Goal: Information Seeking & Learning: Learn about a topic

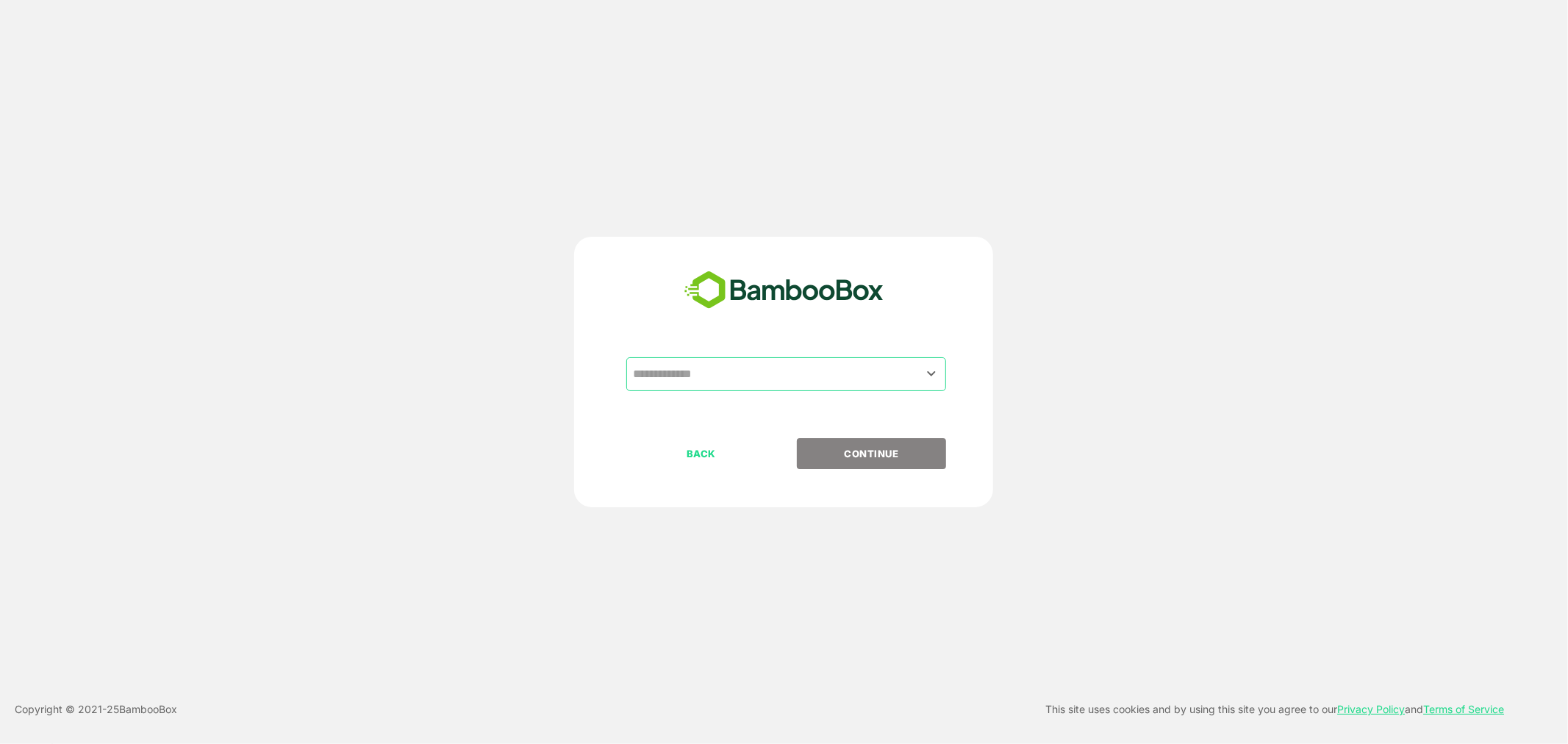
click at [685, 363] on input "text" at bounding box center [786, 374] width 314 height 28
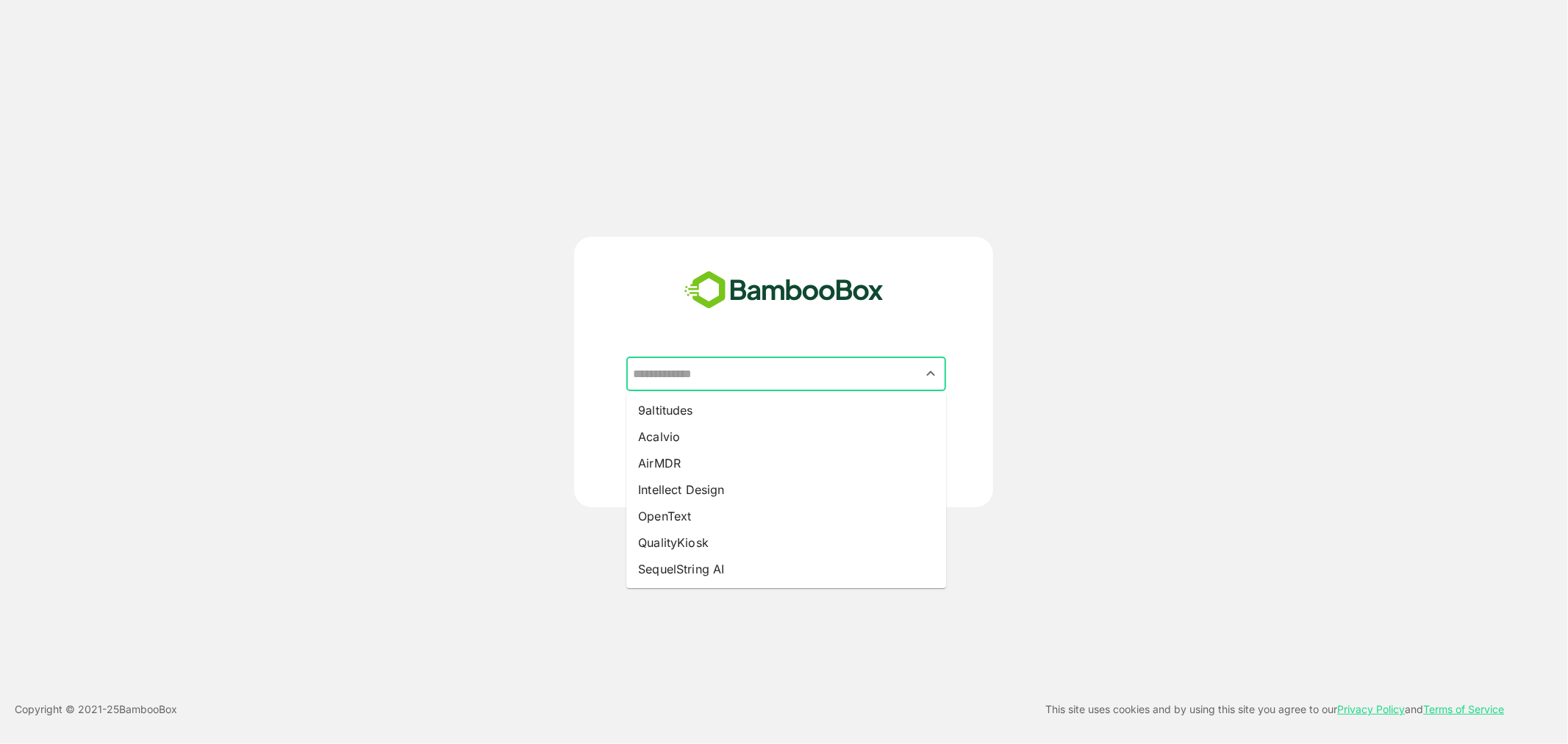
type input "*"
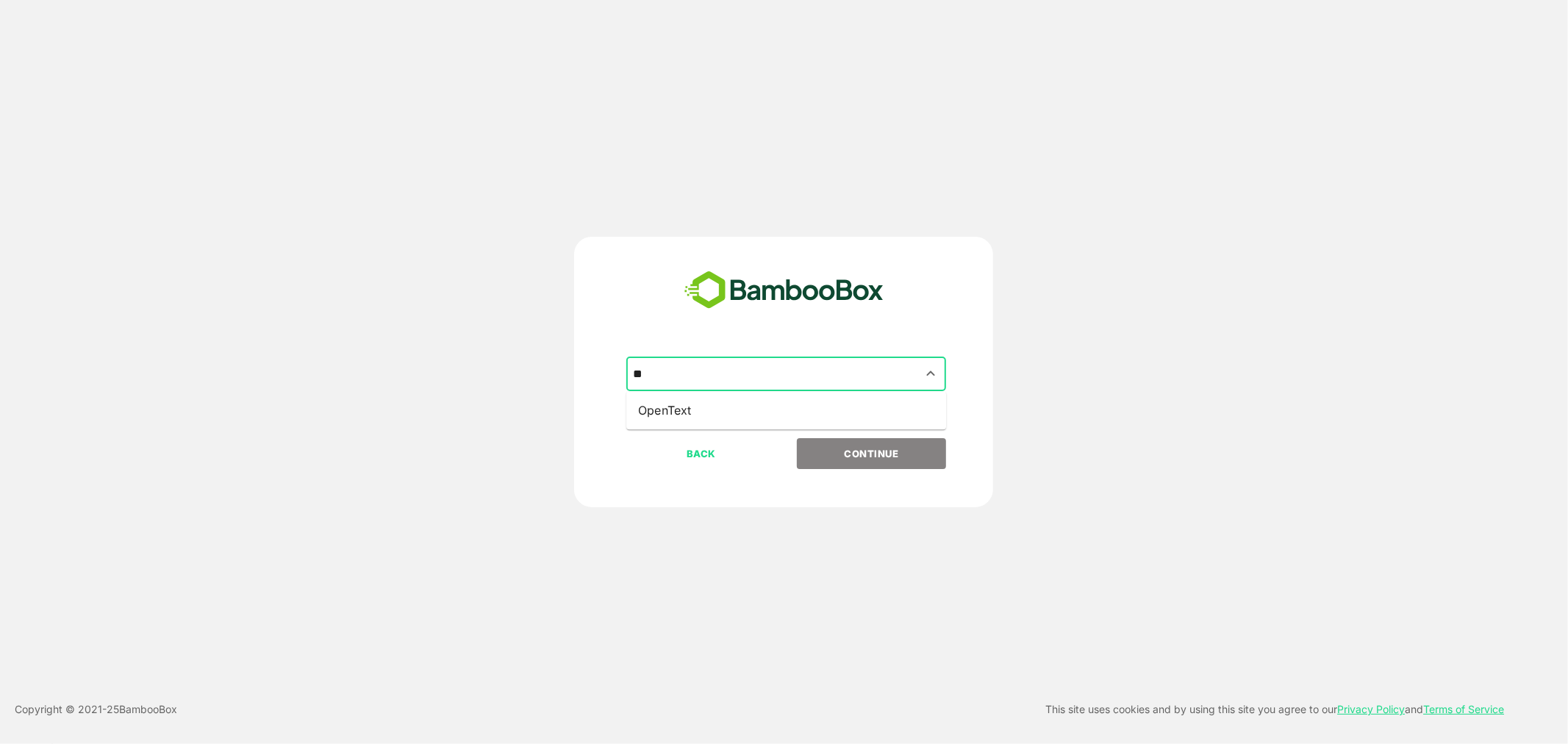
type input "*"
type input "**********"
click at [797, 438] on button "CONTINUE" at bounding box center [871, 454] width 149 height 31
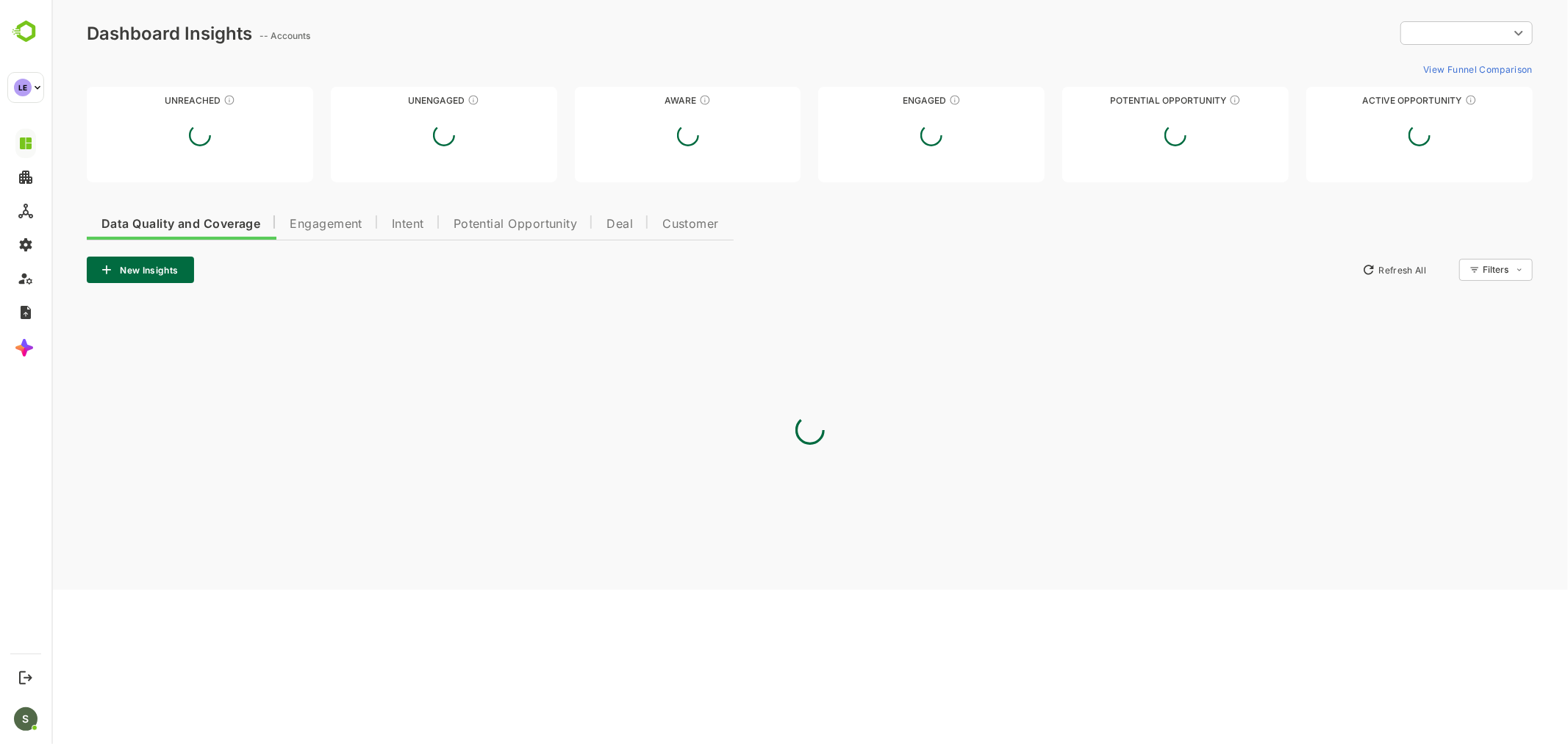
type input "**********"
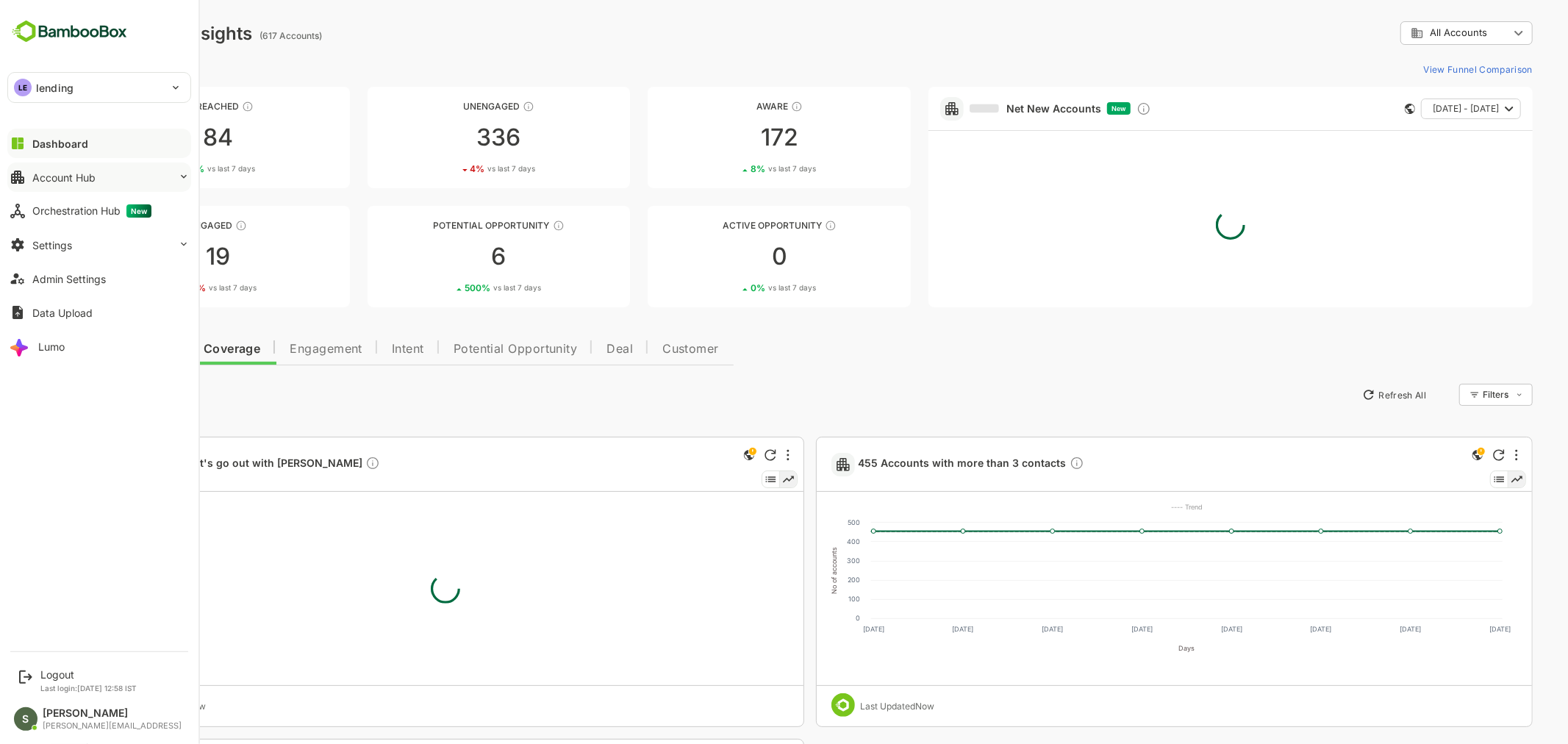
click at [102, 166] on button "Account Hub" at bounding box center [99, 177] width 184 height 29
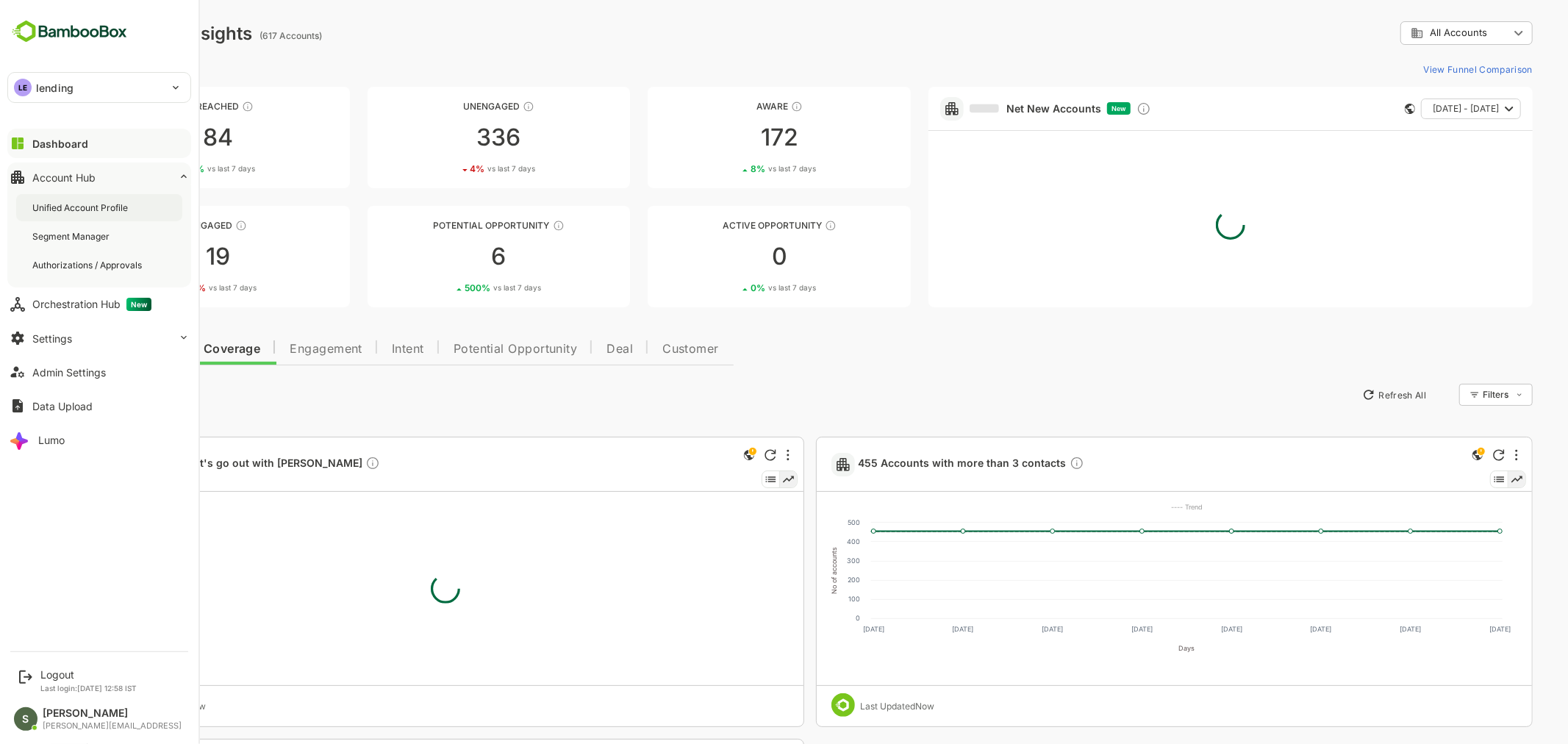
click at [106, 206] on div "Unified Account Profile" at bounding box center [81, 207] width 99 height 12
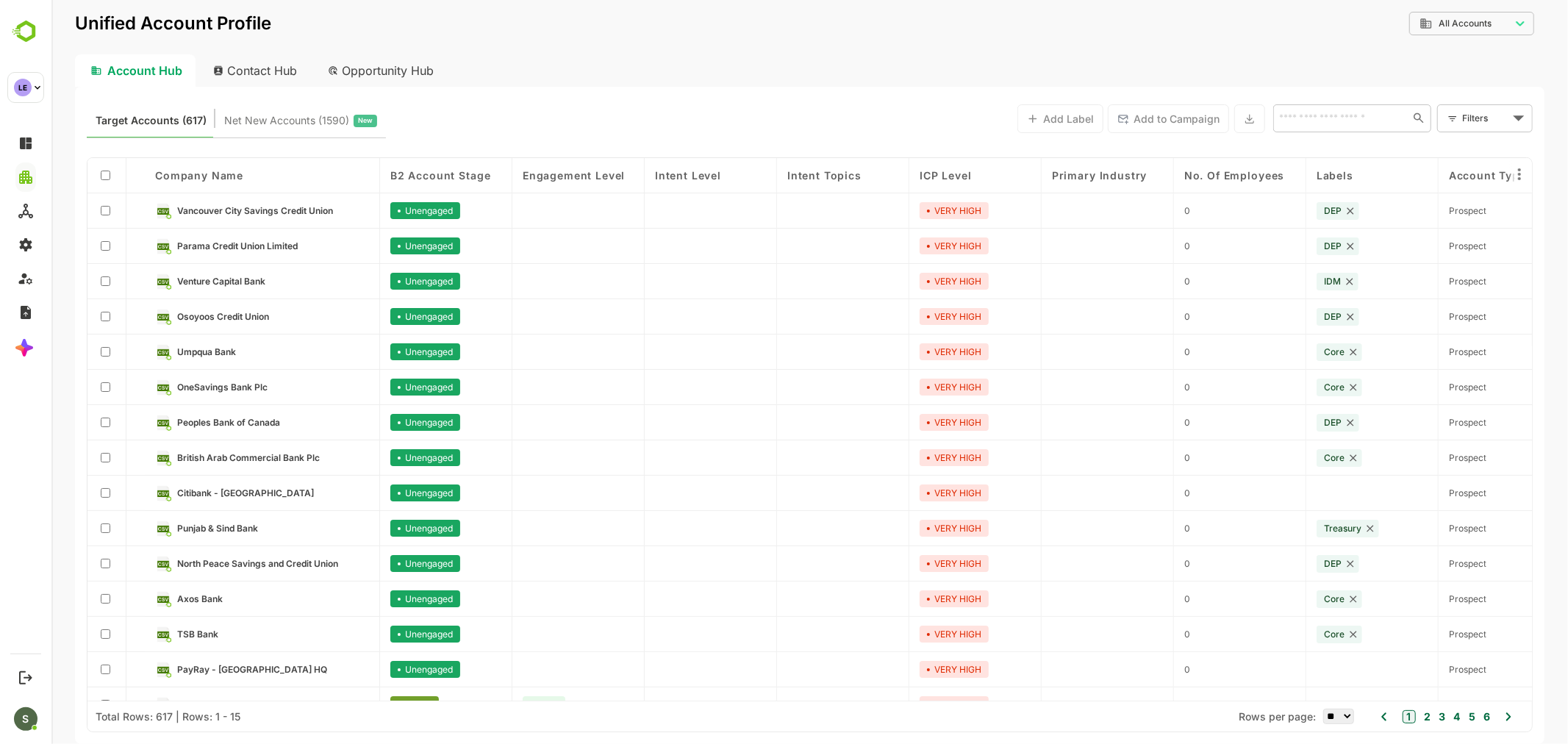
click at [1334, 129] on div "​" at bounding box center [1351, 118] width 158 height 28
type input "*****"
click at [1341, 155] on li "ABC International Bank Plc" at bounding box center [1351, 151] width 152 height 24
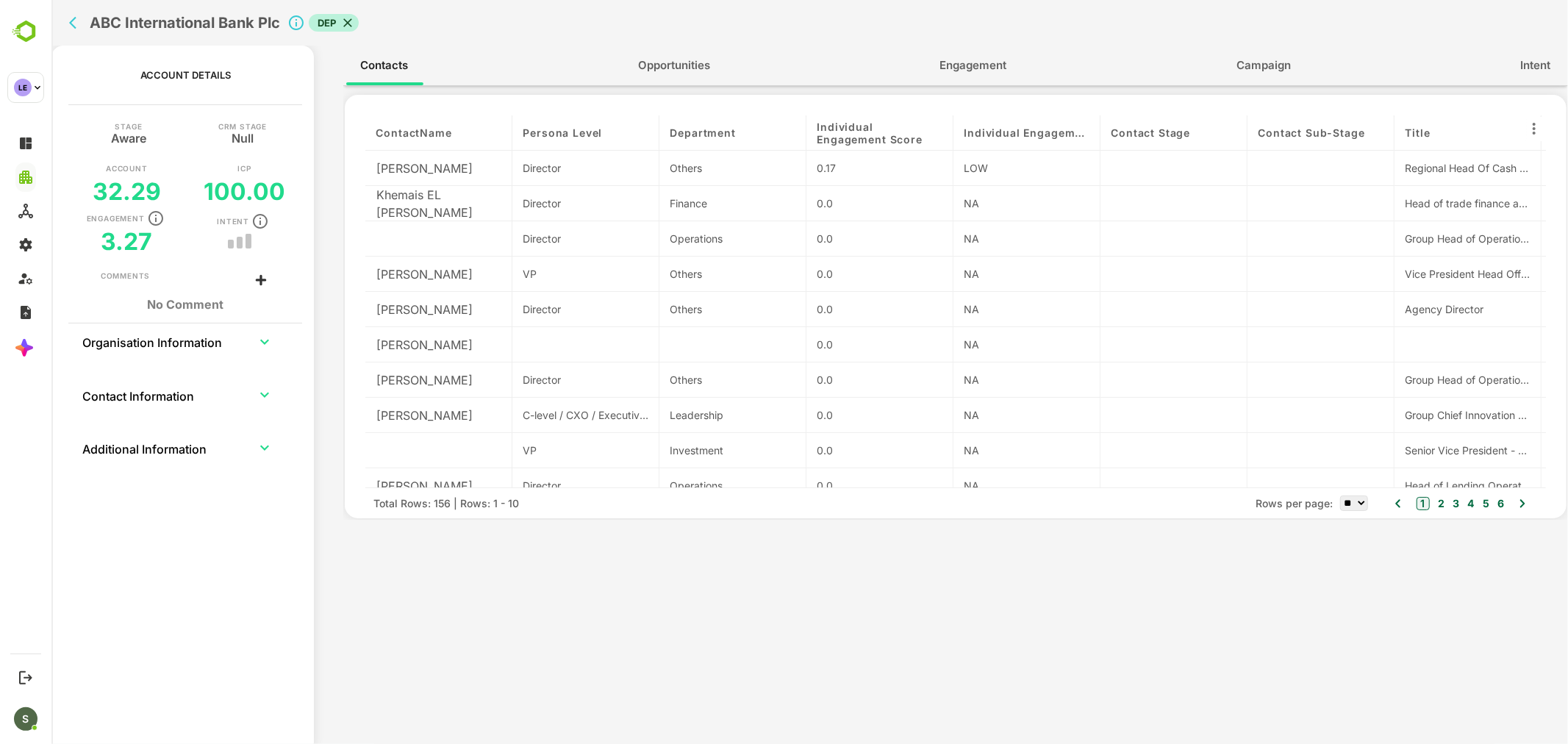
click at [1004, 63] on span "Engagement" at bounding box center [973, 65] width 67 height 19
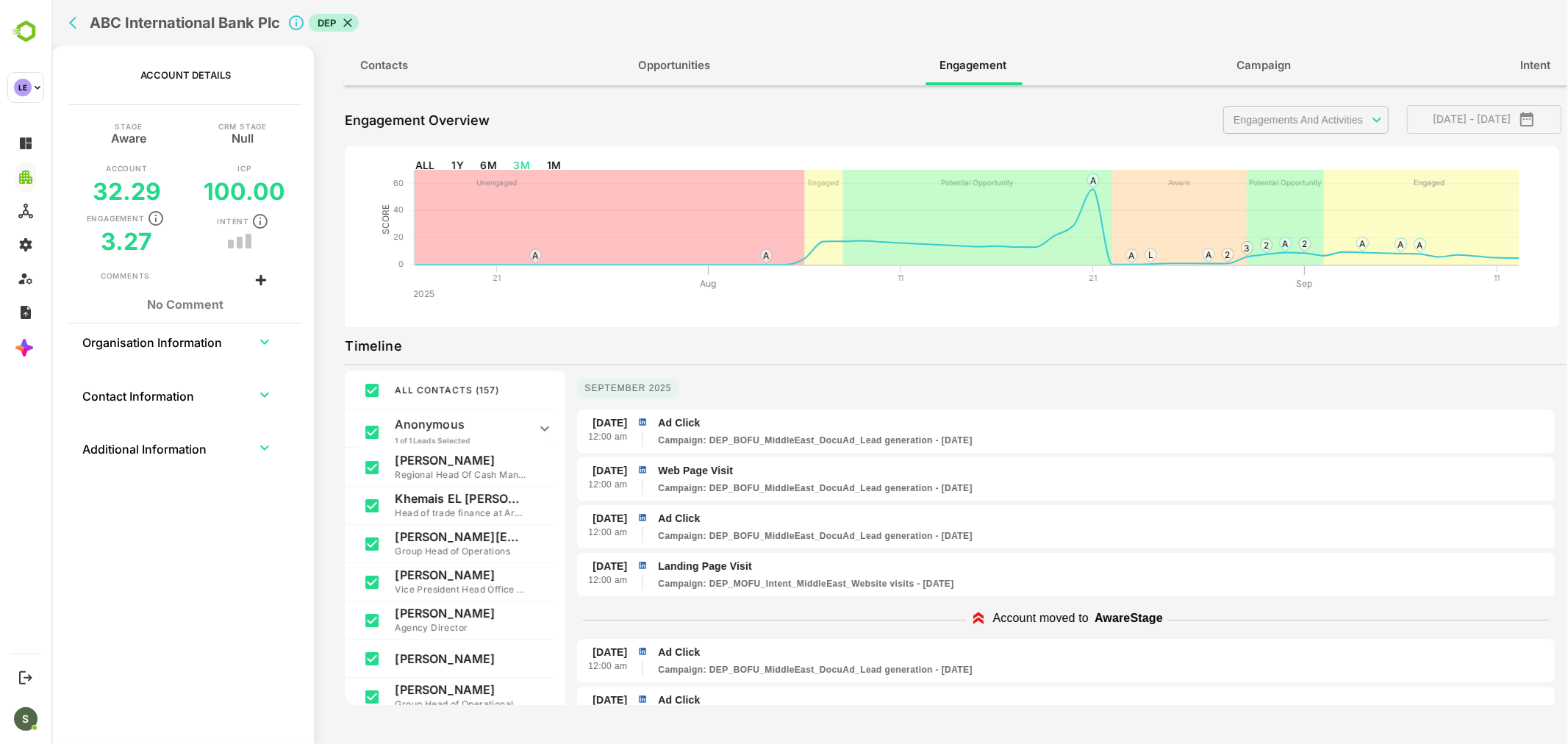
click at [1276, 125] on body "**********" at bounding box center [809, 372] width 1517 height 744
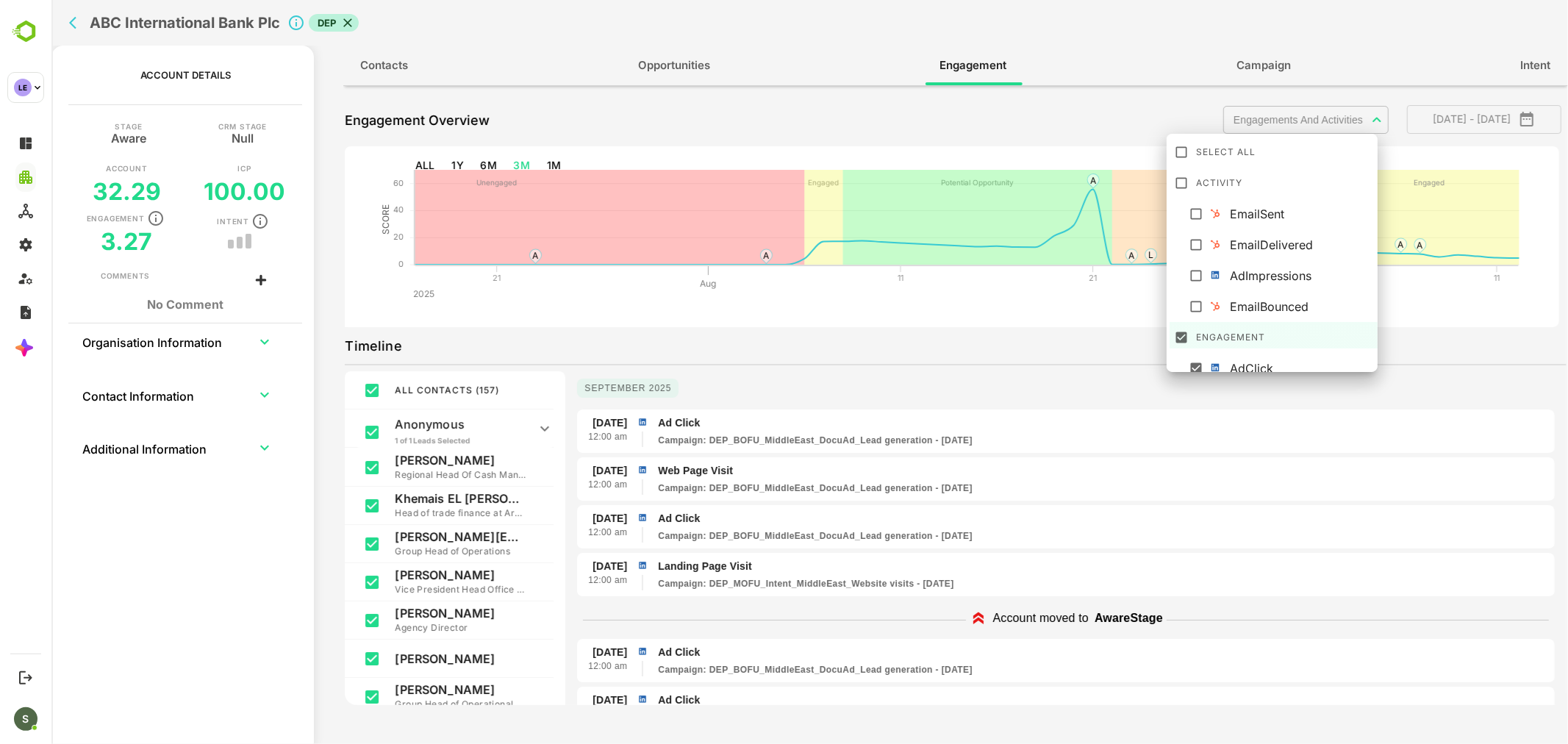
click at [1282, 211] on div "EmailSent" at bounding box center [1301, 214] width 144 height 18
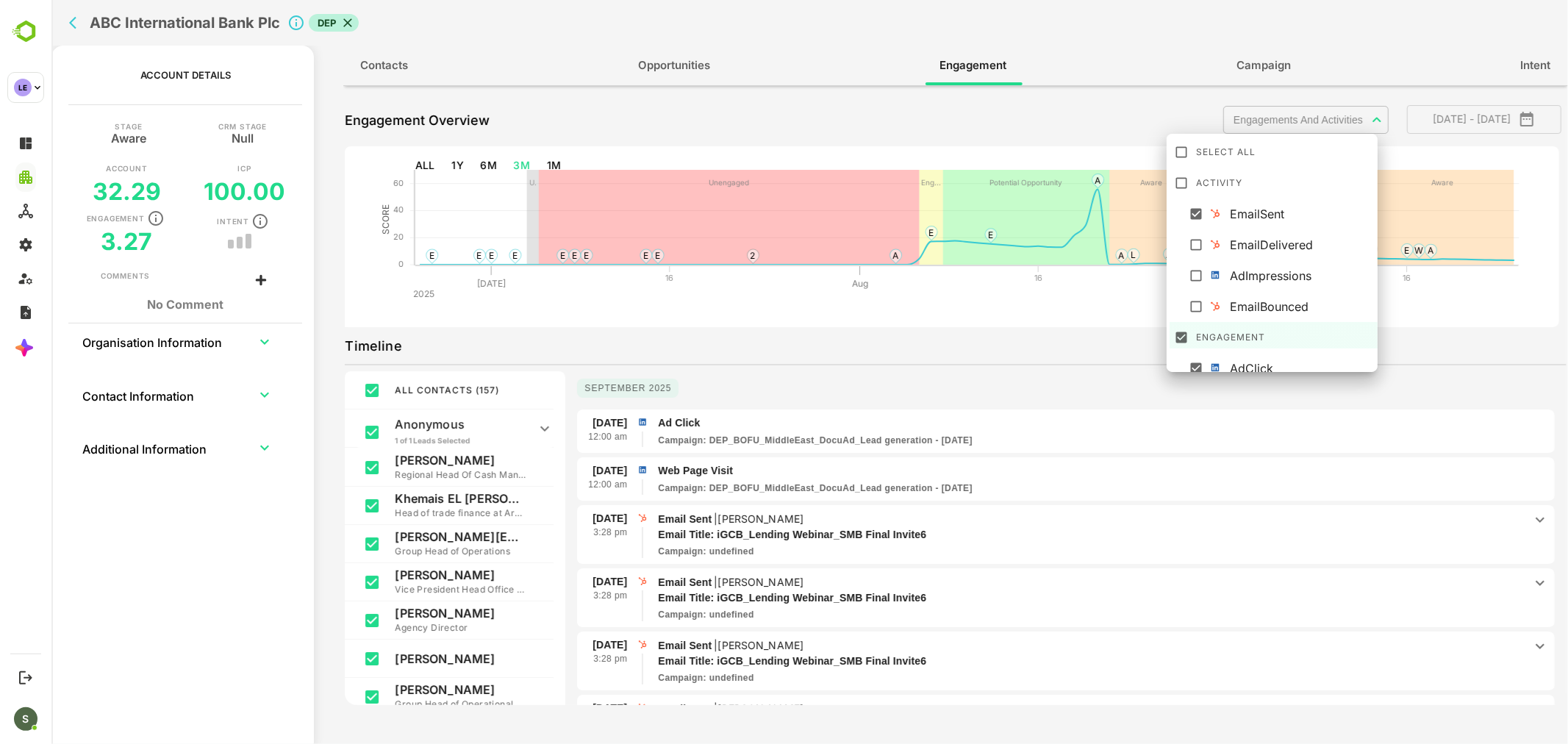
click at [999, 309] on div at bounding box center [809, 372] width 1517 height 744
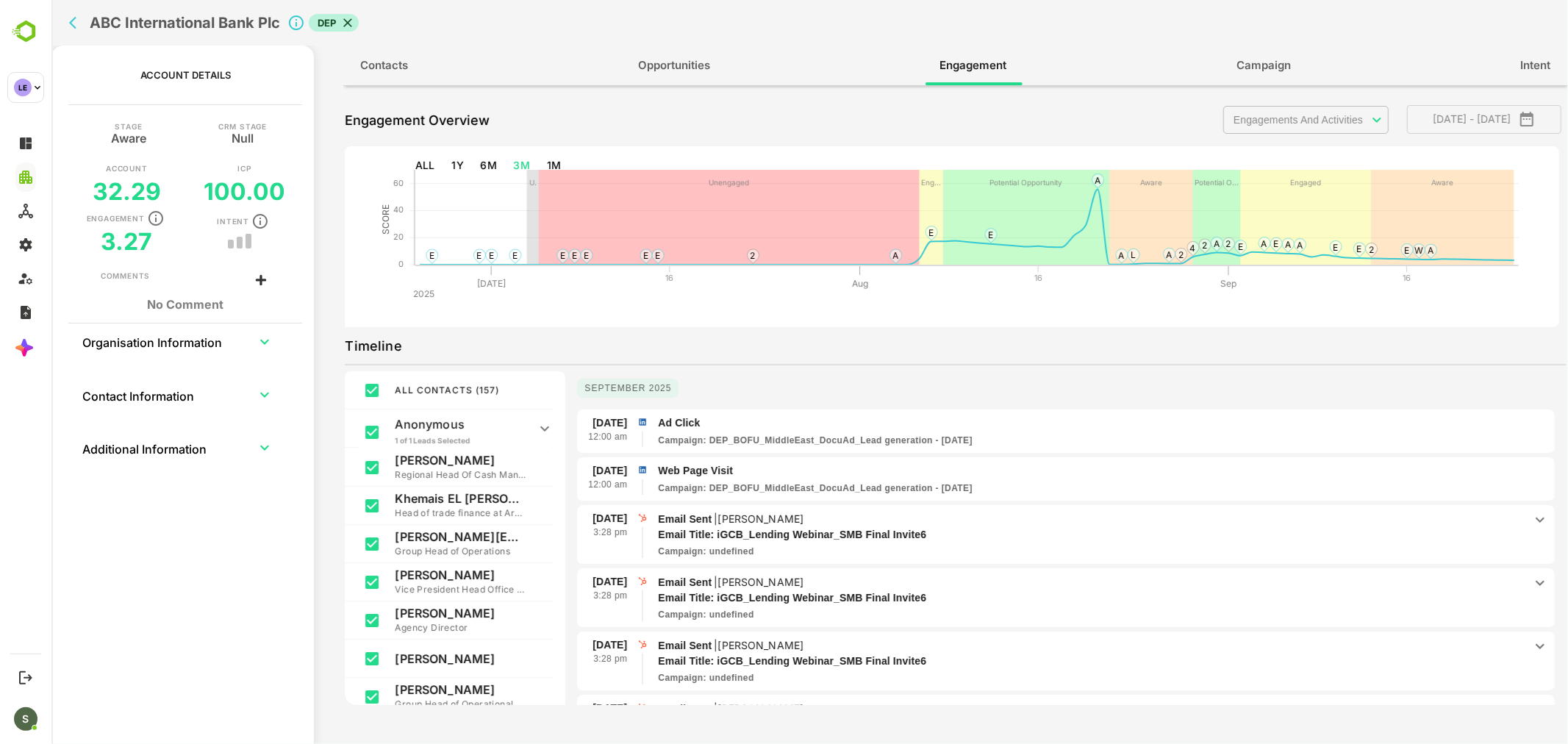
click at [1260, 136] on div "**********" at bounding box center [1395, 120] width 344 height 37
click at [1265, 121] on body "**********" at bounding box center [809, 372] width 1517 height 744
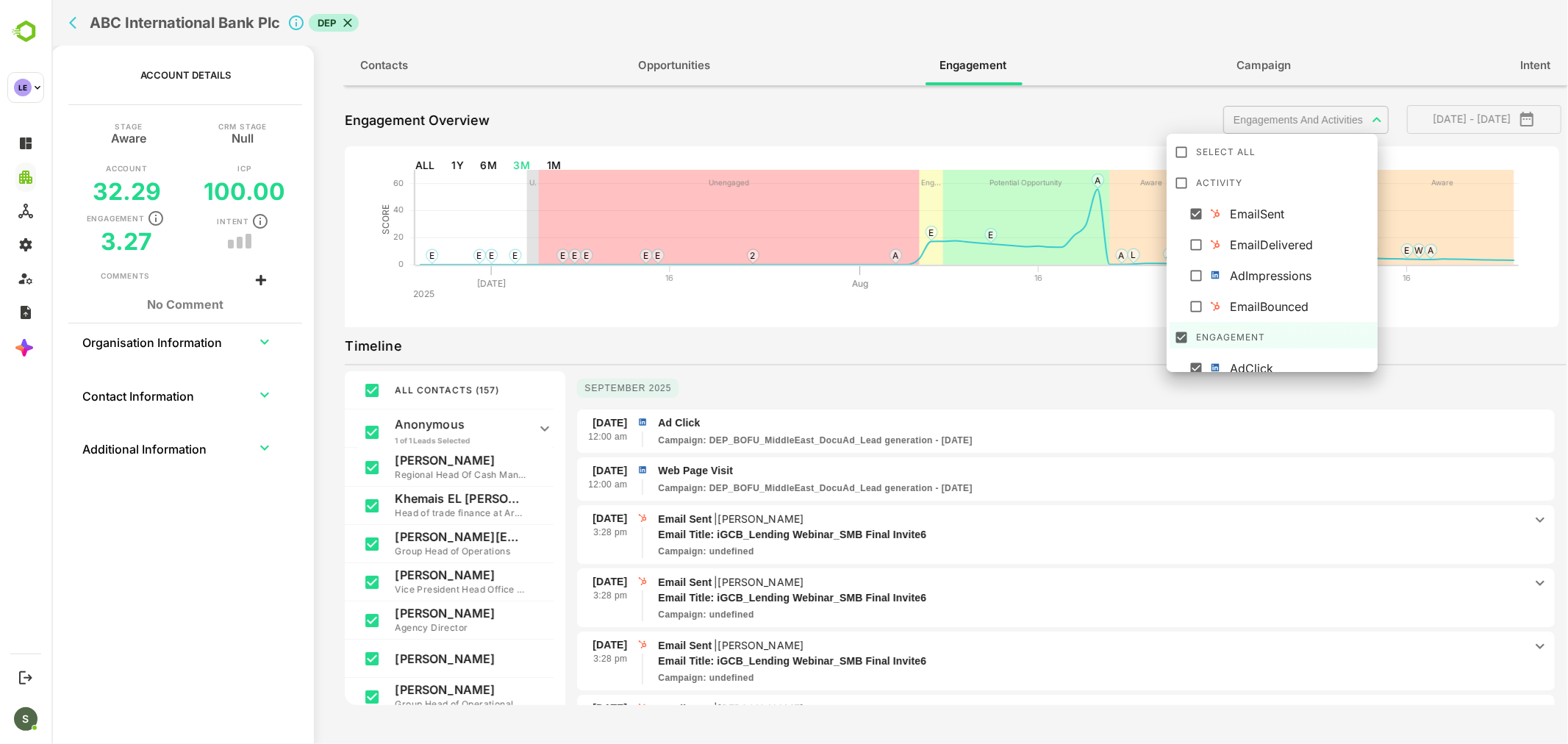
click at [1218, 215] on img at bounding box center [1214, 214] width 11 height 11
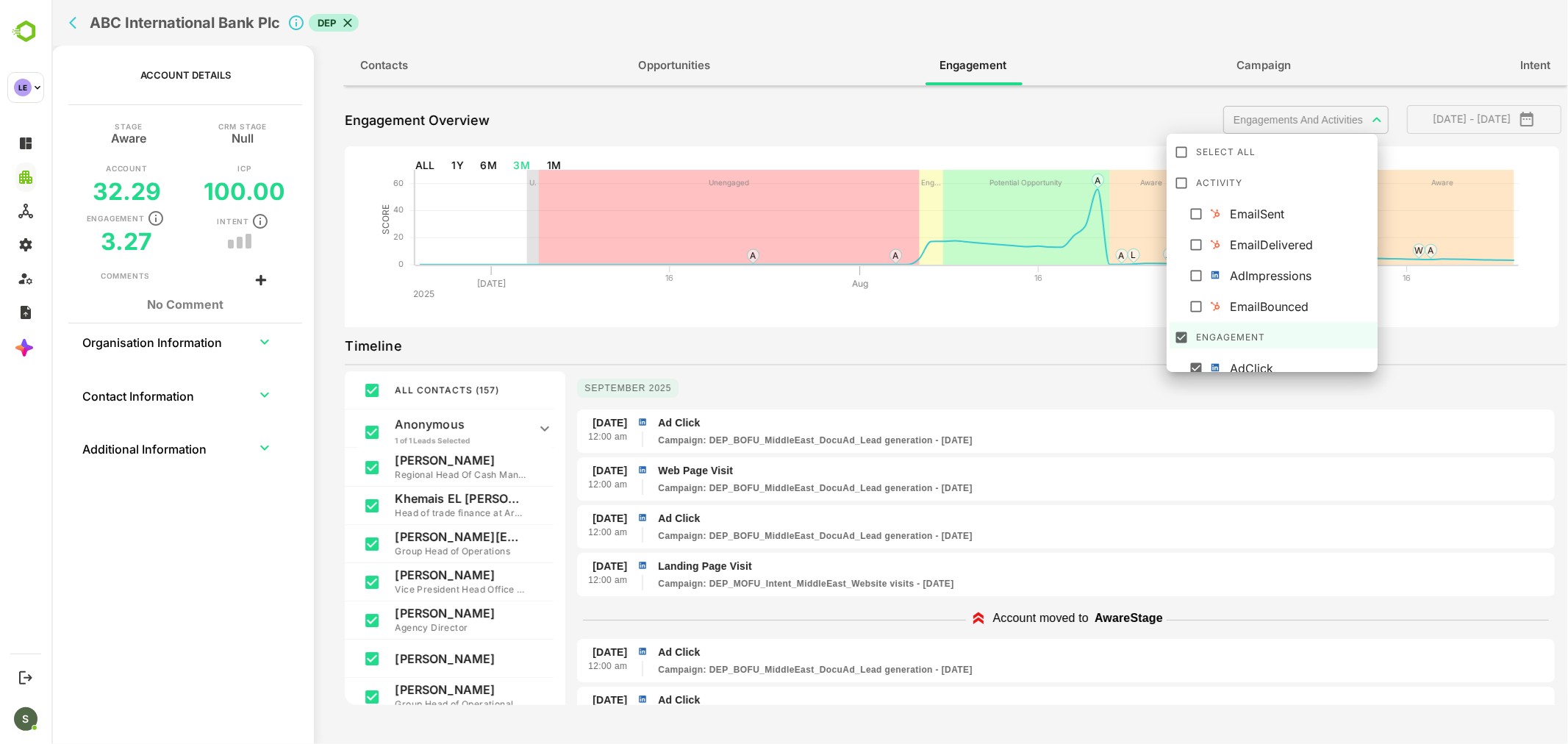
click at [1067, 138] on div at bounding box center [809, 372] width 1517 height 744
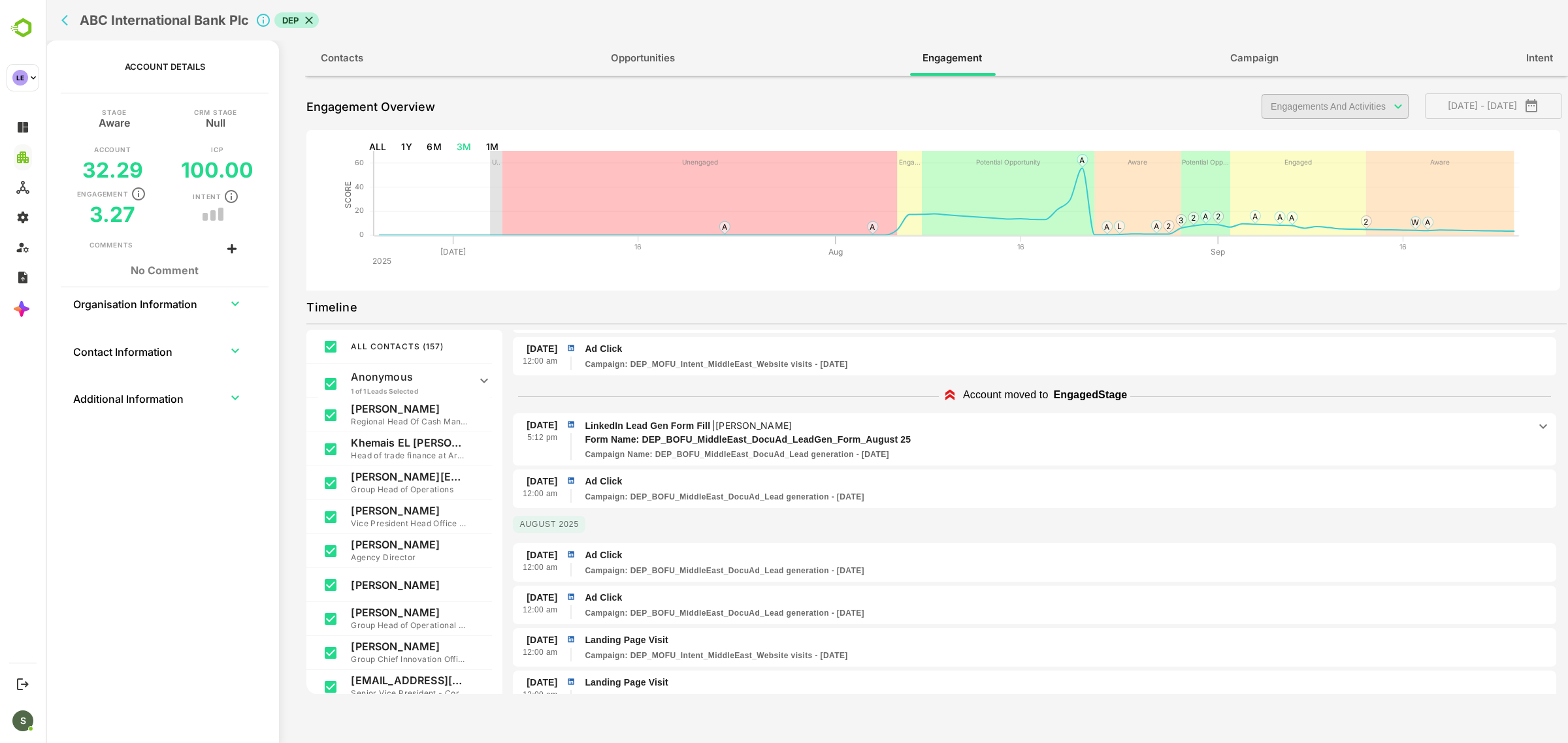
scroll to position [314, 0]
click at [57, 14] on div "ABC International Bank Plc DEP" at bounding box center [500, 20] width 888 height 41
click at [65, 22] on icon "back" at bounding box center [68, 20] width 13 height 13
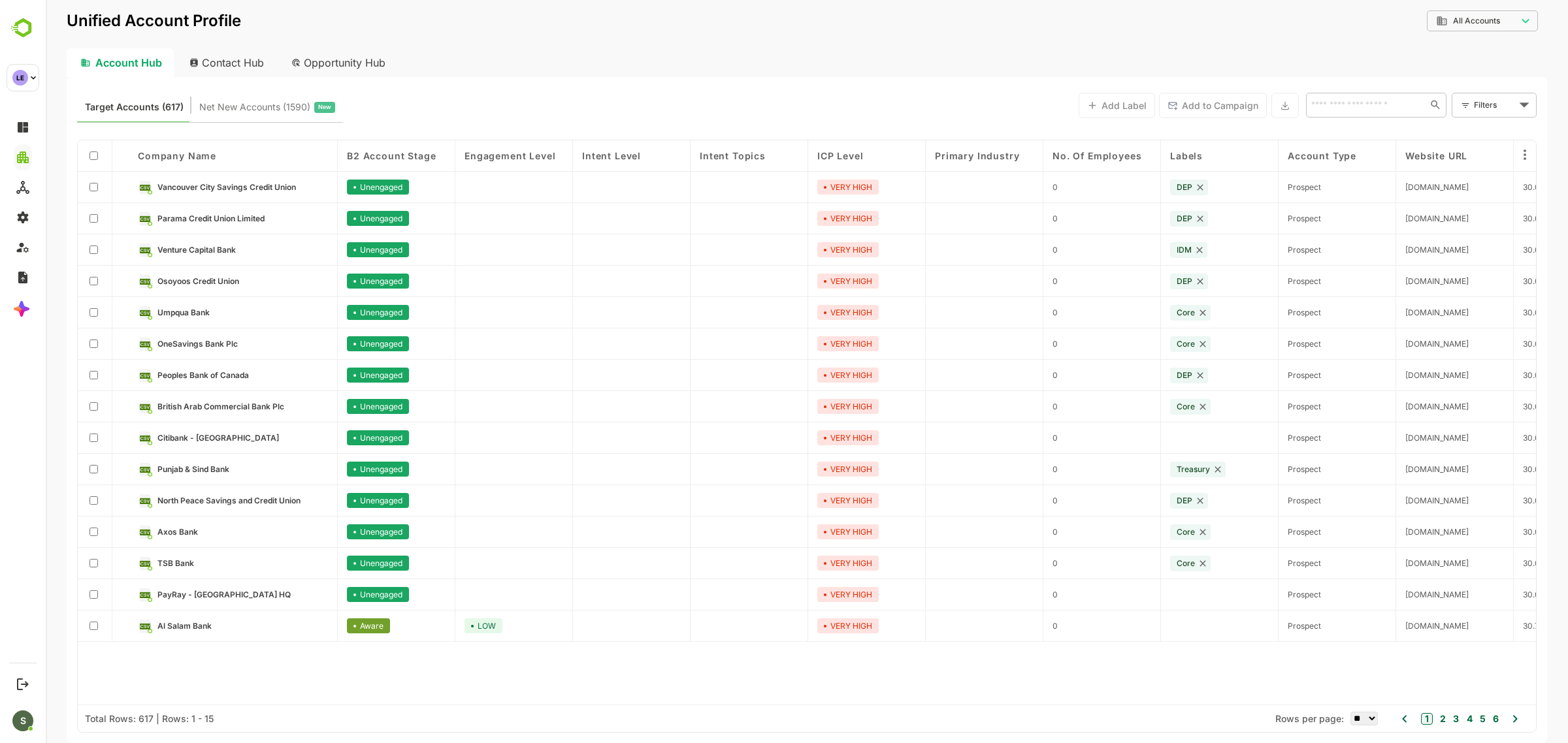
click at [1365, 95] on div "​" at bounding box center [1376, 105] width 140 height 25
type input "********"
click at [1356, 125] on li "Arab Bank" at bounding box center [1375, 134] width 135 height 22
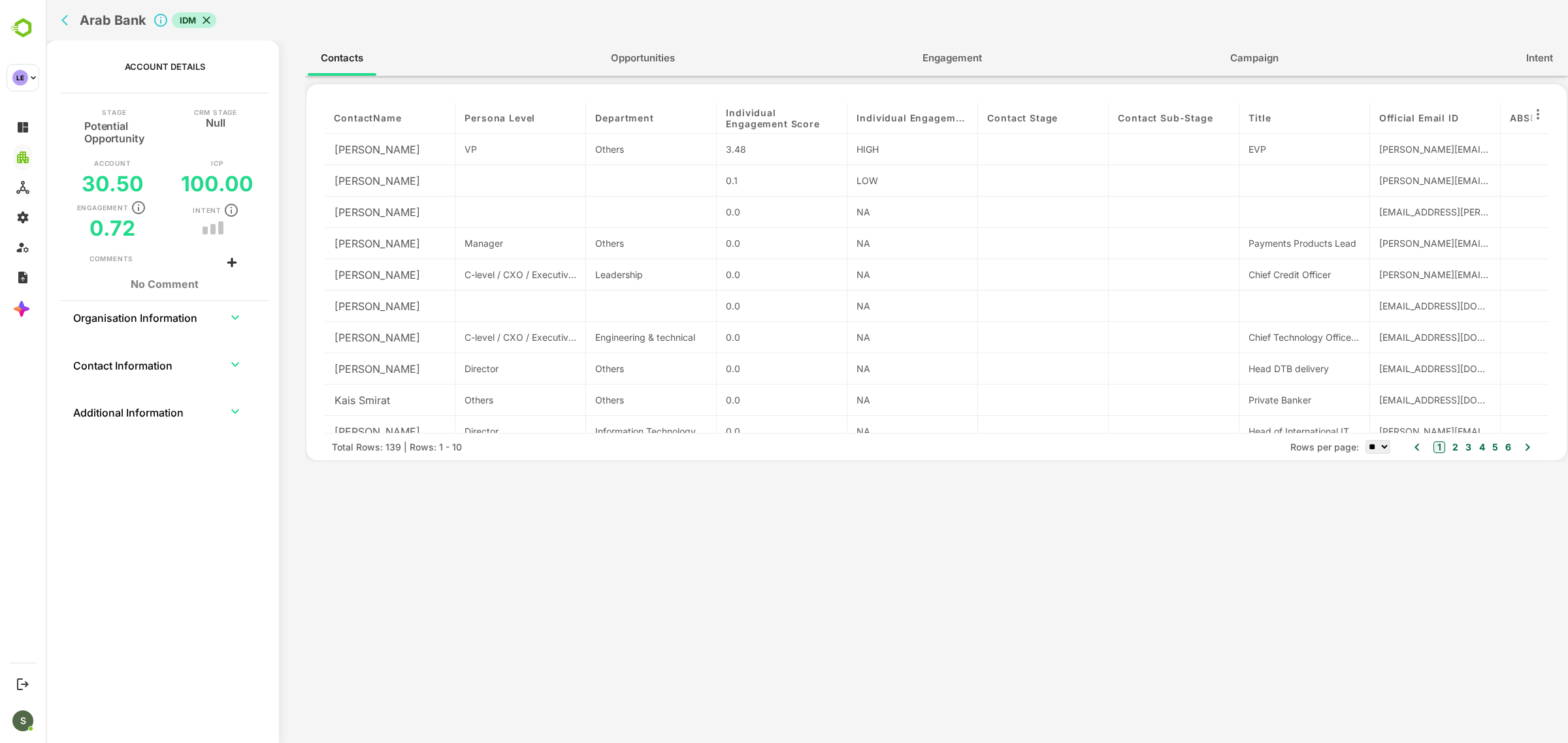
click at [937, 66] on span "Engagement" at bounding box center [952, 58] width 59 height 17
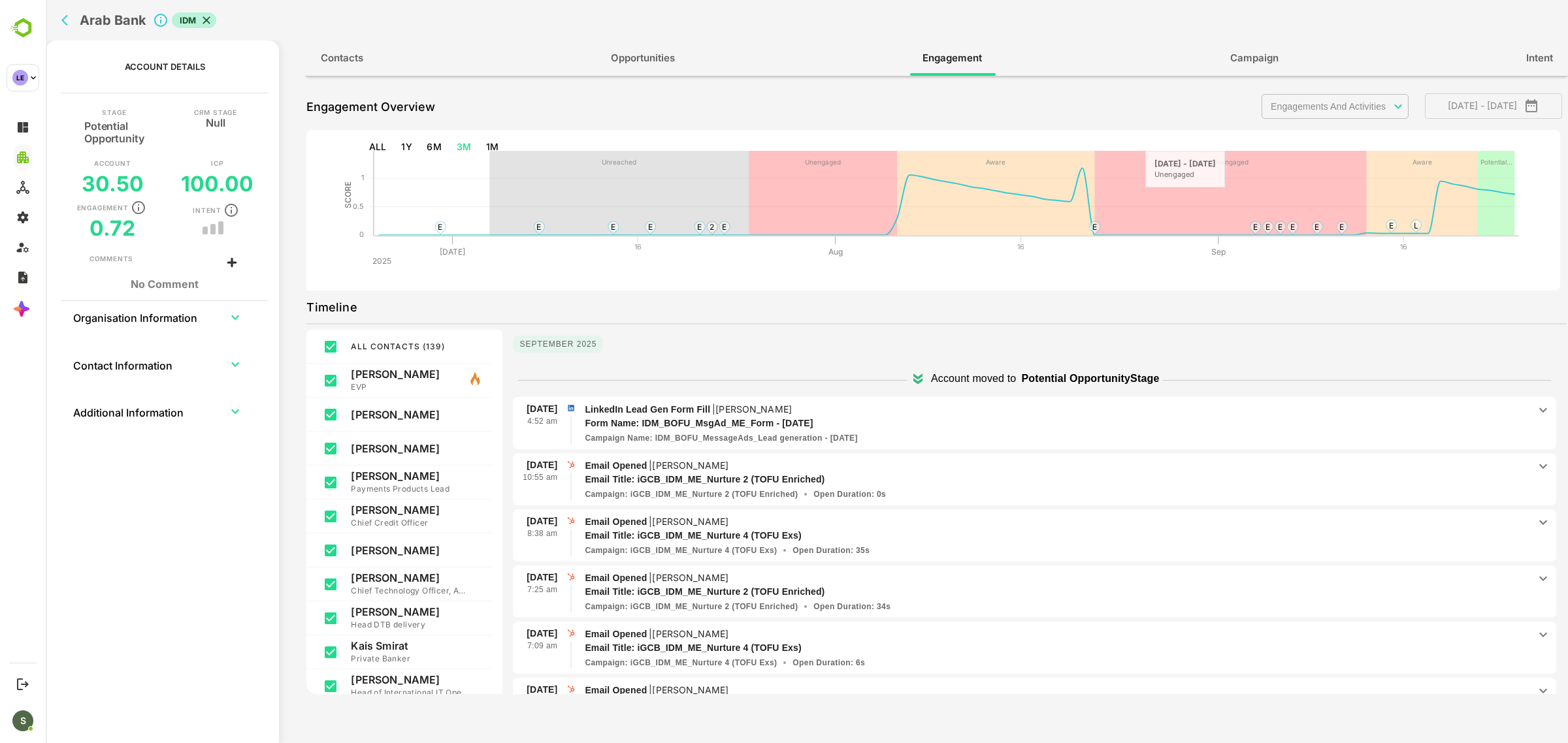
scroll to position [0, 0]
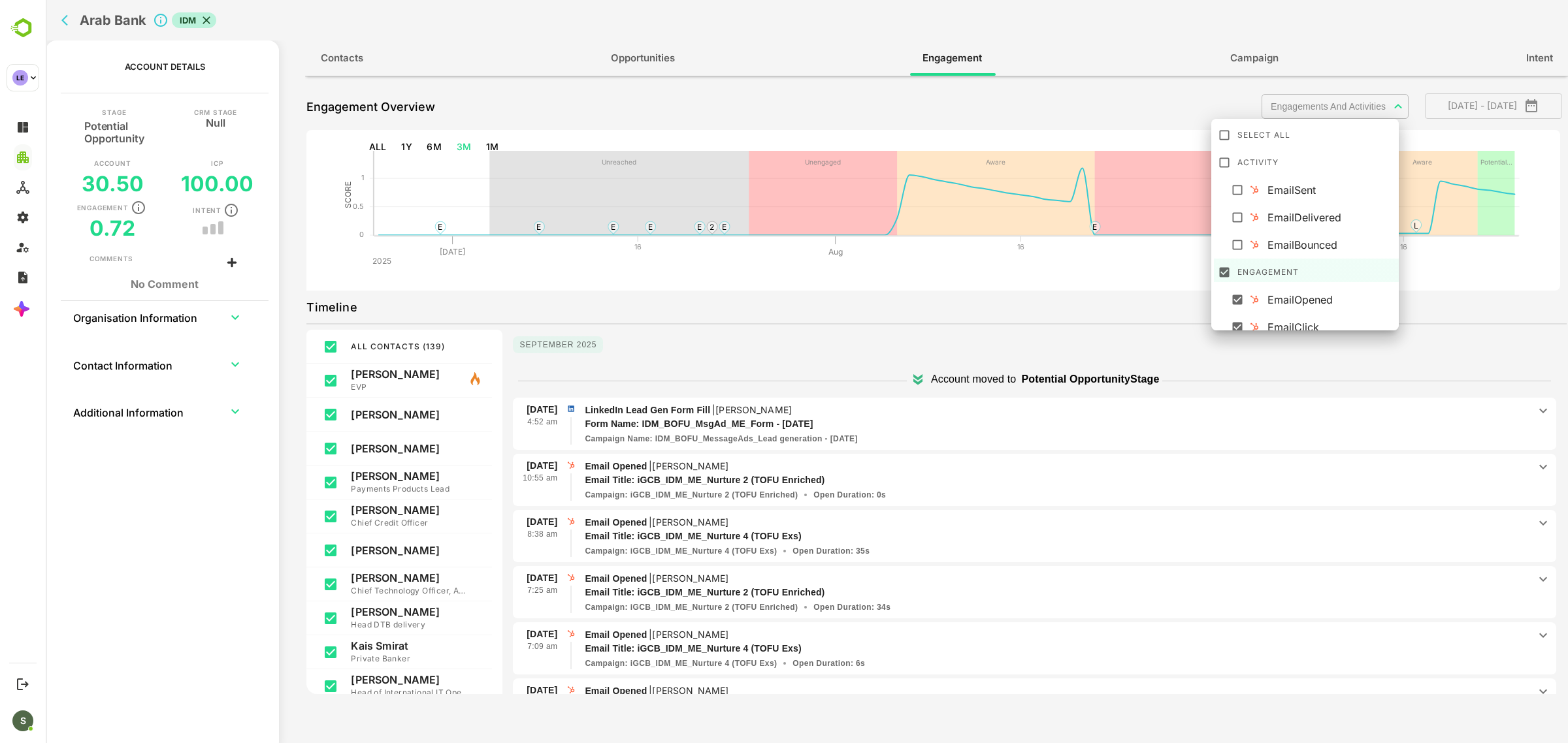
click at [1326, 106] on body "**********" at bounding box center [806, 371] width 1522 height 743
click at [959, 359] on div at bounding box center [806, 371] width 1522 height 743
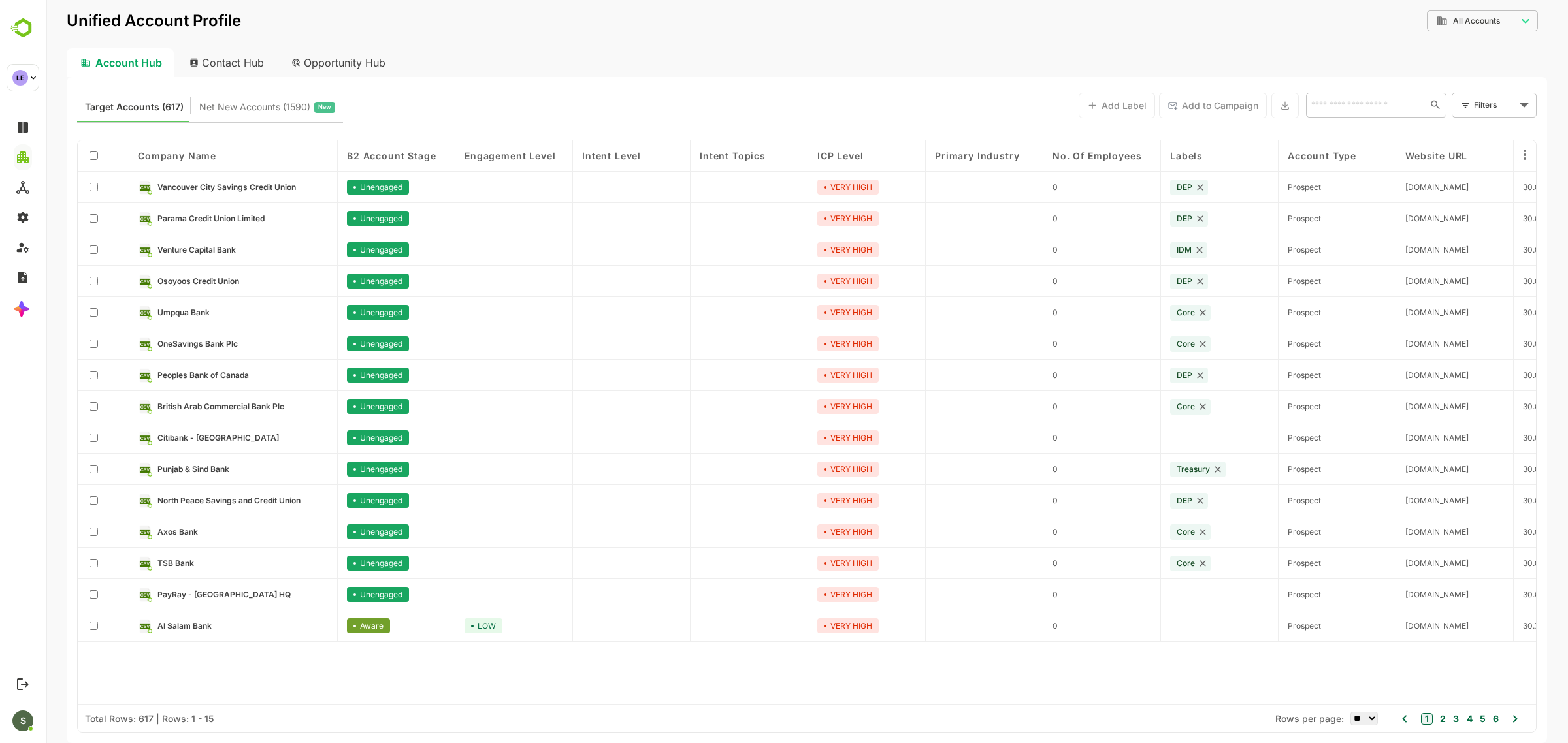
click at [1331, 104] on input "text" at bounding box center [1366, 105] width 117 height 16
type input "*********"
click at [1357, 132] on li "Arab Bank" at bounding box center [1375, 134] width 135 height 22
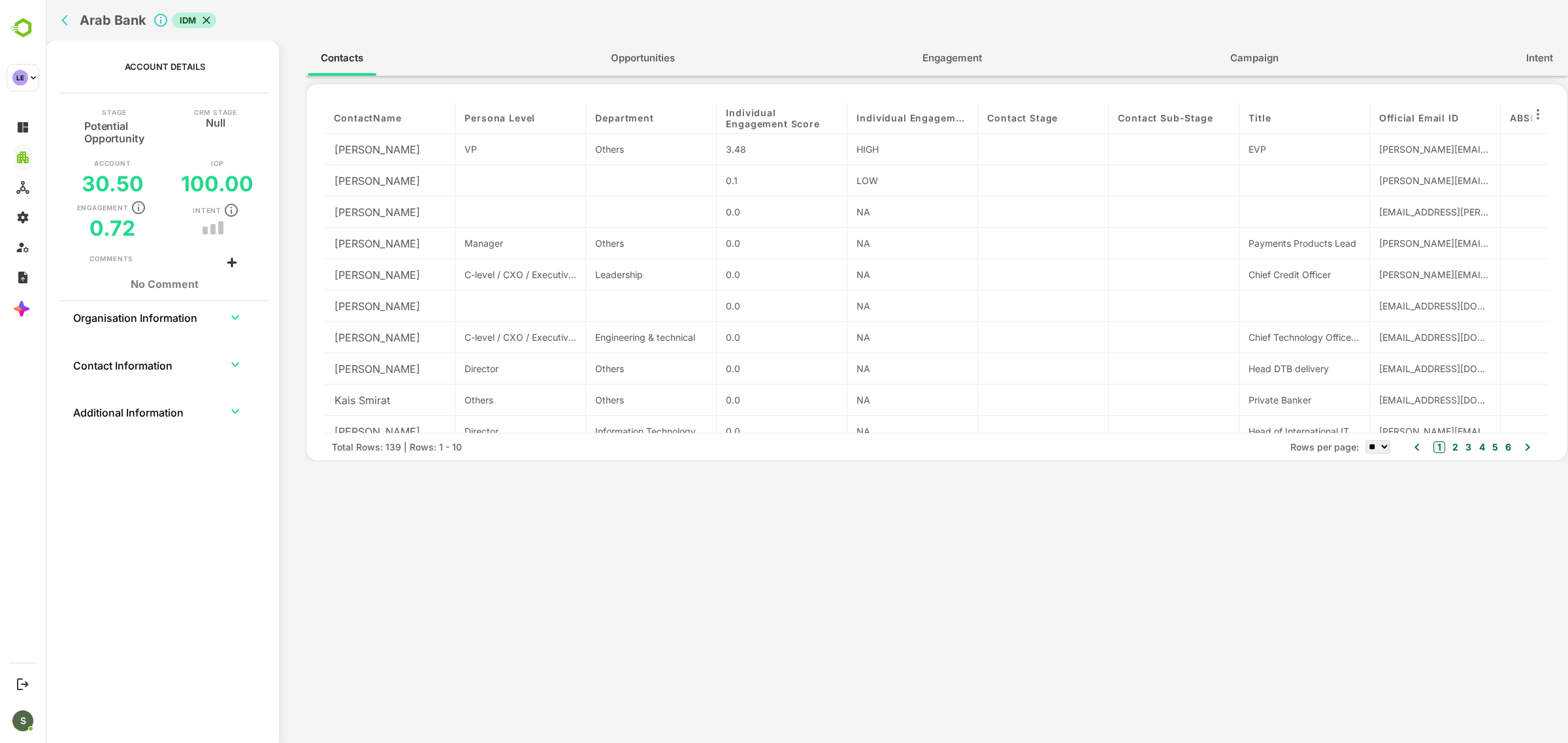
click at [941, 53] on span "Engagement" at bounding box center [952, 58] width 59 height 17
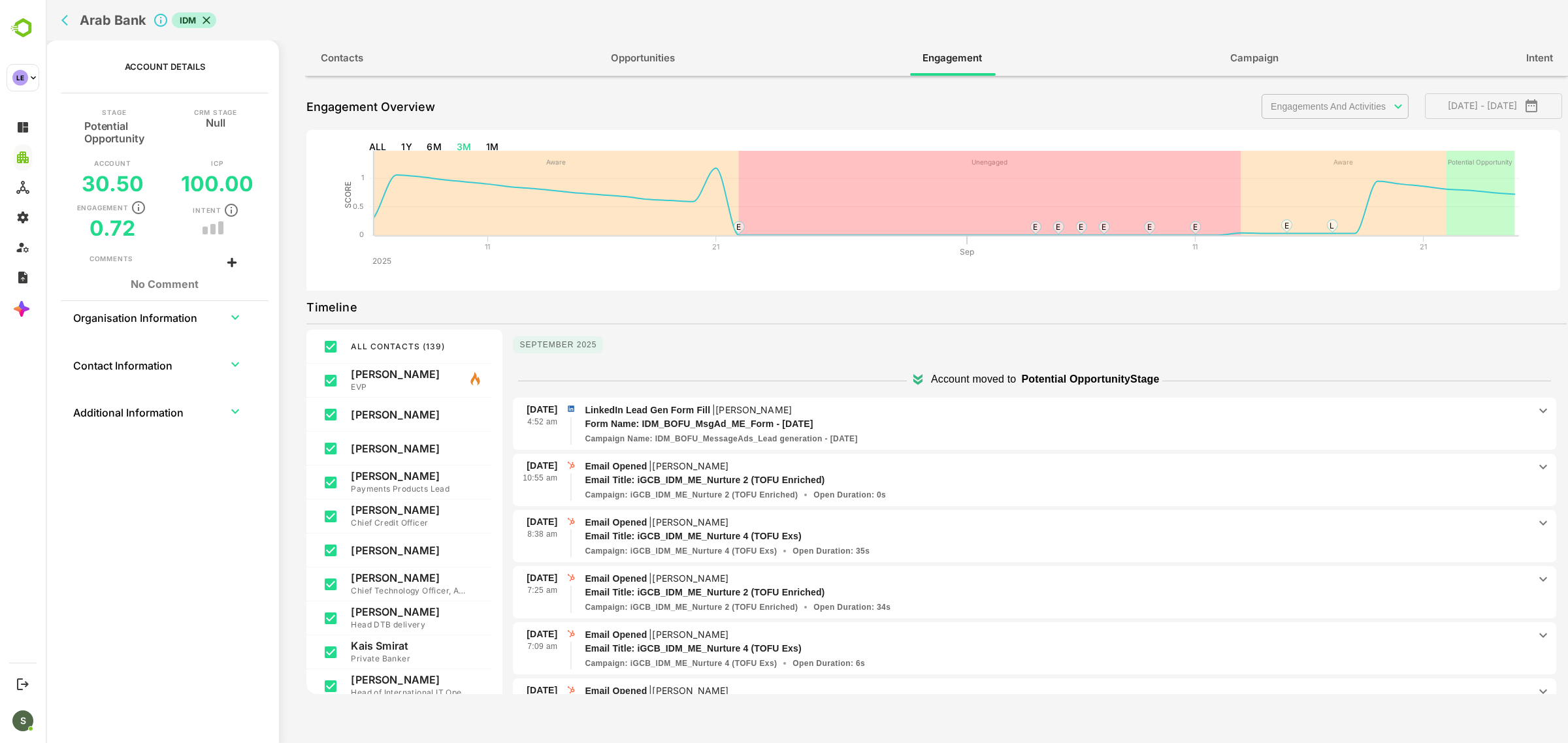
click at [57, 14] on div "Arab Bank IDM" at bounding box center [474, 20] width 836 height 41
click at [67, 24] on icon "back" at bounding box center [64, 20] width 7 height 11
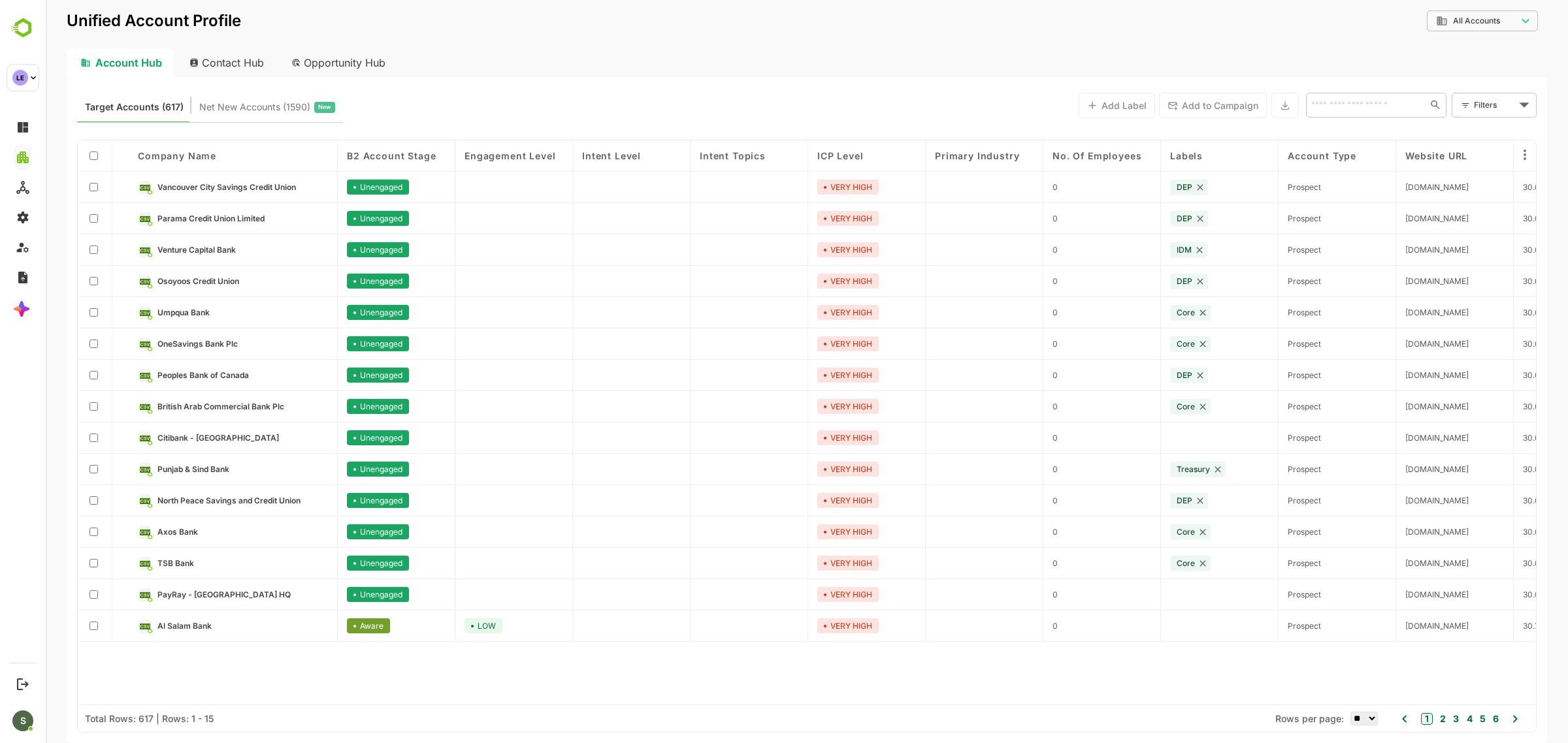
click at [1339, 106] on input "text" at bounding box center [1366, 105] width 117 height 16
type input "**********"
click at [1352, 134] on li "Bank of Alexandria" at bounding box center [1375, 134] width 135 height 22
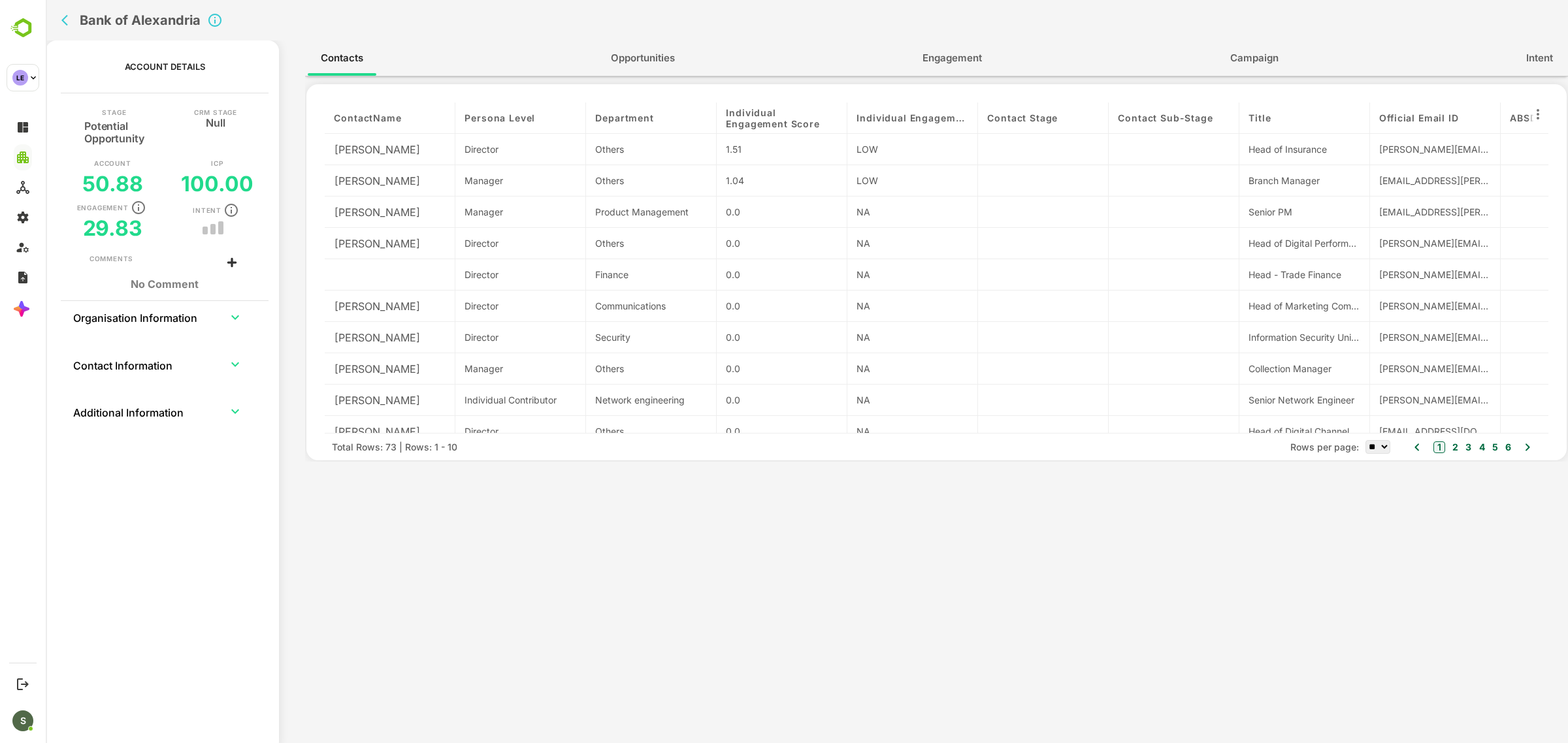
click at [956, 59] on span "Engagement" at bounding box center [952, 58] width 59 height 17
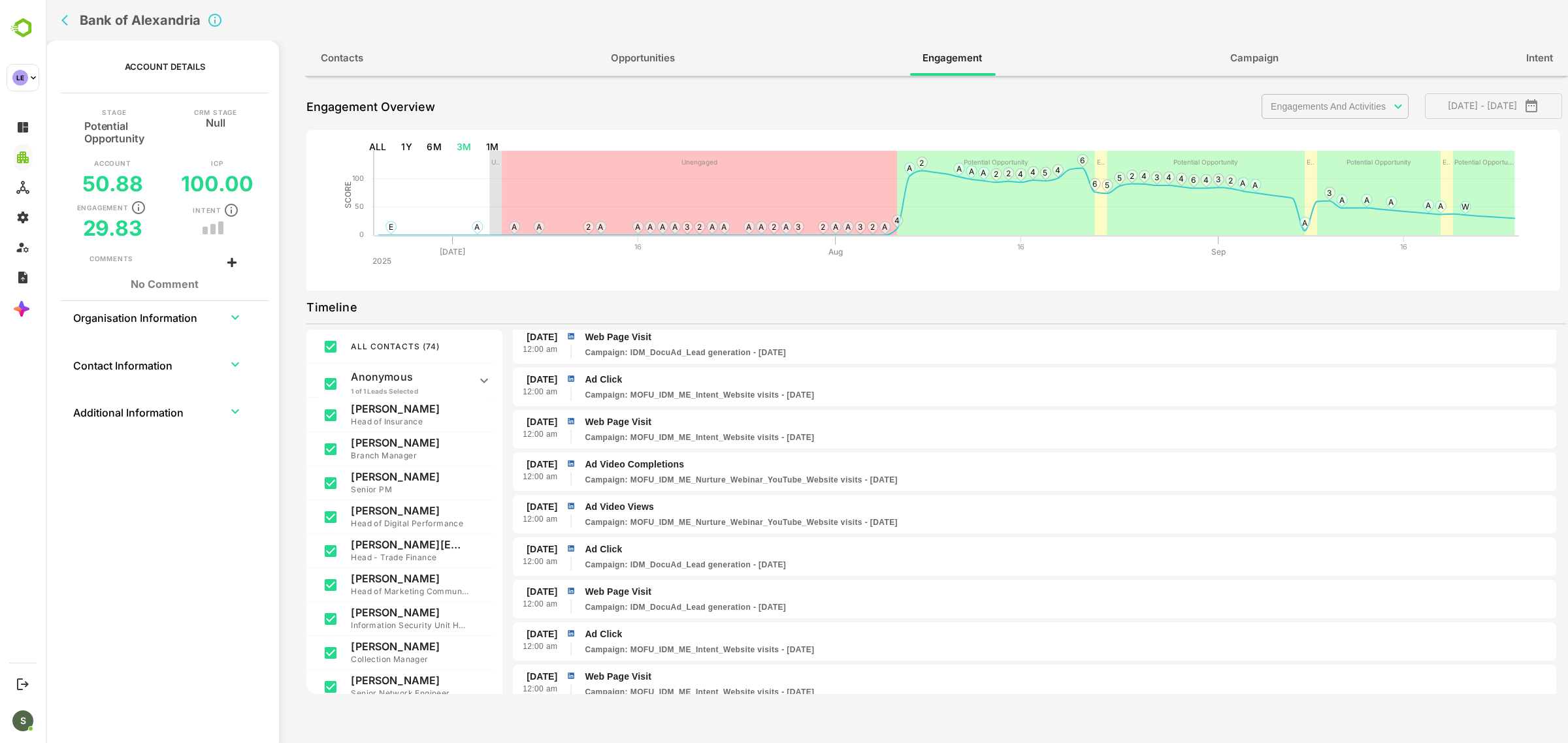
scroll to position [1140, 0]
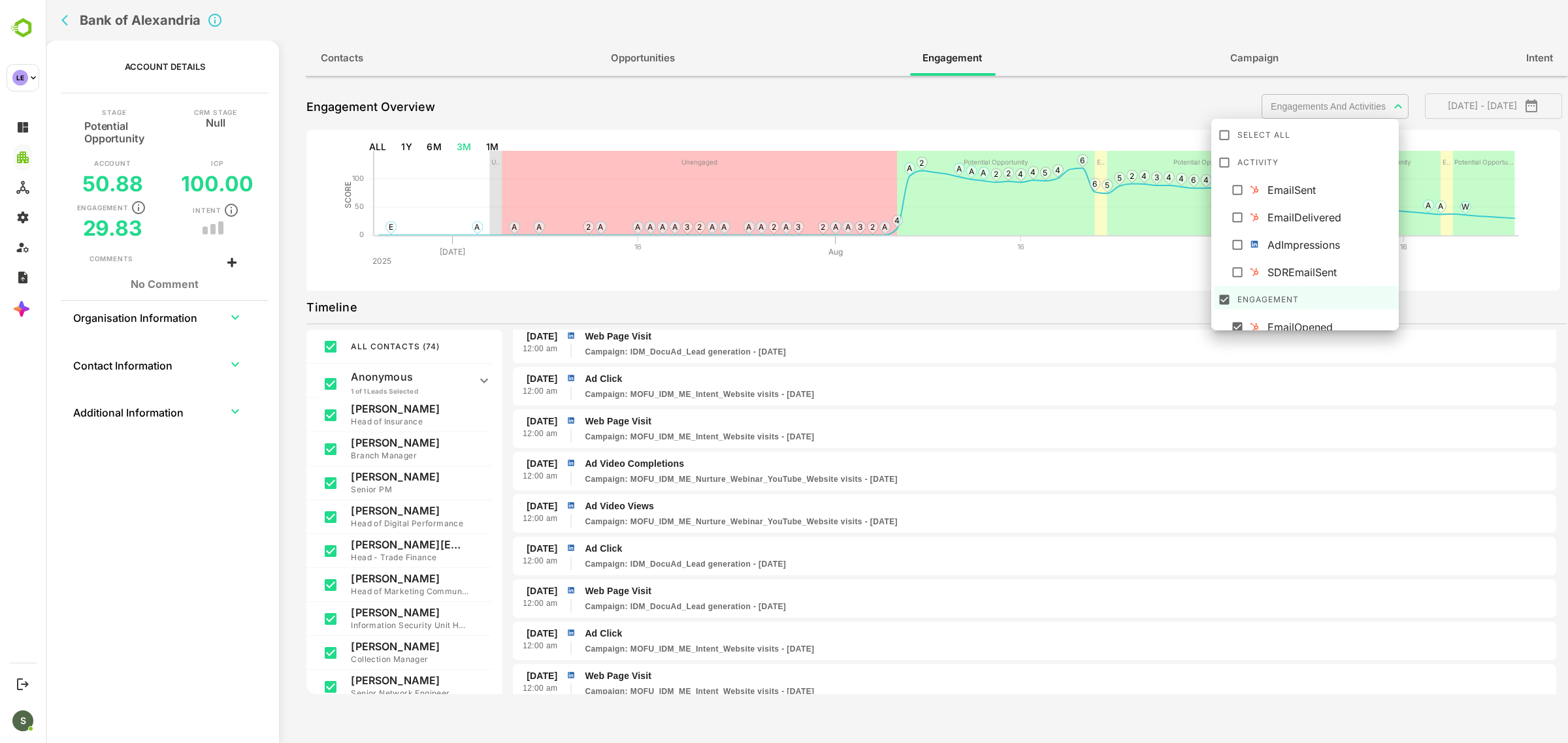
click at [1315, 100] on body "**********" at bounding box center [806, 371] width 1522 height 743
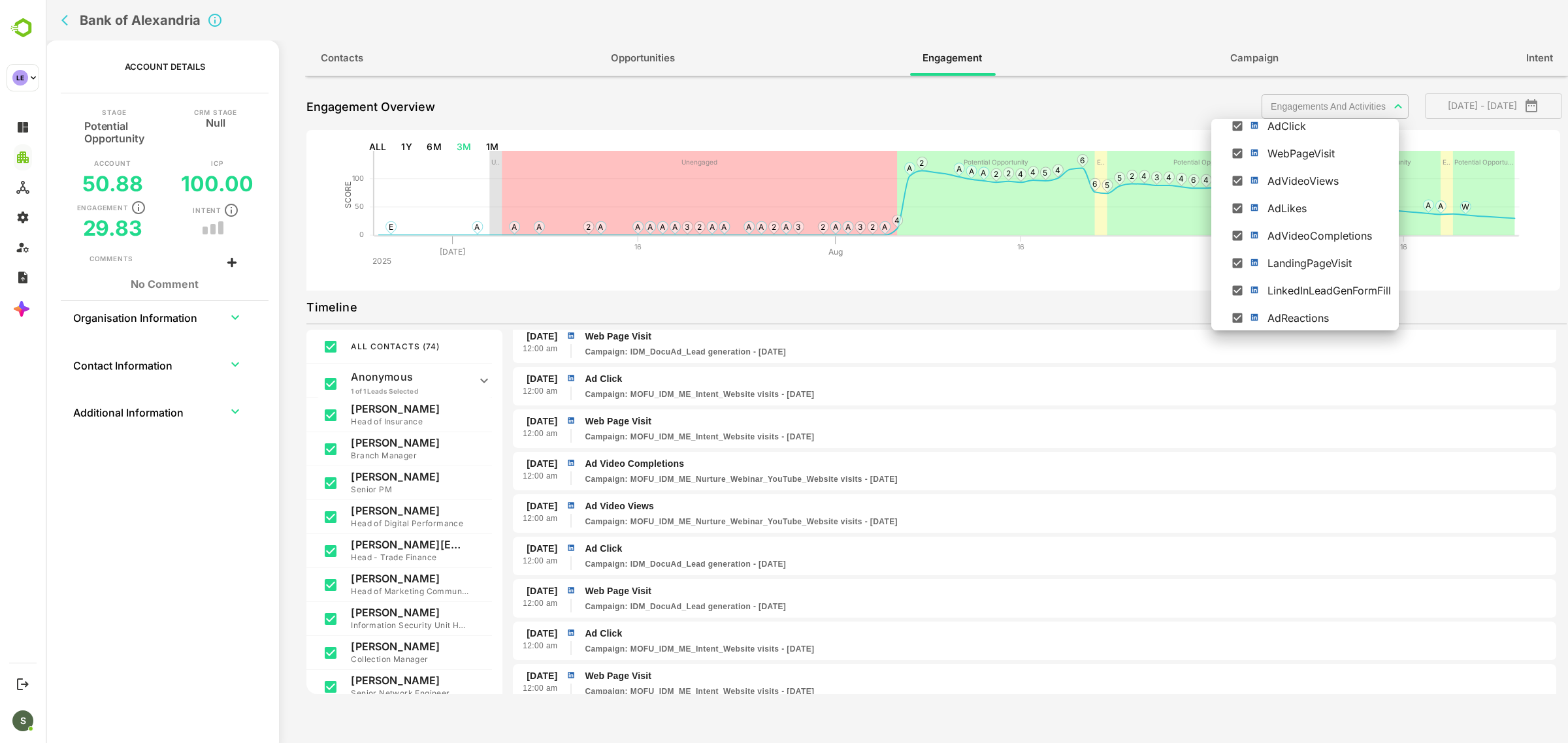
click at [1095, 298] on div at bounding box center [806, 371] width 1522 height 743
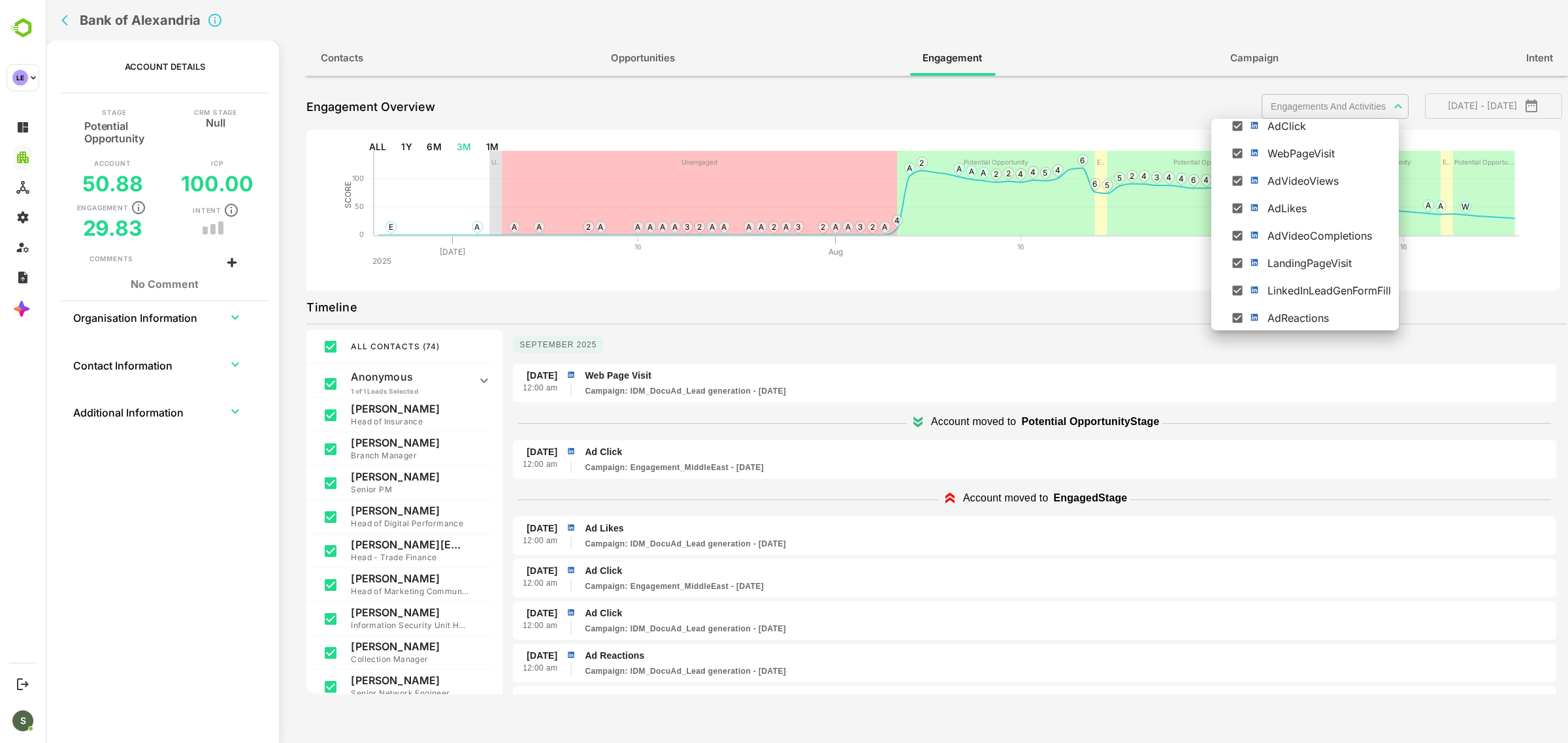
click at [1312, 105] on body "**********" at bounding box center [806, 371] width 1522 height 743
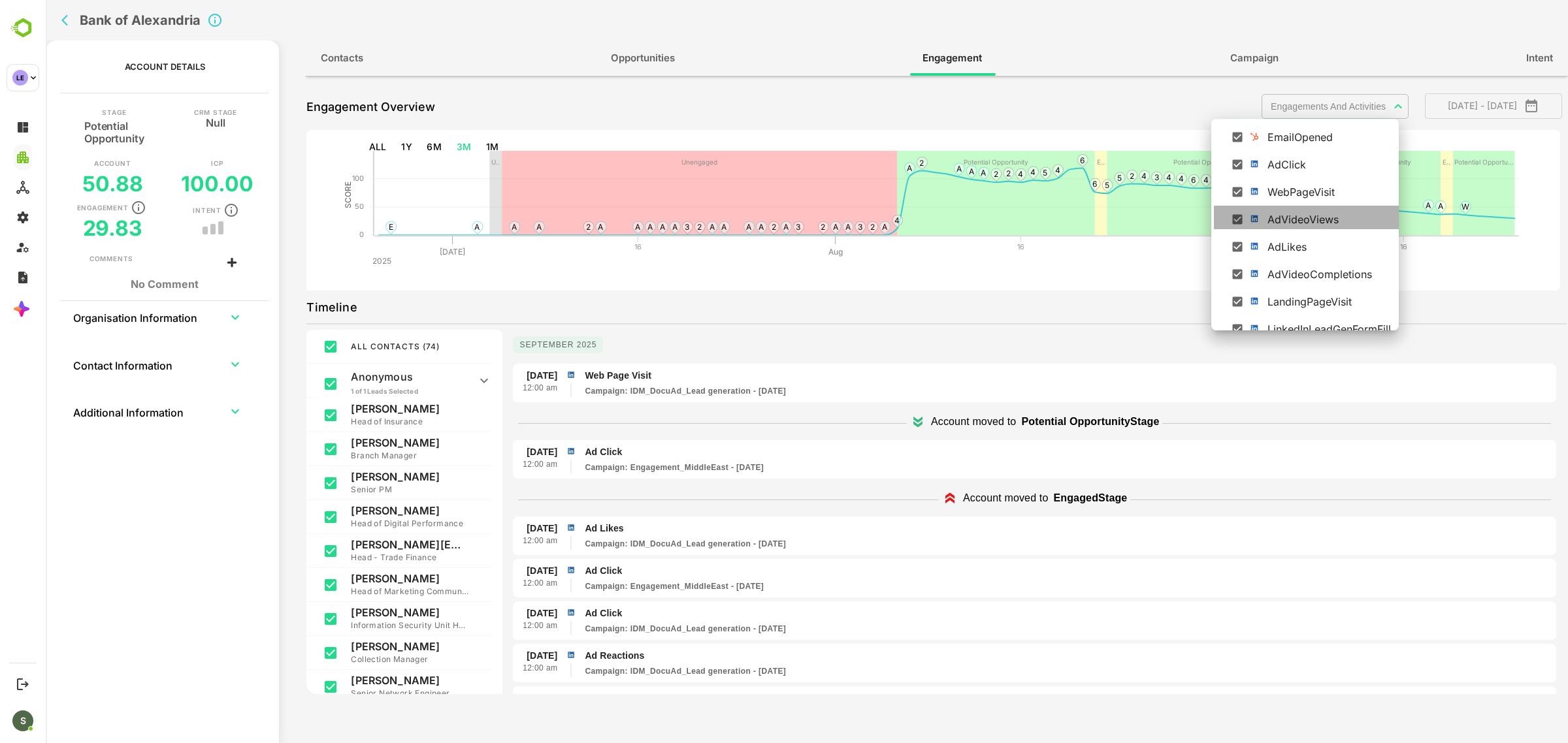
click at [1284, 213] on div "AdVideoViews" at bounding box center [1331, 219] width 127 height 16
click at [1292, 248] on div "AdLikes" at bounding box center [1331, 247] width 127 height 16
click at [1305, 285] on ul "Select All Activity EmailSent EmailDelivered AdImpressions SDREmailSent Engagem…" at bounding box center [1307, 148] width 186 height 435
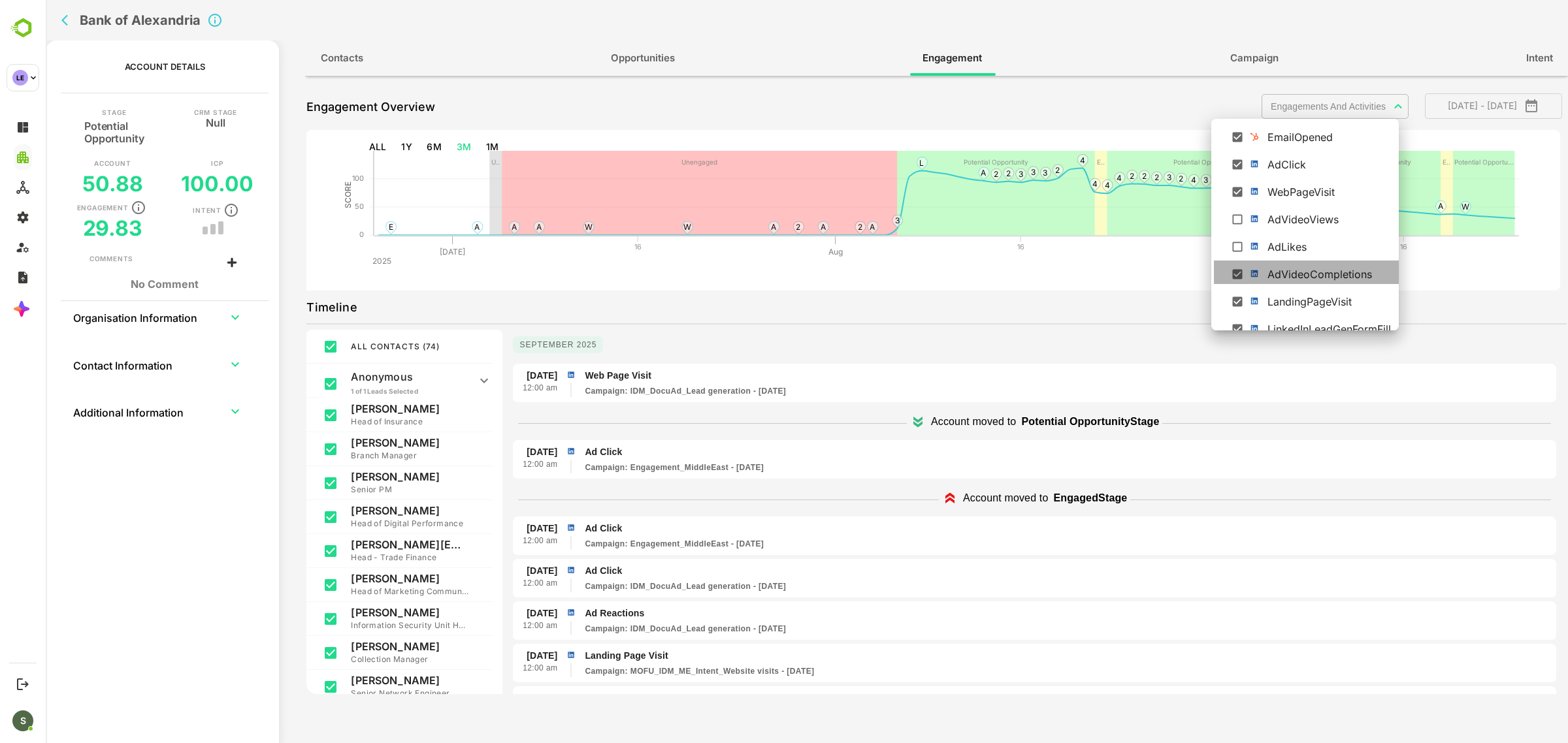
click at [1304, 272] on div "AdVideoCompletions" at bounding box center [1331, 274] width 127 height 16
click at [1270, 271] on div "LandingPageVisit" at bounding box center [1331, 276] width 127 height 16
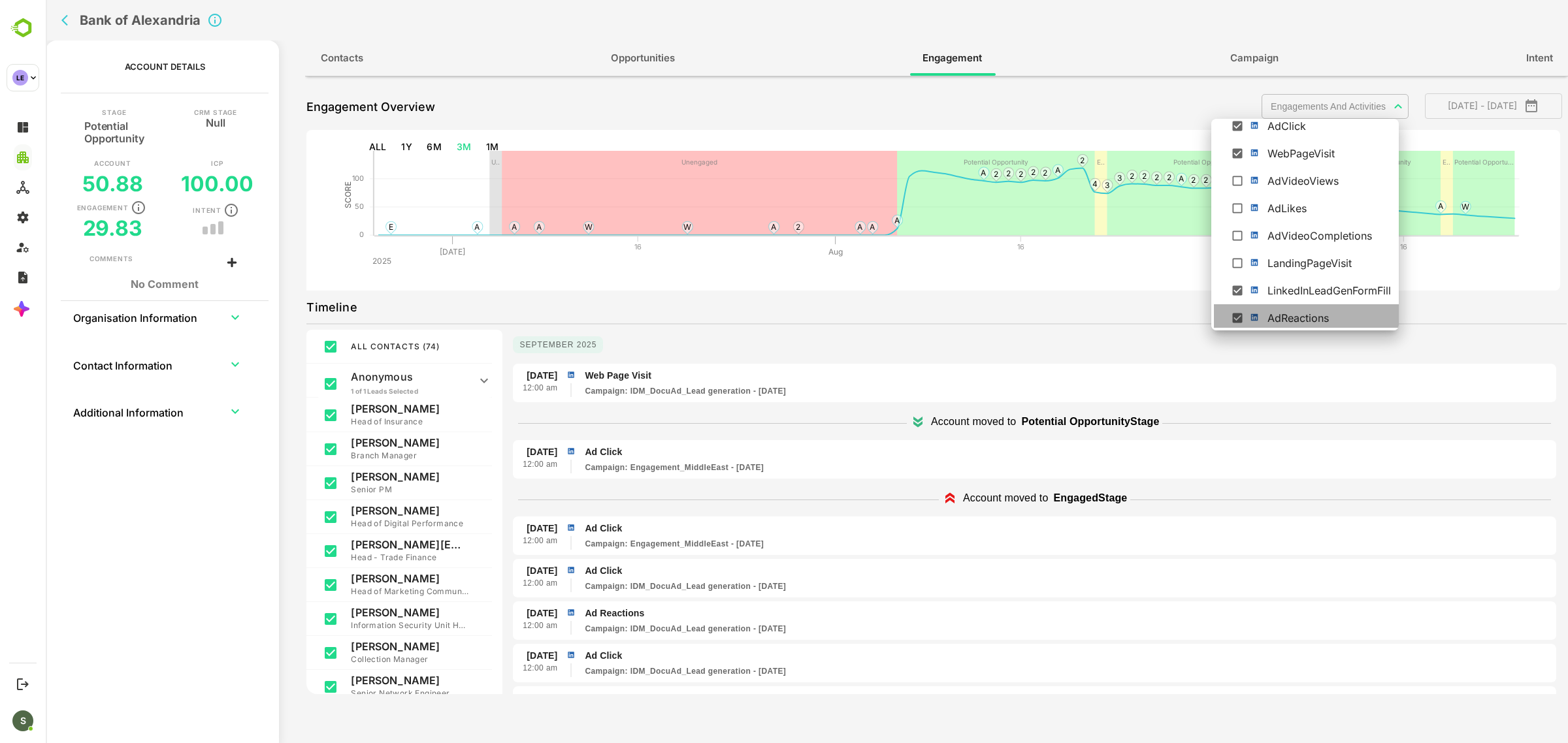
click at [1288, 326] on li "AdReactions" at bounding box center [1307, 316] width 186 height 23
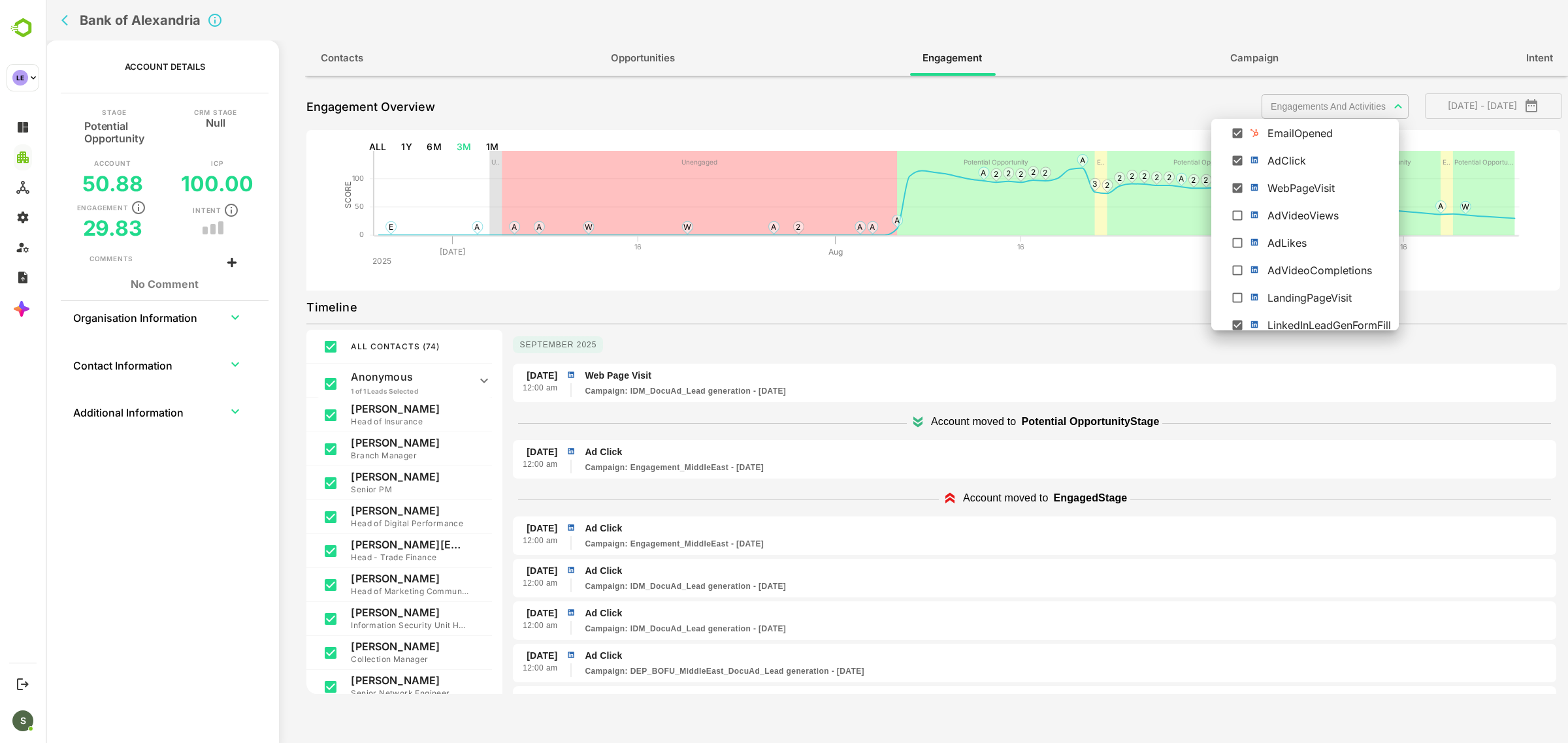
scroll to position [193, 0]
click at [1270, 161] on div "AdClick" at bounding box center [1331, 161] width 127 height 16
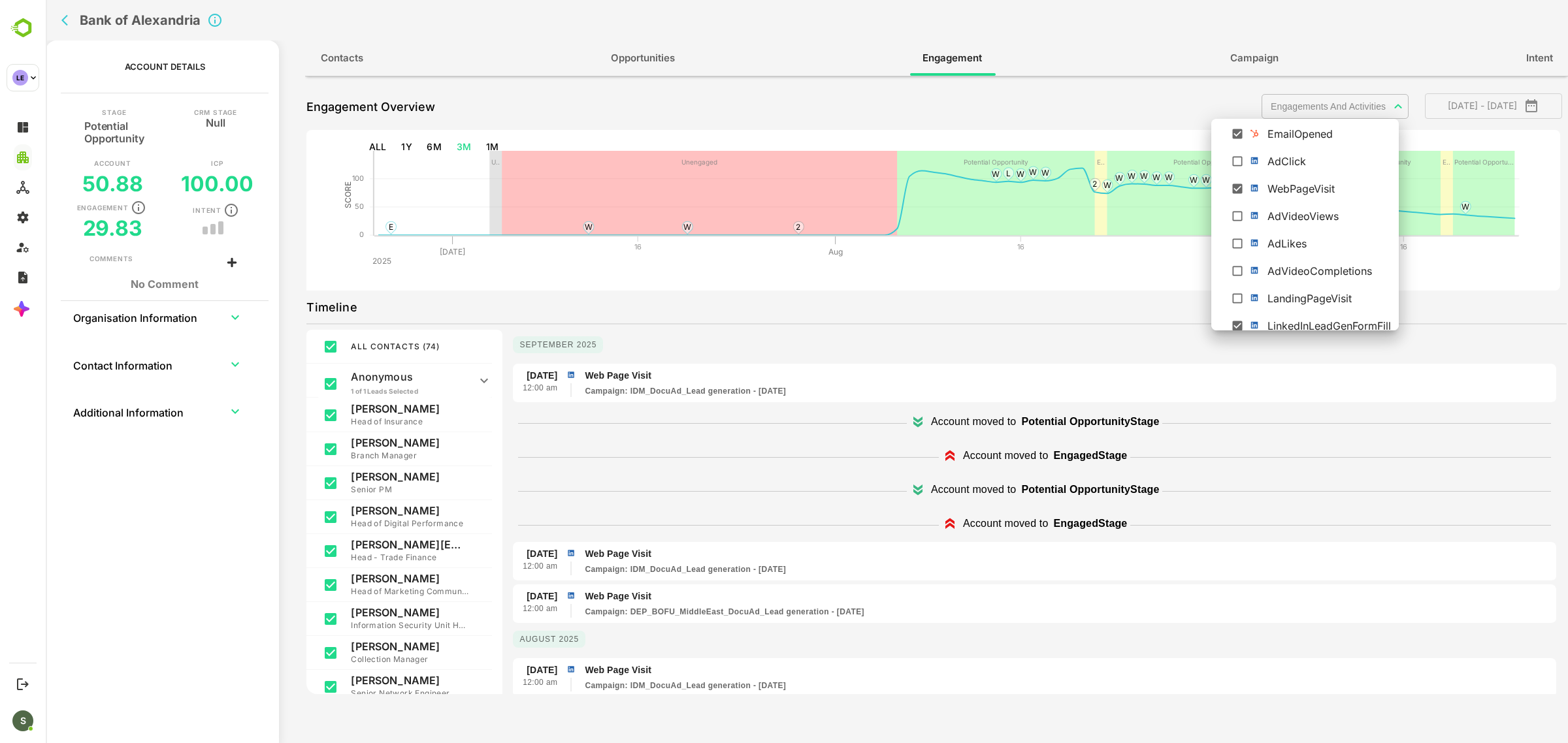
scroll to position [229, 0]
click at [434, 145] on div at bounding box center [806, 371] width 1522 height 743
click at [434, 145] on div "Select All Activity EmailSent EmailDelivered AdImpressions SDREmailSent Engagem…" at bounding box center [806, 371] width 1522 height 743
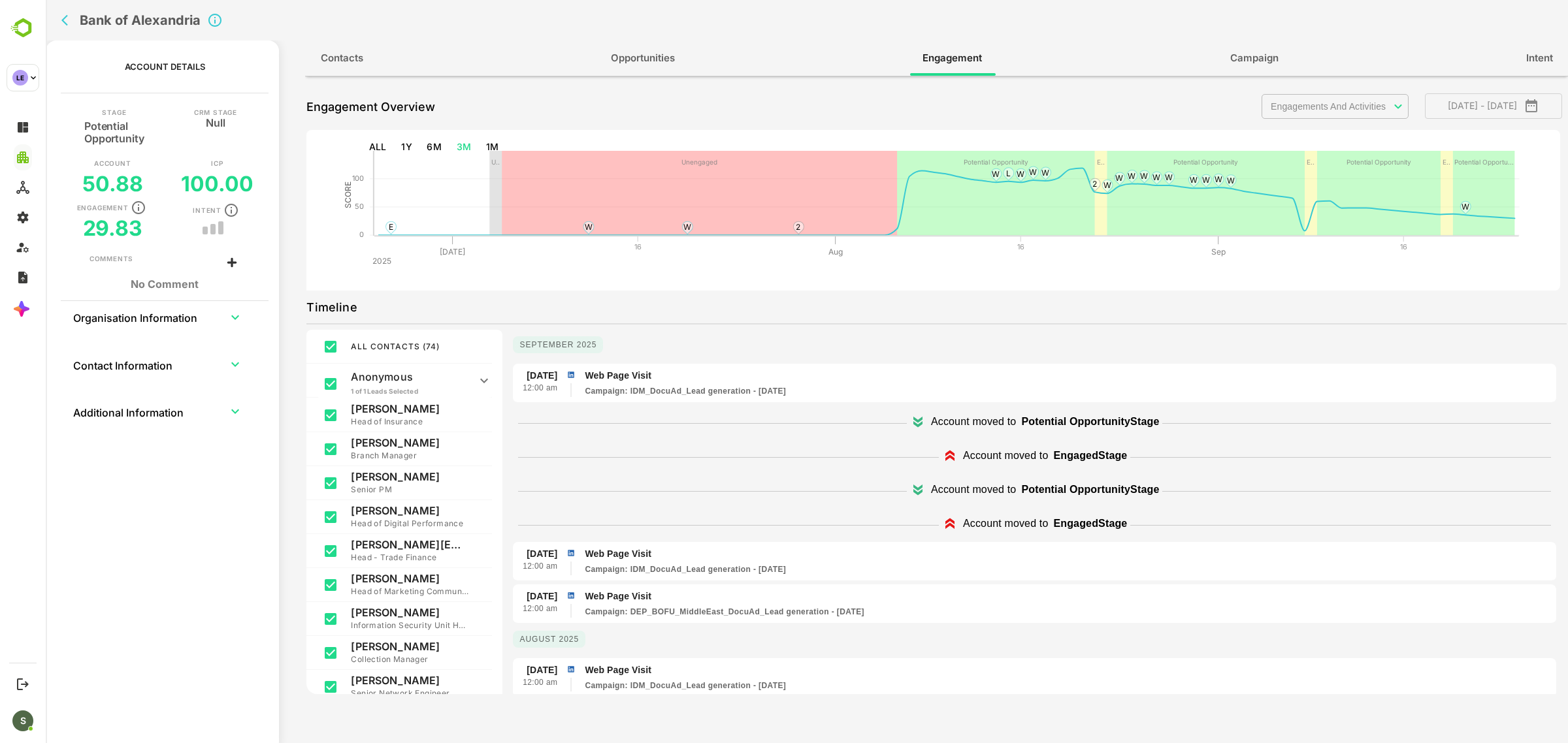
click at [434, 145] on button "6M" at bounding box center [434, 147] width 25 height 24
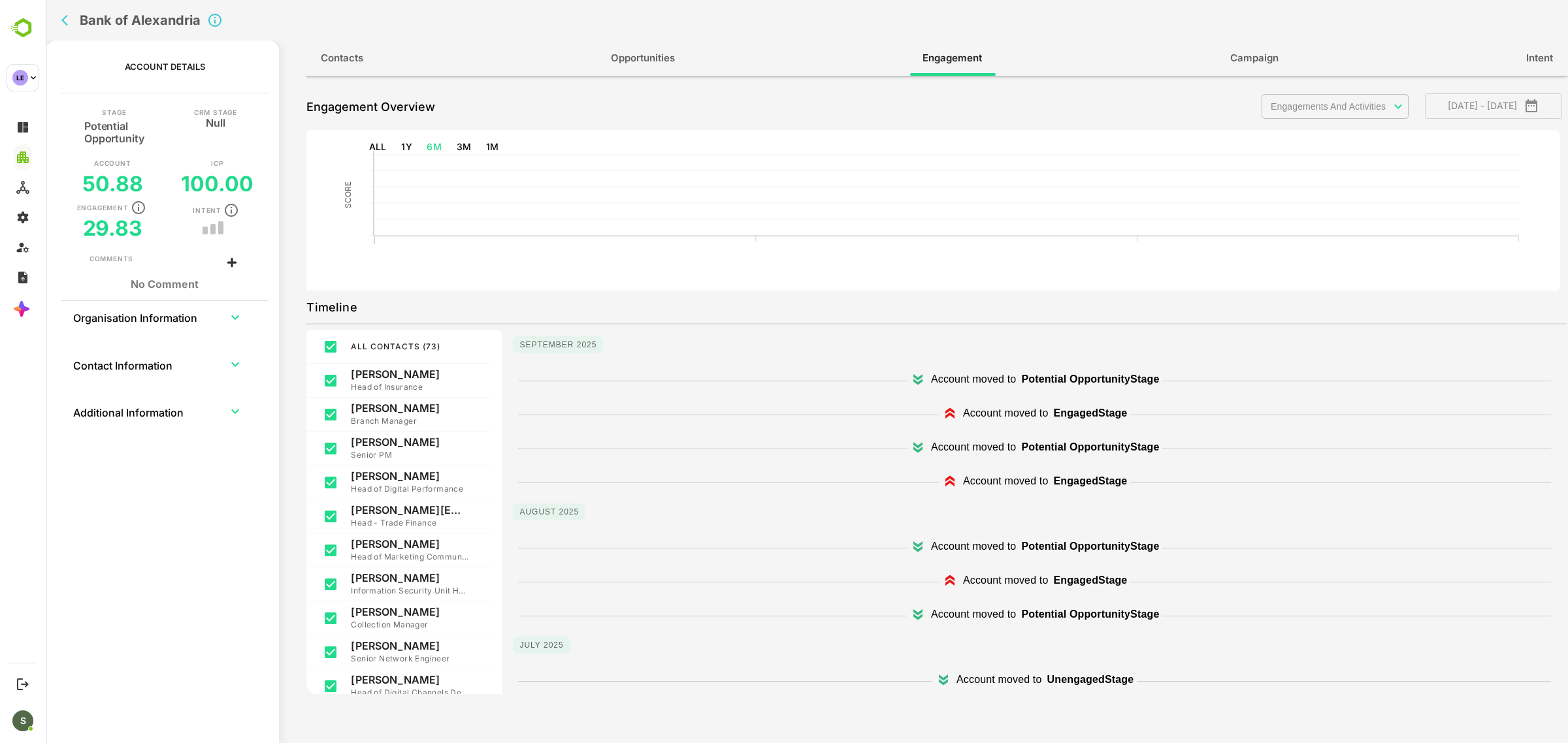
type input "**********"
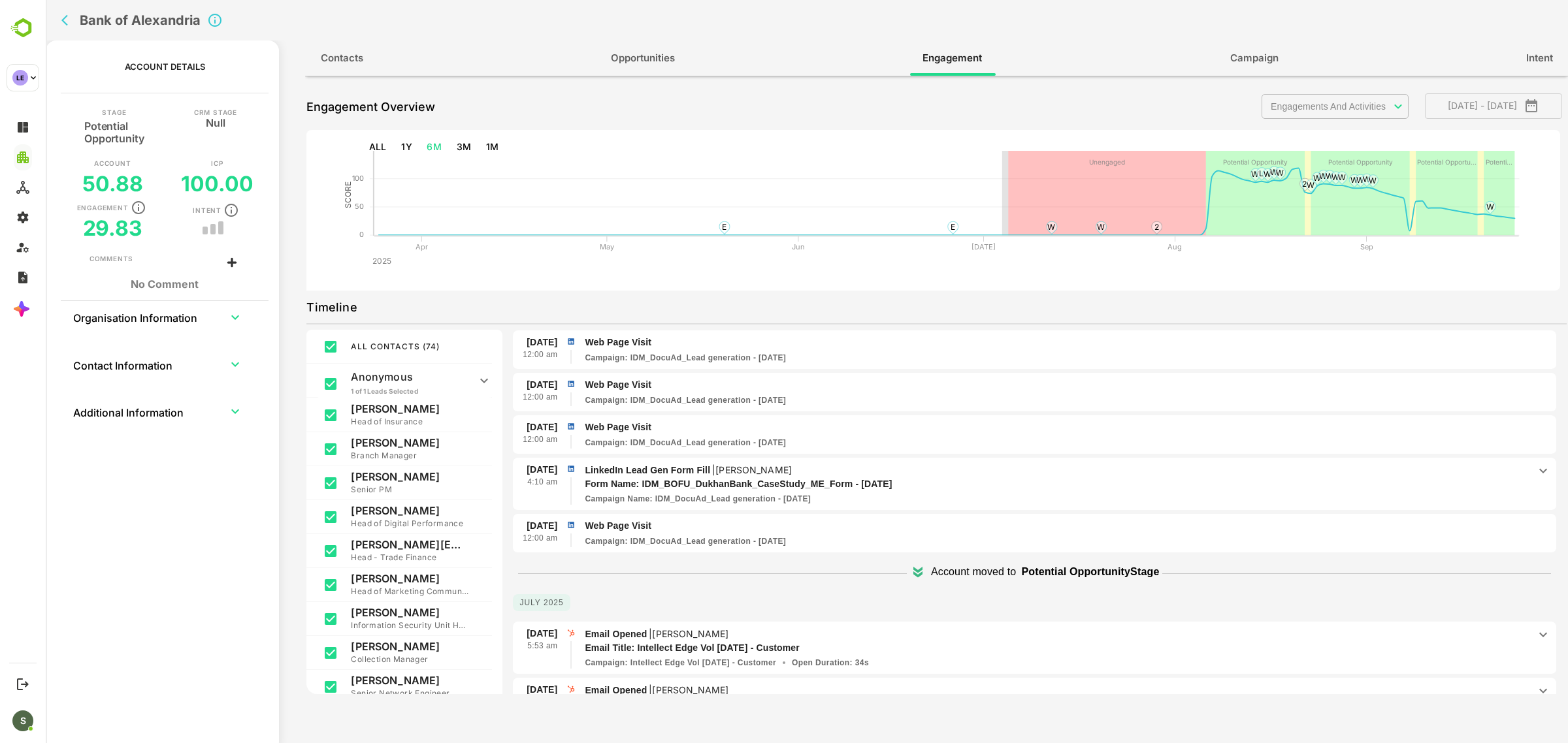
scroll to position [1045, 0]
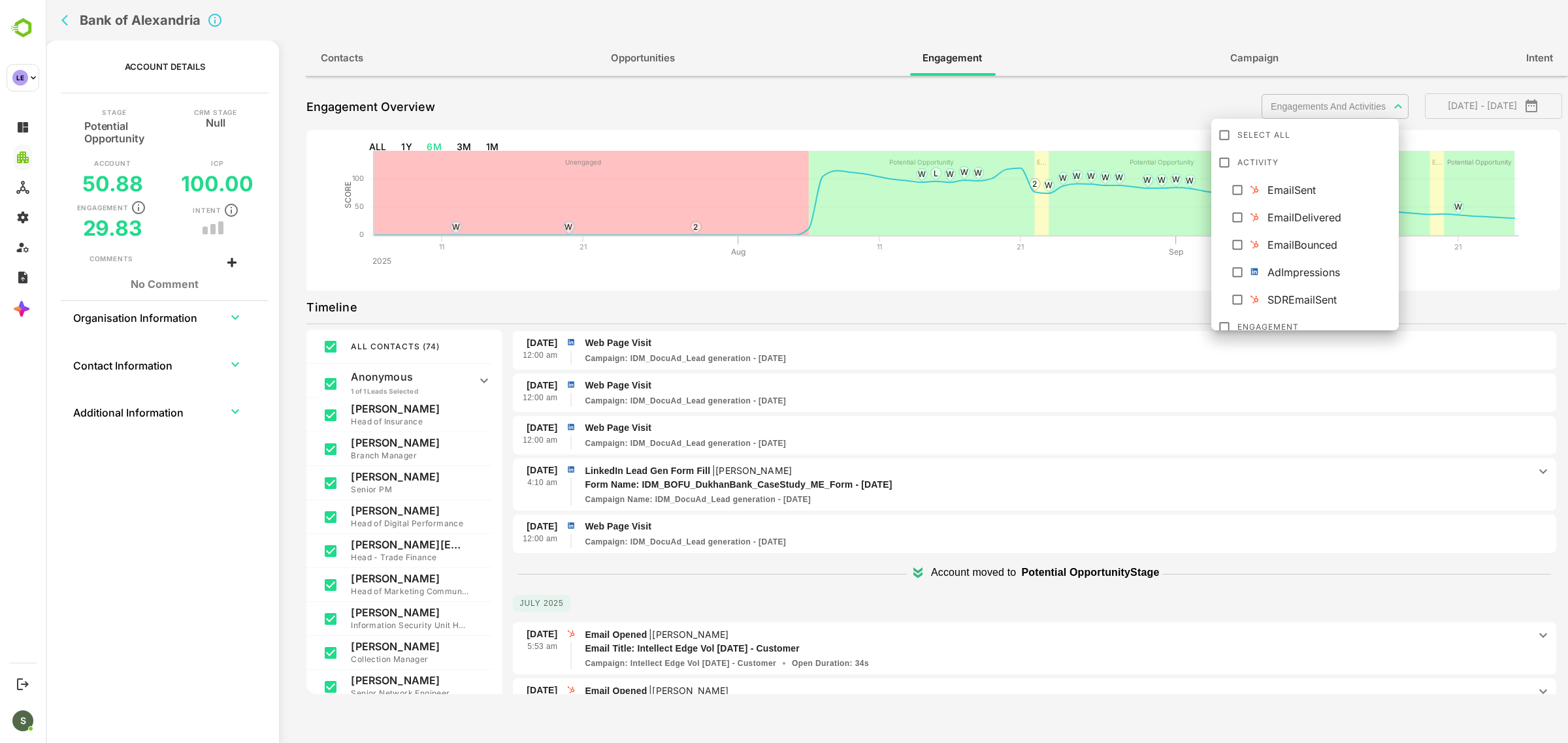
click at [1341, 106] on body "**********" at bounding box center [806, 371] width 1522 height 743
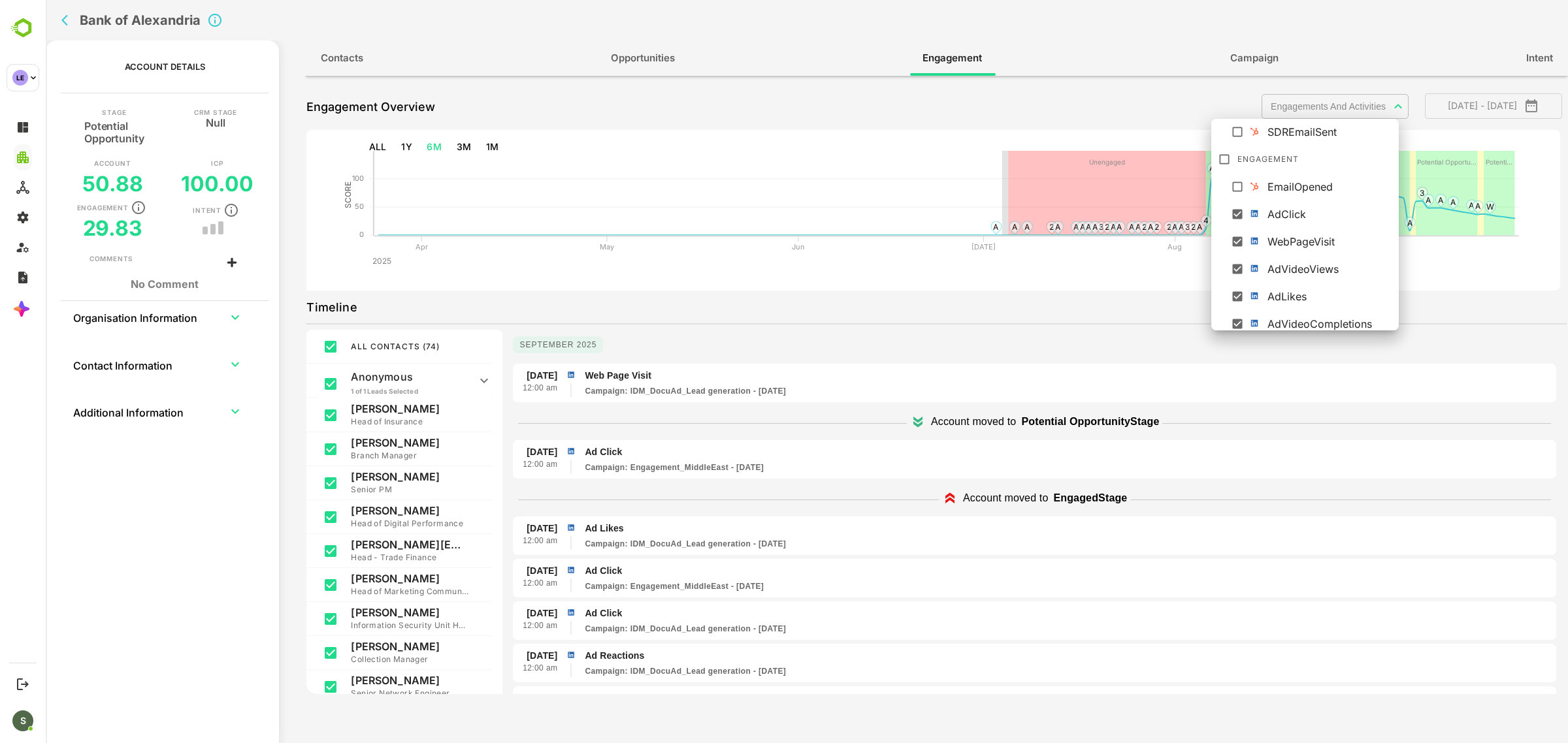
click at [851, 493] on div at bounding box center [806, 371] width 1522 height 743
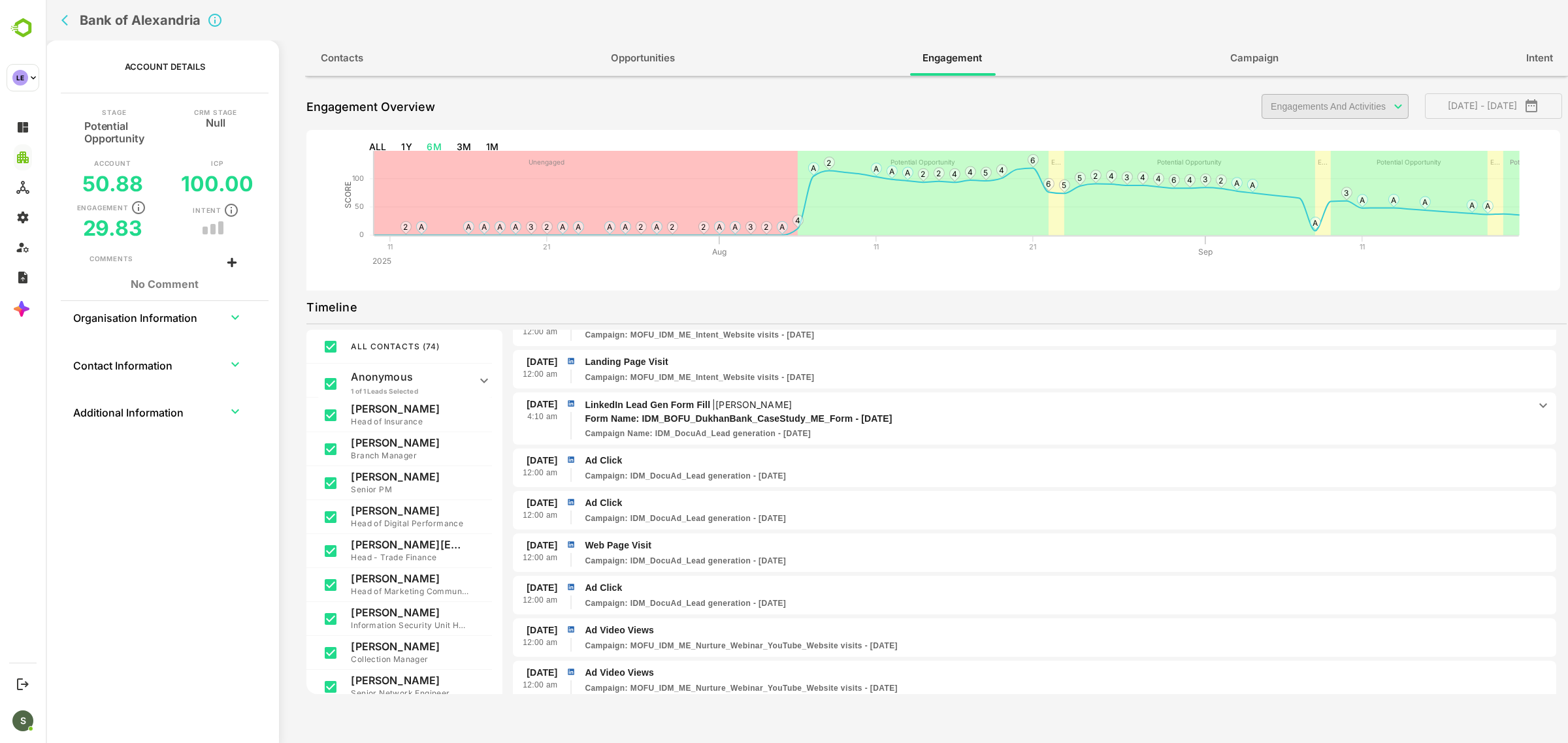
scroll to position [4592, 0]
click at [69, 23] on icon "back" at bounding box center [68, 20] width 13 height 13
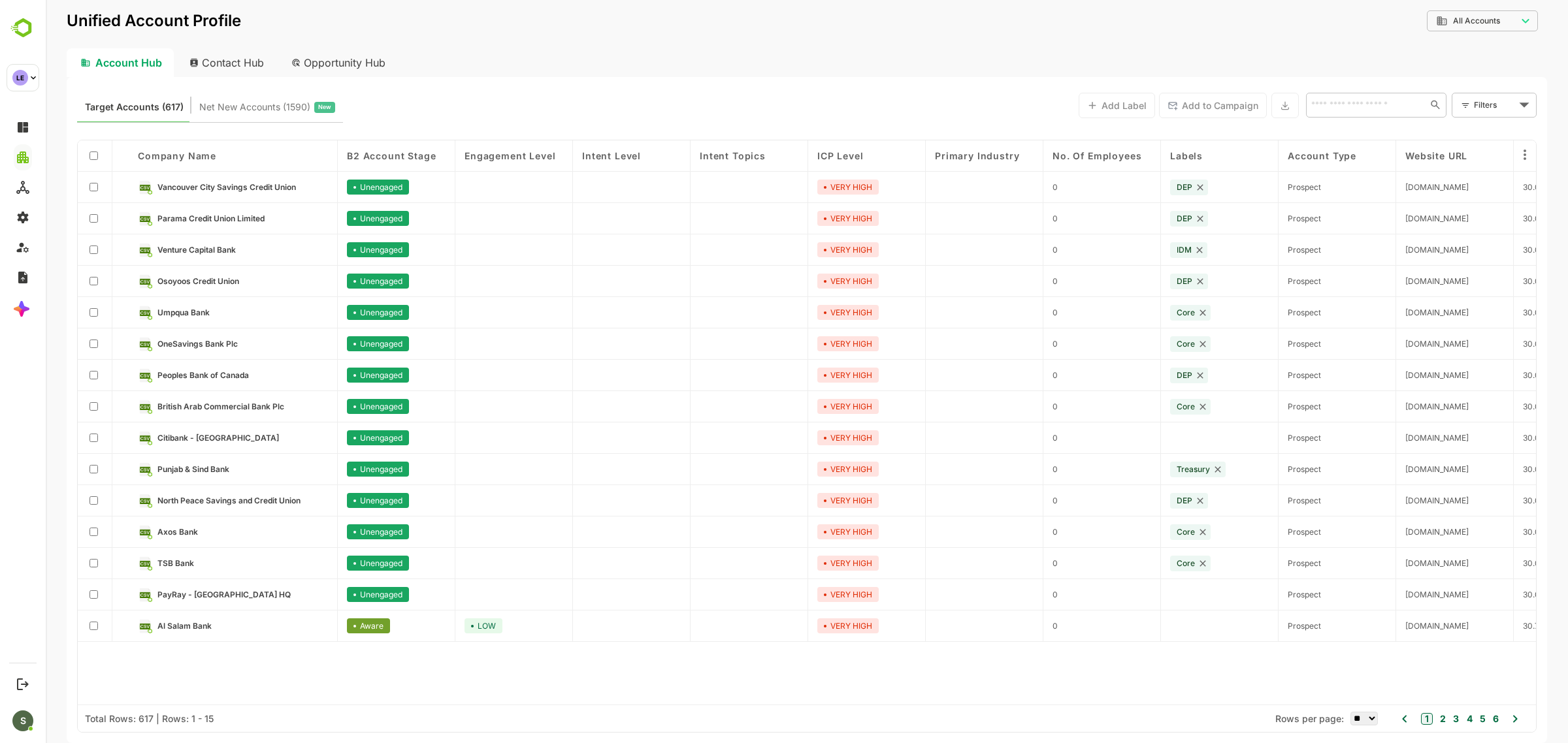
click at [1360, 101] on input "text" at bounding box center [1366, 105] width 117 height 16
type input "***"
click at [1393, 134] on li "Jordan ahli bank" at bounding box center [1375, 134] width 135 height 22
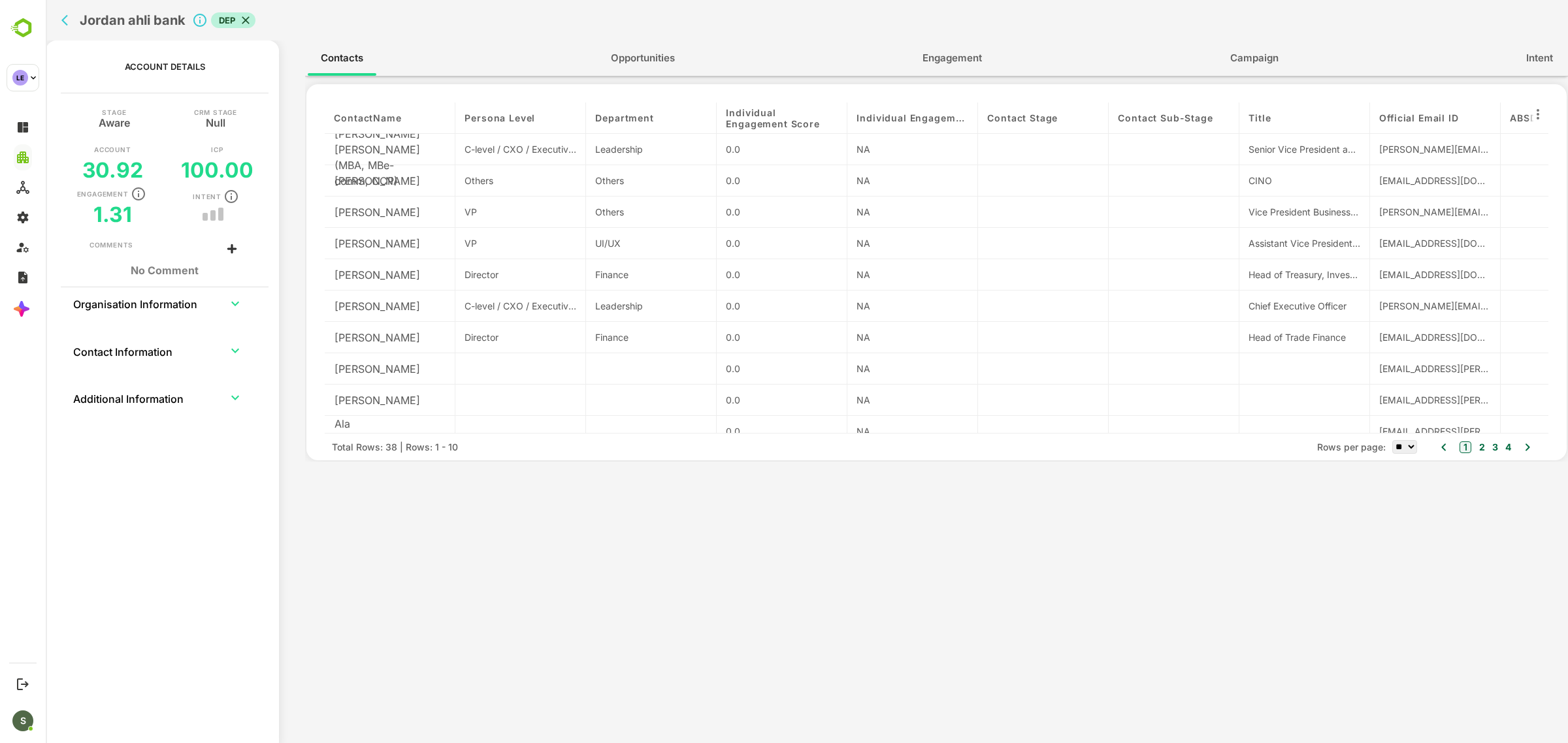
click at [941, 62] on span "Engagement" at bounding box center [952, 58] width 59 height 17
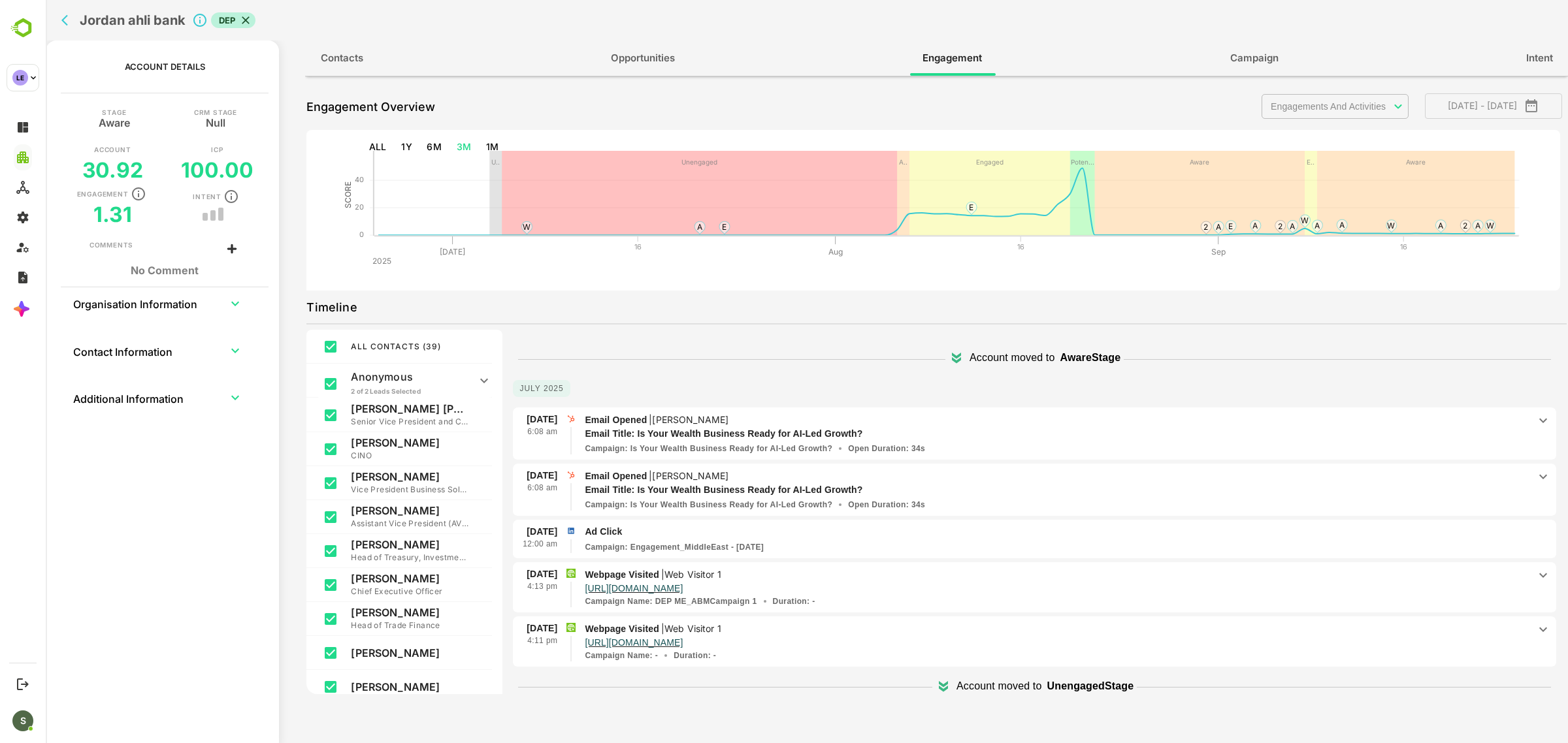
scroll to position [1239, 0]
click at [433, 142] on button "6M" at bounding box center [434, 147] width 25 height 24
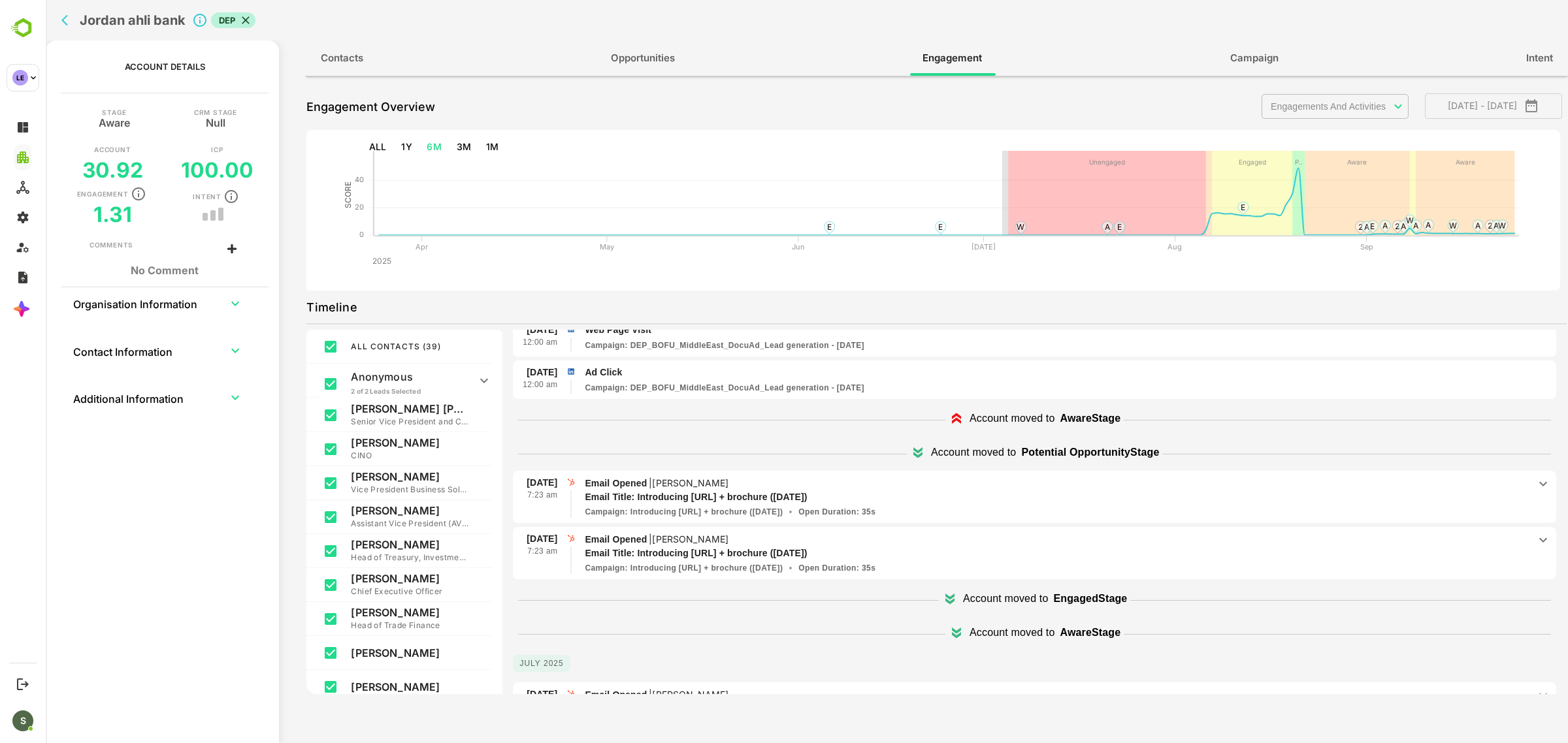
scroll to position [1294, 0]
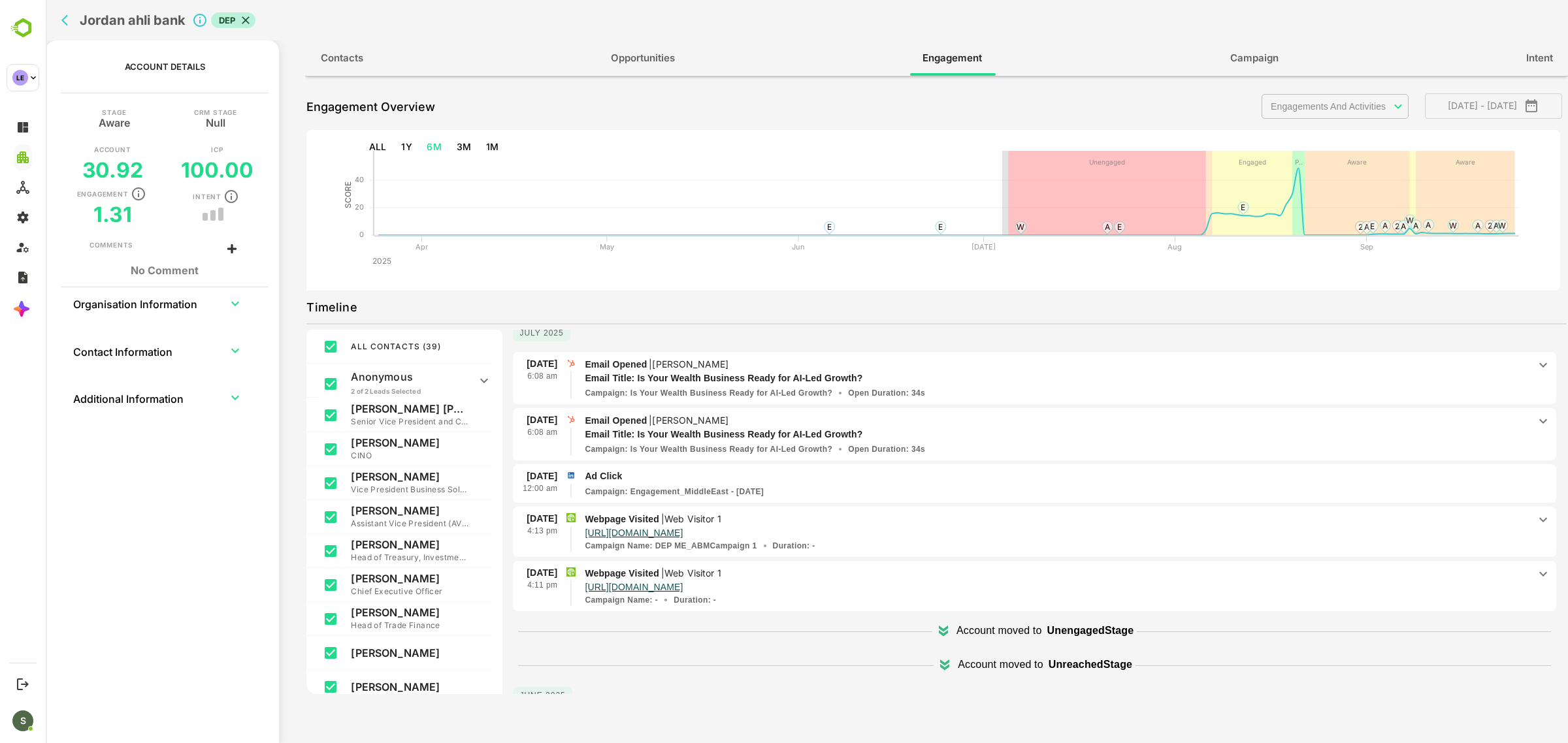
click at [1352, 90] on div "**********" at bounding box center [936, 389] width 1260 height 609
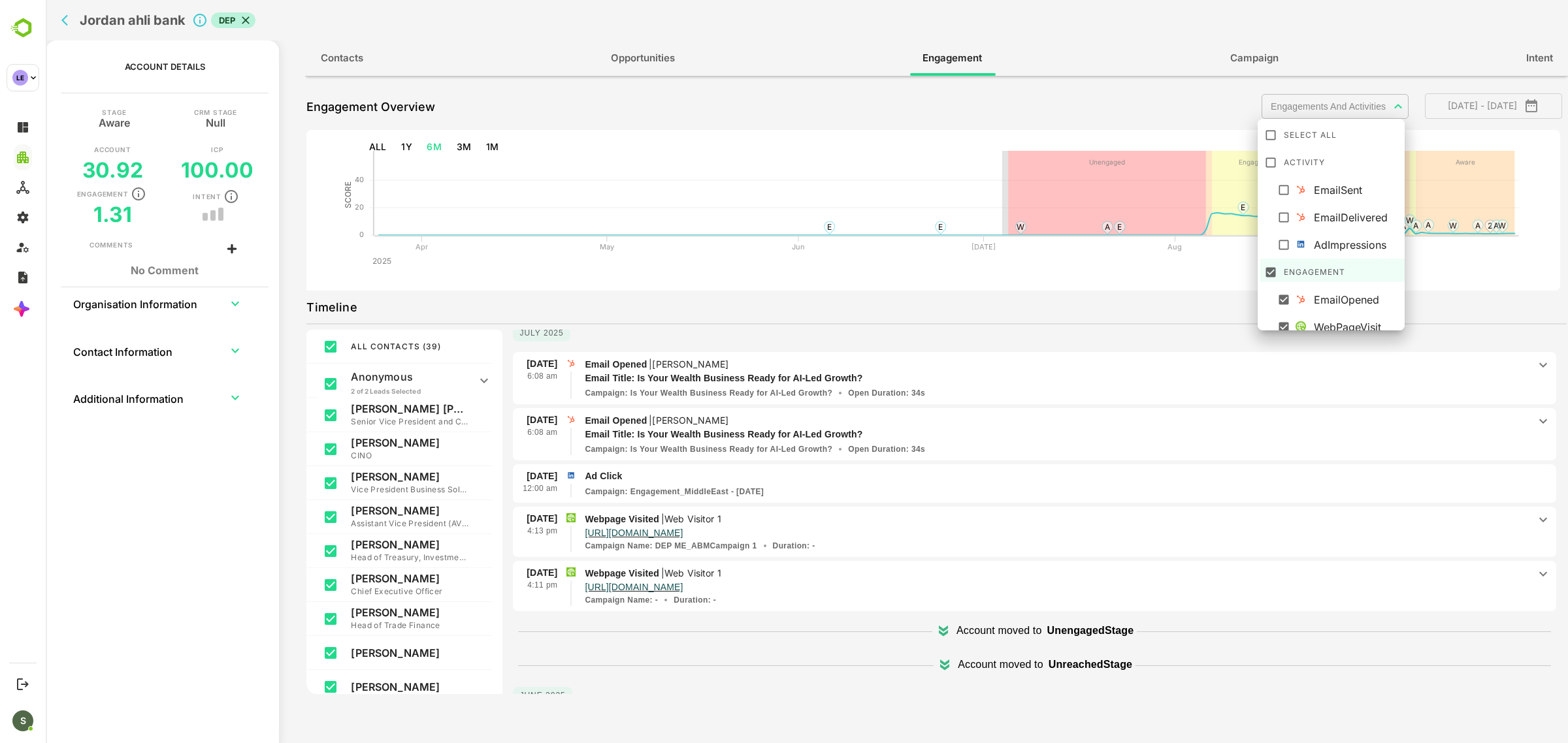
click at [1350, 111] on body "**********" at bounding box center [806, 371] width 1522 height 743
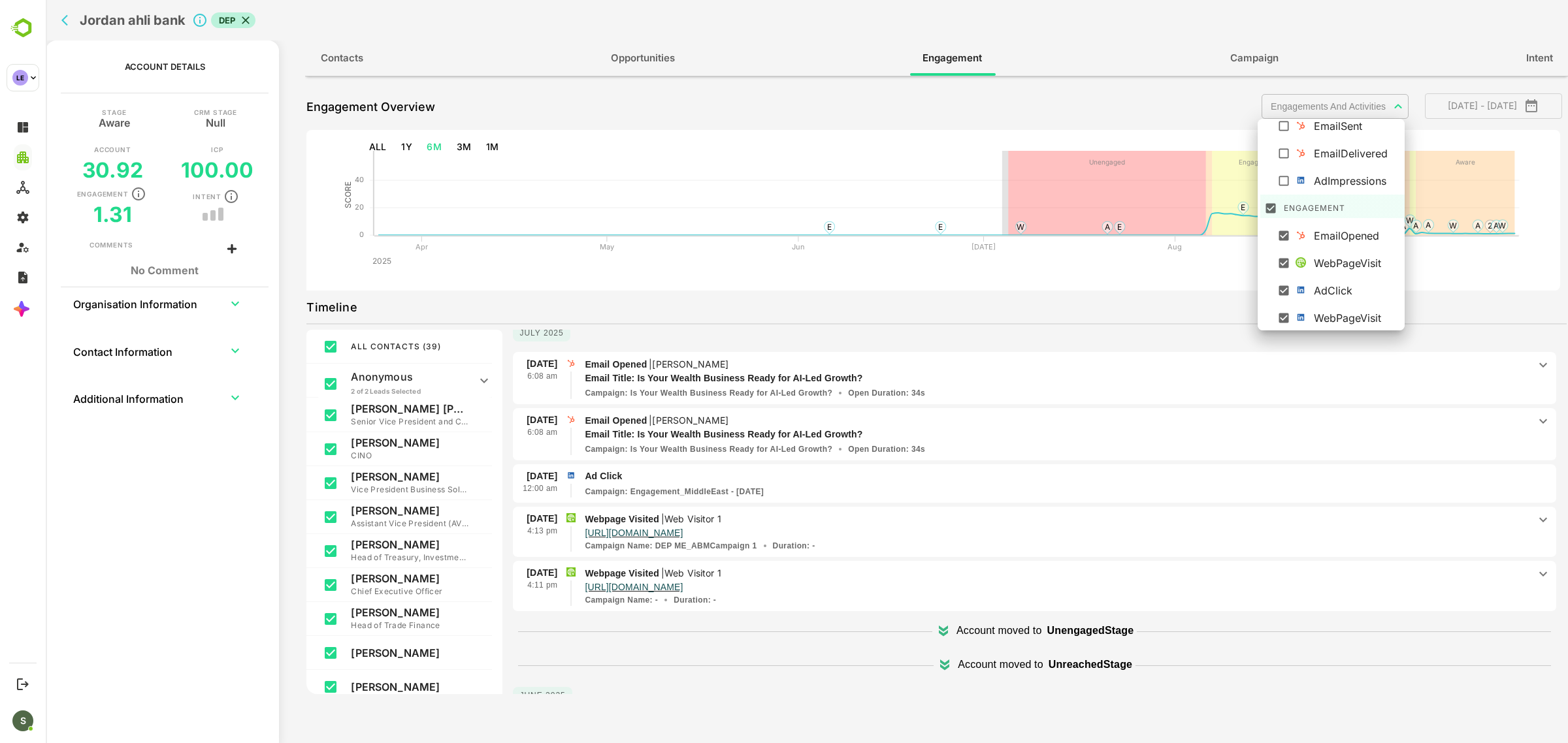
click at [989, 315] on div at bounding box center [806, 371] width 1522 height 743
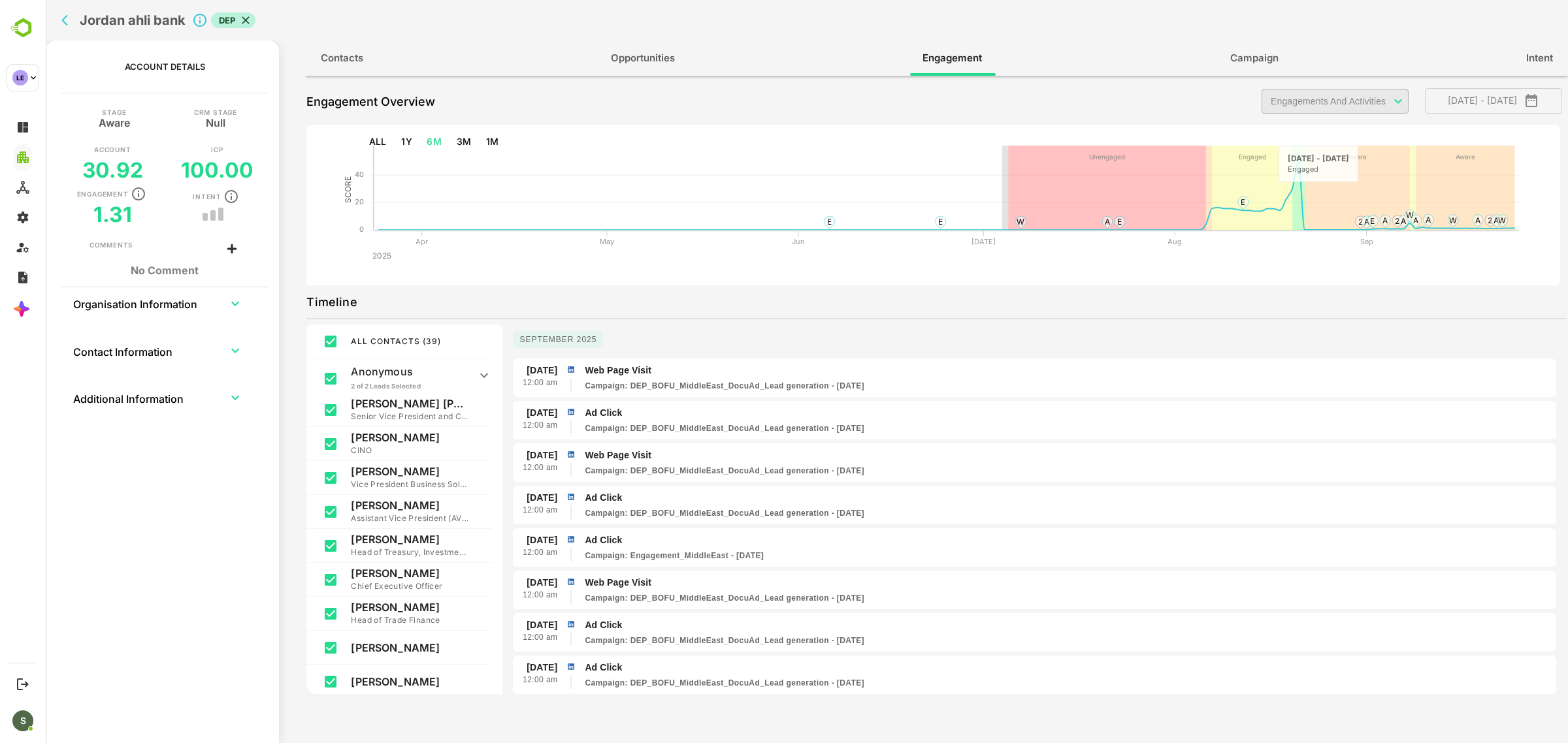
scroll to position [0, 0]
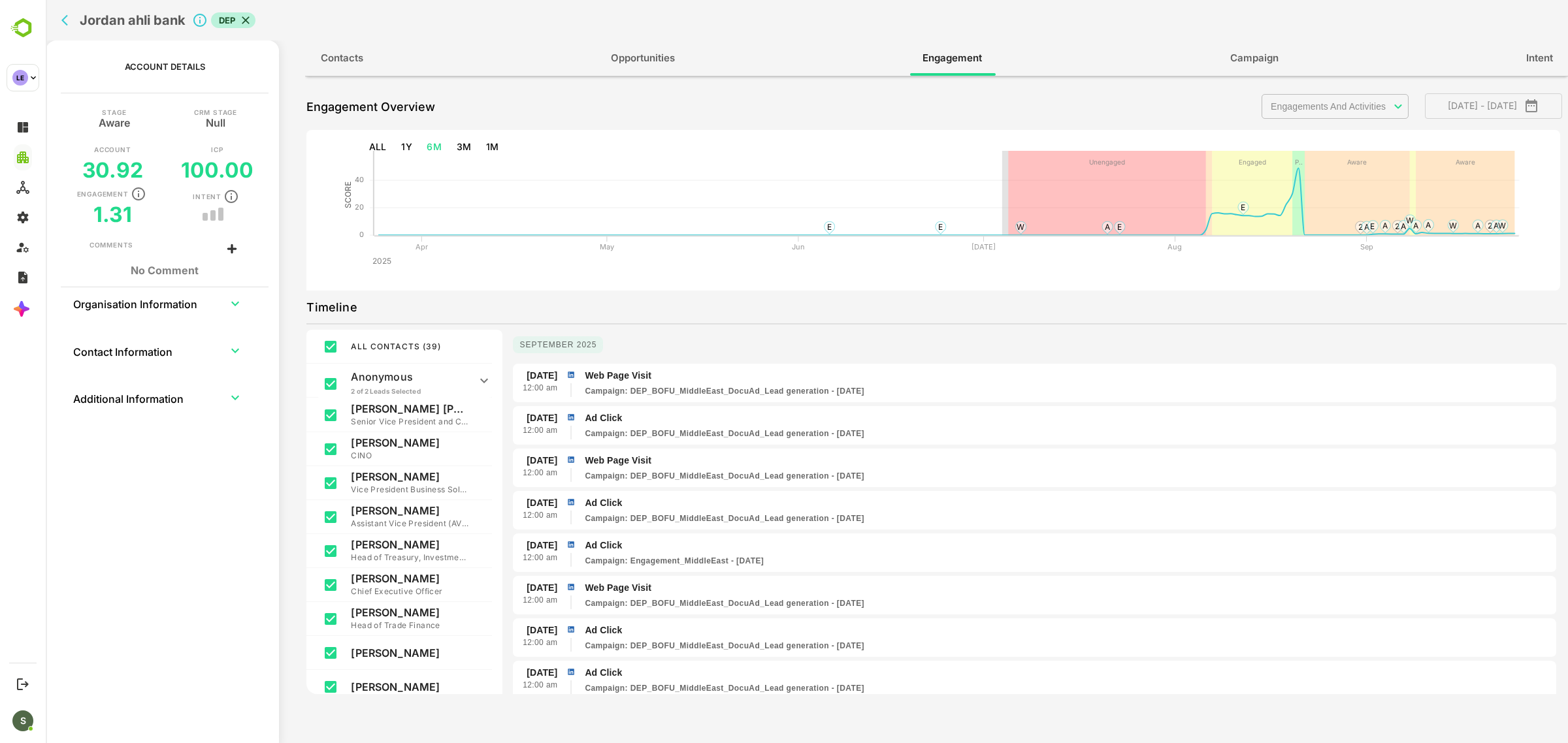
click at [1317, 114] on body "**********" at bounding box center [806, 371] width 1522 height 743
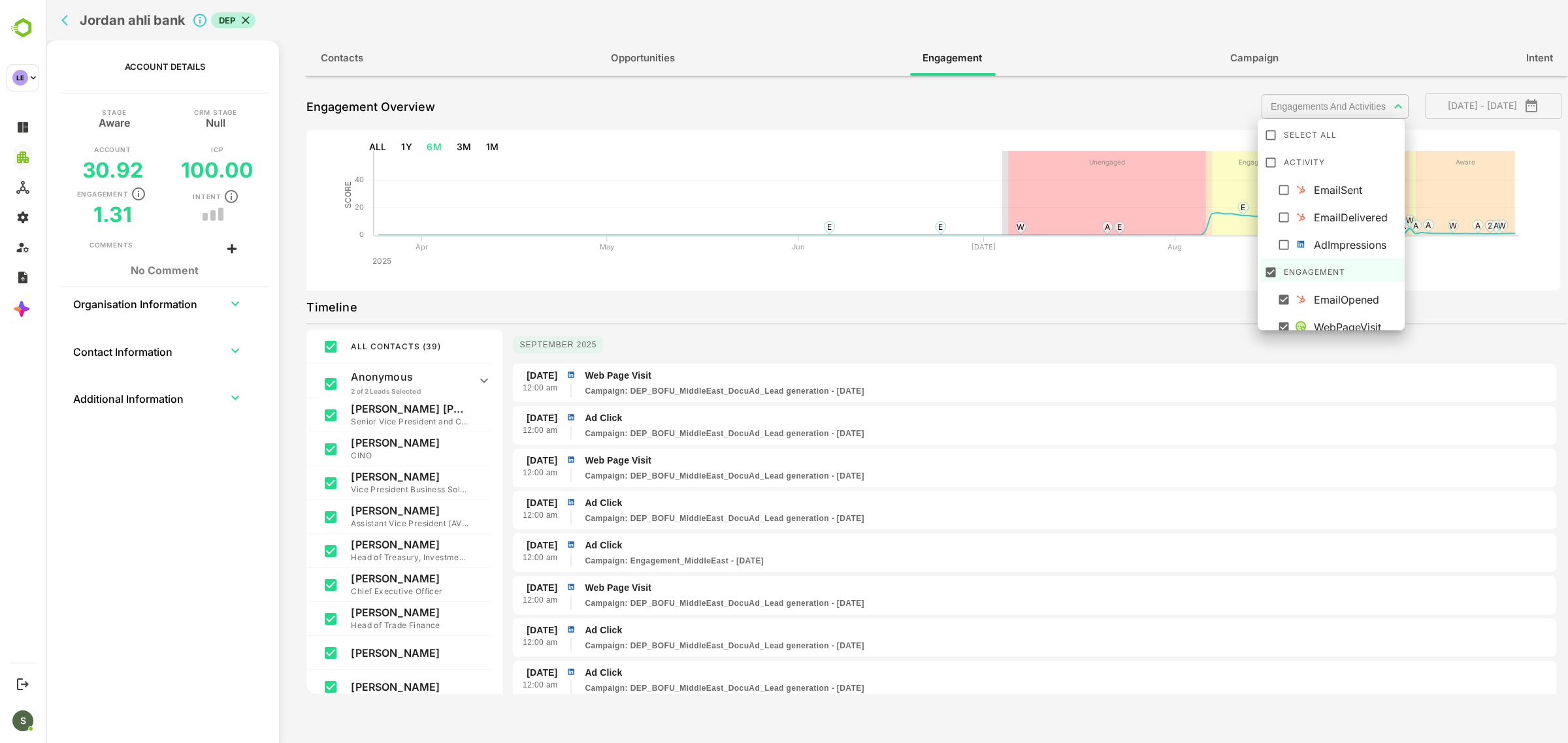
scroll to position [64, 0]
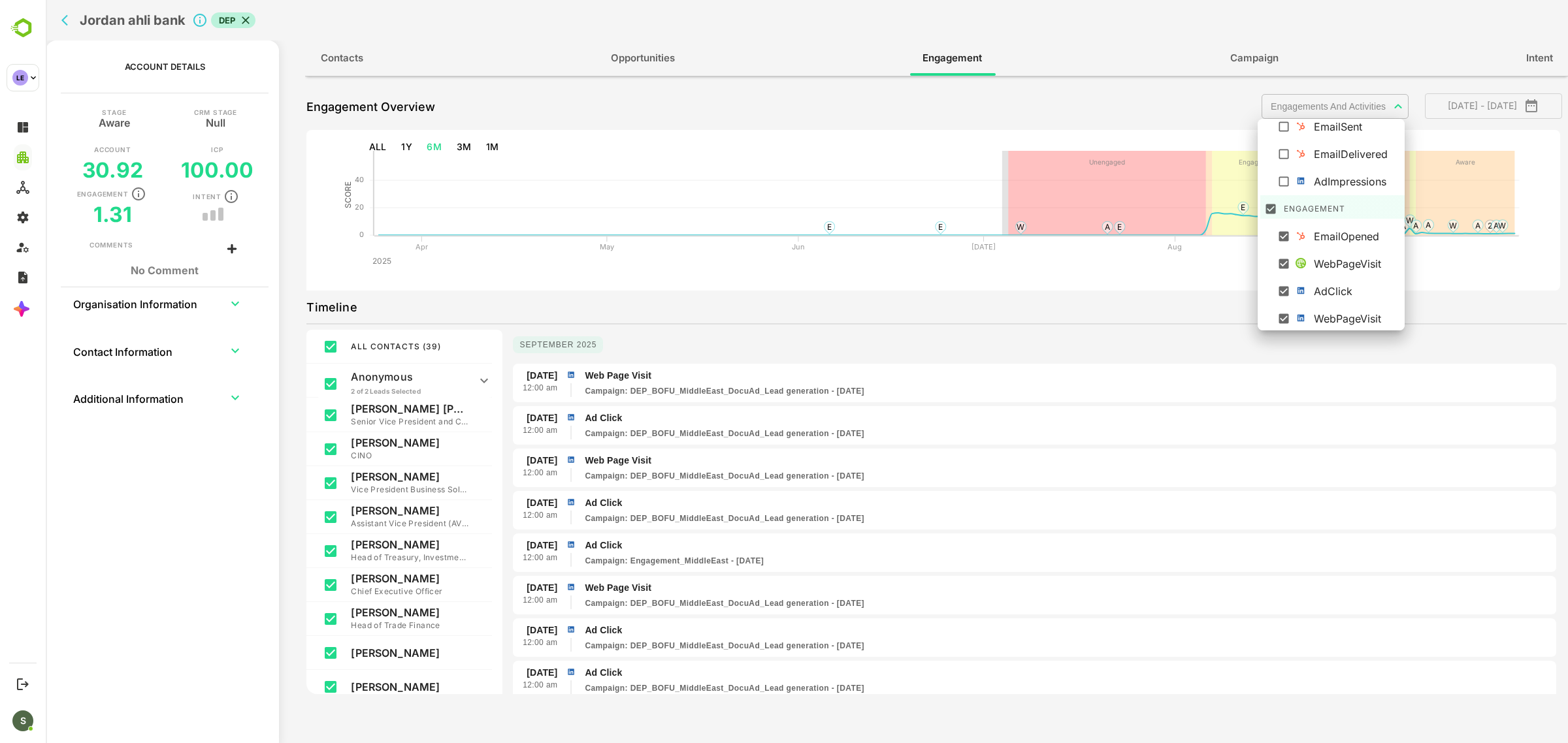
click at [382, 144] on div at bounding box center [806, 371] width 1522 height 743
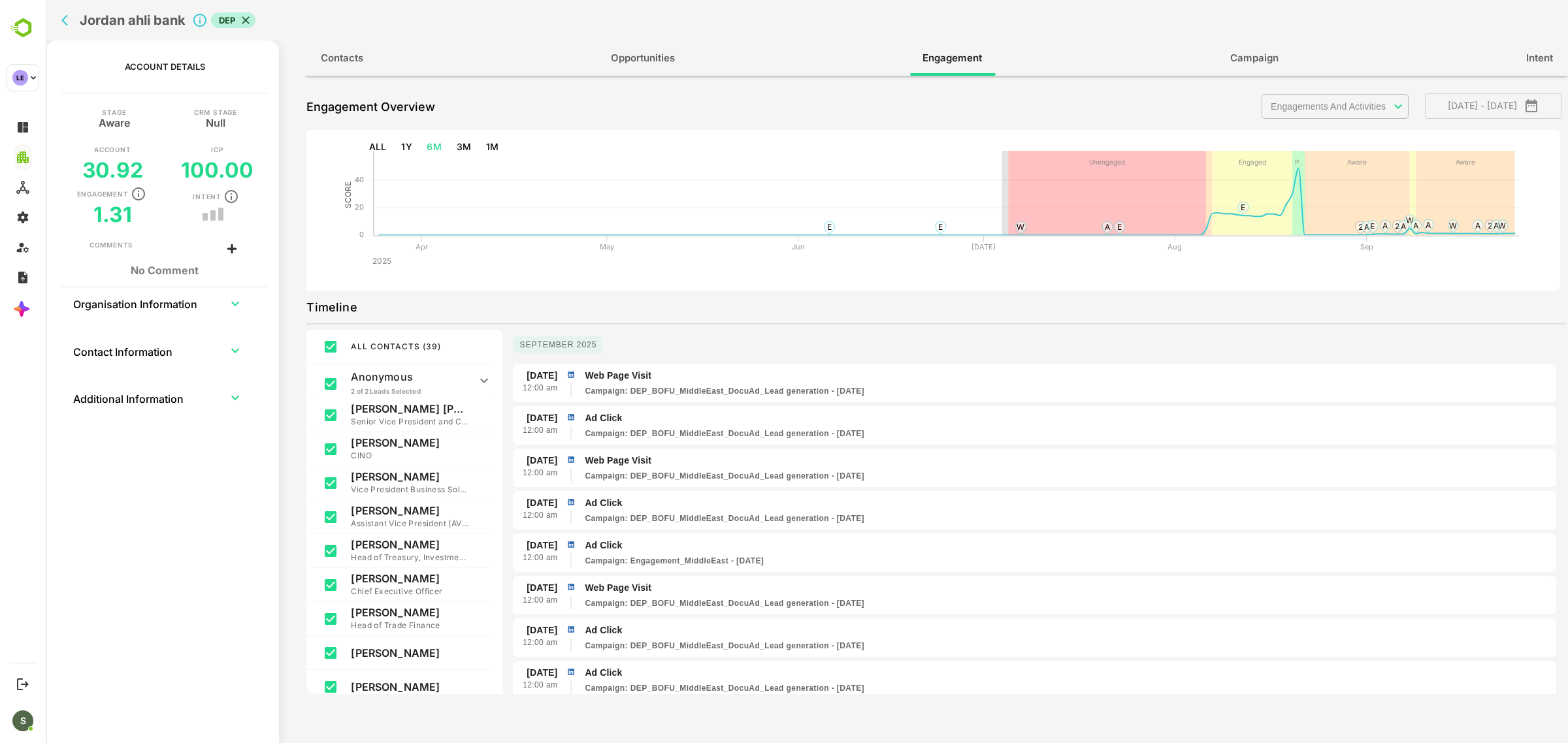
click at [374, 148] on button "ALL" at bounding box center [378, 147] width 28 height 24
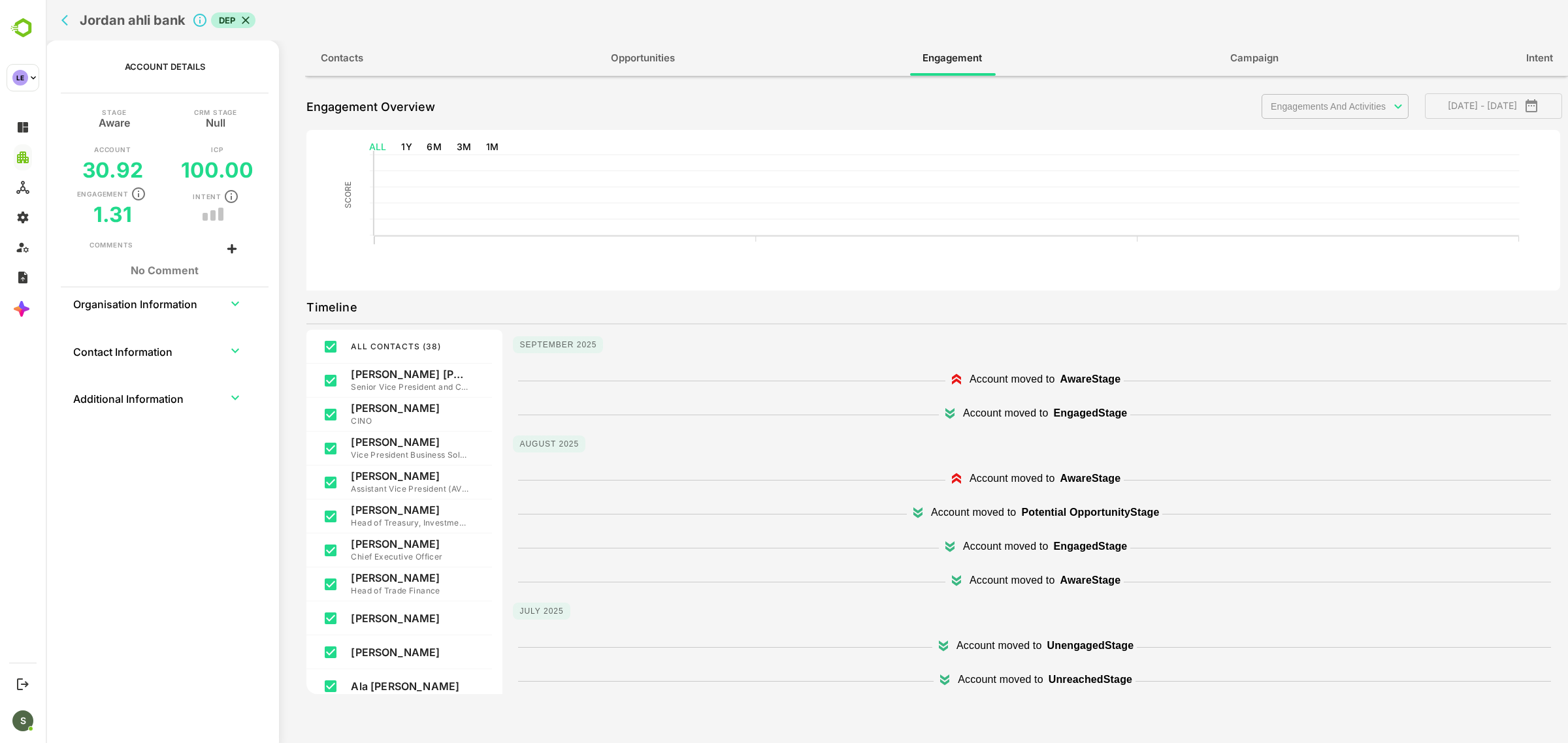
type input "**********"
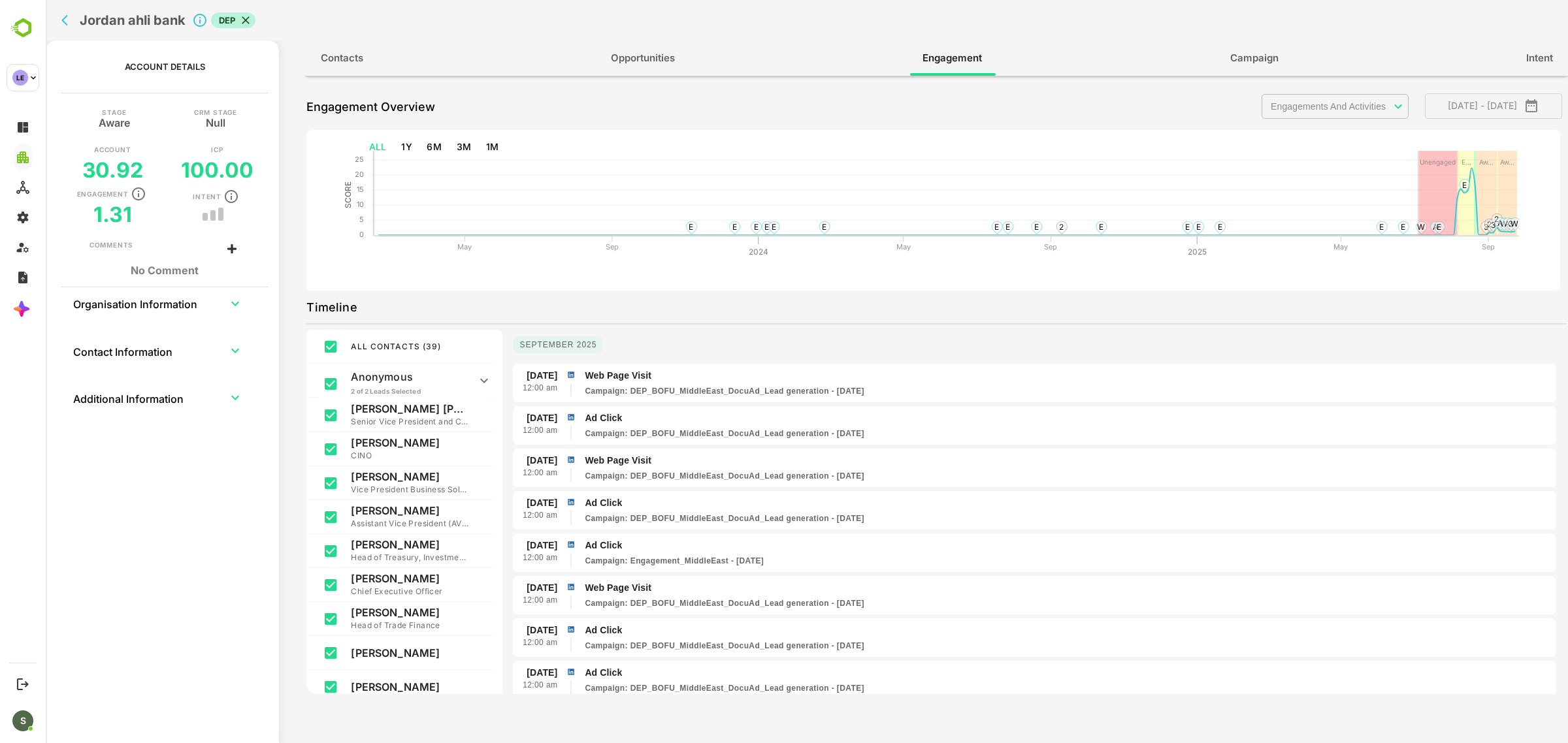
click at [1354, 106] on body "**********" at bounding box center [806, 371] width 1522 height 743
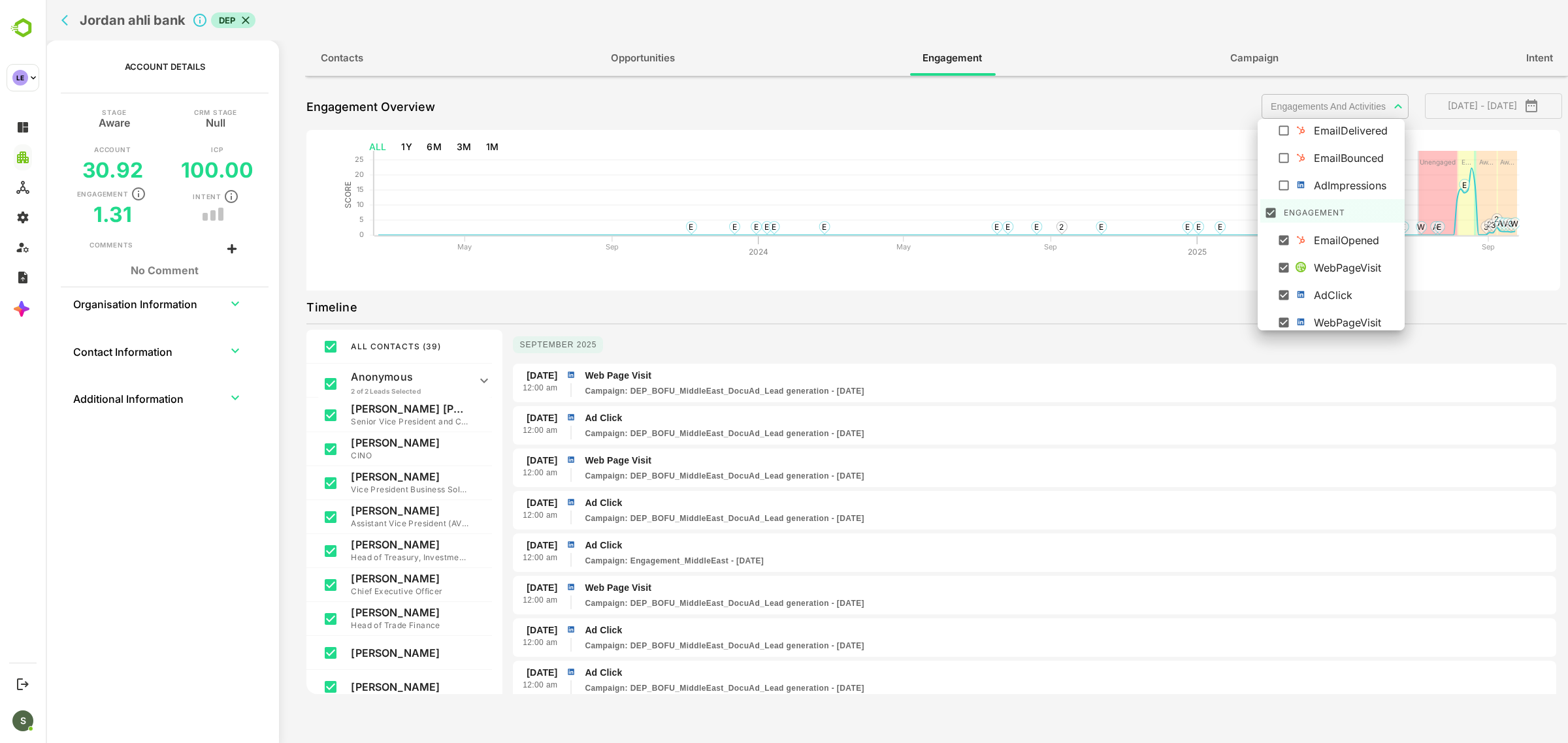
scroll to position [91, 0]
click at [932, 330] on div at bounding box center [806, 371] width 1522 height 743
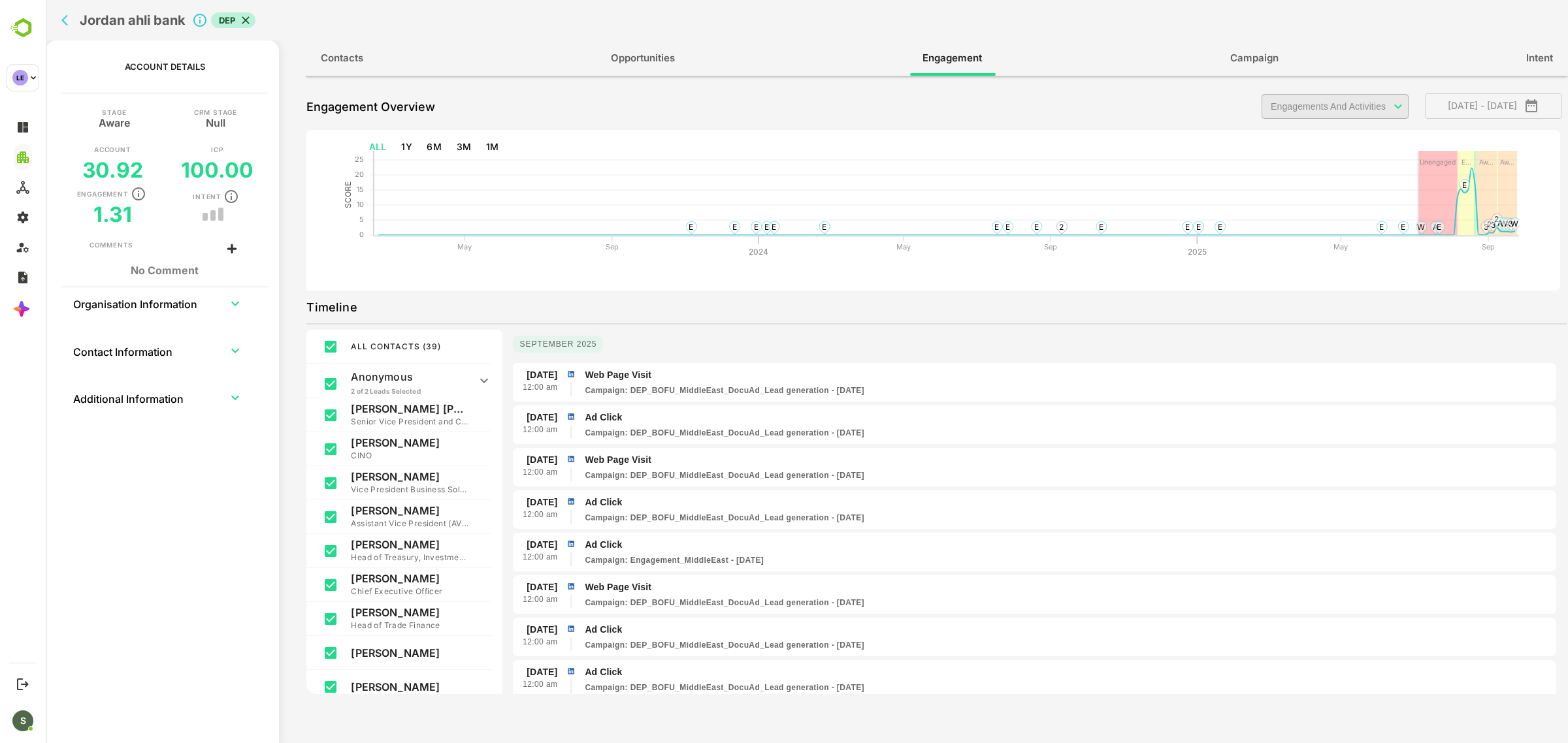
scroll to position [0, 0]
click at [465, 148] on button "3M" at bounding box center [464, 147] width 25 height 24
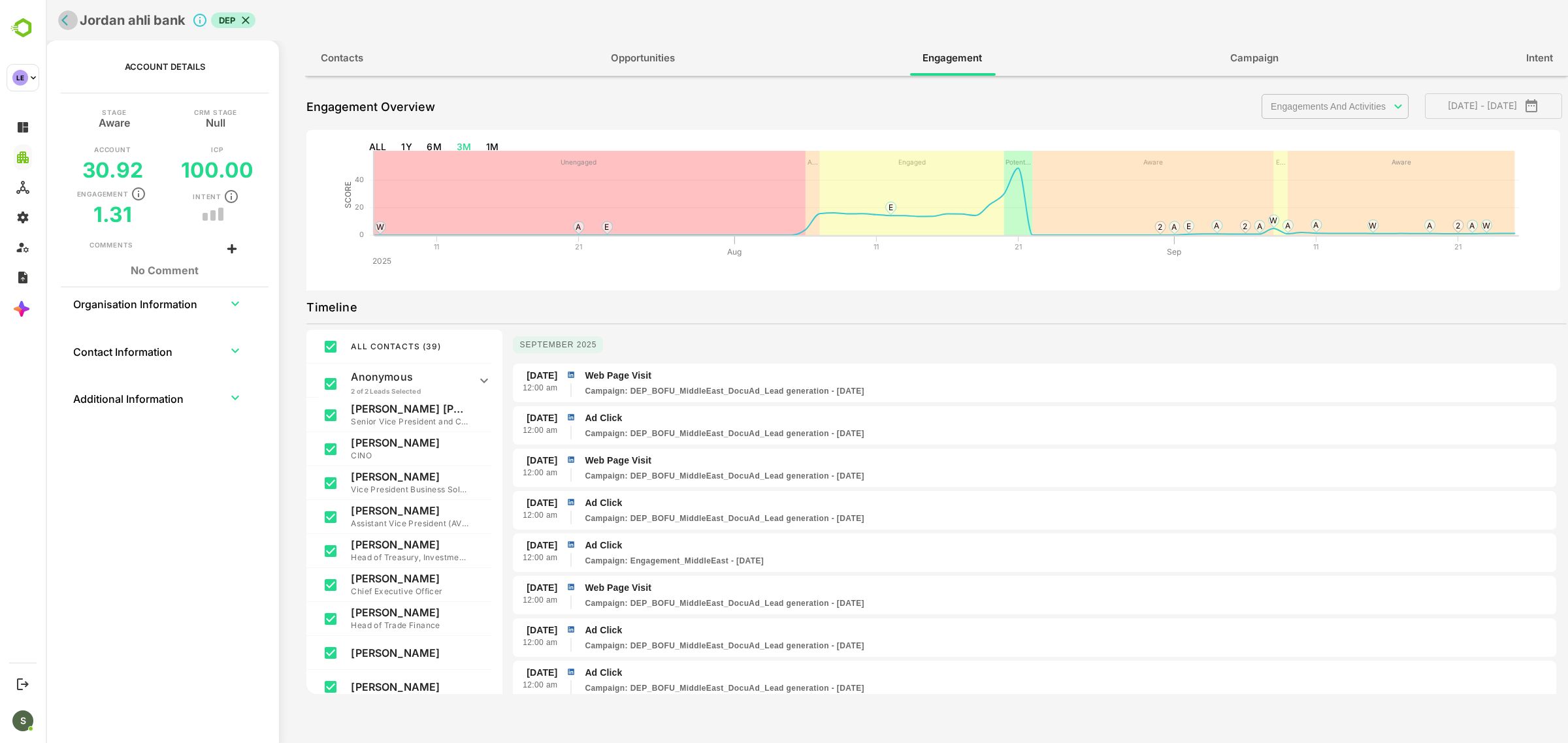
click at [64, 23] on icon "back" at bounding box center [64, 20] width 7 height 11
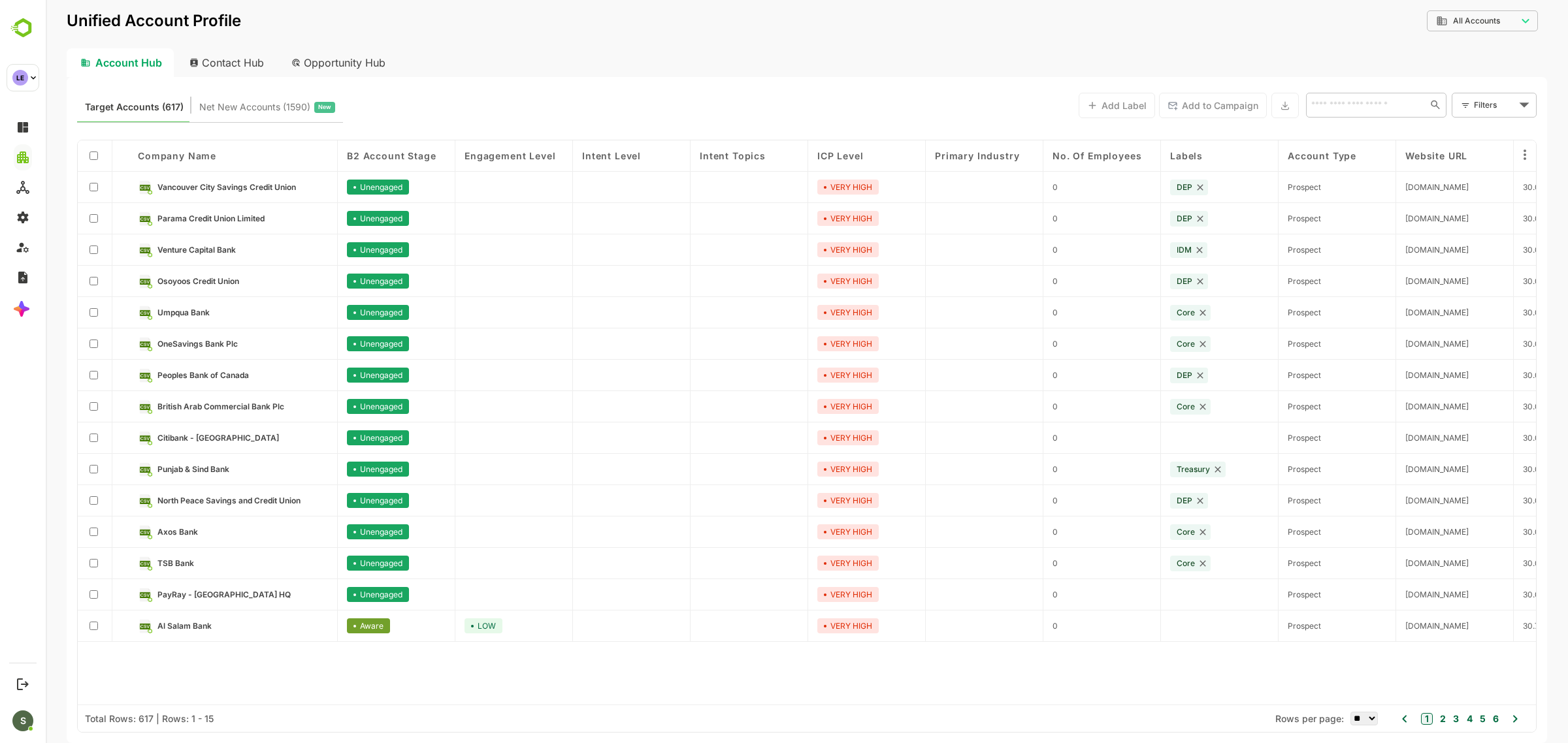
click at [1378, 102] on input "text" at bounding box center [1366, 105] width 117 height 16
type input "**********"
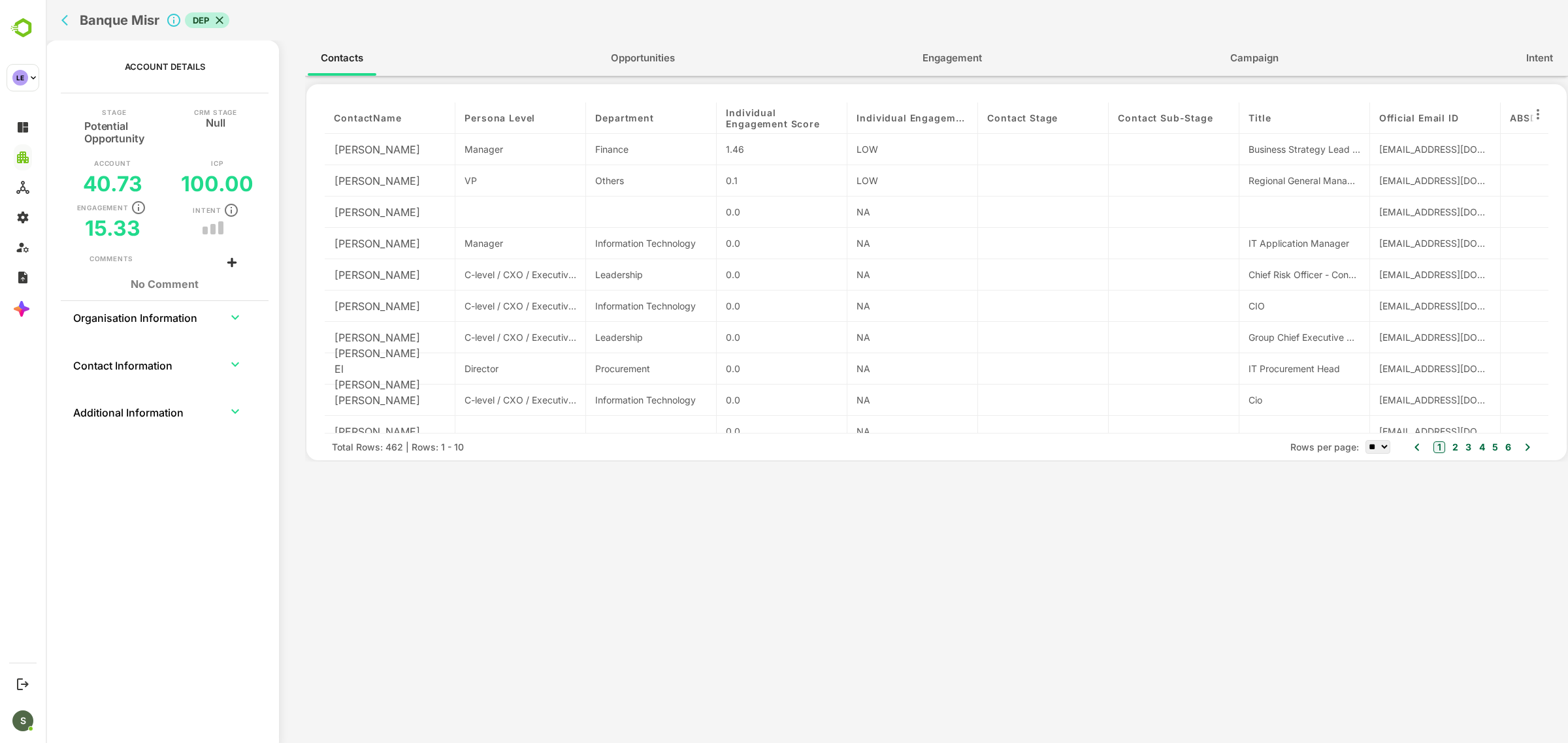
click at [944, 57] on span "Engagement" at bounding box center [952, 58] width 59 height 17
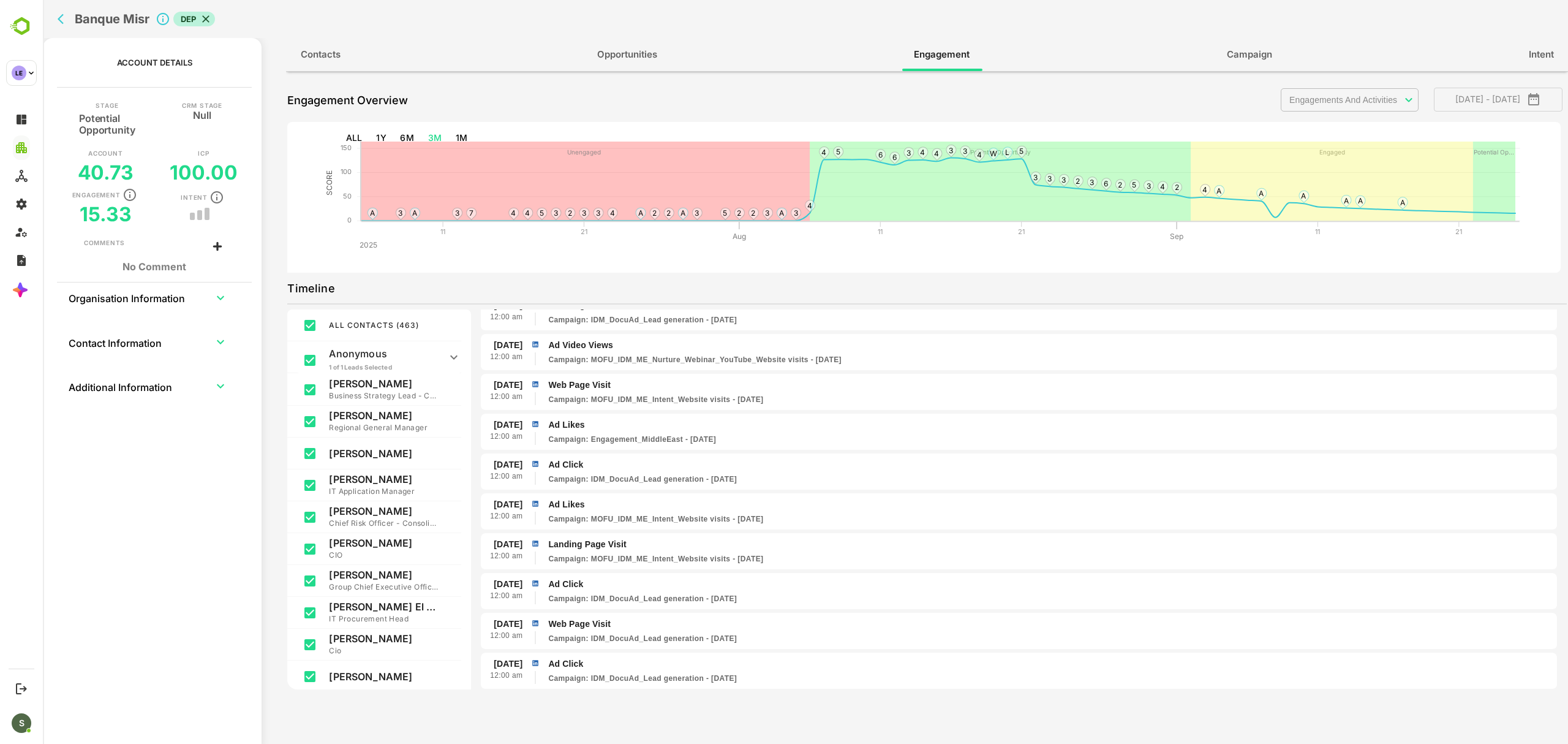
scroll to position [2780, 0]
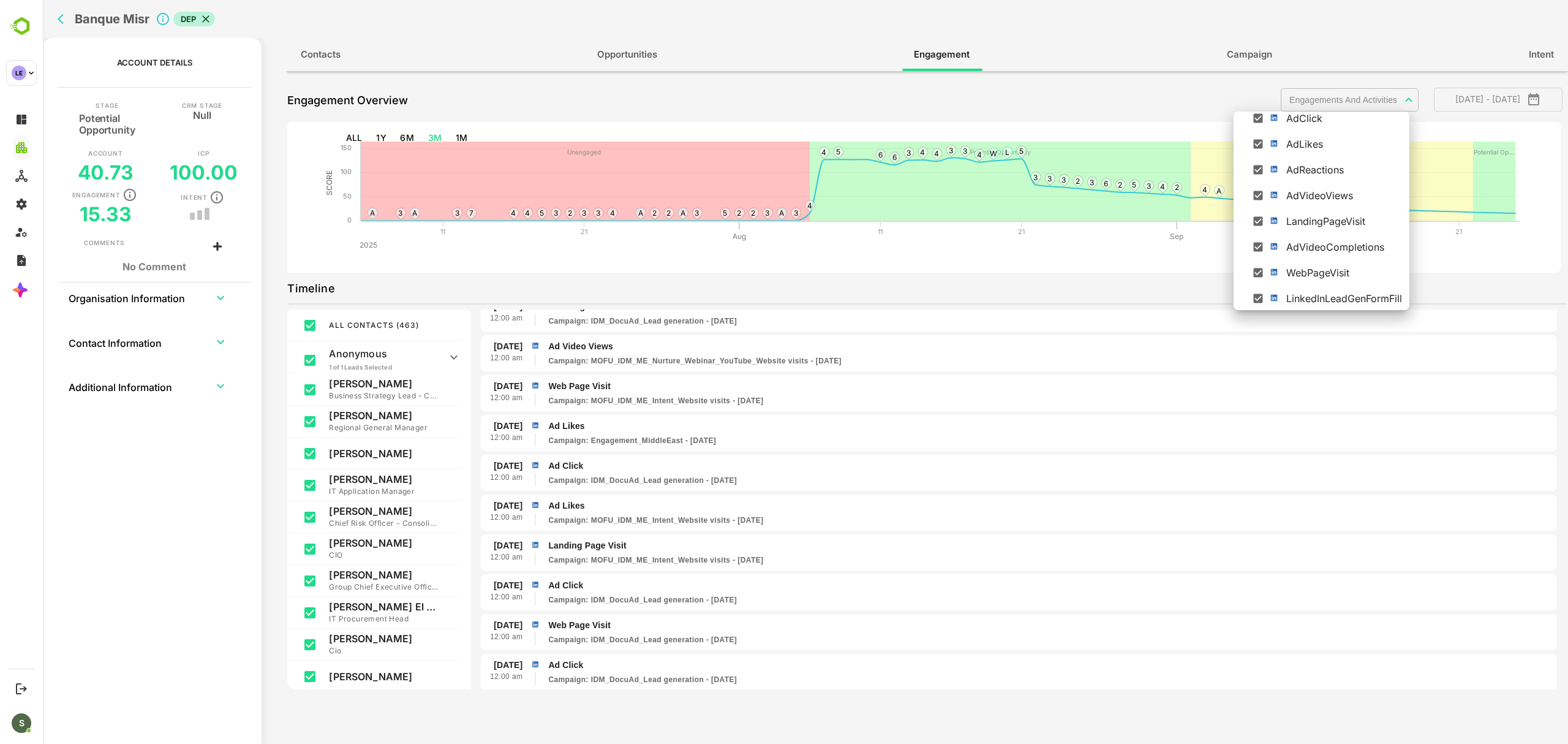
click at [1348, 96] on body "**********" at bounding box center [805, 372] width 1525 height 744
click at [1267, 141] on div at bounding box center [1261, 142] width 21 height 11
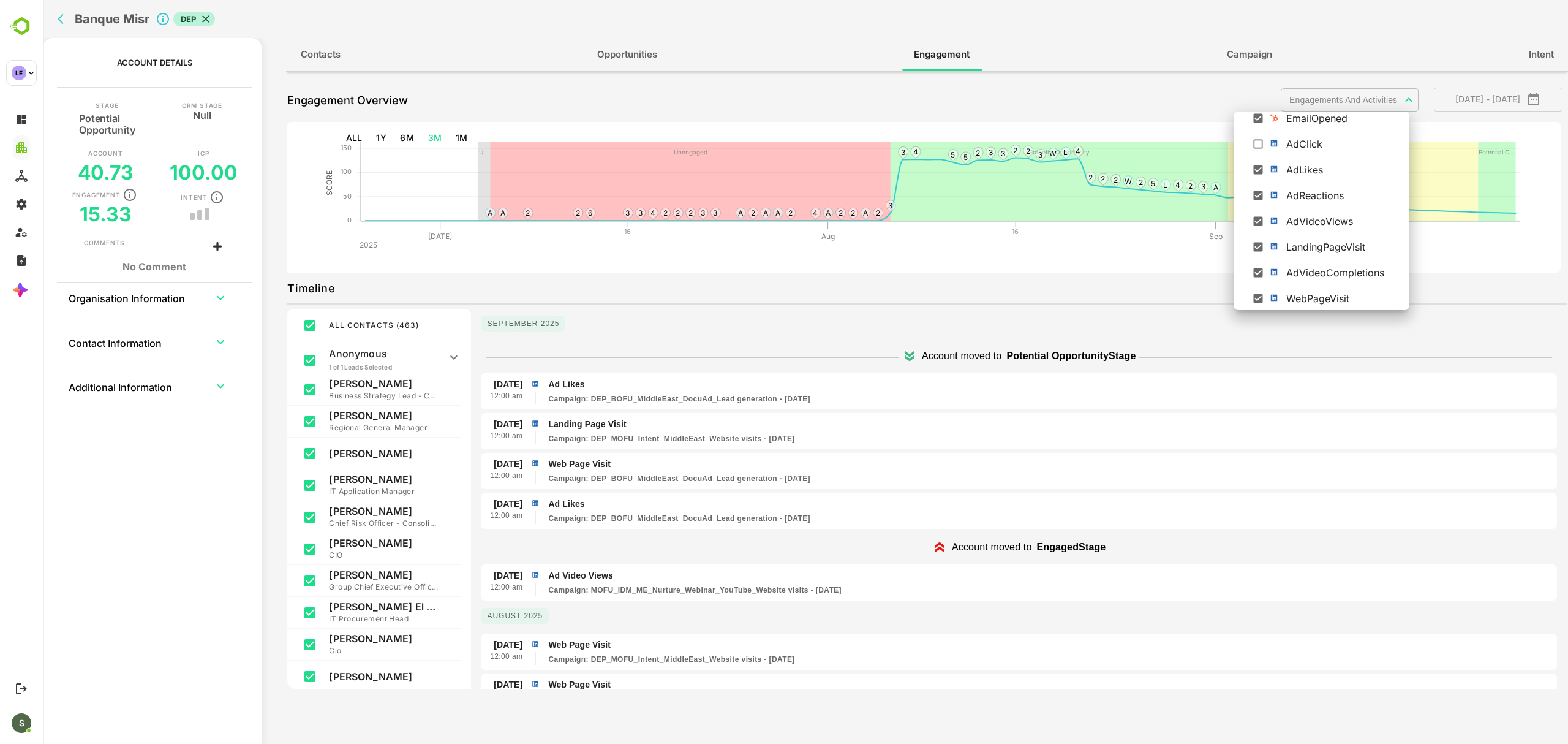
click at [868, 536] on div at bounding box center [805, 372] width 1525 height 744
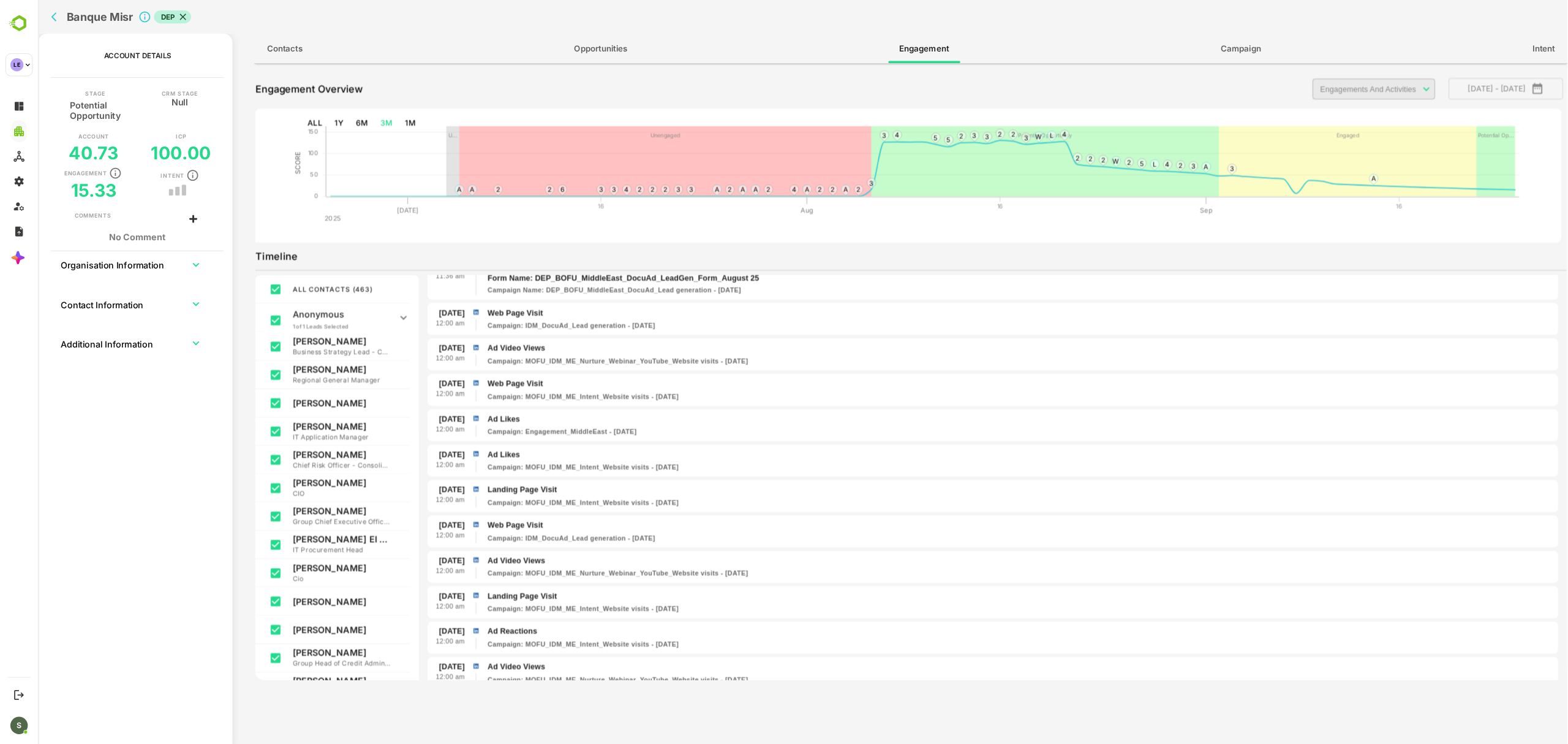
scroll to position [1620, 0]
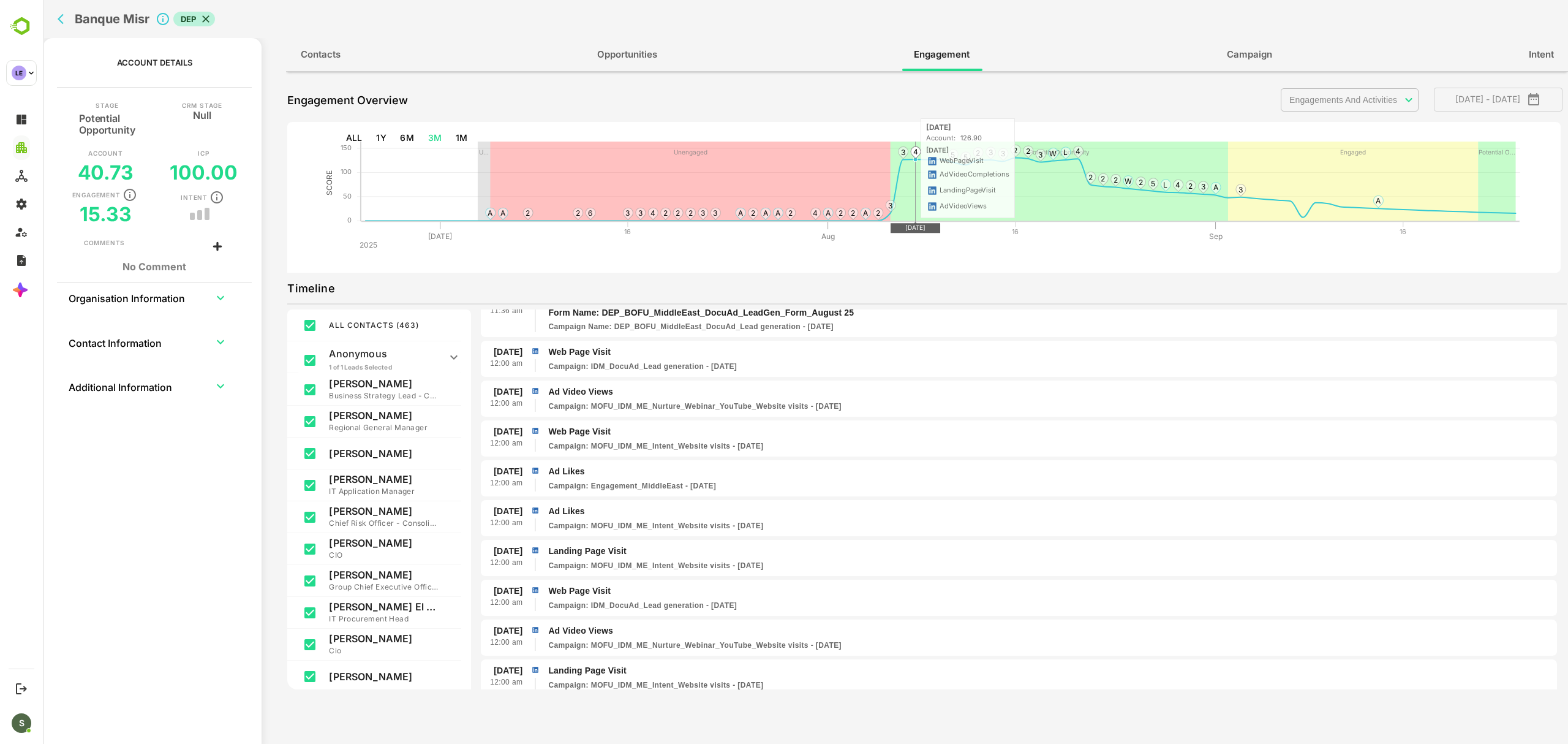
click at [914, 153] on text "4" at bounding box center [915, 152] width 5 height 10
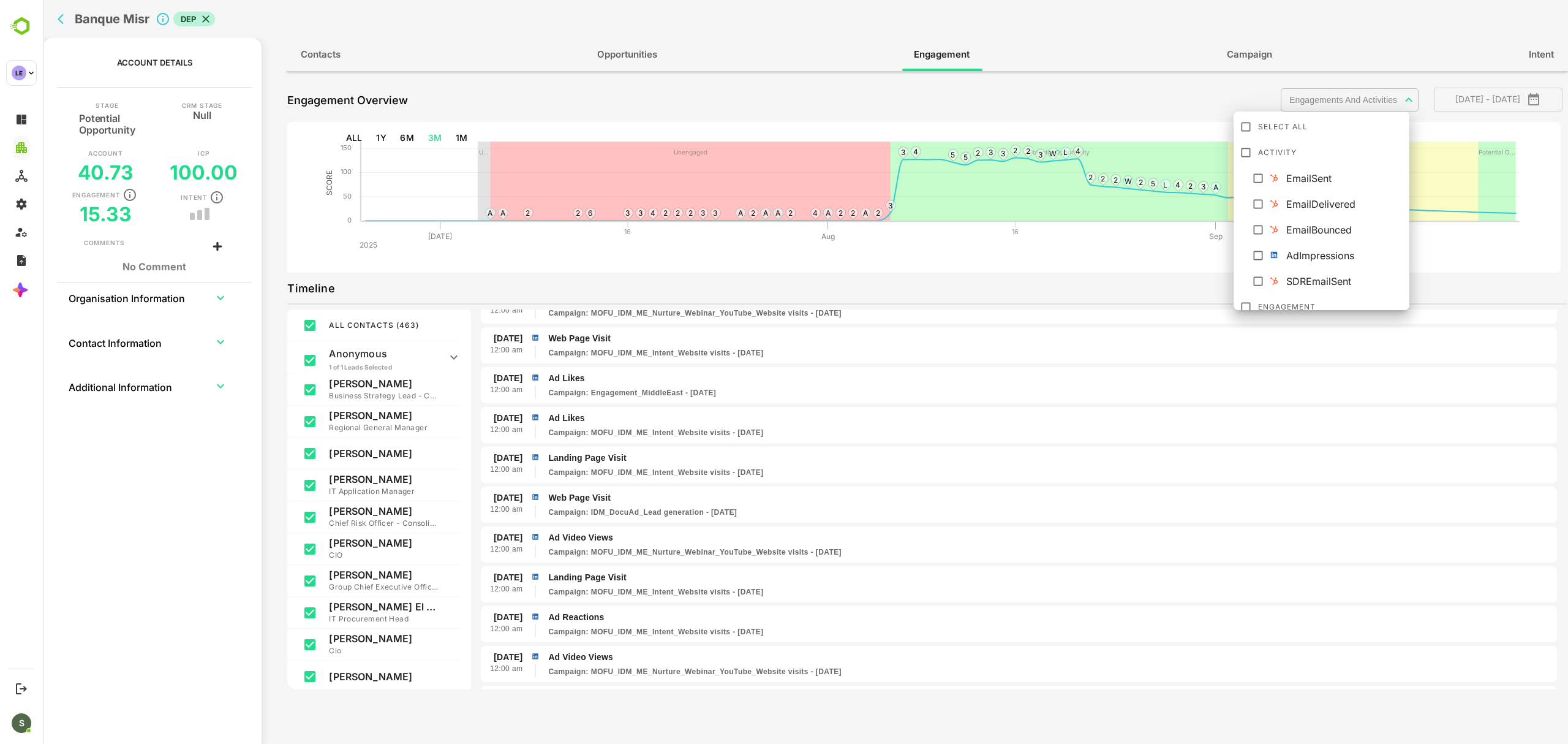
scroll to position [240, 0]
click at [1318, 100] on body "**********" at bounding box center [805, 372] width 1525 height 744
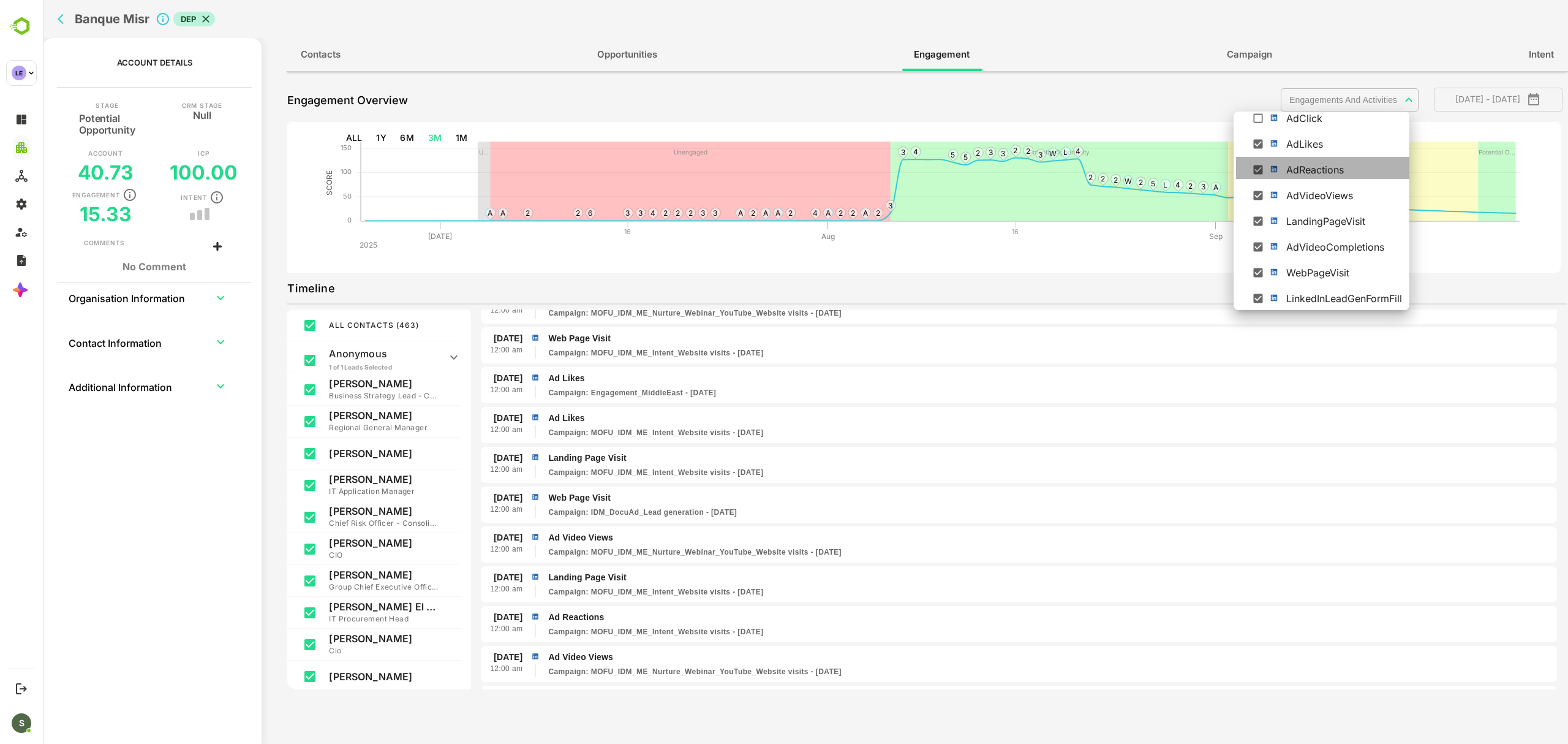
click at [1309, 163] on div "AdReactions" at bounding box center [1345, 170] width 120 height 15
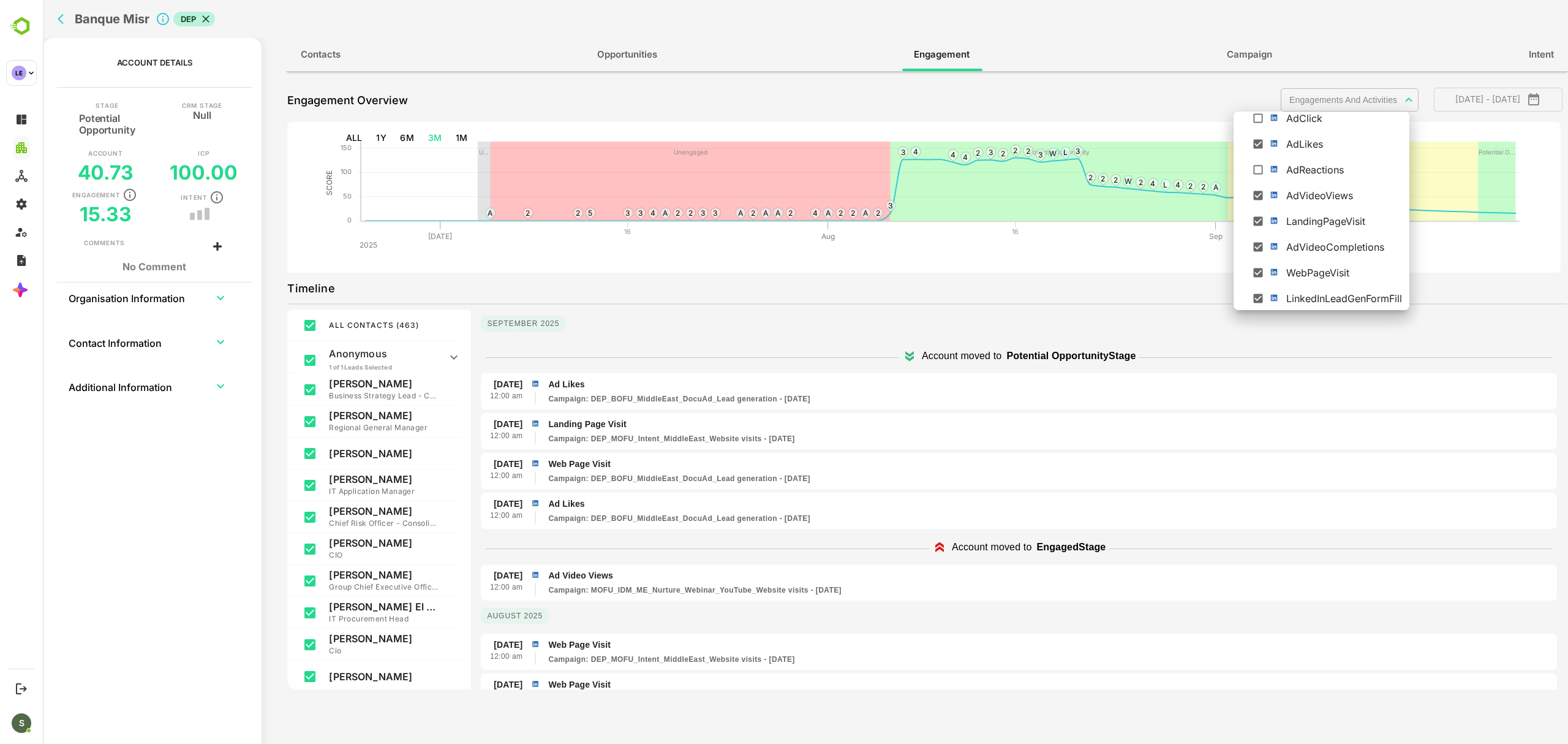
click at [822, 513] on div at bounding box center [805, 372] width 1525 height 744
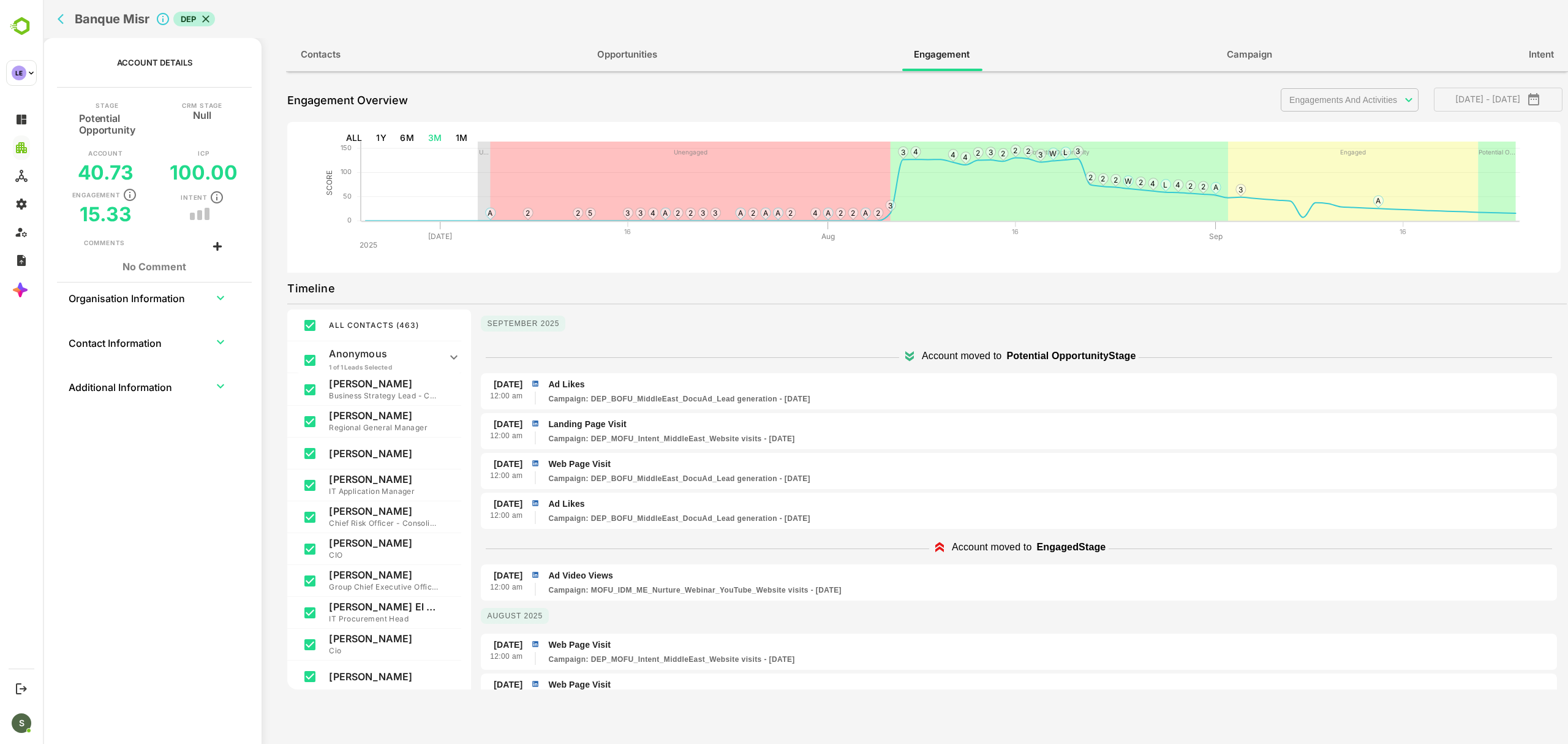
click at [841, 557] on div "Account moved to Engaged Stage" at bounding box center [1019, 546] width 1076 height 29
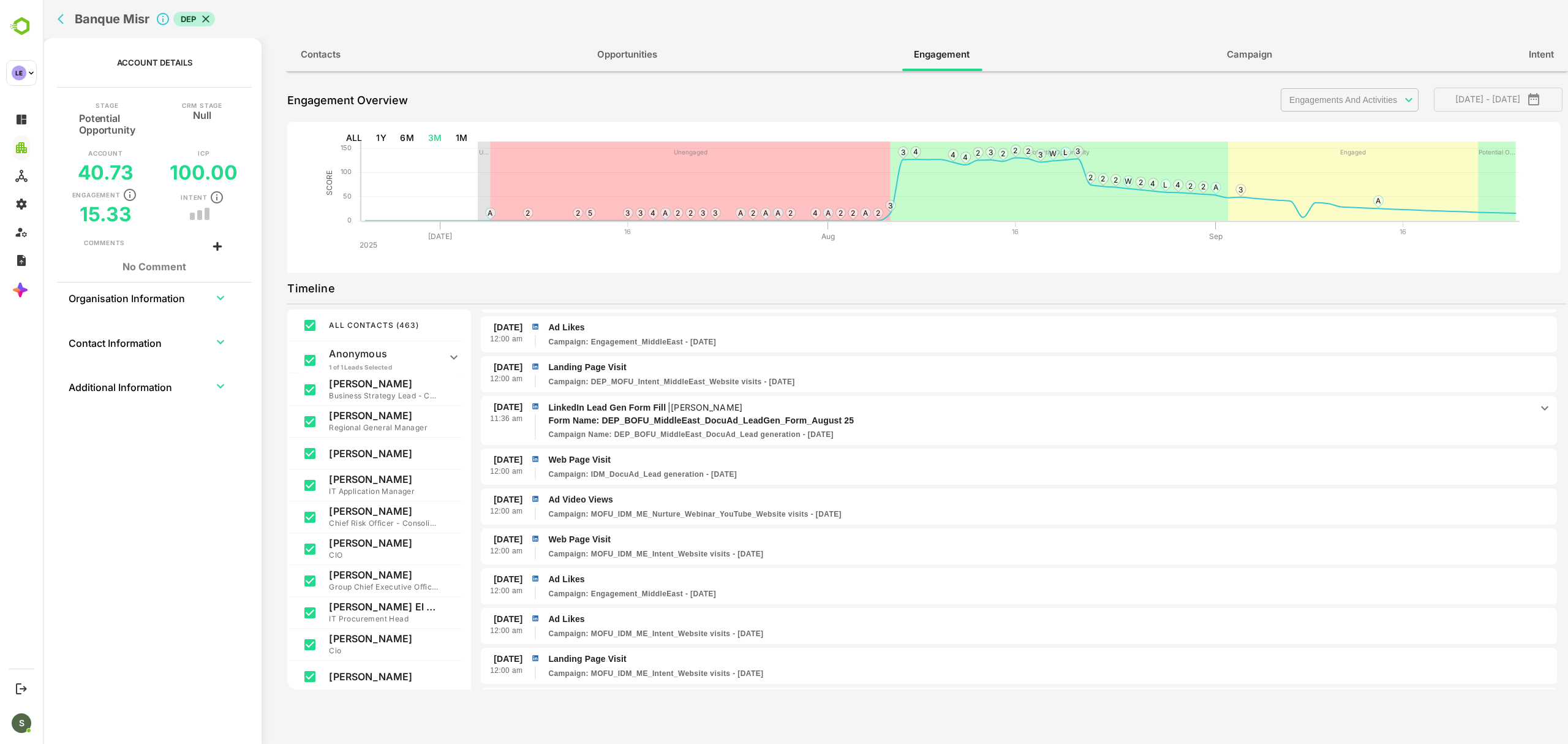
scroll to position [1392, 0]
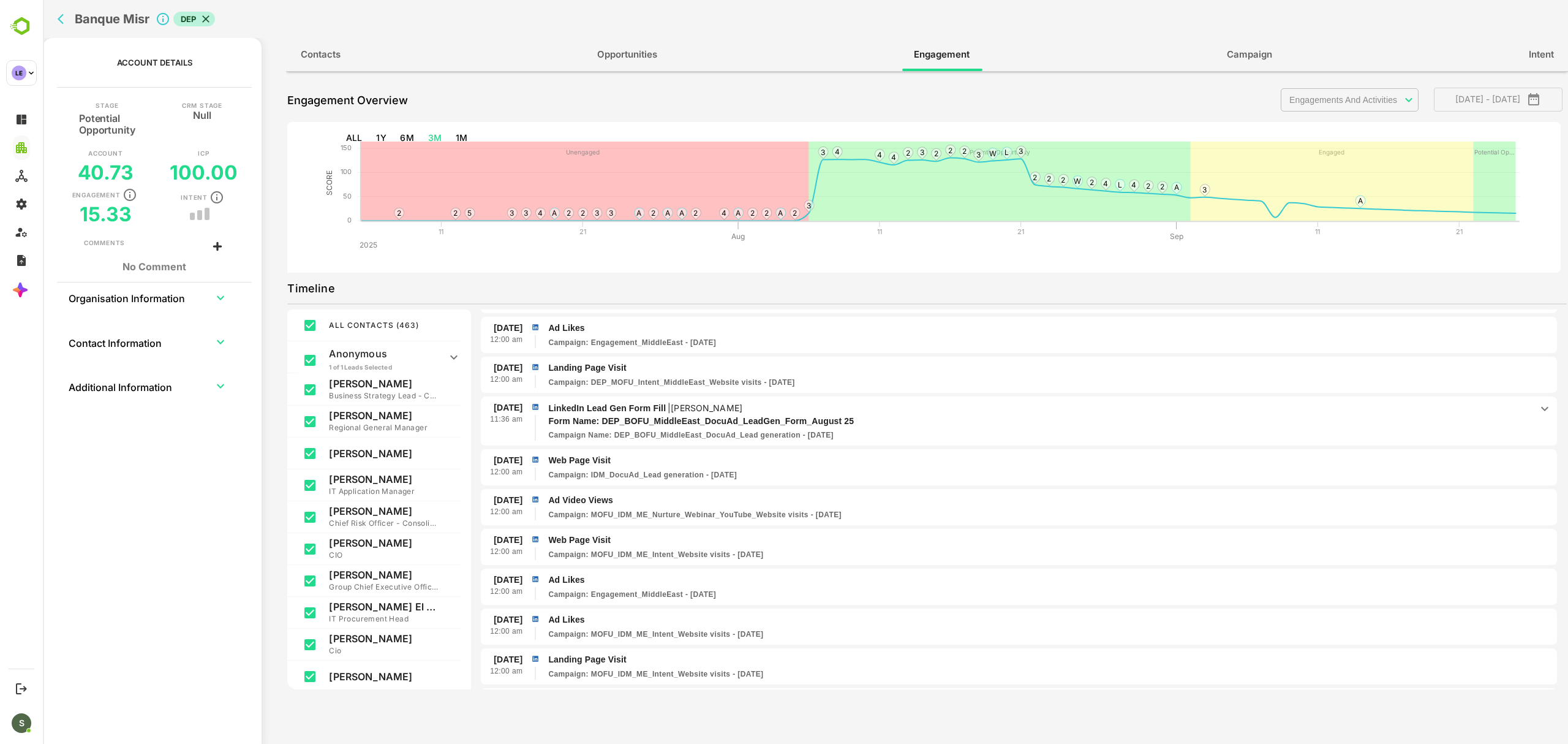
click at [59, 18] on icon "back" at bounding box center [60, 19] width 6 height 10
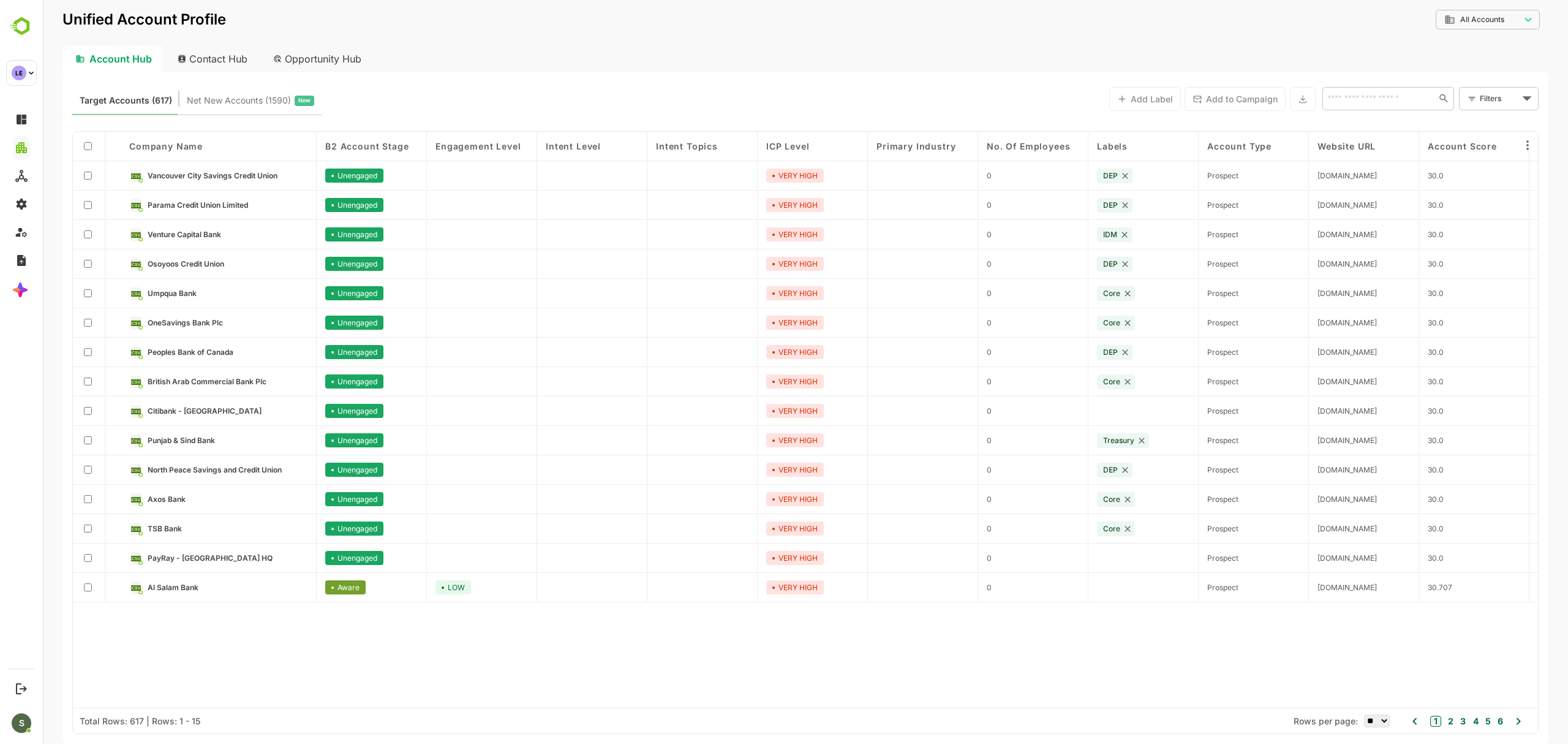
click at [1388, 116] on div "Target Accounts (617) Net New Accounts ( 1590 ) New Add Label Add to Campaign ​…" at bounding box center [805, 408] width 1486 height 671
click at [1377, 99] on input "text" at bounding box center [1378, 98] width 110 height 15
type input "**********"
click at [1384, 128] on li "Bank of Alexandria" at bounding box center [1388, 126] width 127 height 20
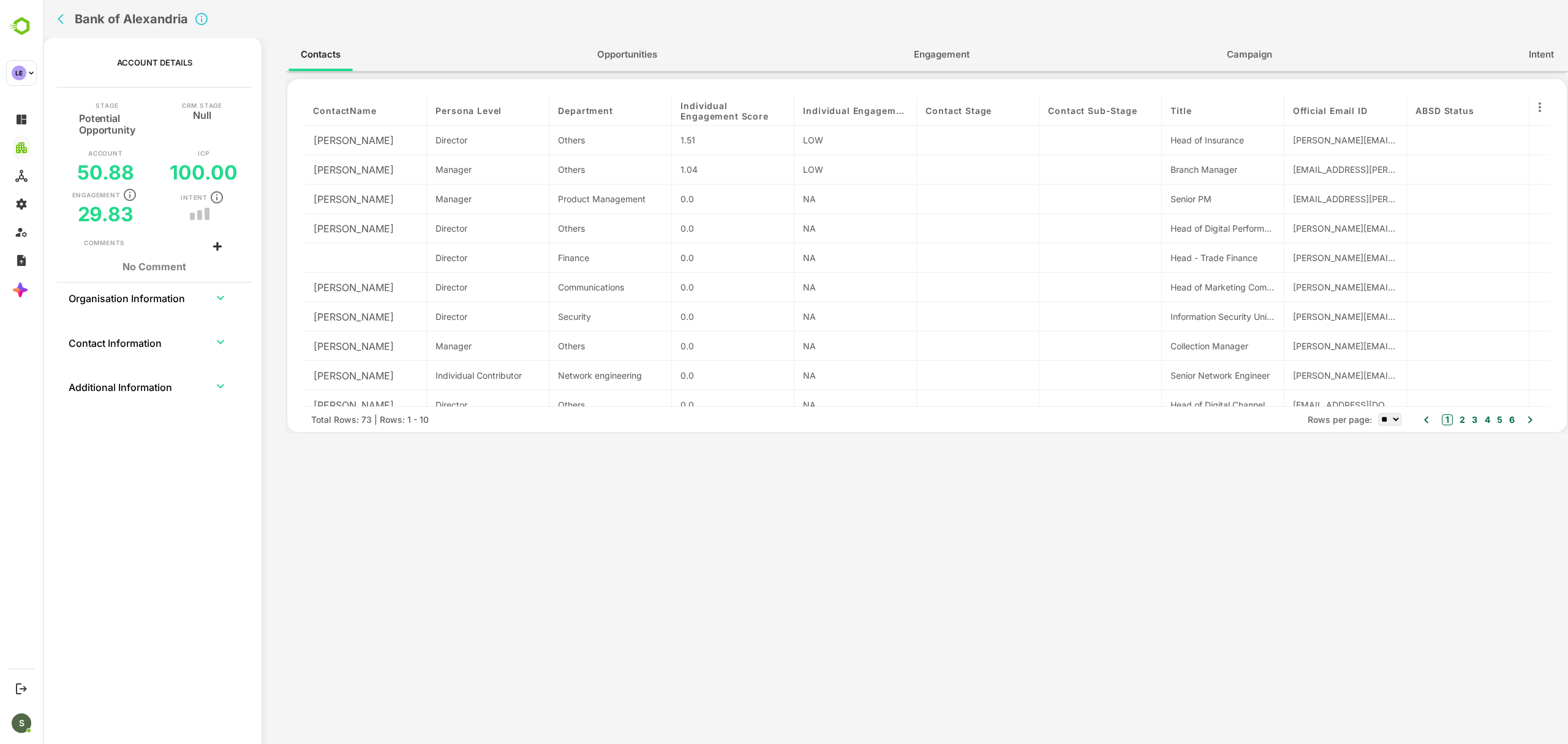
click at [963, 521] on div "Contacts Opportunities Engagement Campaign Intent contactName Persona Level Dep…" at bounding box center [927, 395] width 1282 height 714
click at [61, 16] on icon "back" at bounding box center [60, 19] width 6 height 10
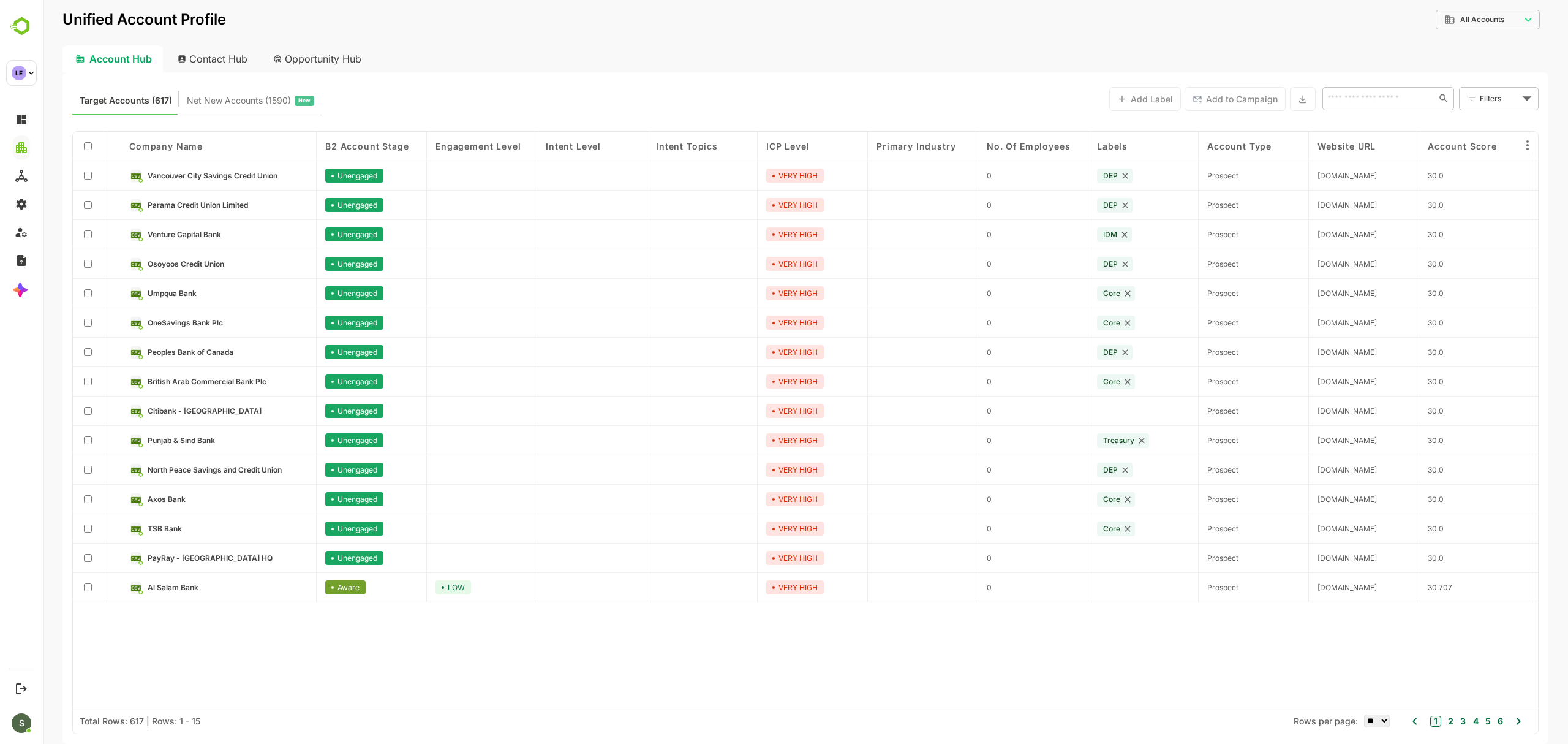
click at [1354, 99] on input "text" at bounding box center [1378, 98] width 110 height 15
type input "**********"
click at [1388, 126] on li "Bank of Alexandria" at bounding box center [1388, 126] width 127 height 20
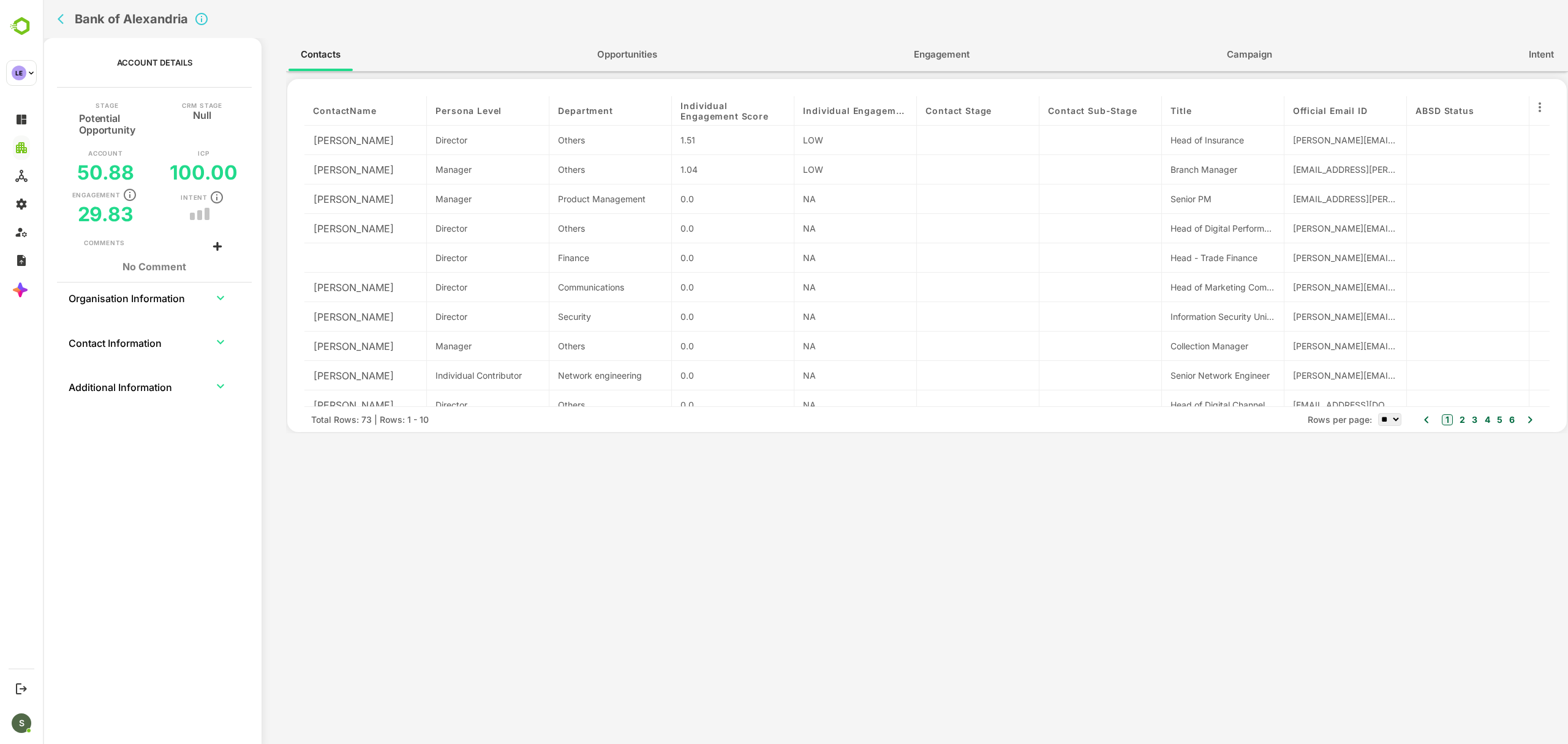
click at [60, 17] on icon "back" at bounding box center [60, 19] width 6 height 10
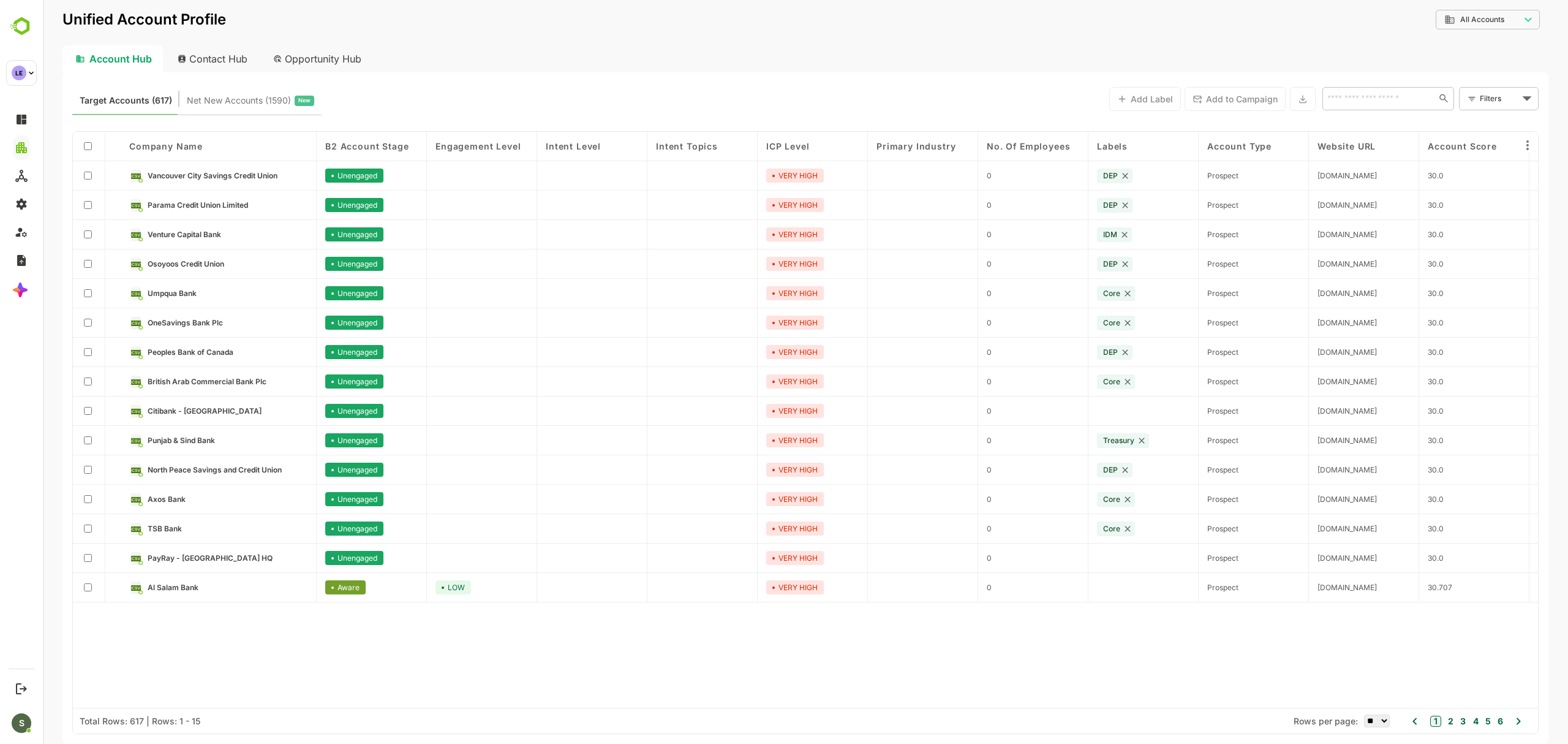
click at [1469, 96] on icon at bounding box center [1472, 99] width 9 height 10
click at [1469, 98] on body "**********" at bounding box center [805, 372] width 1525 height 744
click at [1469, 123] on span "New Filter" at bounding box center [1502, 126] width 37 height 15
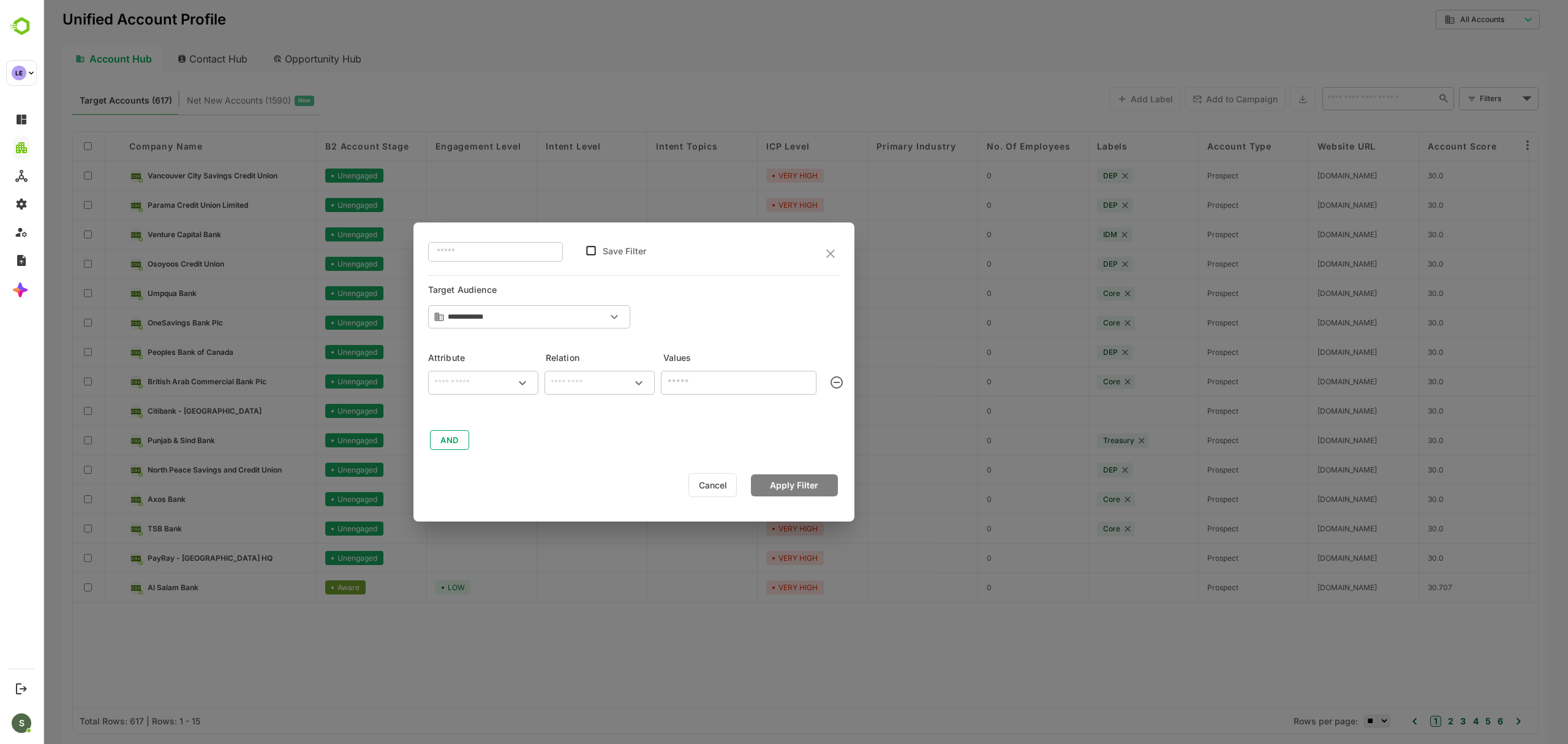
click at [467, 380] on input "text" at bounding box center [483, 383] width 105 height 15
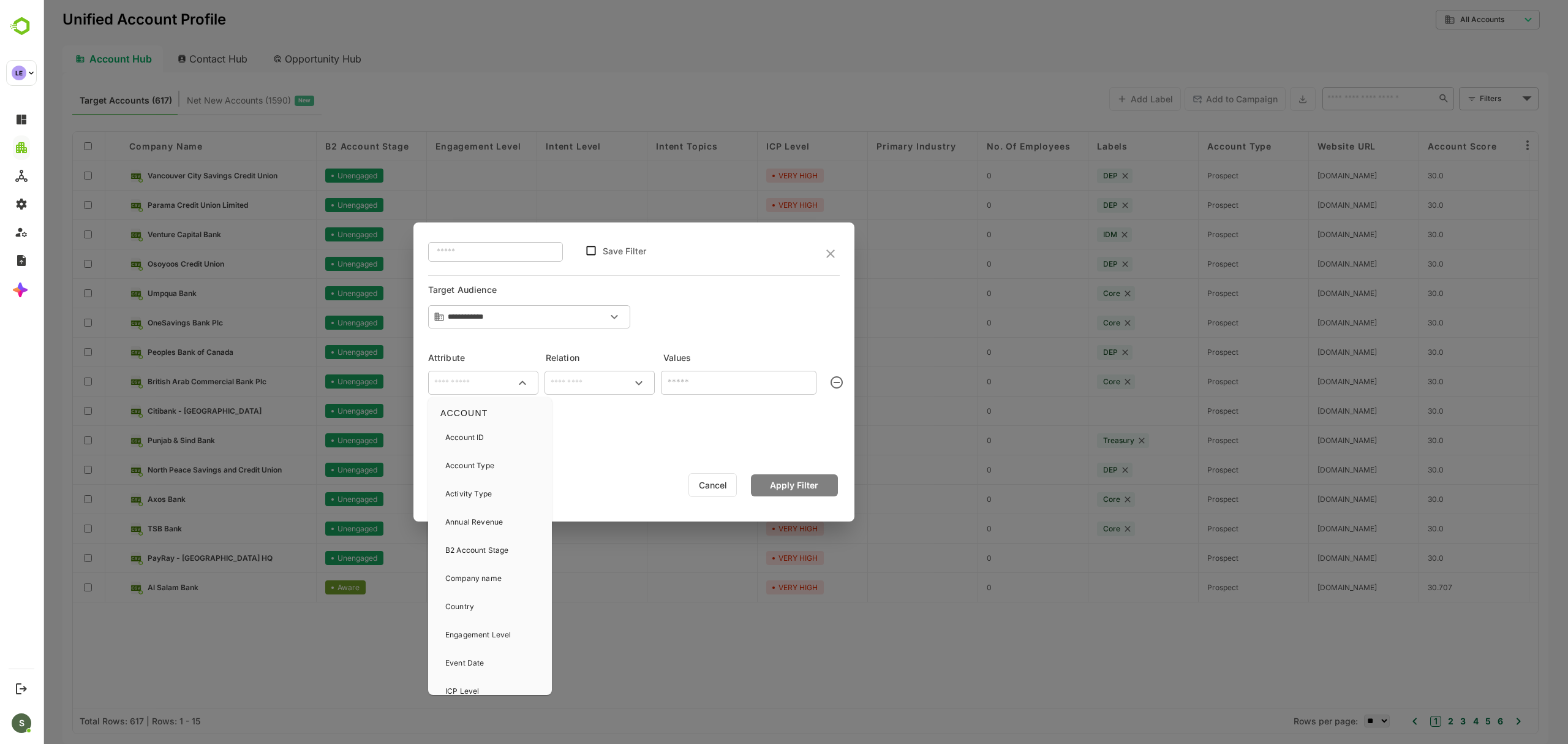
click at [736, 324] on div "**********" at bounding box center [634, 307] width 412 height 43
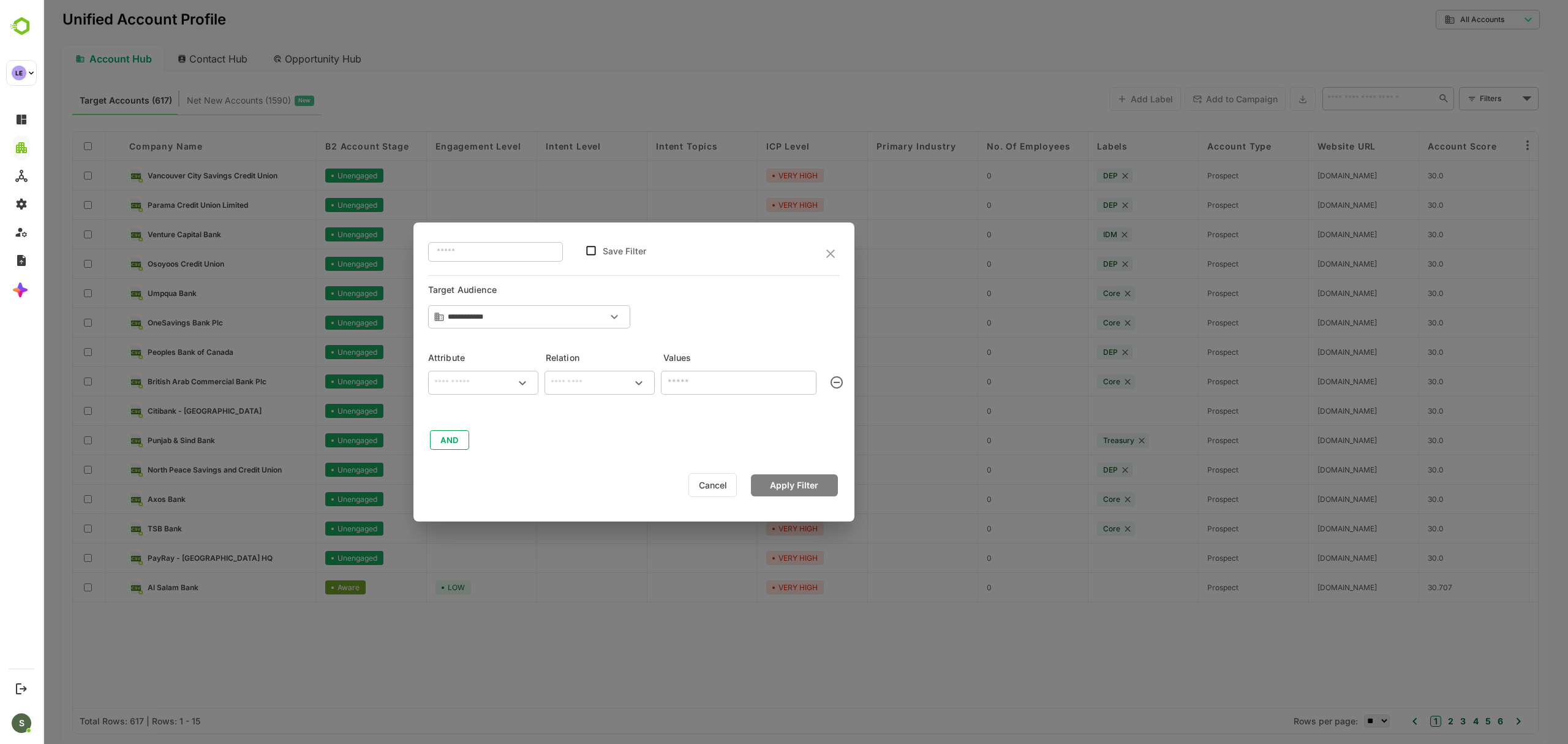
click at [459, 382] on input "text" at bounding box center [483, 383] width 105 height 15
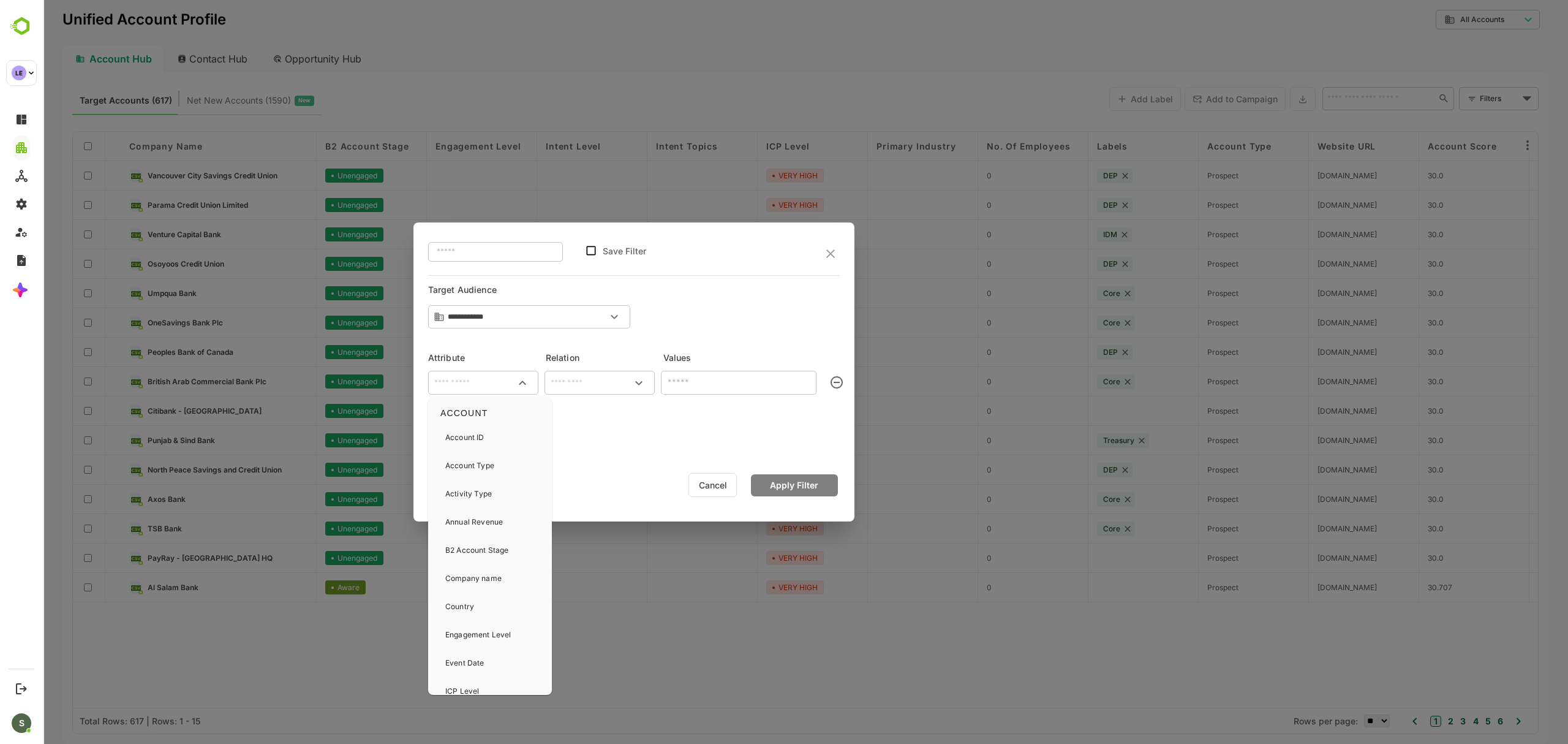
click at [487, 386] on input "text" at bounding box center [483, 383] width 105 height 15
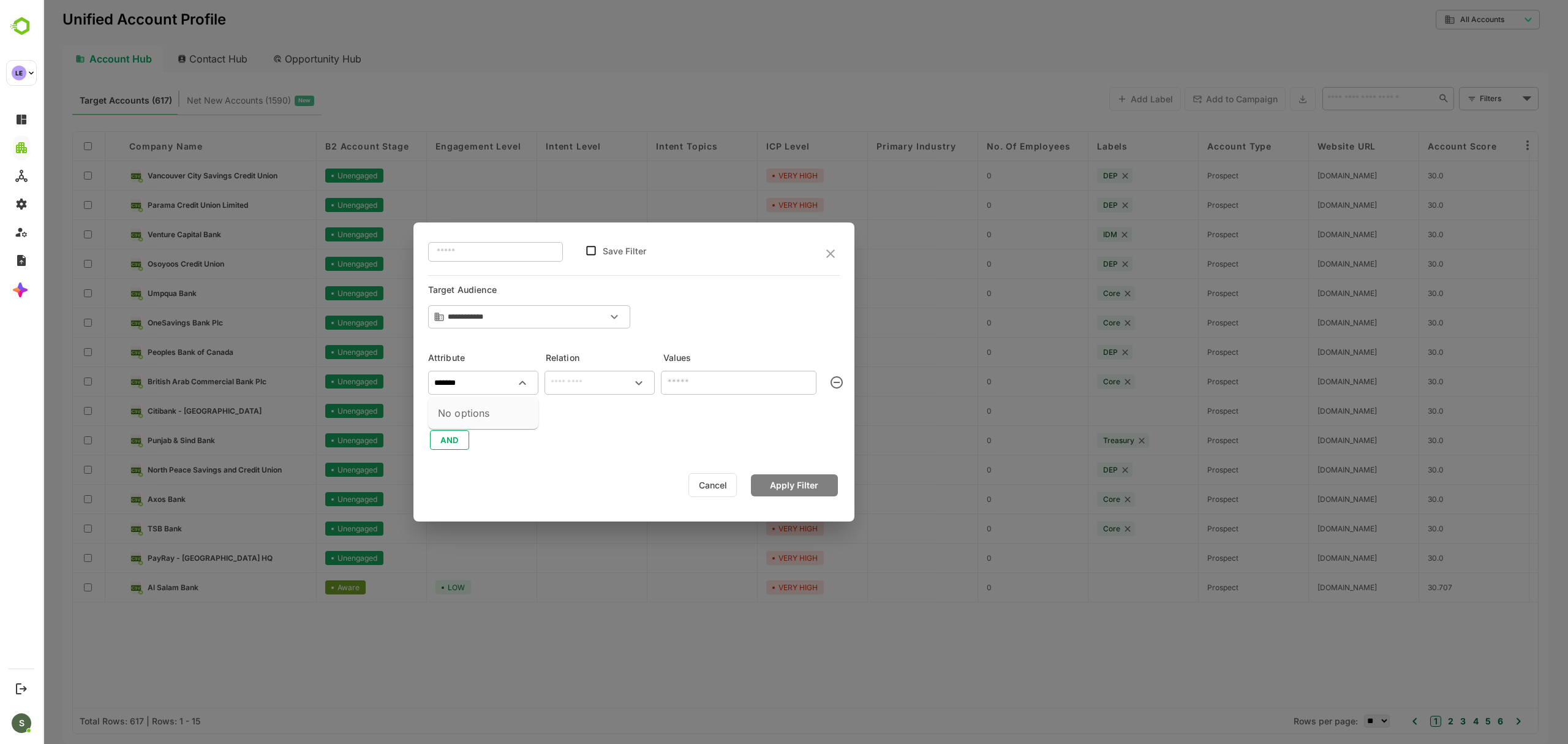
click at [486, 386] on input "*******" at bounding box center [483, 383] width 105 height 15
type input "*"
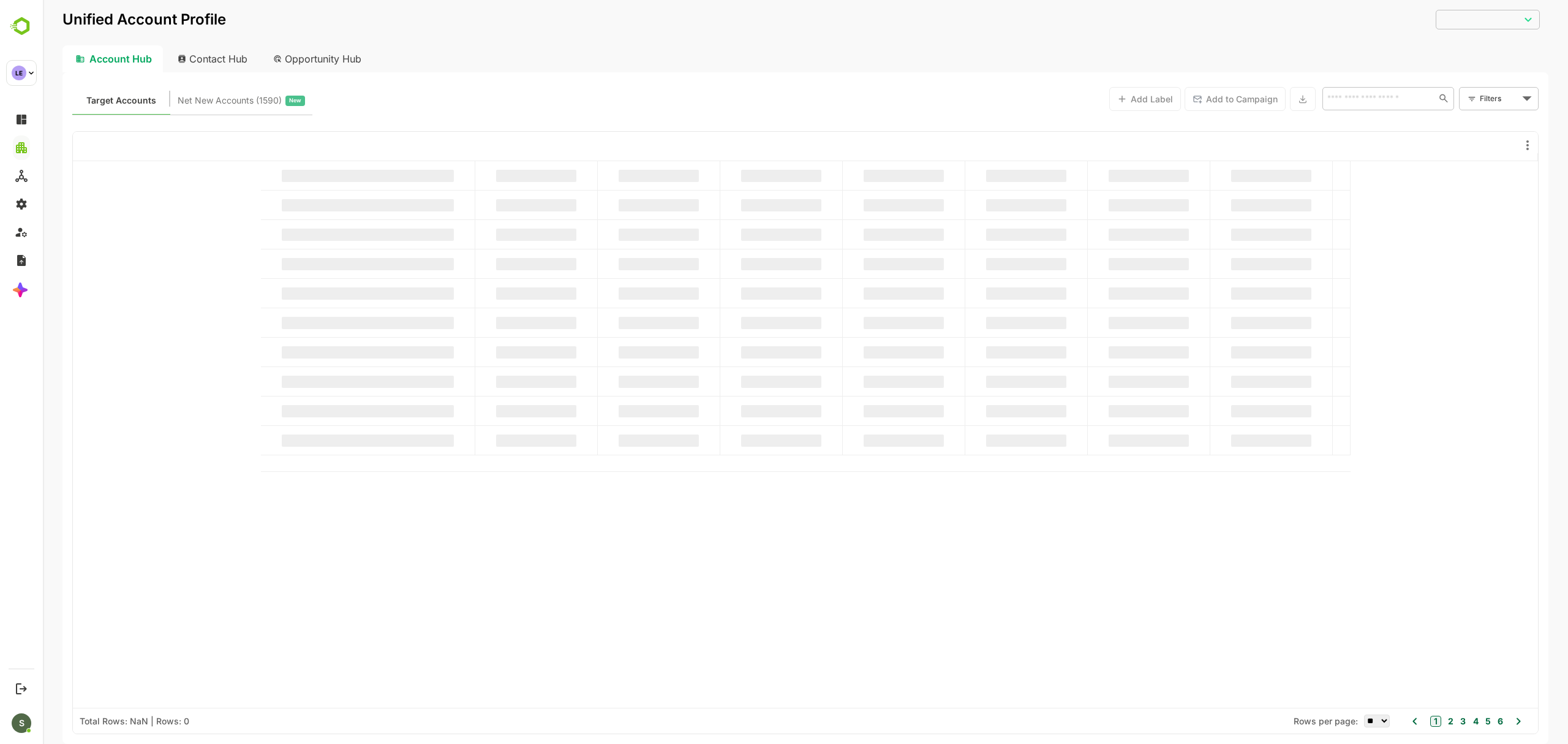
type input "**********"
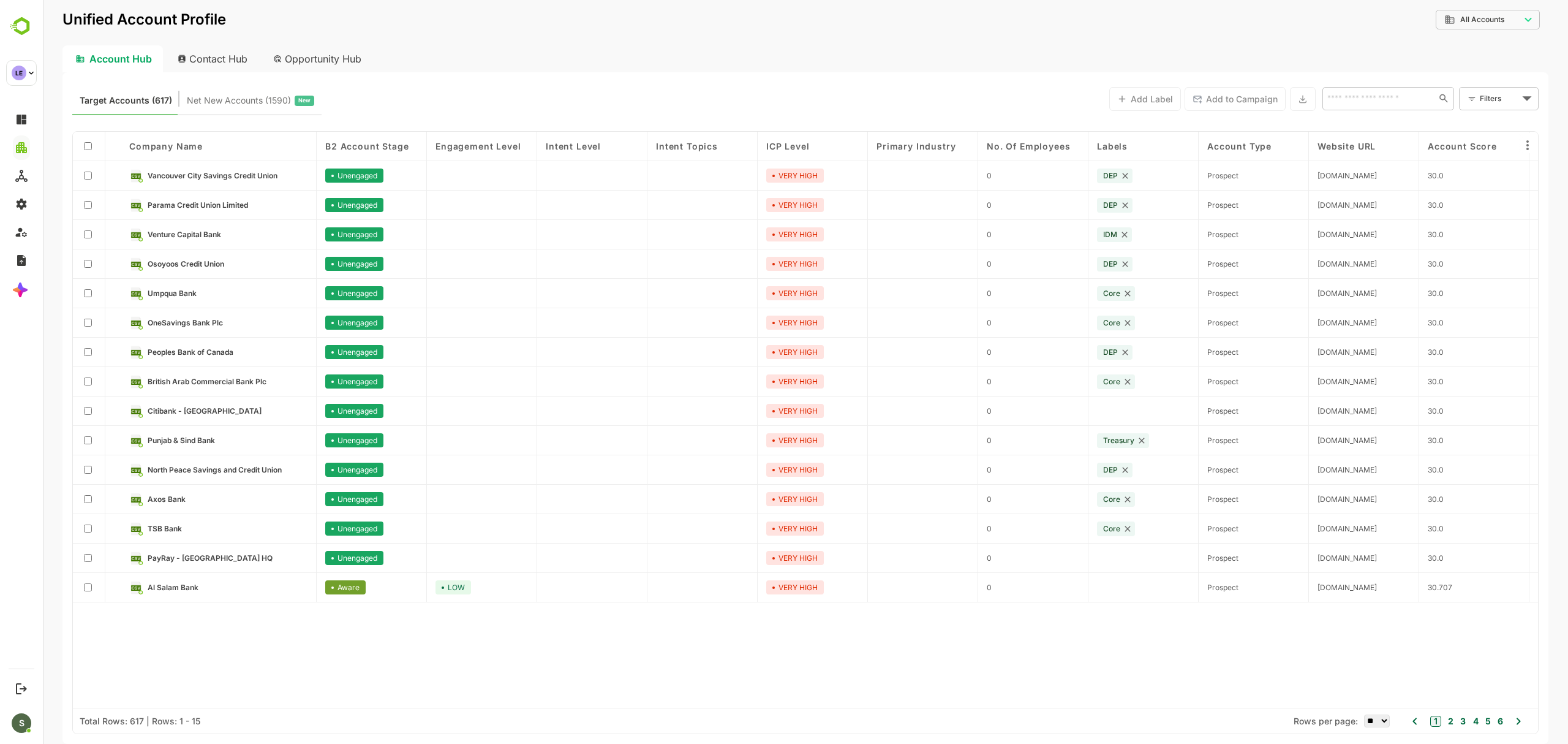
click at [1504, 99] on body "**********" at bounding box center [805, 372] width 1525 height 744
click at [1493, 123] on span "New Filter" at bounding box center [1502, 126] width 37 height 15
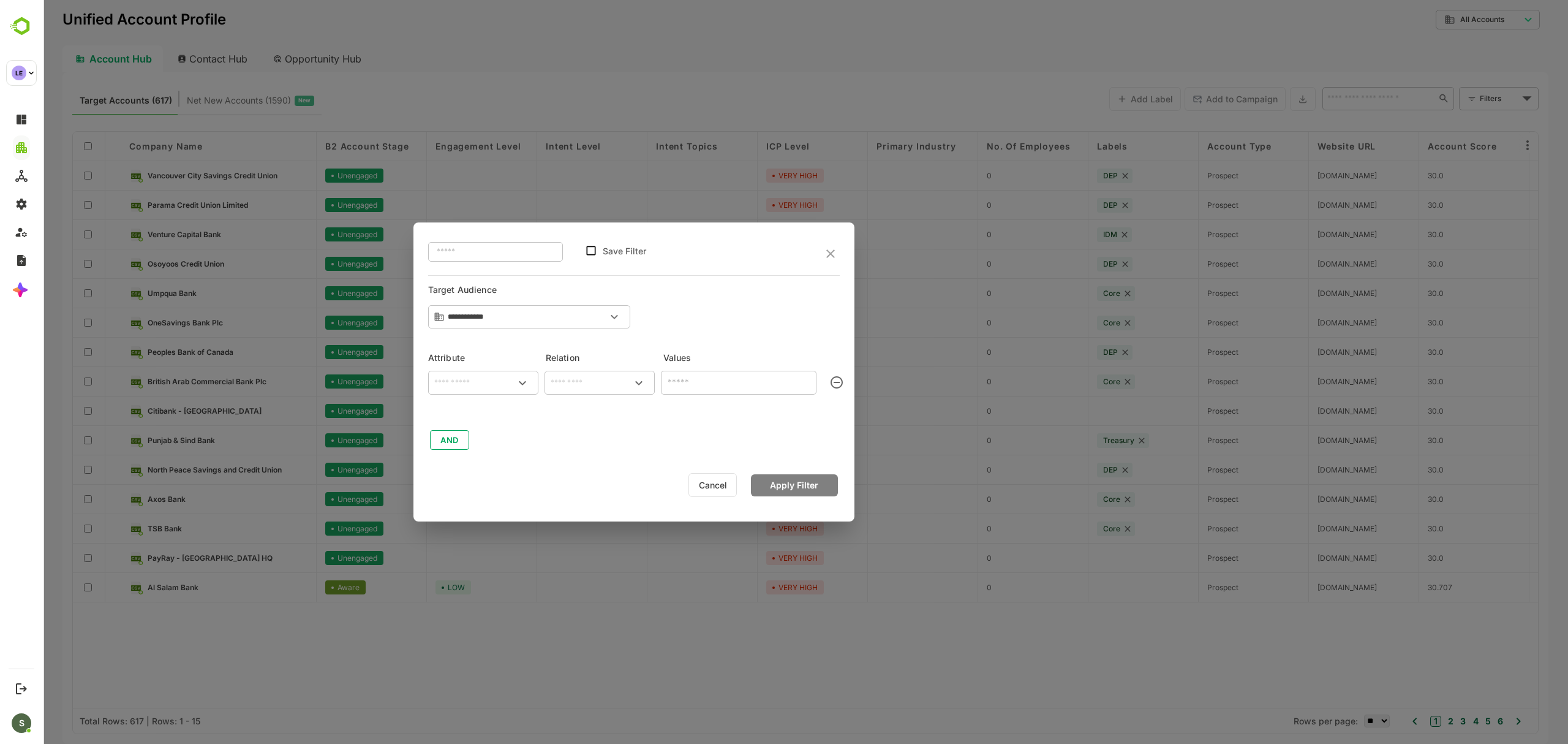
click at [451, 384] on input "text" at bounding box center [483, 383] width 105 height 15
click at [497, 434] on p "Company name" at bounding box center [473, 437] width 56 height 11
type input "**********"
click at [572, 380] on input "text" at bounding box center [599, 383] width 105 height 15
click at [588, 412] on li "contains" at bounding box center [599, 410] width 105 height 22
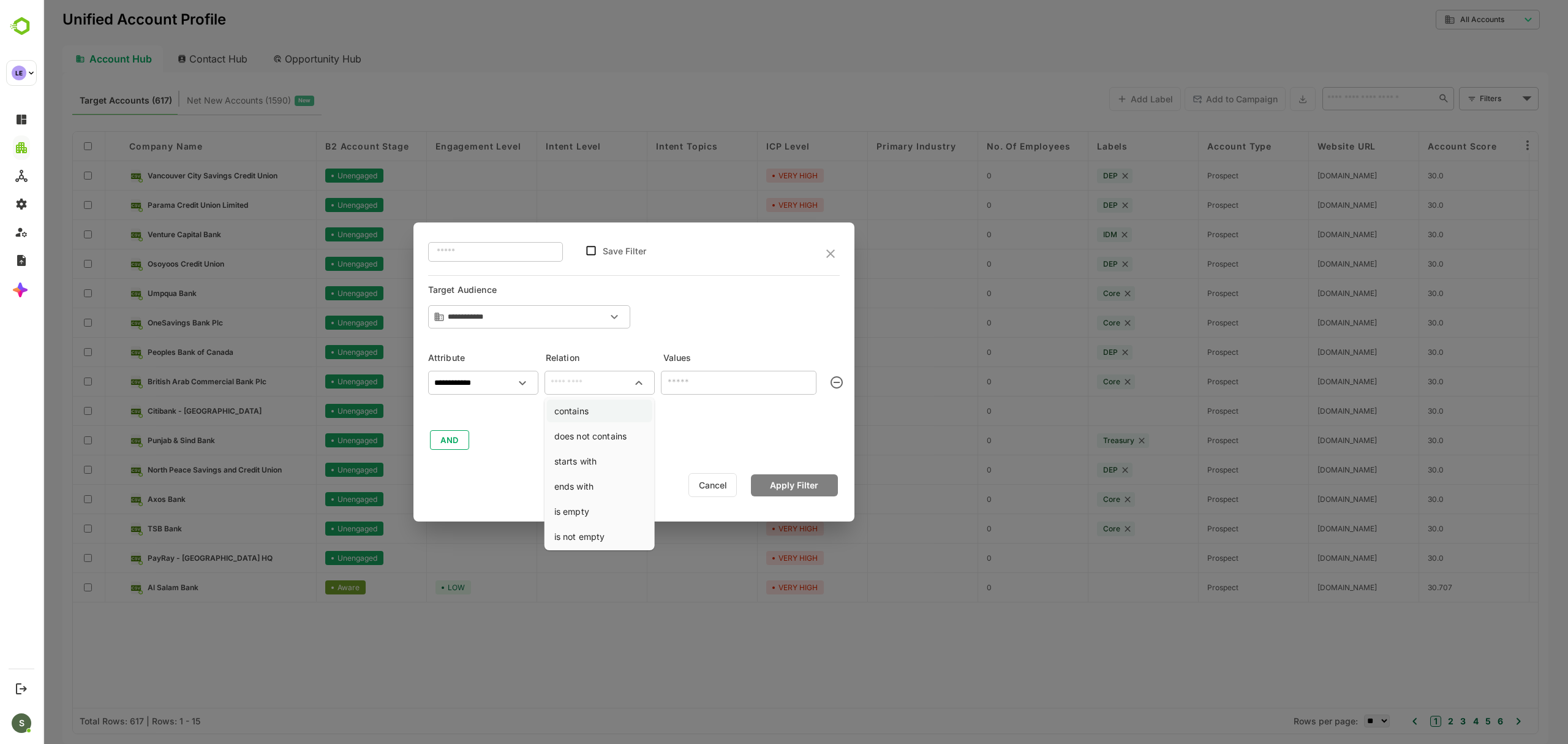
type input "********"
click at [700, 393] on input "text" at bounding box center [738, 382] width 155 height 24
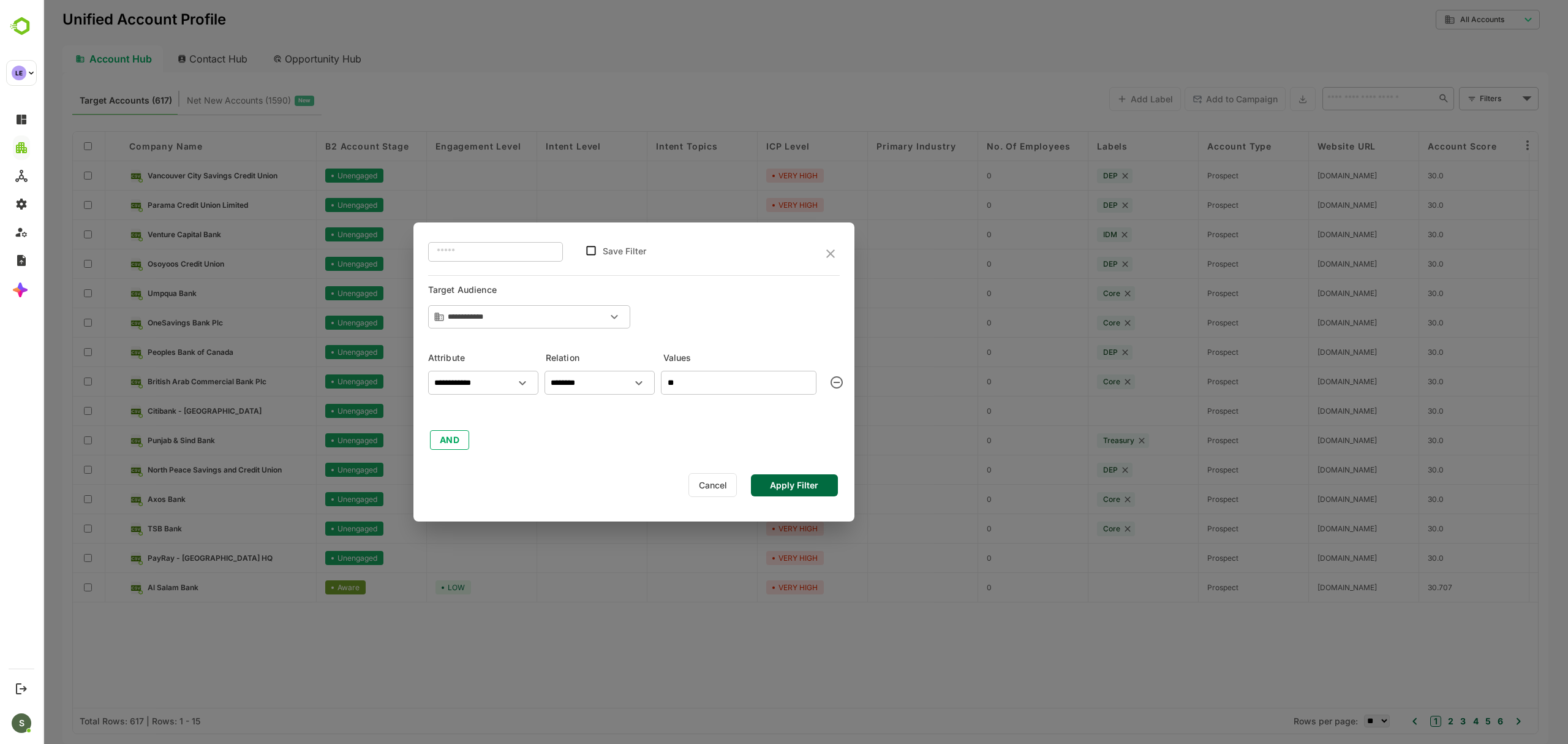
type input "*"
click at [726, 386] on input "text" at bounding box center [738, 382] width 155 height 24
type input "******"
click at [789, 483] on button "Apply Filter" at bounding box center [795, 485] width 87 height 22
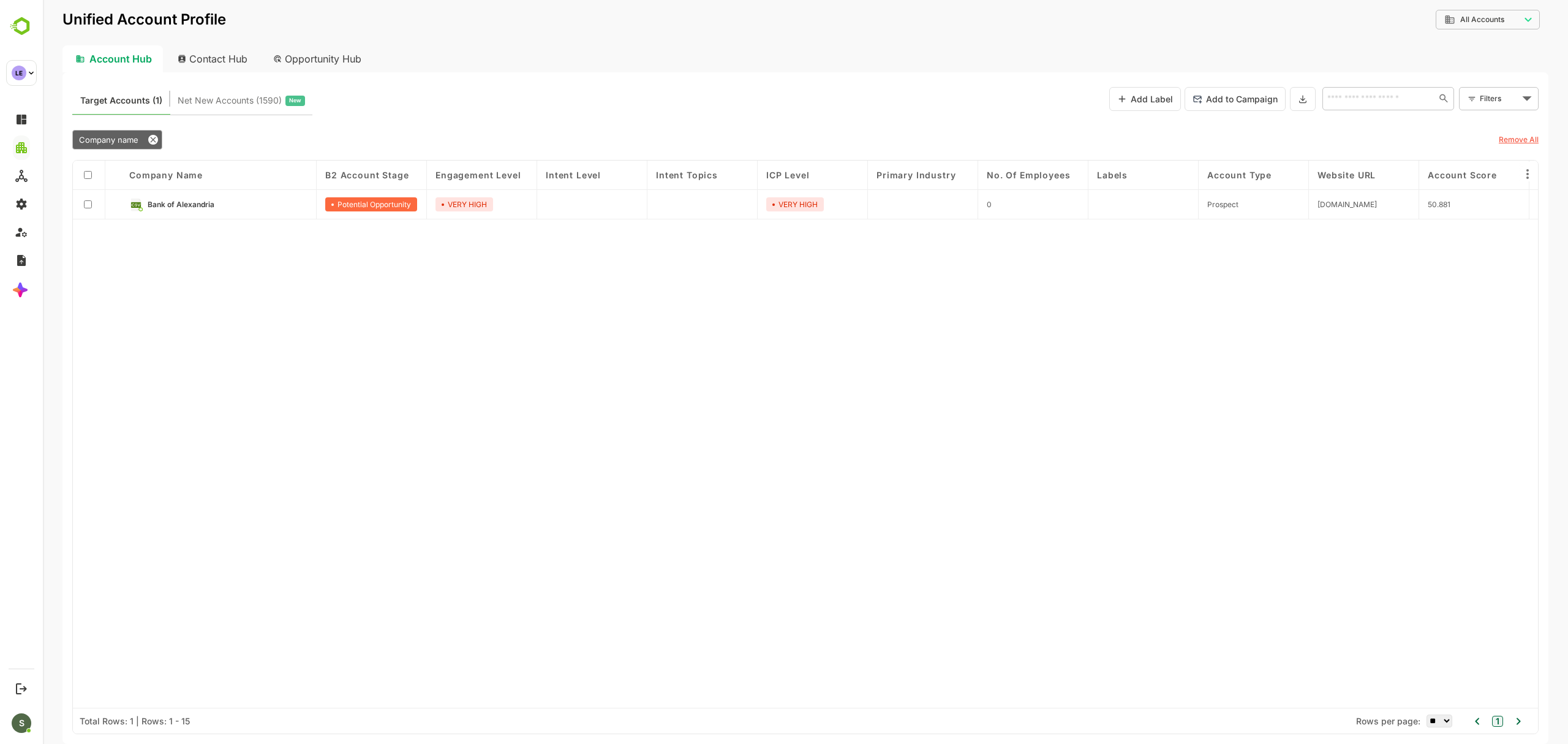
click at [1136, 97] on button "Add Label" at bounding box center [1145, 98] width 72 height 24
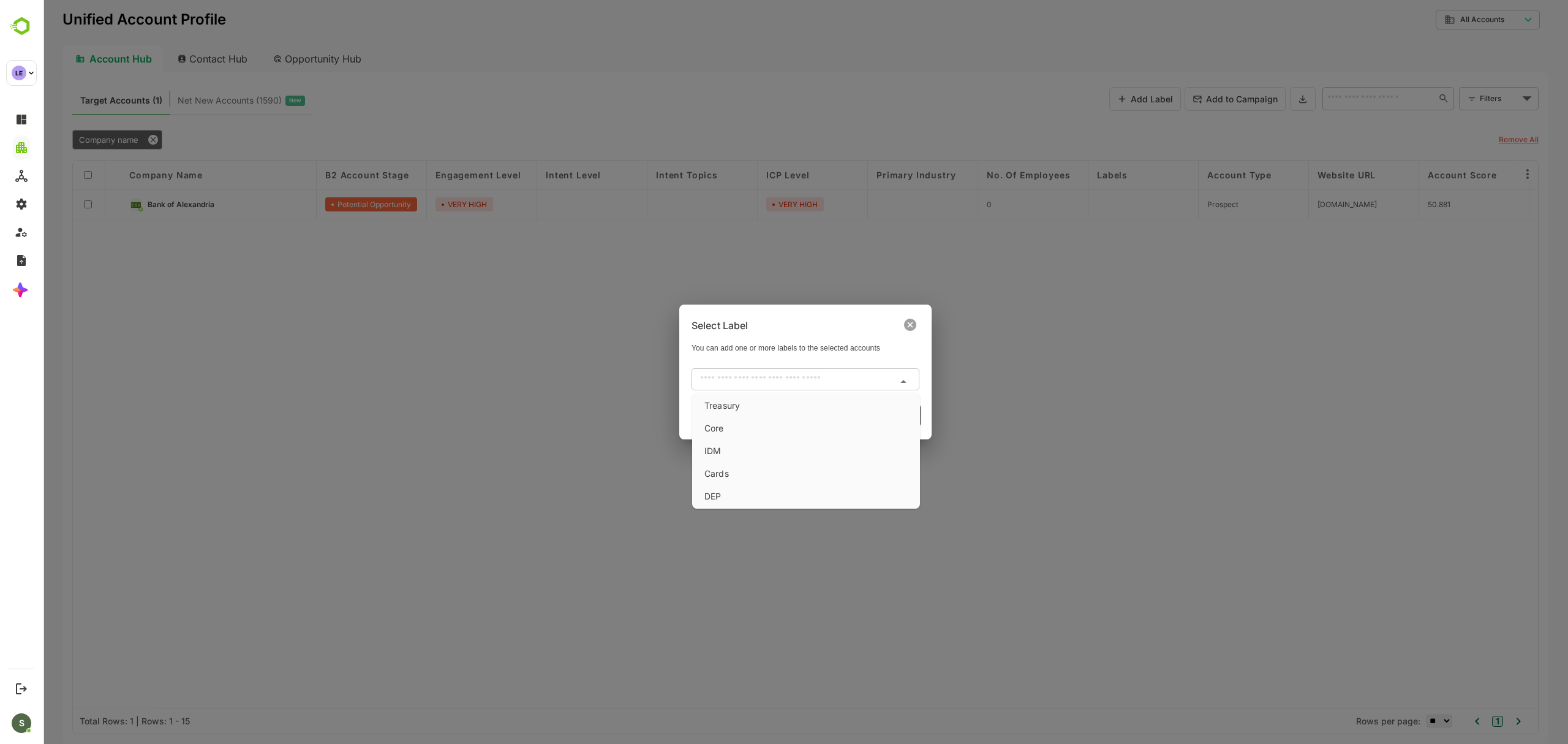
click at [782, 373] on input "text" at bounding box center [795, 379] width 200 height 15
click at [748, 494] on li "DEP" at bounding box center [806, 496] width 223 height 20
type input "***"
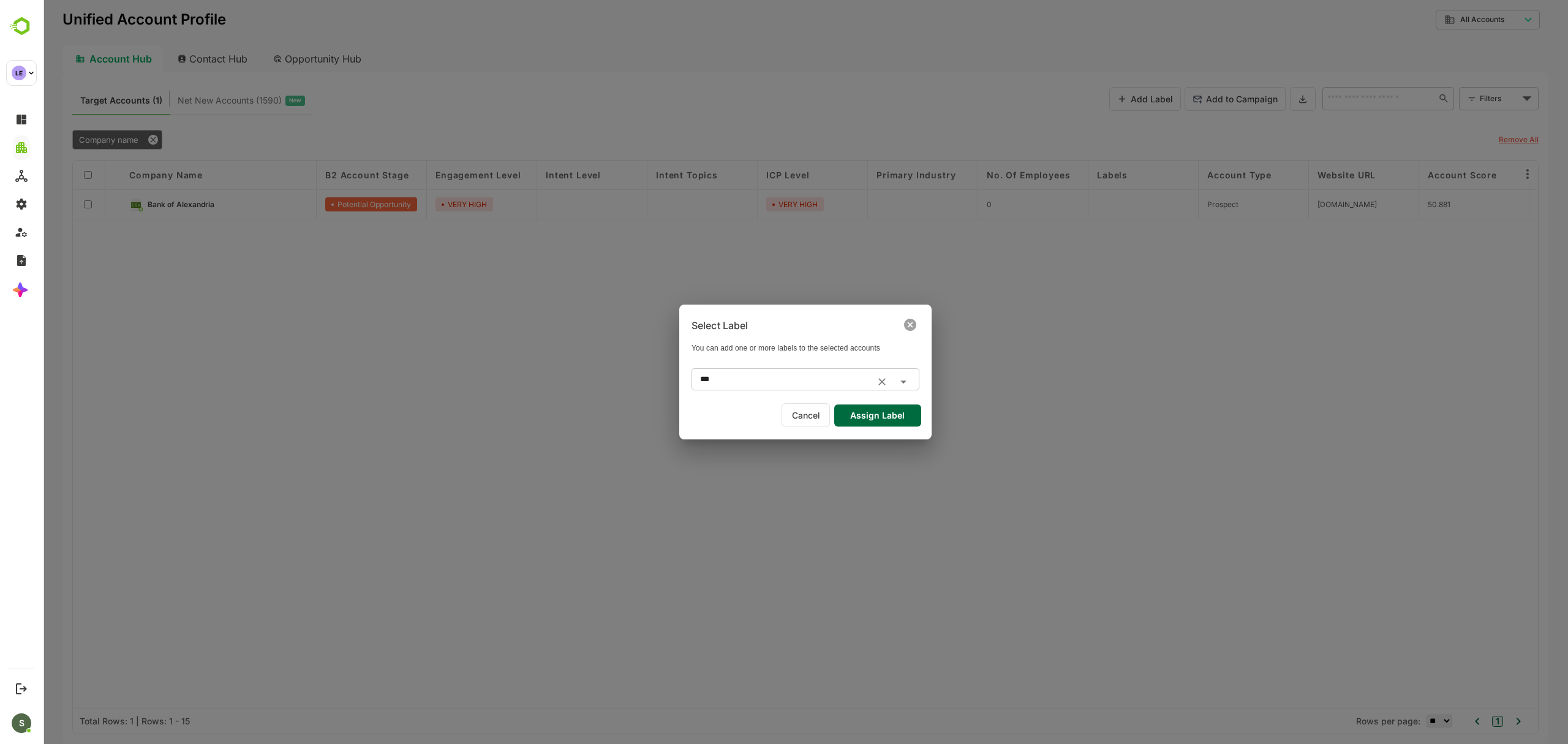
click at [864, 418] on button "Assign Label" at bounding box center [877, 415] width 87 height 22
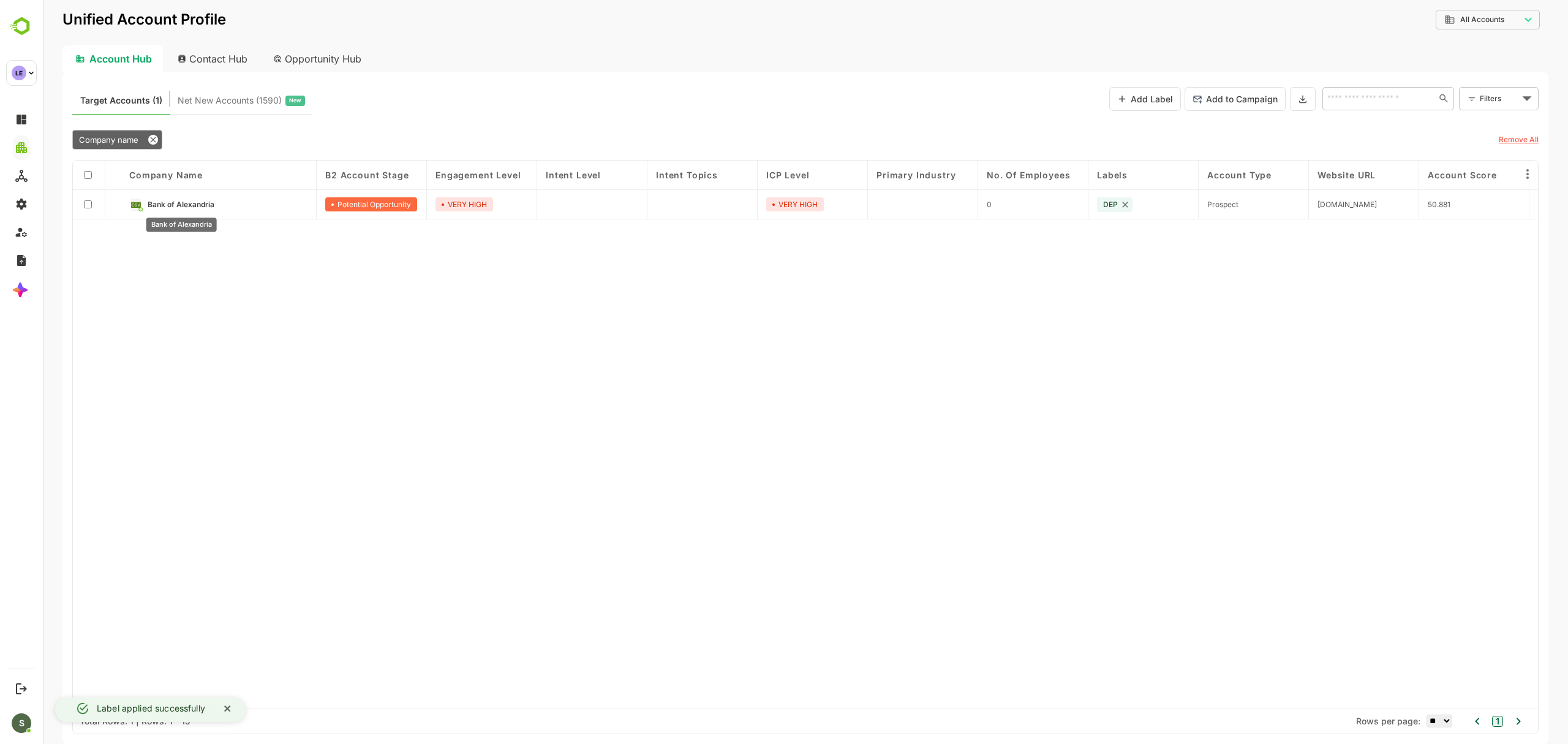
click at [202, 204] on span "Bank of Alexandria" at bounding box center [181, 204] width 66 height 10
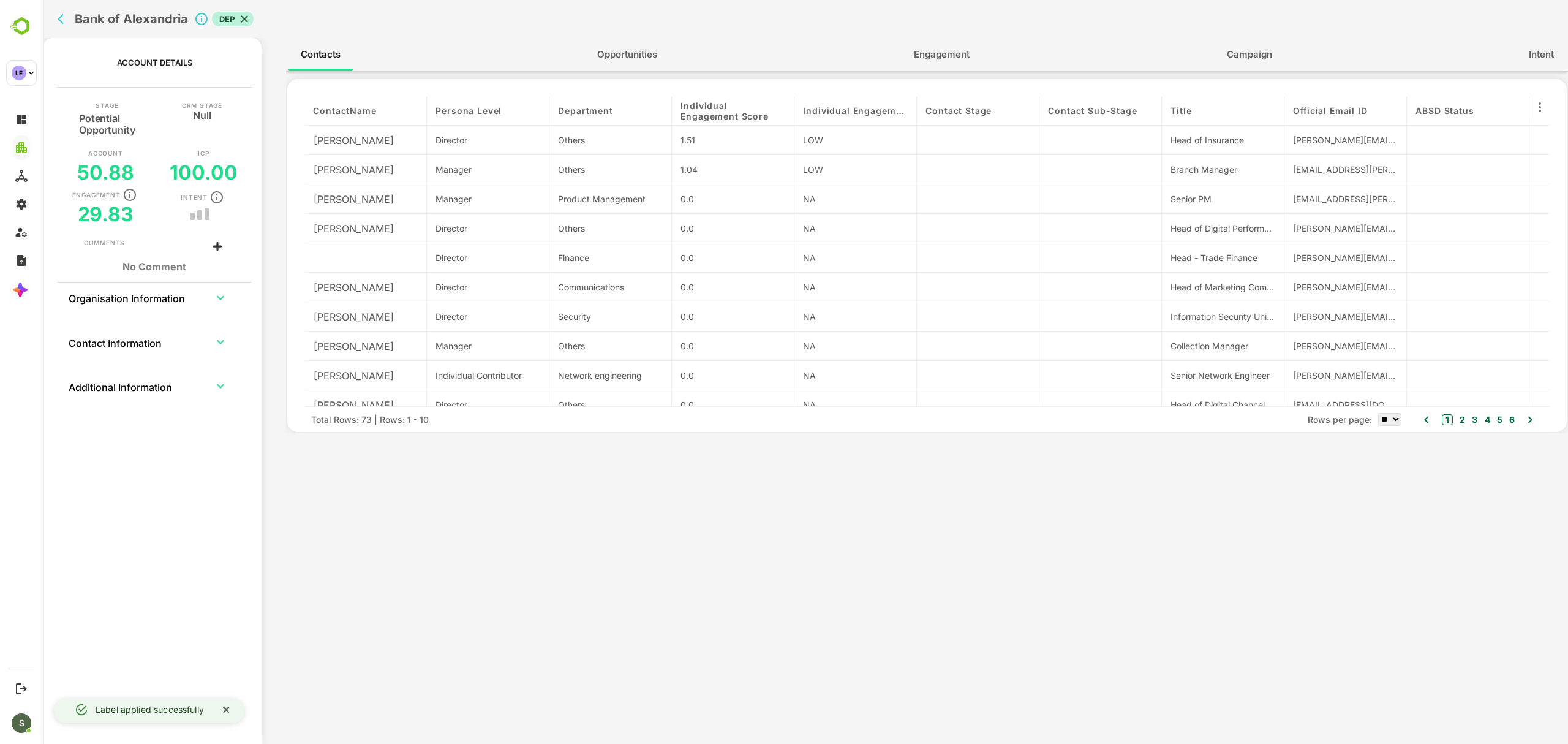
click at [927, 47] on span "Engagement" at bounding box center [942, 54] width 56 height 16
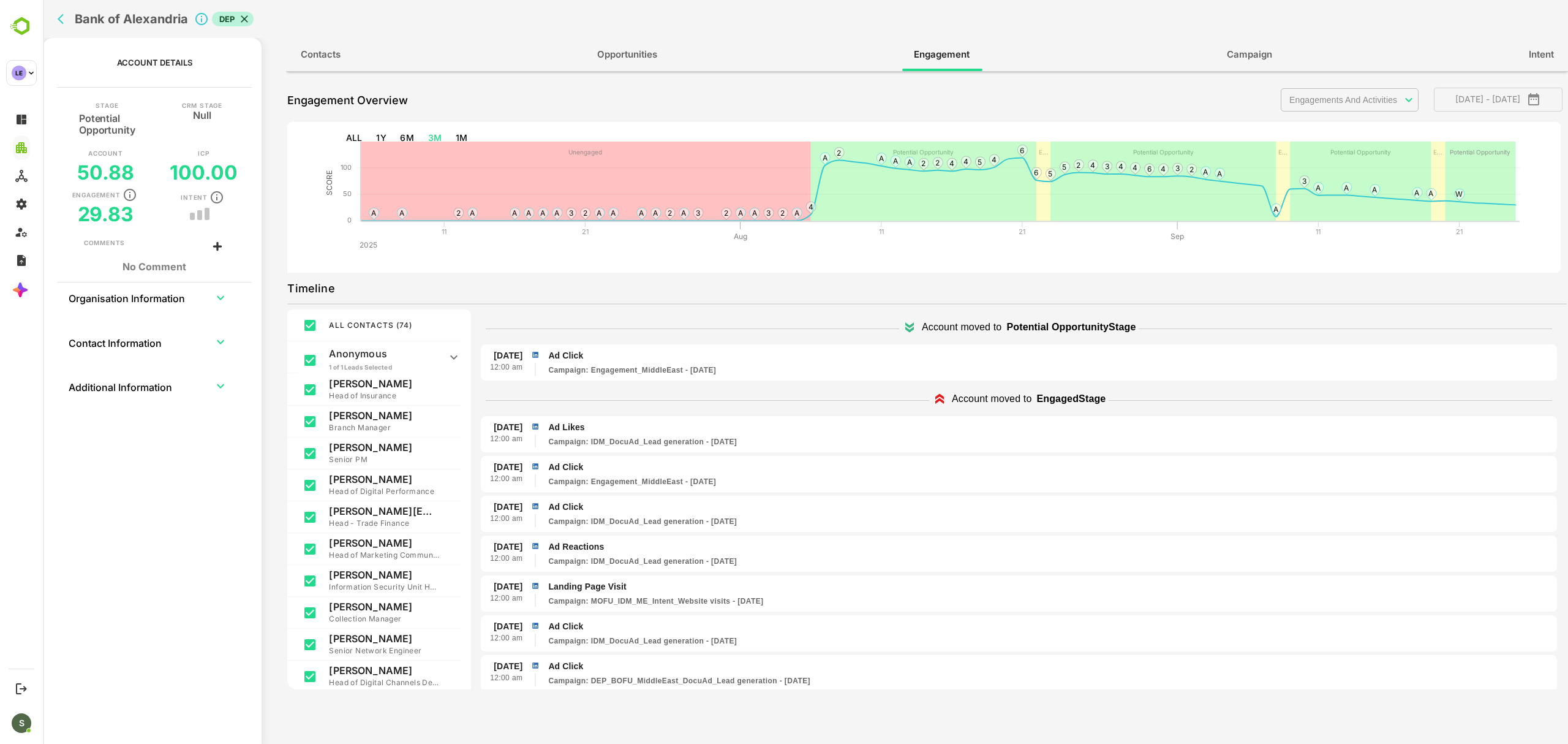
scroll to position [69, 0]
click at [53, 17] on div "Bank of Alexandria DEP" at bounding box center [482, 19] width 858 height 38
click at [62, 18] on icon "back" at bounding box center [64, 19] width 12 height 12
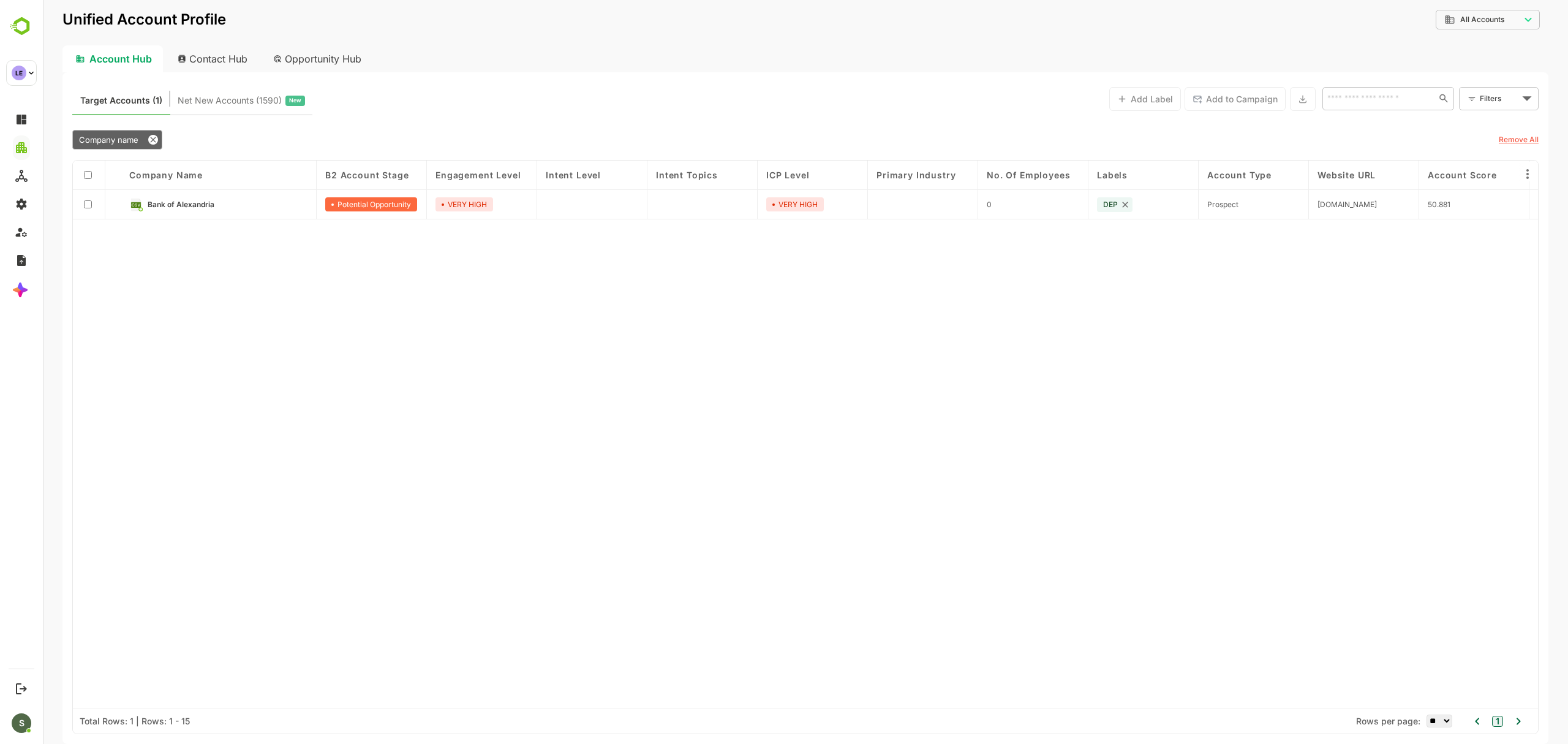
click at [154, 141] on icon at bounding box center [153, 139] width 5 height 5
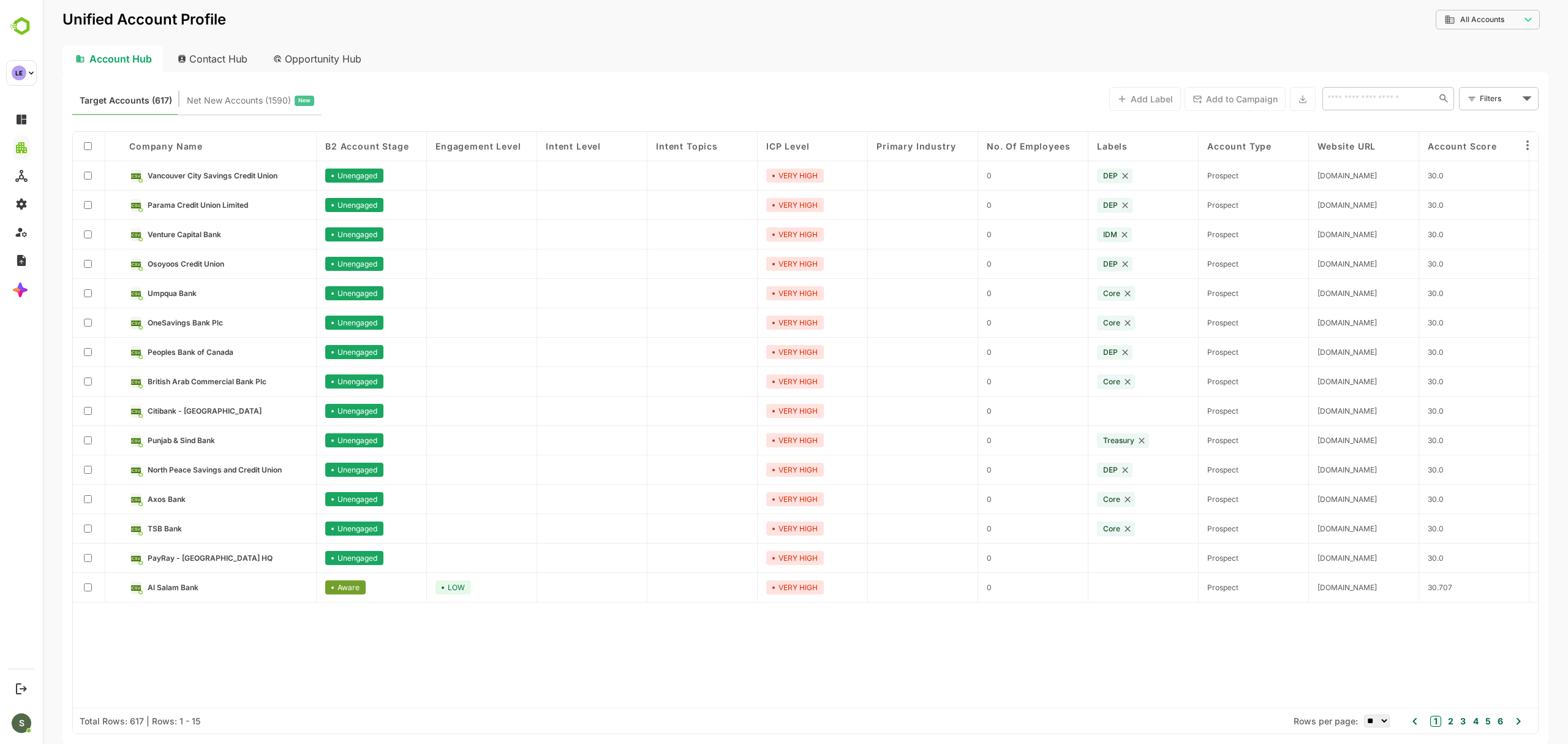
click at [1373, 97] on input "text" at bounding box center [1378, 98] width 110 height 15
type input "**********"
click at [1372, 130] on li "National Bank of Oman (NBO)" at bounding box center [1388, 132] width 127 height 33
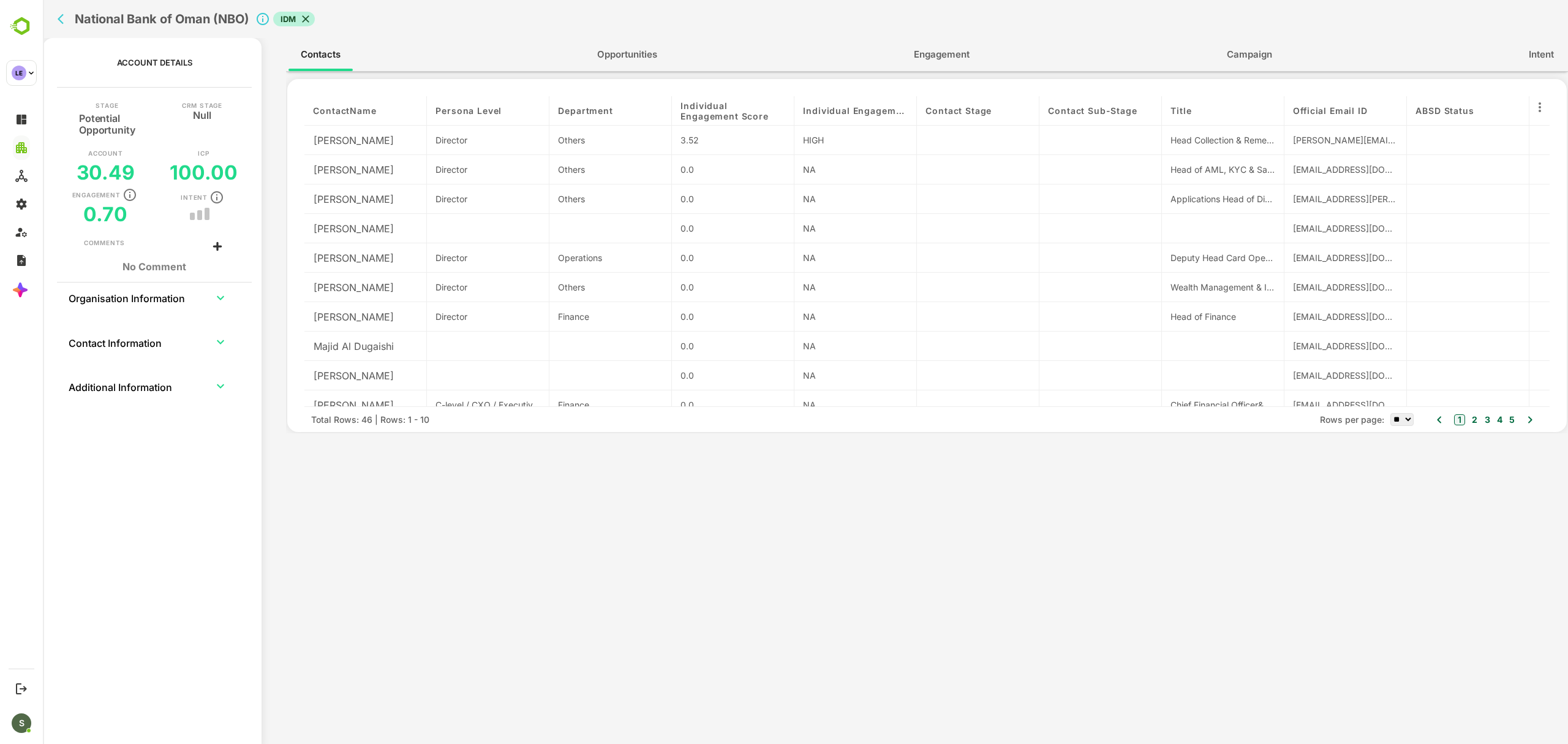
click at [932, 50] on span "Engagement" at bounding box center [942, 54] width 56 height 16
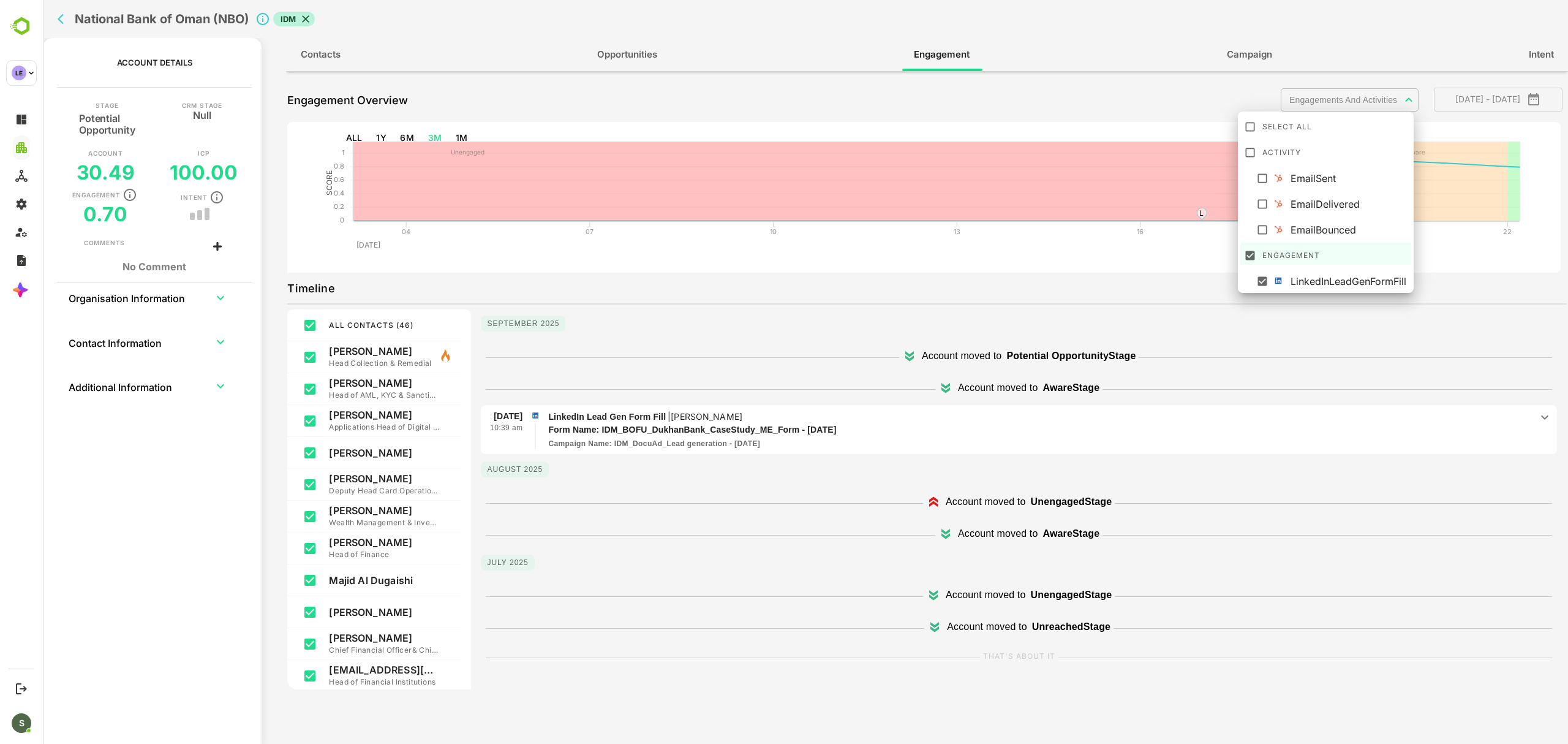
click at [1363, 100] on body "**********" at bounding box center [805, 372] width 1525 height 744
click at [1046, 222] on div at bounding box center [805, 372] width 1525 height 744
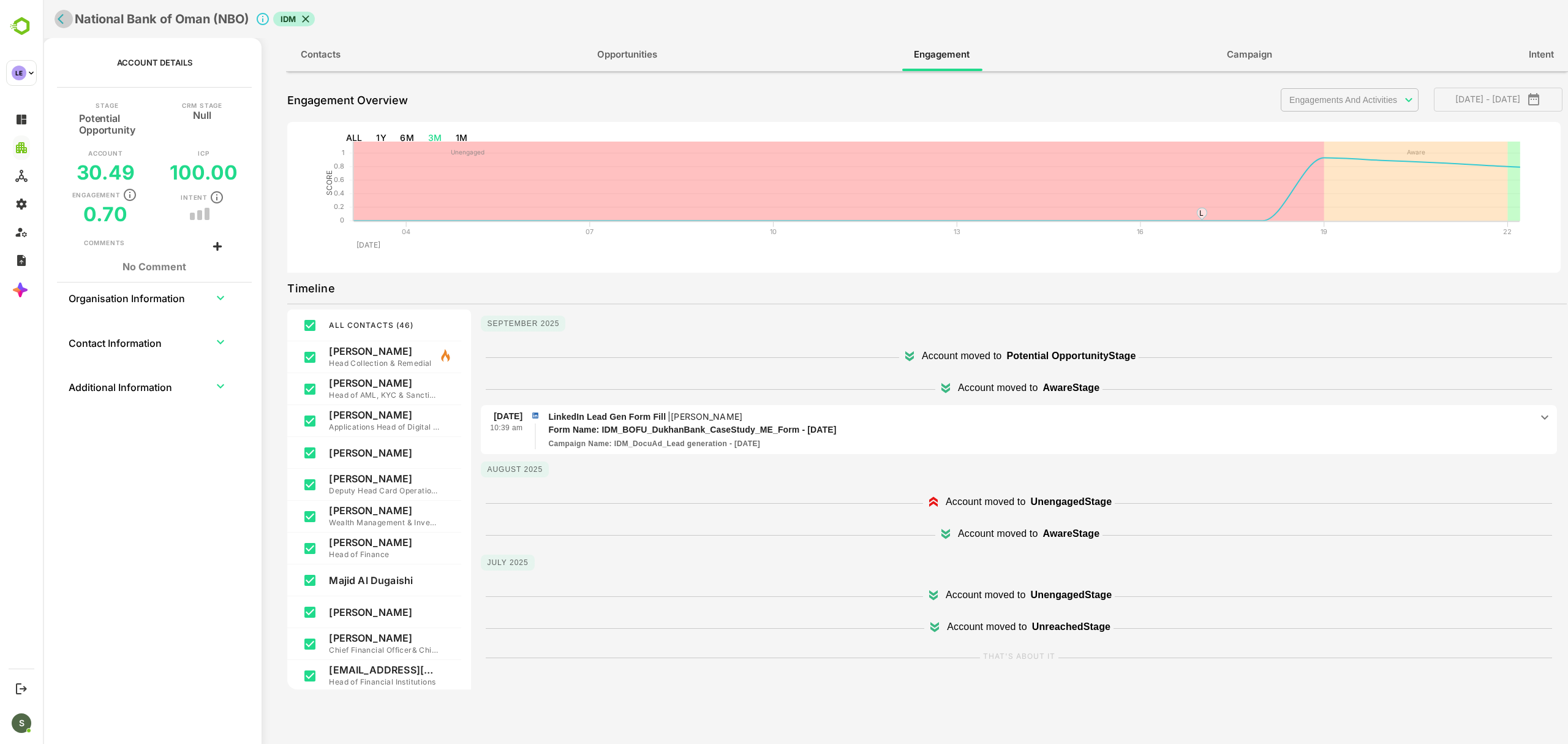
click at [64, 22] on icon "back" at bounding box center [64, 19] width 12 height 12
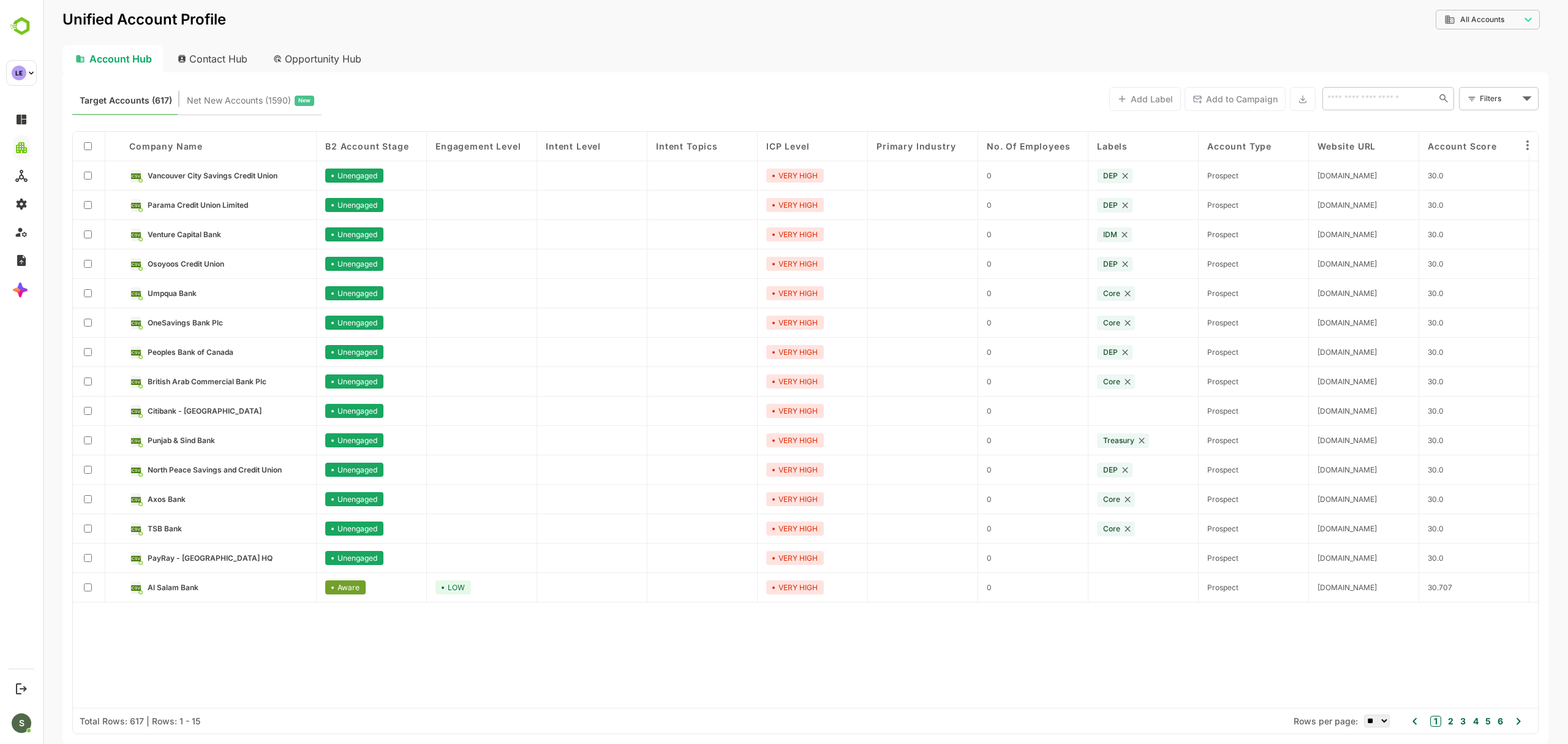
click at [1387, 91] on input "text" at bounding box center [1378, 98] width 110 height 15
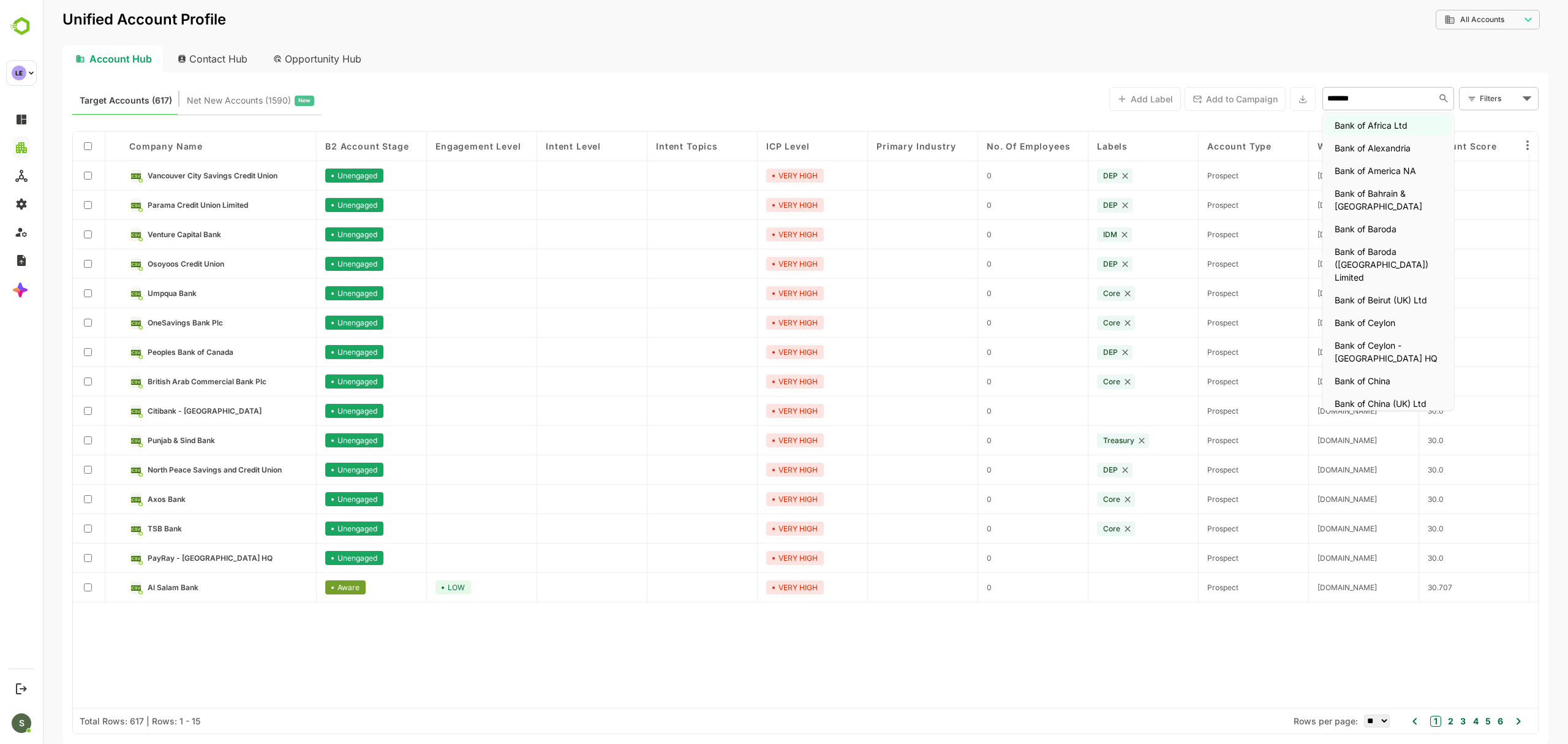
type input "******"
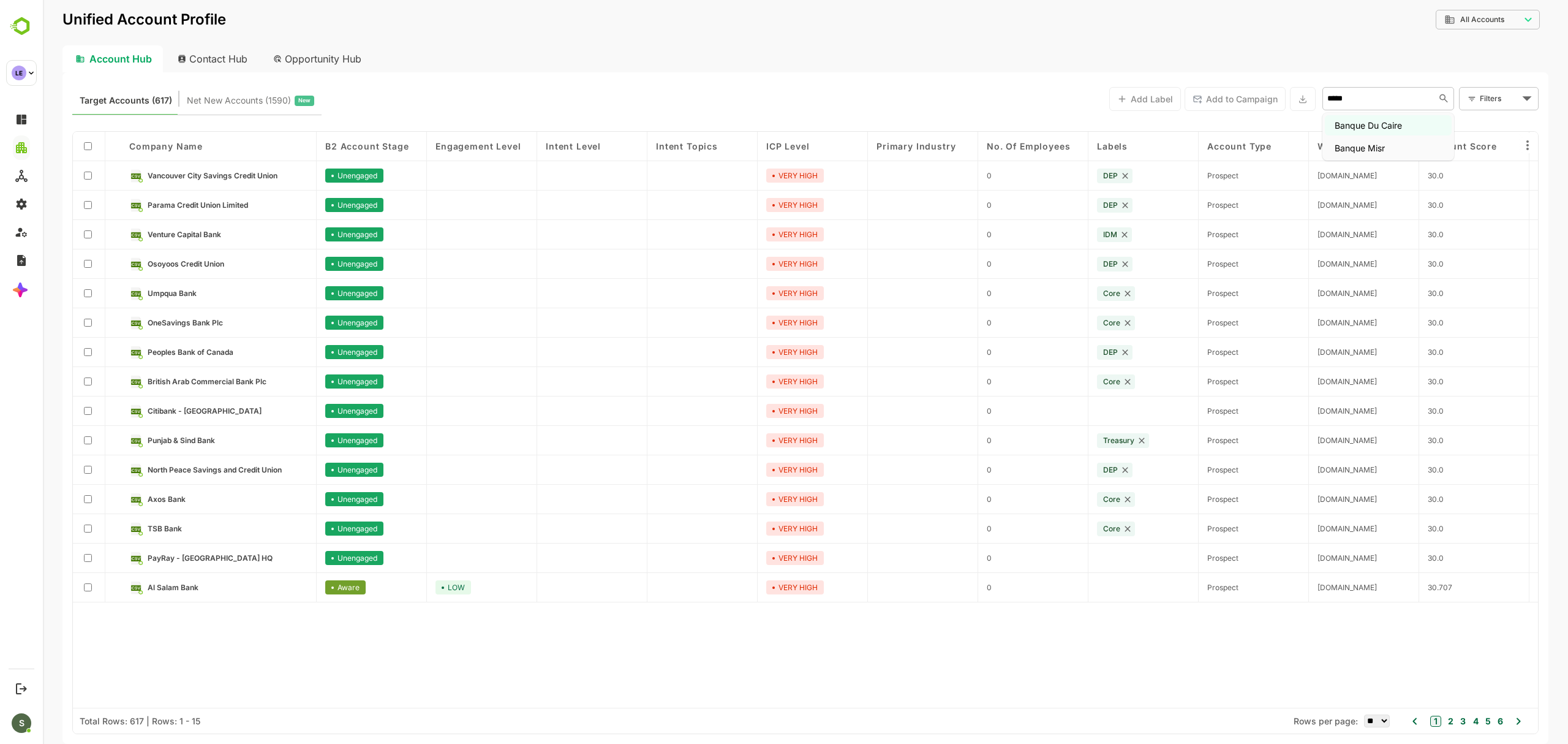
type input "******"
click at [1354, 151] on li "Banque Misr" at bounding box center [1388, 148] width 127 height 20
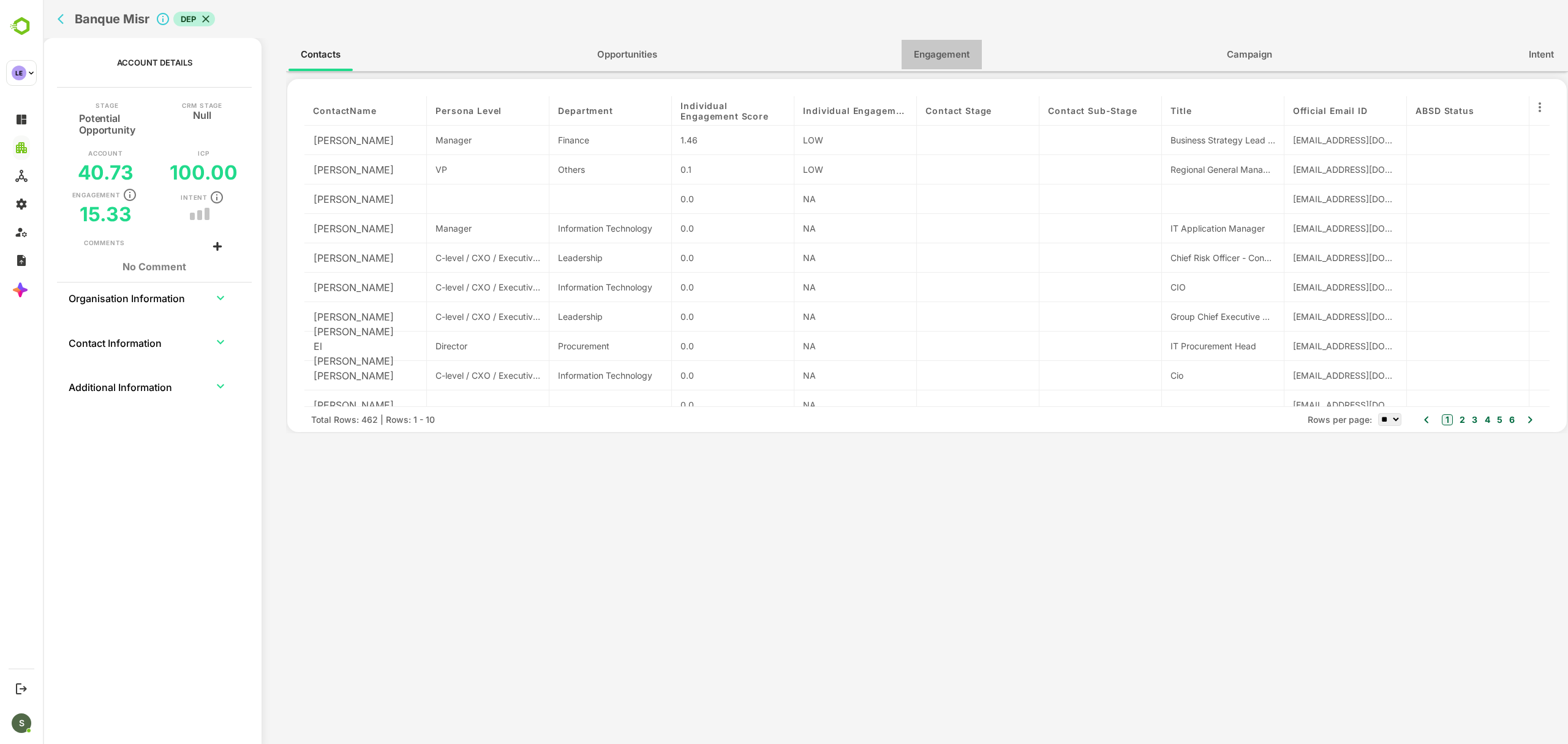
click at [930, 67] on button "Engagement" at bounding box center [942, 54] width 80 height 29
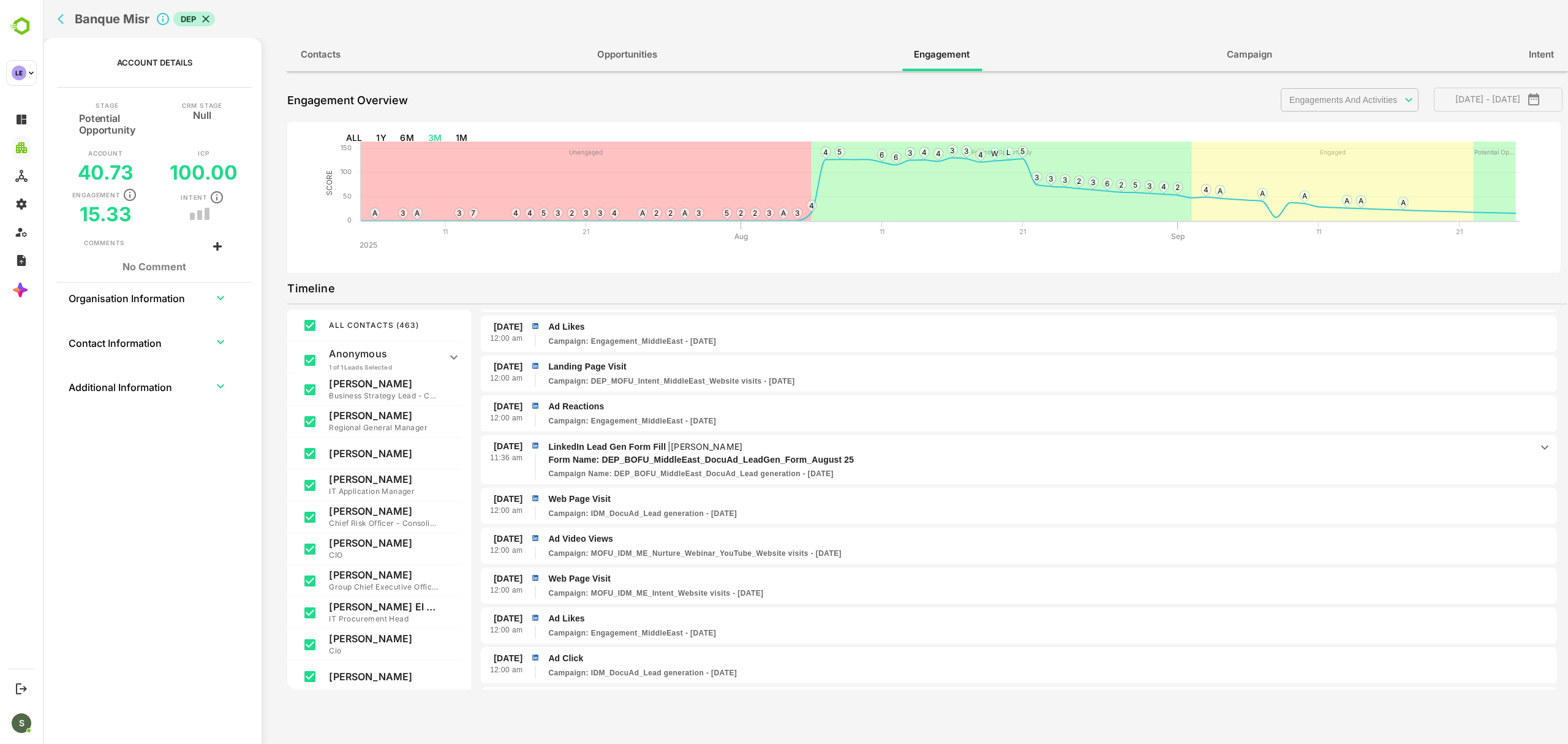
scroll to position [2588, 0]
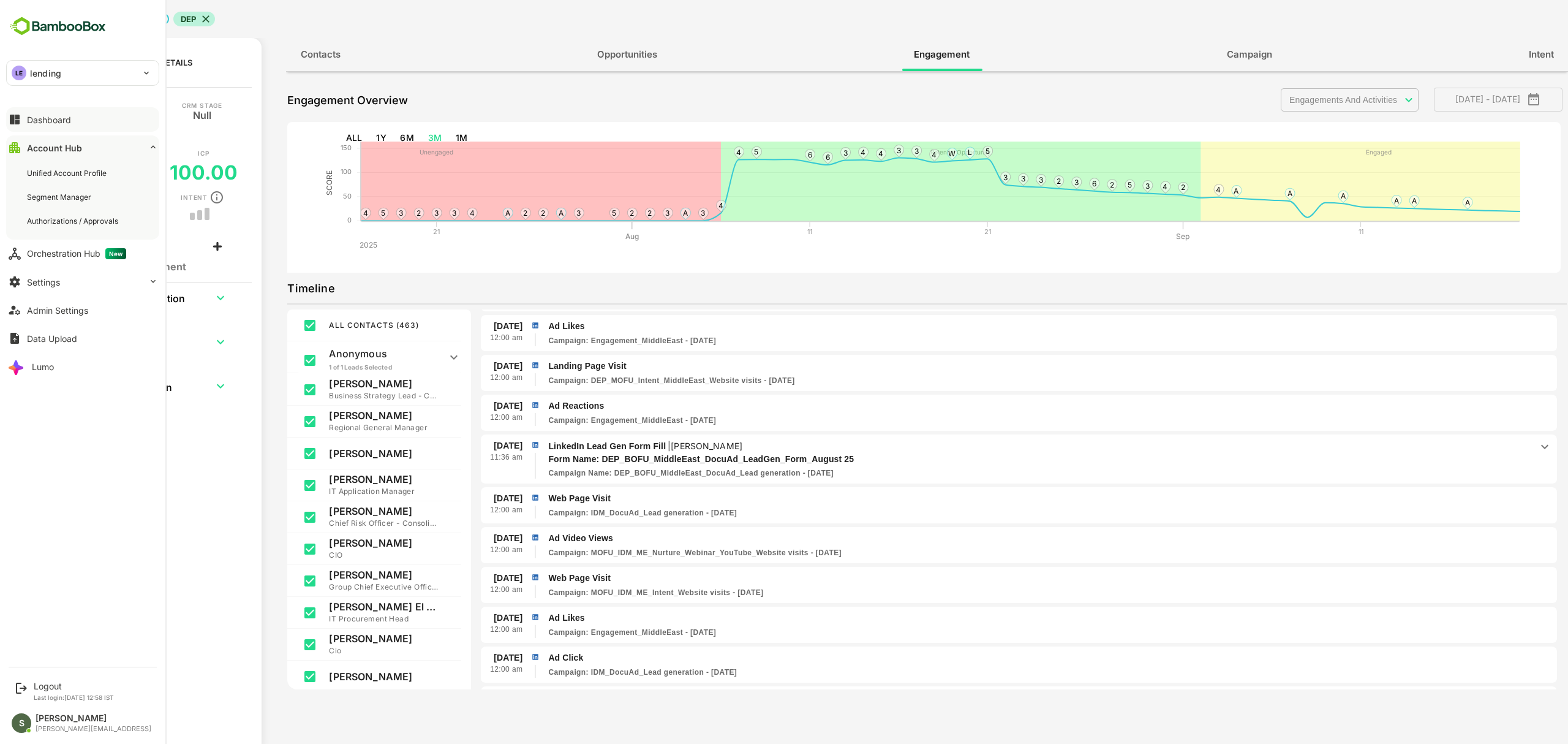
click at [71, 126] on button "Dashboard" at bounding box center [83, 119] width 153 height 24
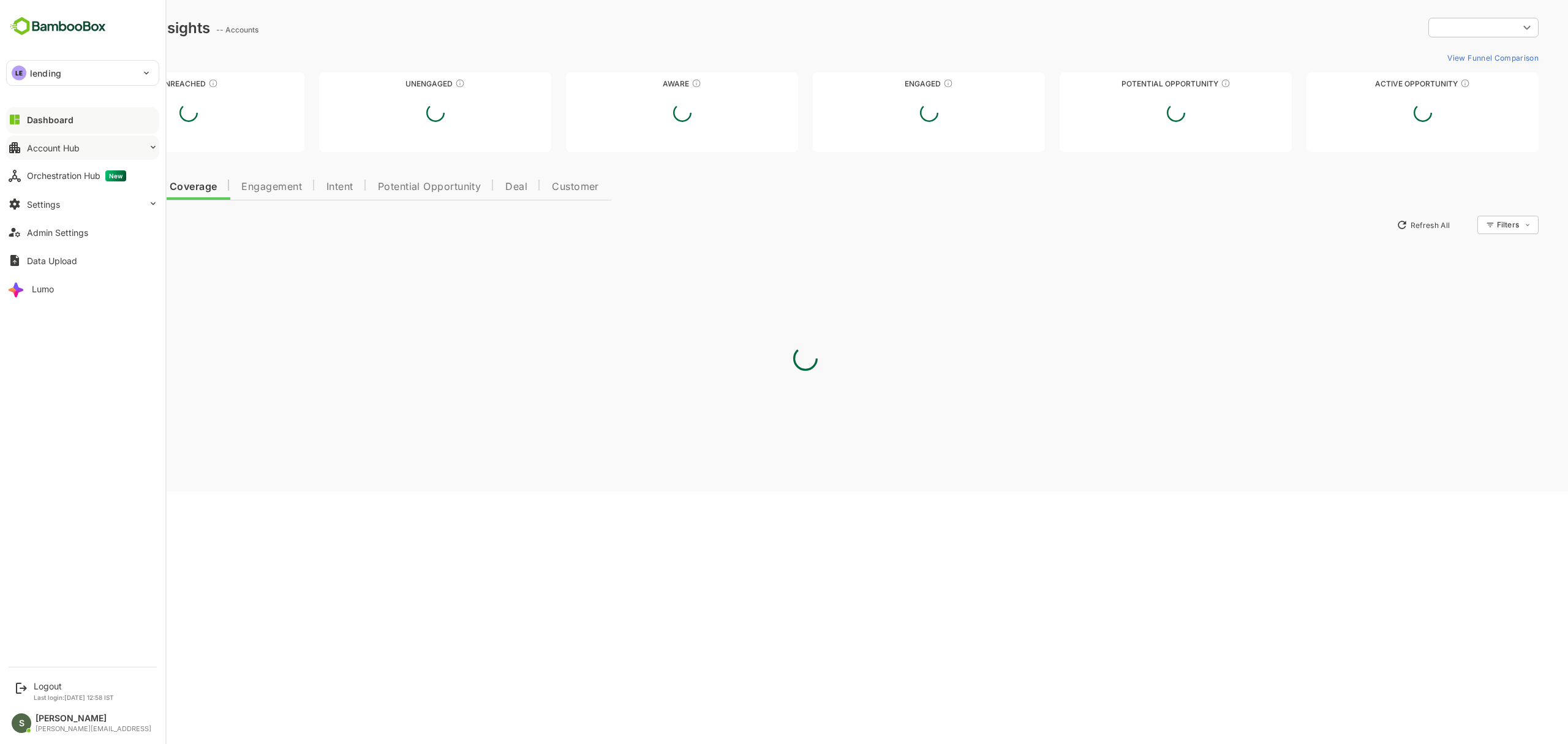
type input "**********"
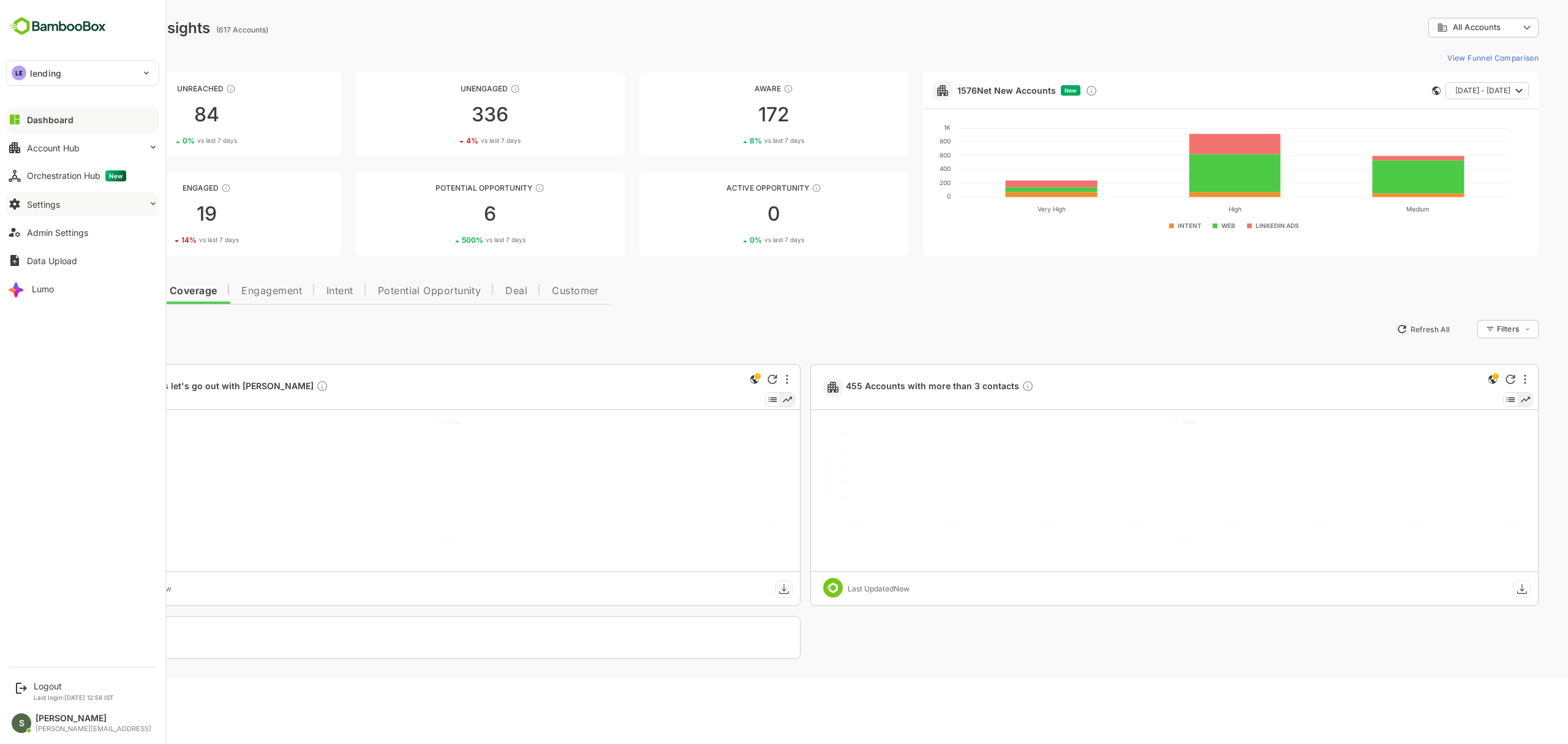
click at [86, 206] on button "Settings" at bounding box center [83, 204] width 153 height 24
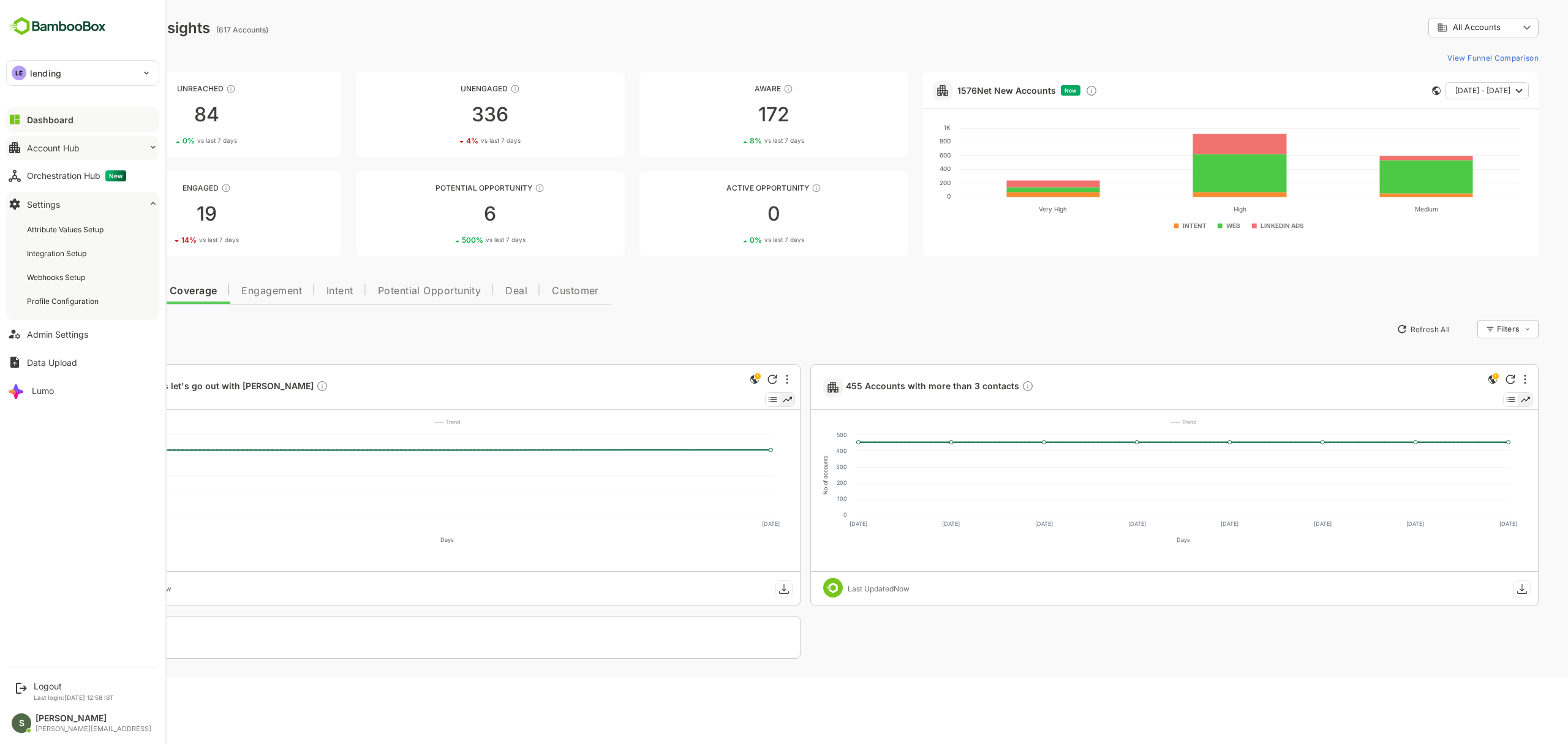
click at [119, 152] on button "Account Hub" at bounding box center [83, 147] width 153 height 24
click at [109, 179] on div "Unified Account Profile" at bounding box center [83, 172] width 138 height 22
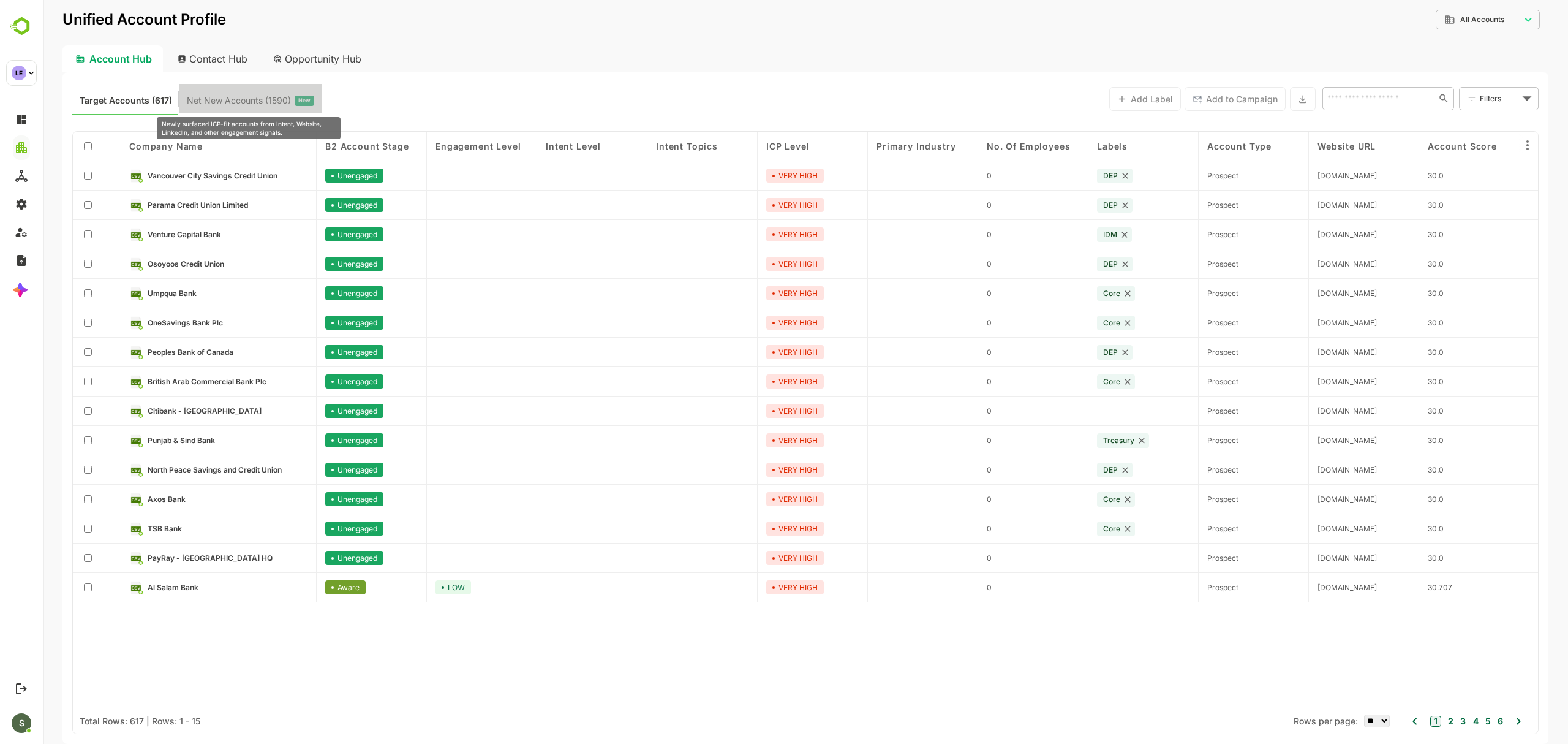
drag, startPoint x: 256, startPoint y: 98, endPoint x: 265, endPoint y: 100, distance: 9.2
click at [257, 98] on span "Net New Accounts ( 1590 )" at bounding box center [238, 100] width 104 height 16
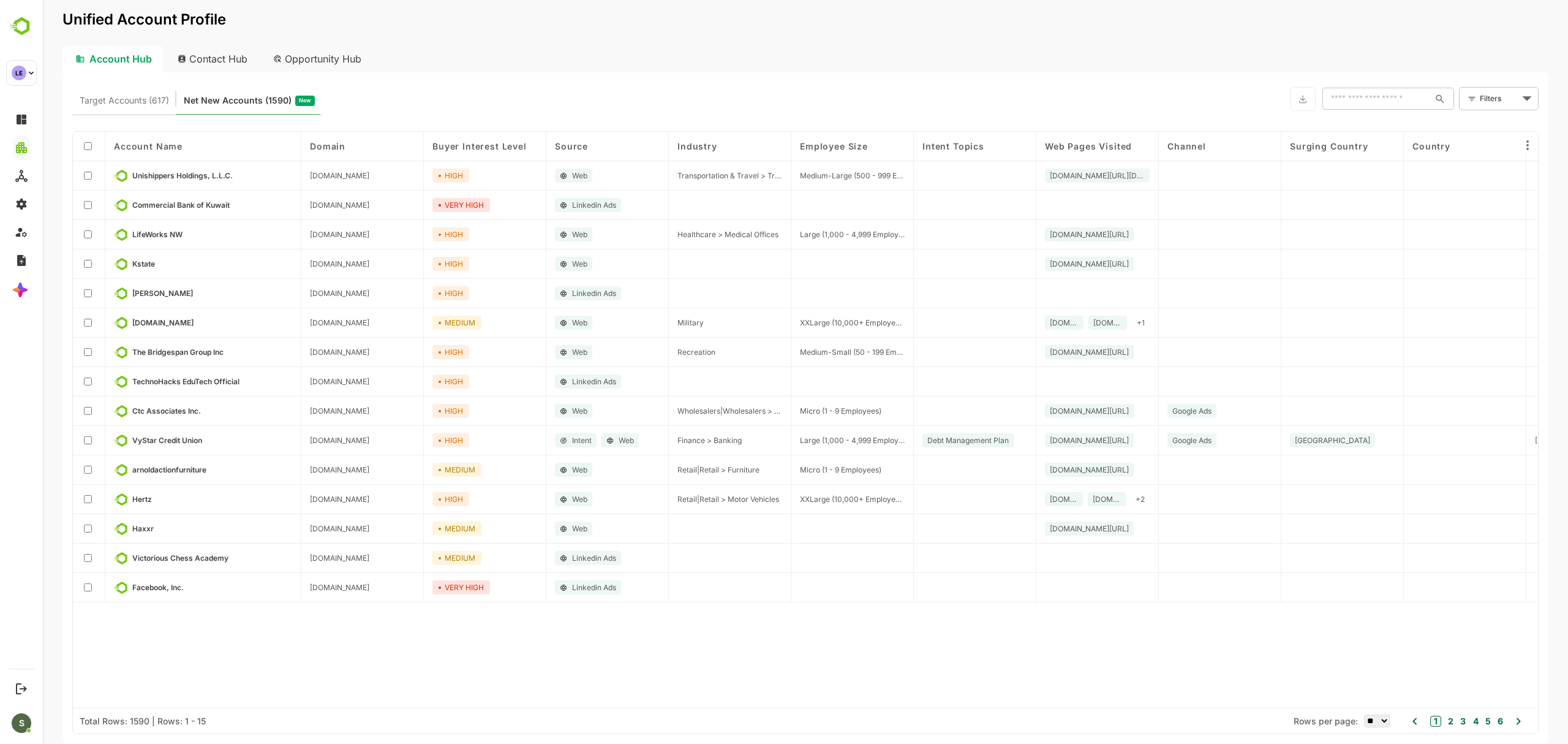
click at [1485, 98] on body "Unified Account Profile Account Hub Contact Hub Opportunity Hub Target Accounts…" at bounding box center [805, 372] width 1525 height 744
click at [1510, 123] on span "New Filter" at bounding box center [1502, 126] width 37 height 15
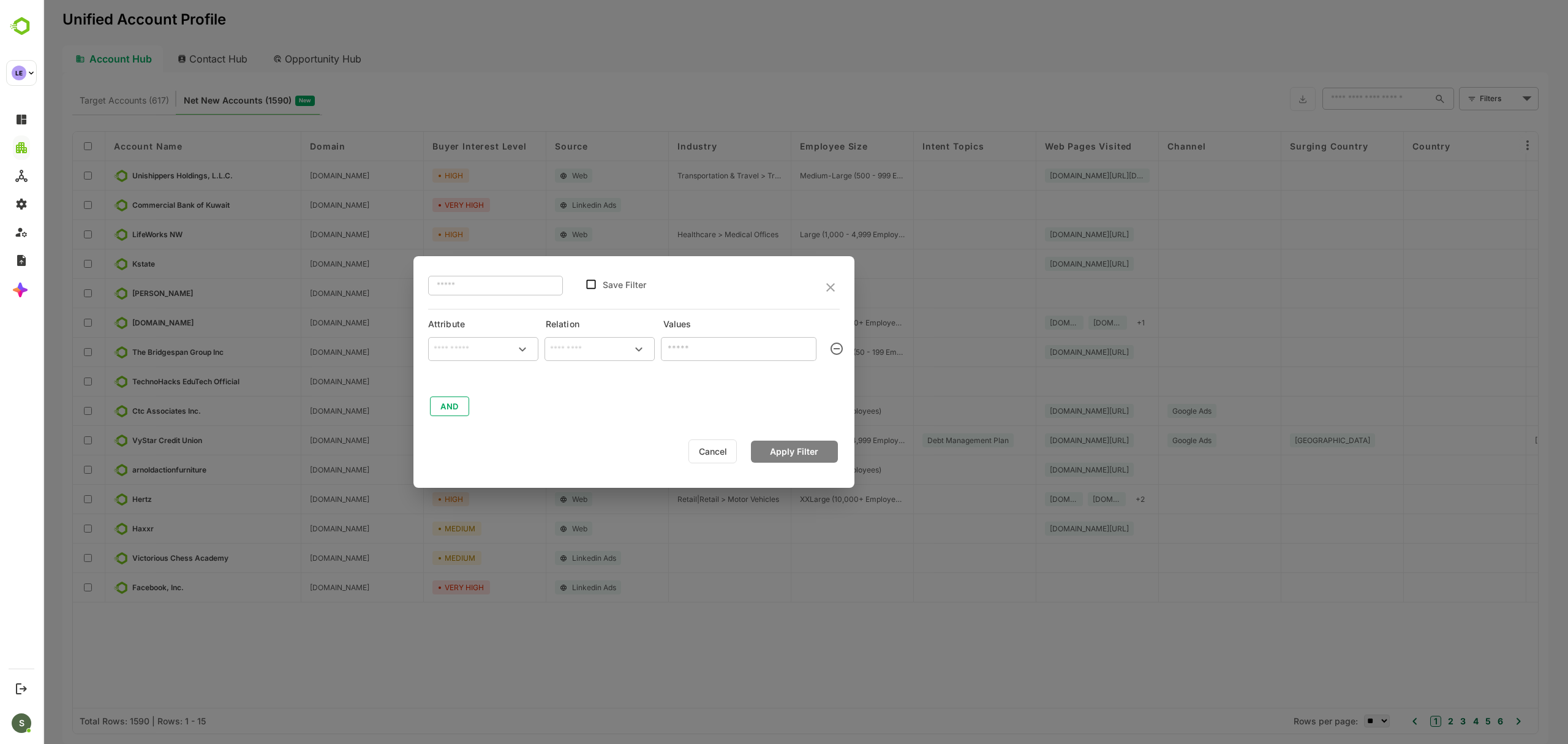
click at [493, 351] on input "text" at bounding box center [483, 349] width 105 height 18
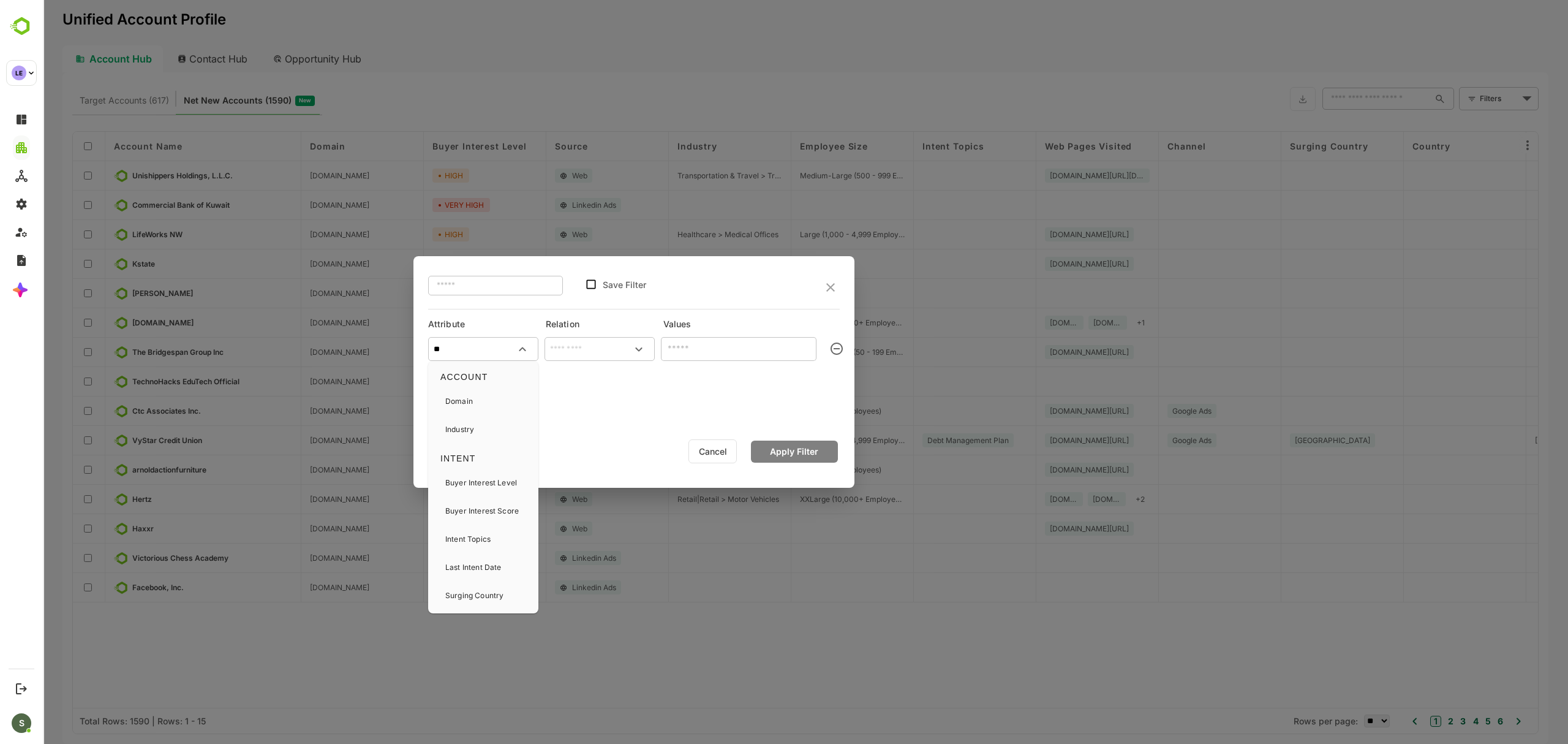
type input "*"
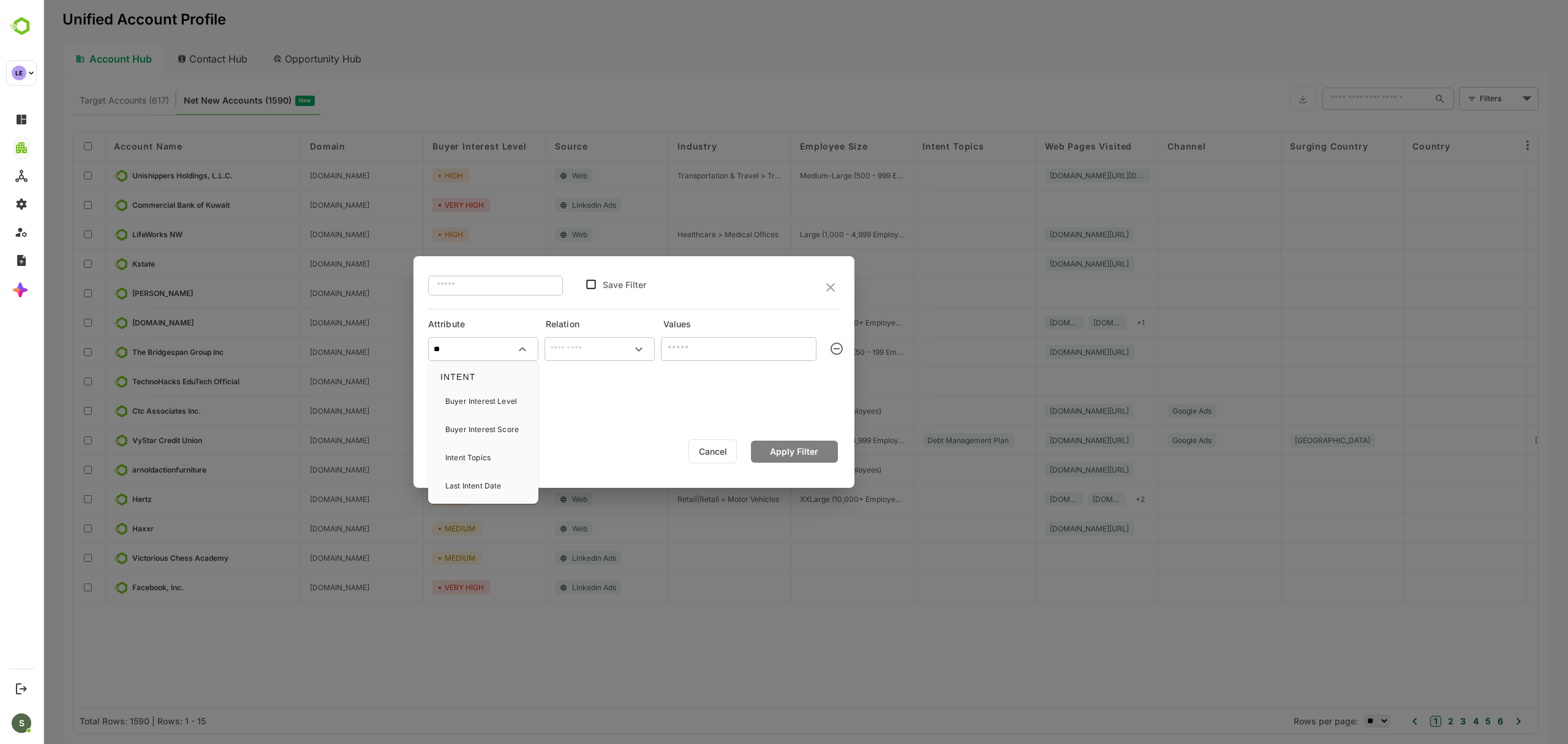
type input "*"
click at [485, 399] on div "Source" at bounding box center [483, 401] width 100 height 26
type input "******"
click at [594, 343] on input "text" at bounding box center [599, 349] width 105 height 18
click at [586, 375] on li "includes" at bounding box center [599, 374] width 105 height 22
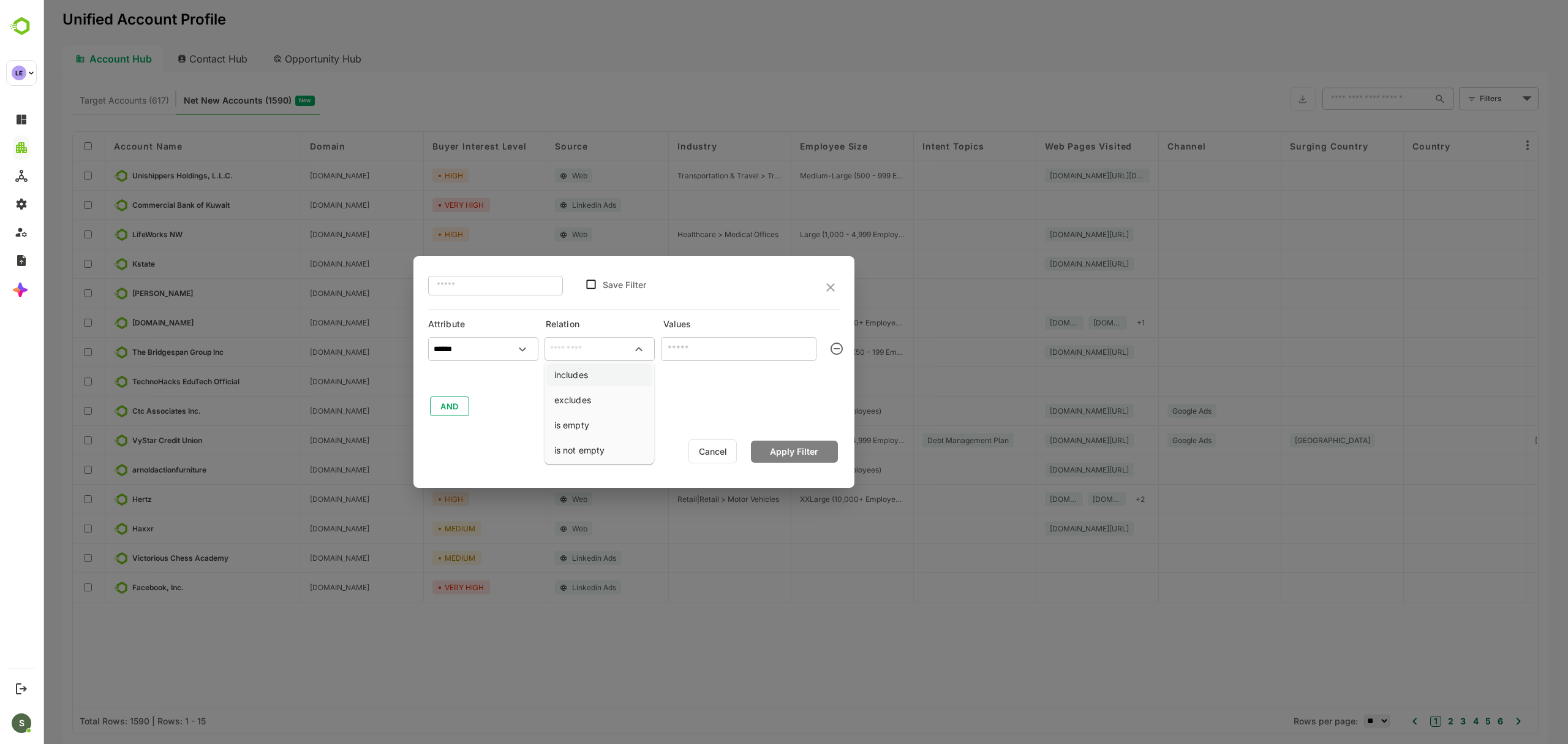
type input "********"
click at [701, 346] on input "text" at bounding box center [728, 348] width 128 height 15
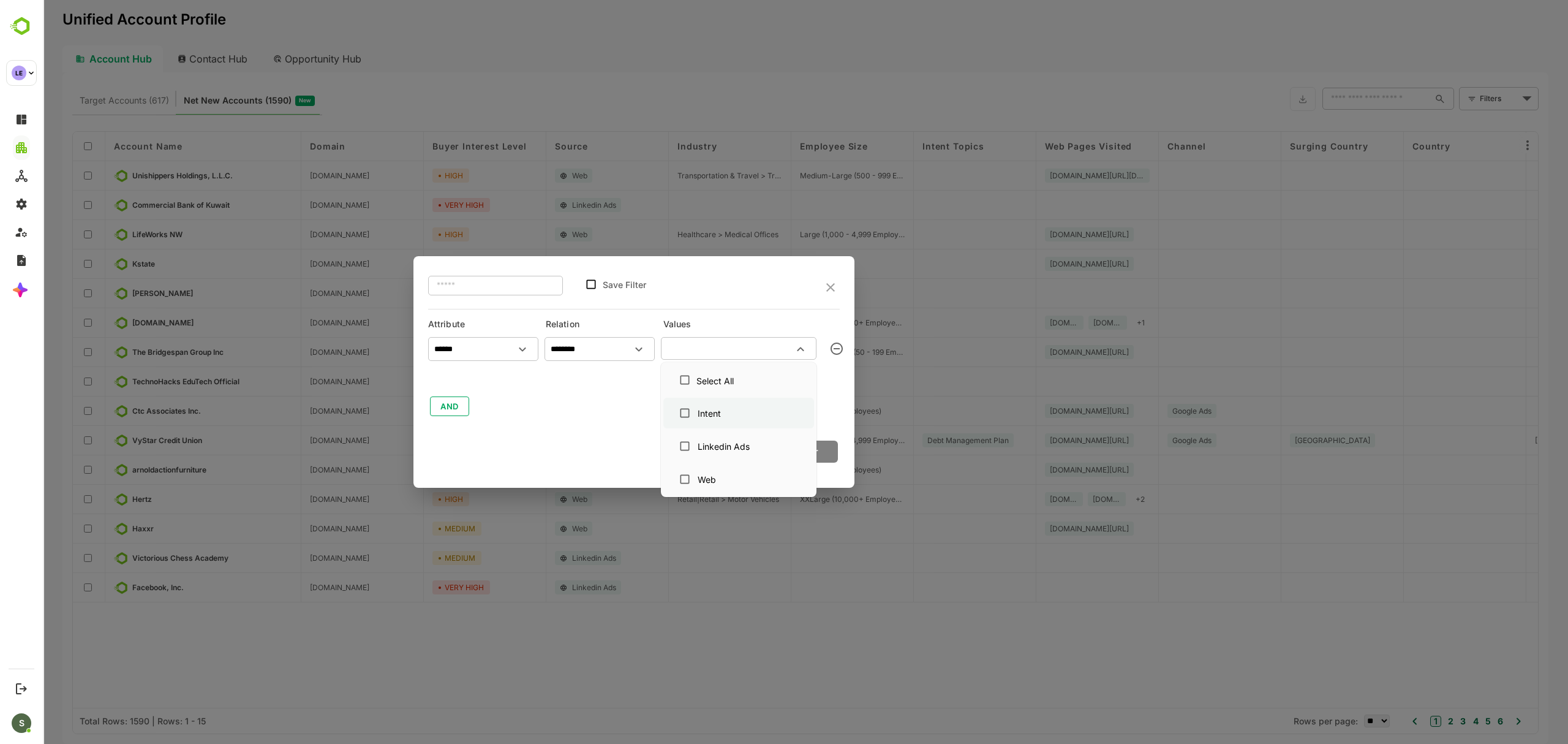
click at [724, 420] on div "Intent" at bounding box center [738, 413] width 131 height 23
click at [729, 451] on div "Linkedin Ads" at bounding box center [723, 446] width 52 height 13
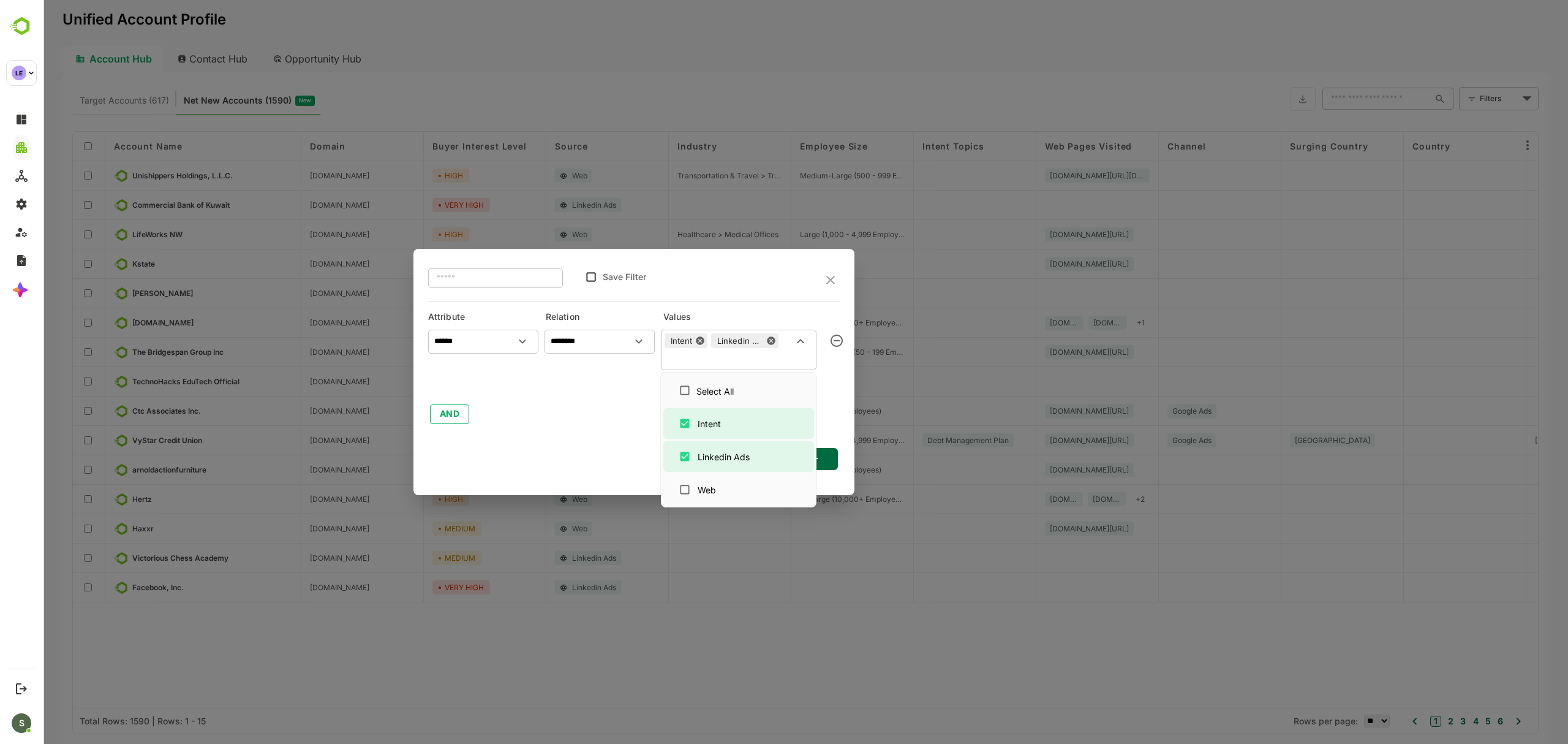
click at [588, 390] on div "****** ​ ******** ​ Intent Linkedin Ads ​ AND" at bounding box center [634, 375] width 412 height 102
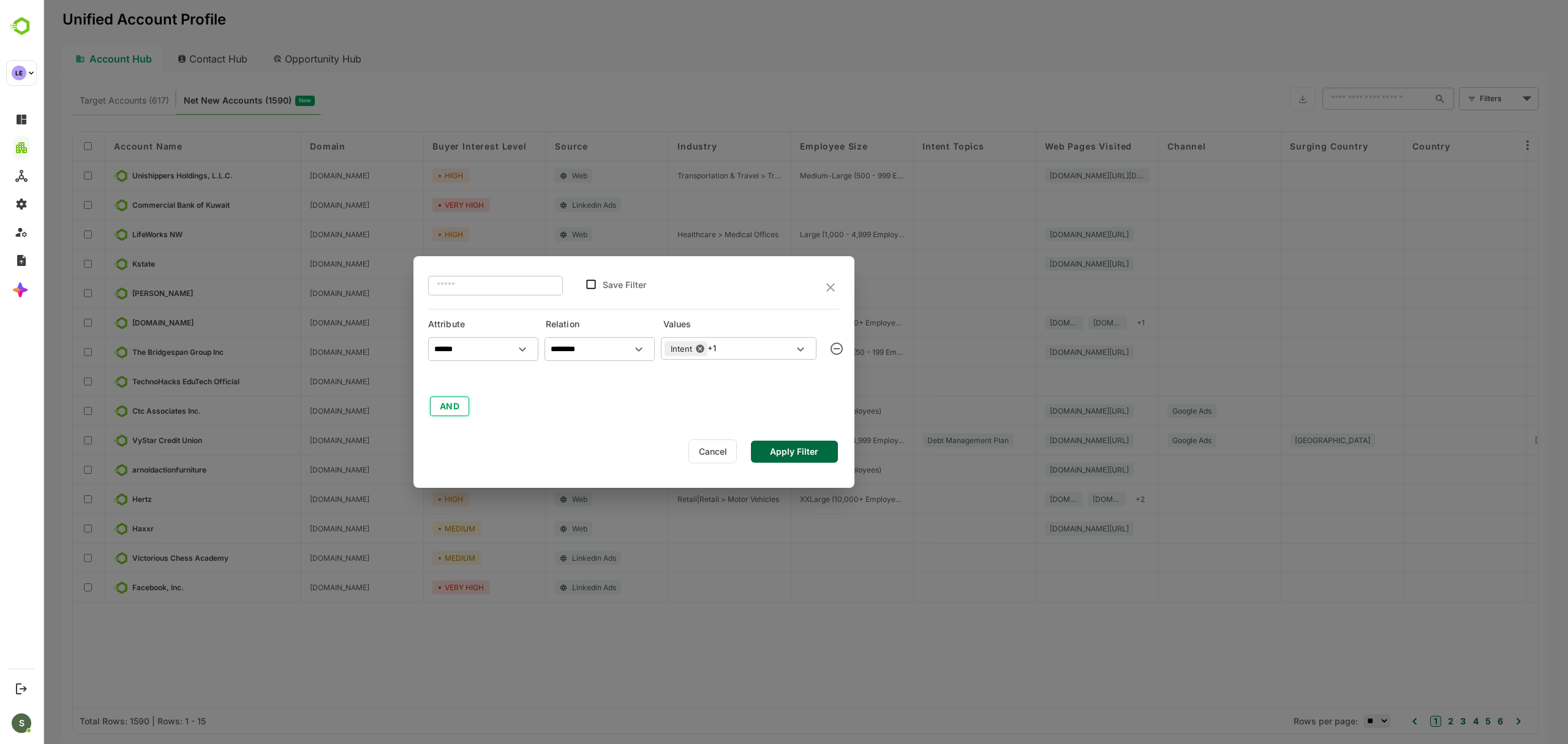
click at [452, 400] on button "AND" at bounding box center [450, 406] width 39 height 20
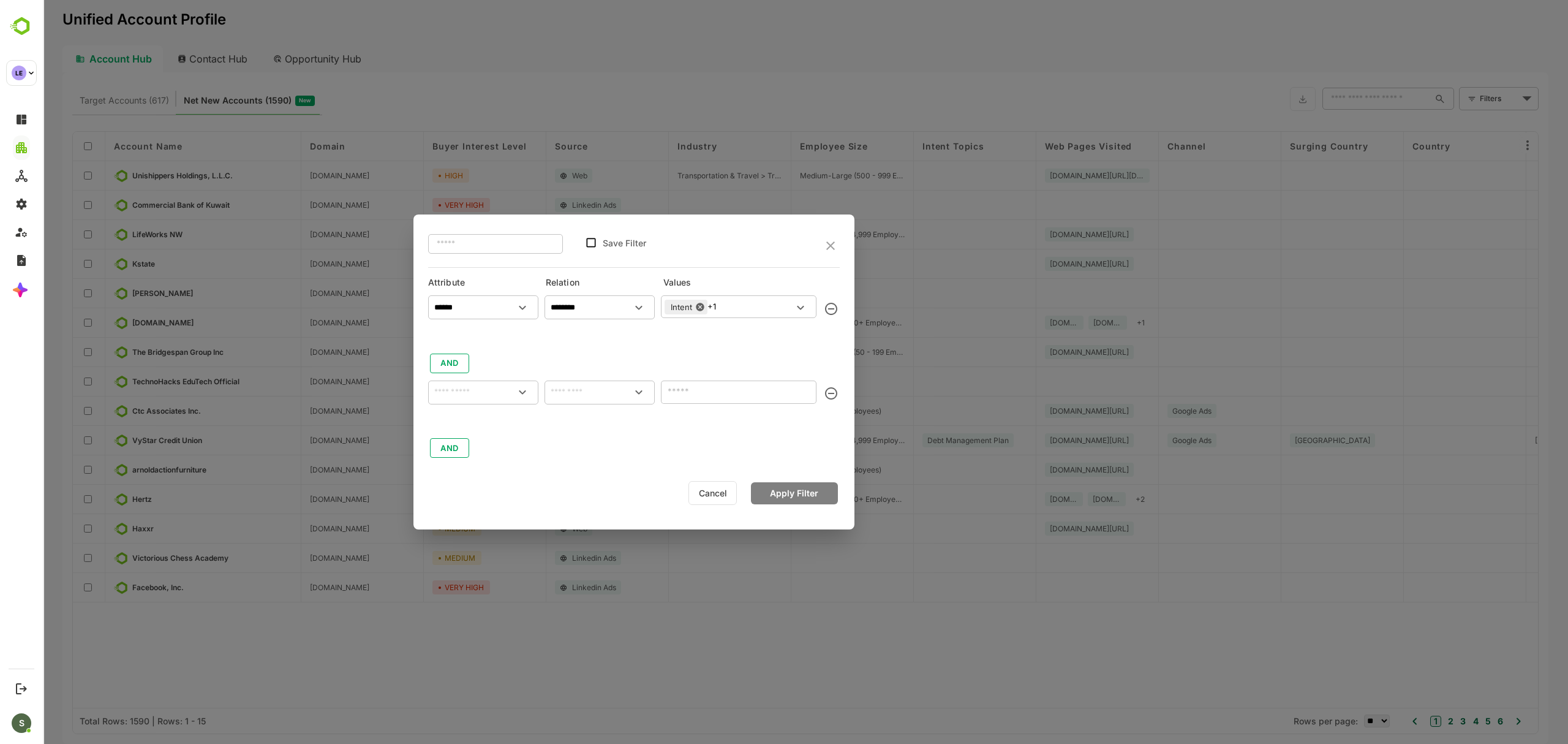
click at [488, 398] on input "text" at bounding box center [483, 392] width 105 height 15
click at [479, 458] on div "Source" at bounding box center [483, 447] width 100 height 26
type input "******"
click at [567, 407] on div "****** ​ ******** ​ Intent +1 ​ AND ****** ​ ​ AND" at bounding box center [634, 375] width 412 height 170
click at [571, 398] on input "text" at bounding box center [599, 392] width 105 height 15
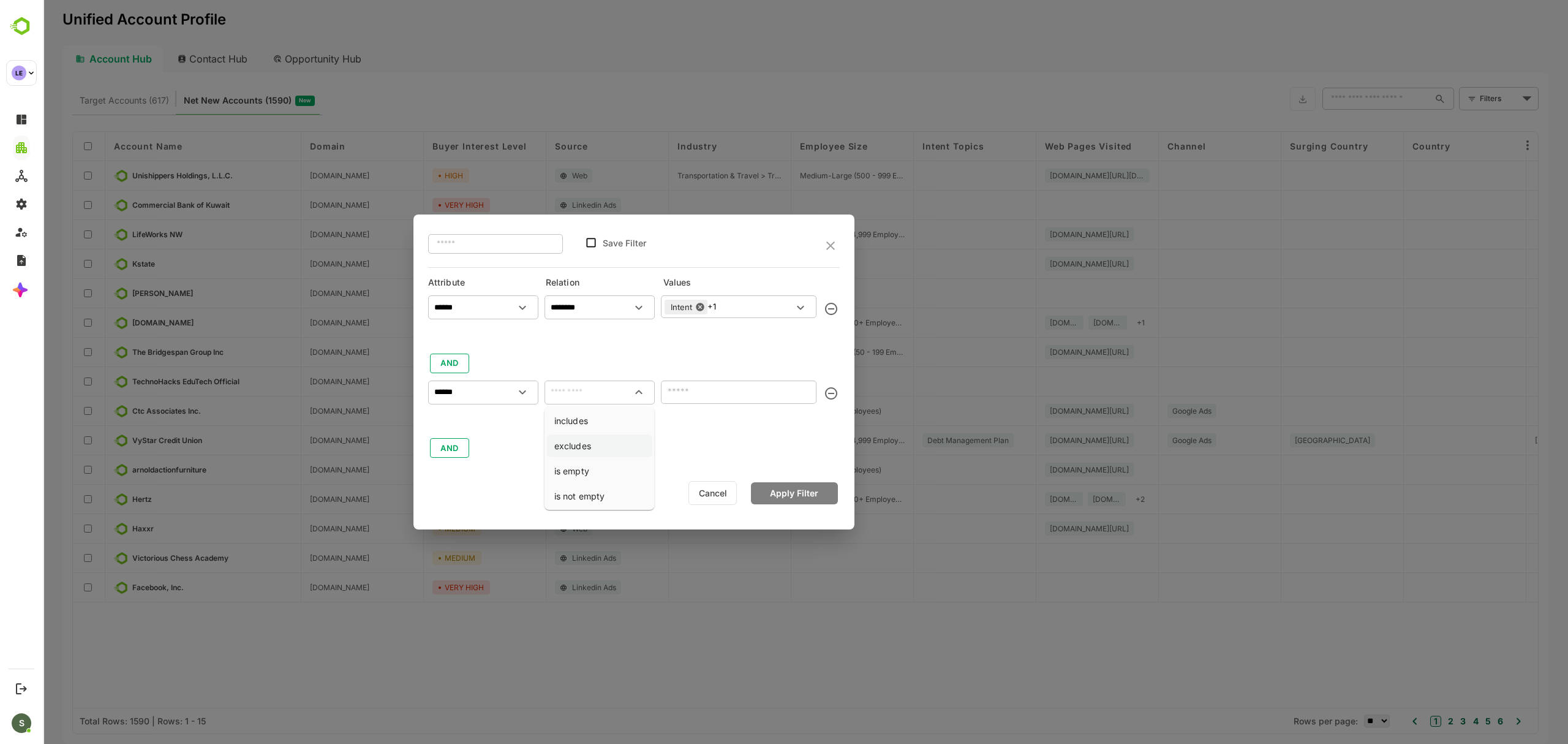
click at [581, 436] on li "excludes" at bounding box center [599, 445] width 105 height 22
type input "********"
click at [687, 392] on input "text" at bounding box center [728, 392] width 128 height 15
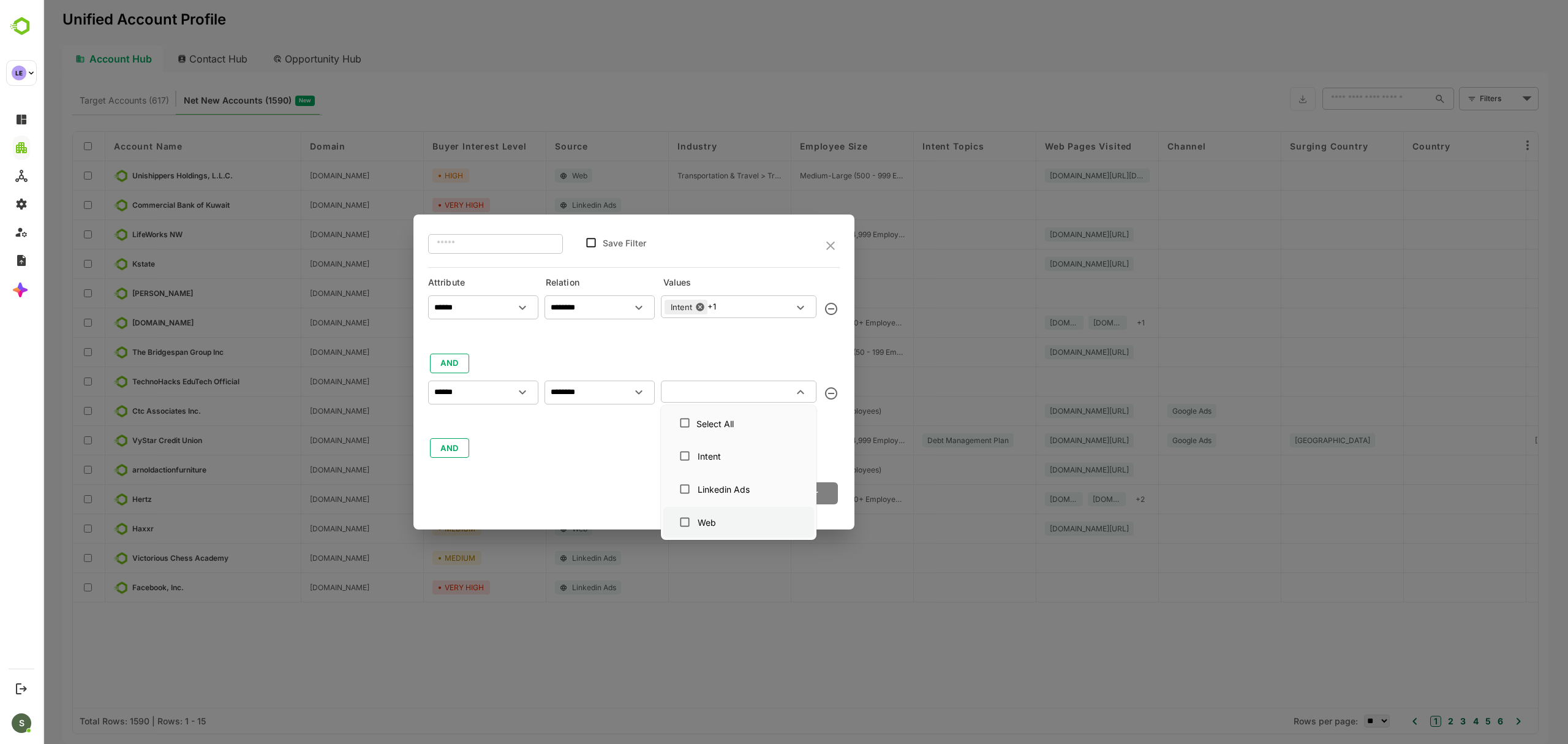
click at [703, 522] on div "Web" at bounding box center [706, 522] width 18 height 13
click at [603, 430] on div "****** ​ ******** ​ Intent +1 ​ AND ****** ​ ******** ​ Web ​ AND" at bounding box center [634, 375] width 412 height 170
click at [787, 487] on button "Apply Filter" at bounding box center [795, 493] width 87 height 22
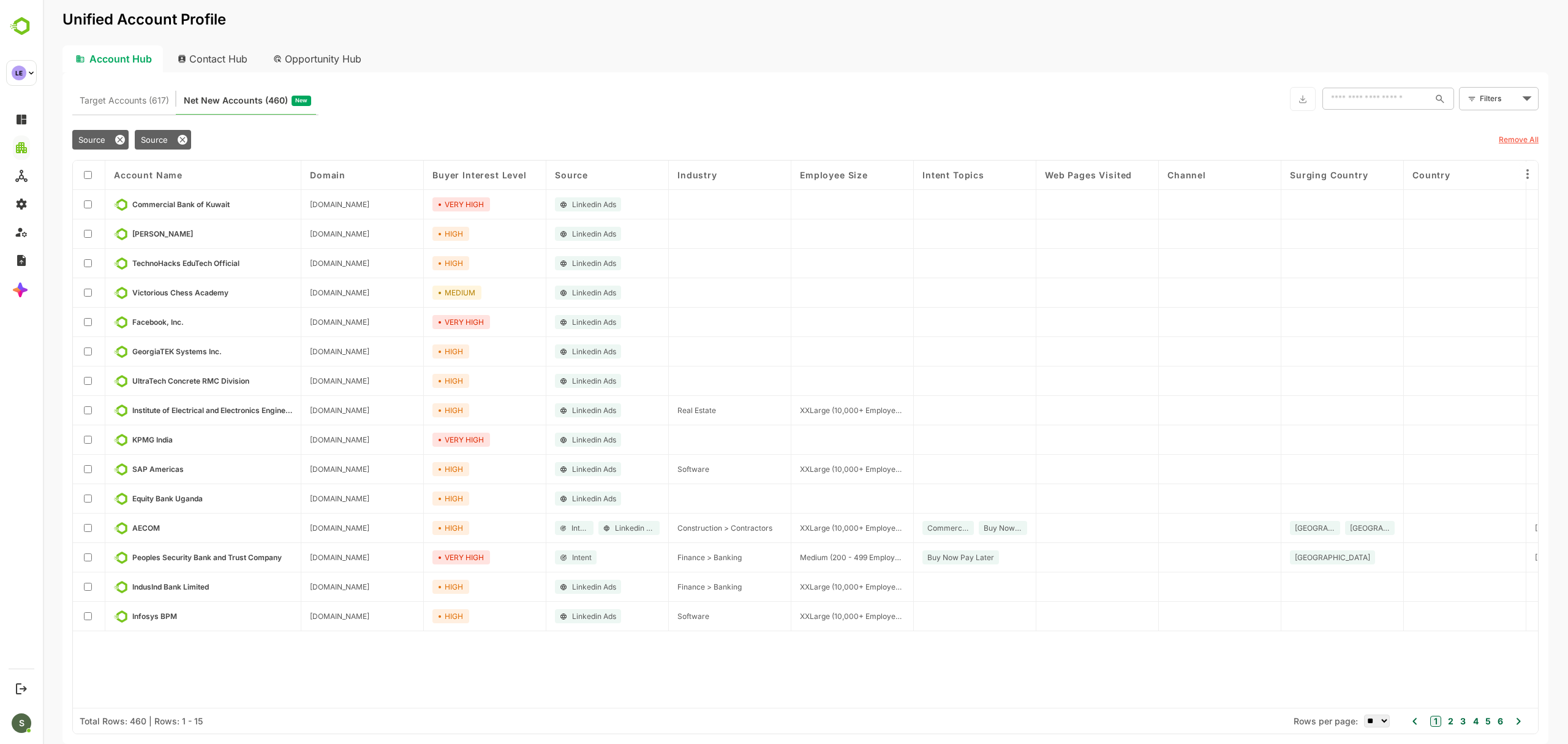
click at [598, 170] on div "Source" at bounding box center [607, 174] width 104 height 10
click at [738, 170] on div "Industry" at bounding box center [729, 174] width 104 height 10
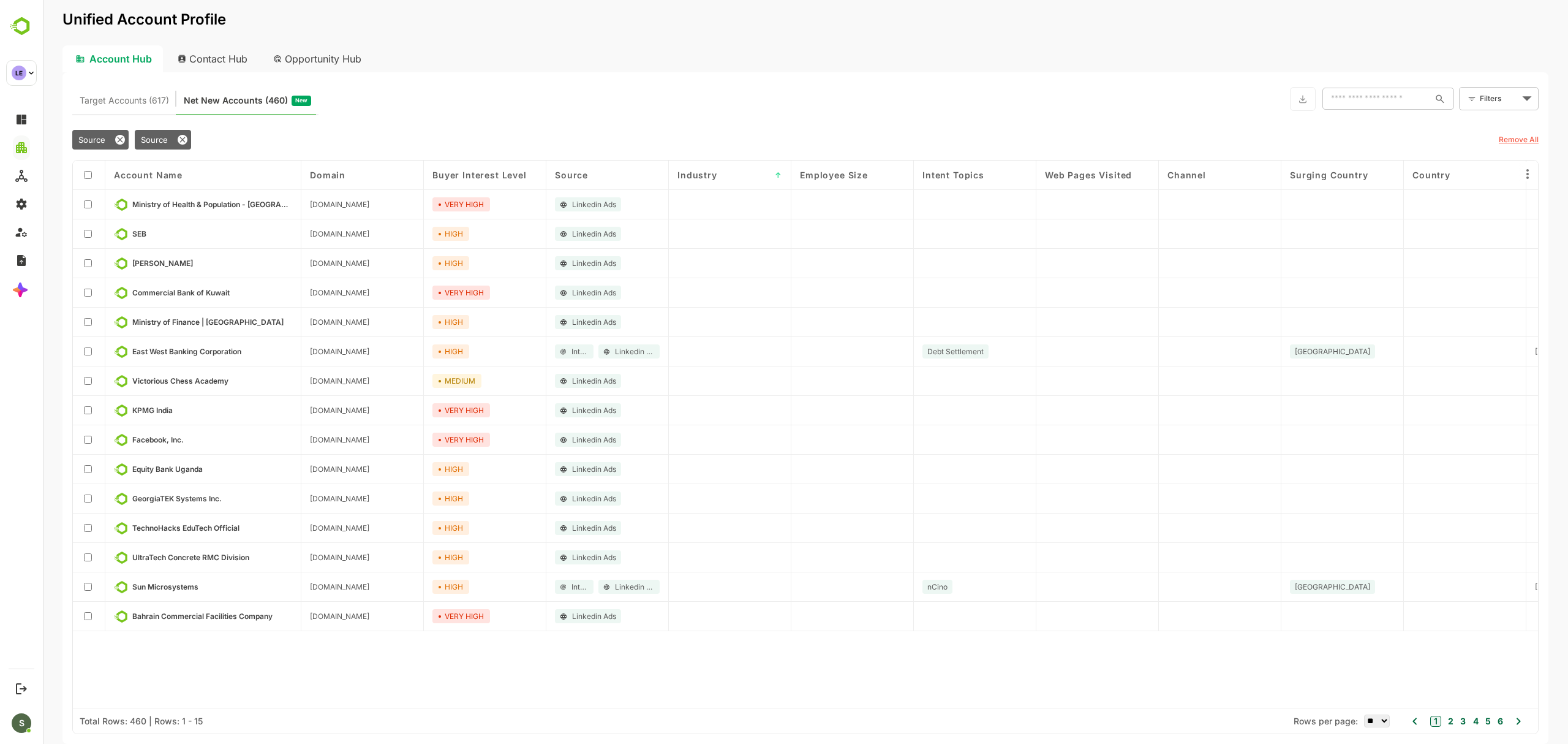
click at [733, 173] on div "Industry ↑" at bounding box center [729, 174] width 104 height 10
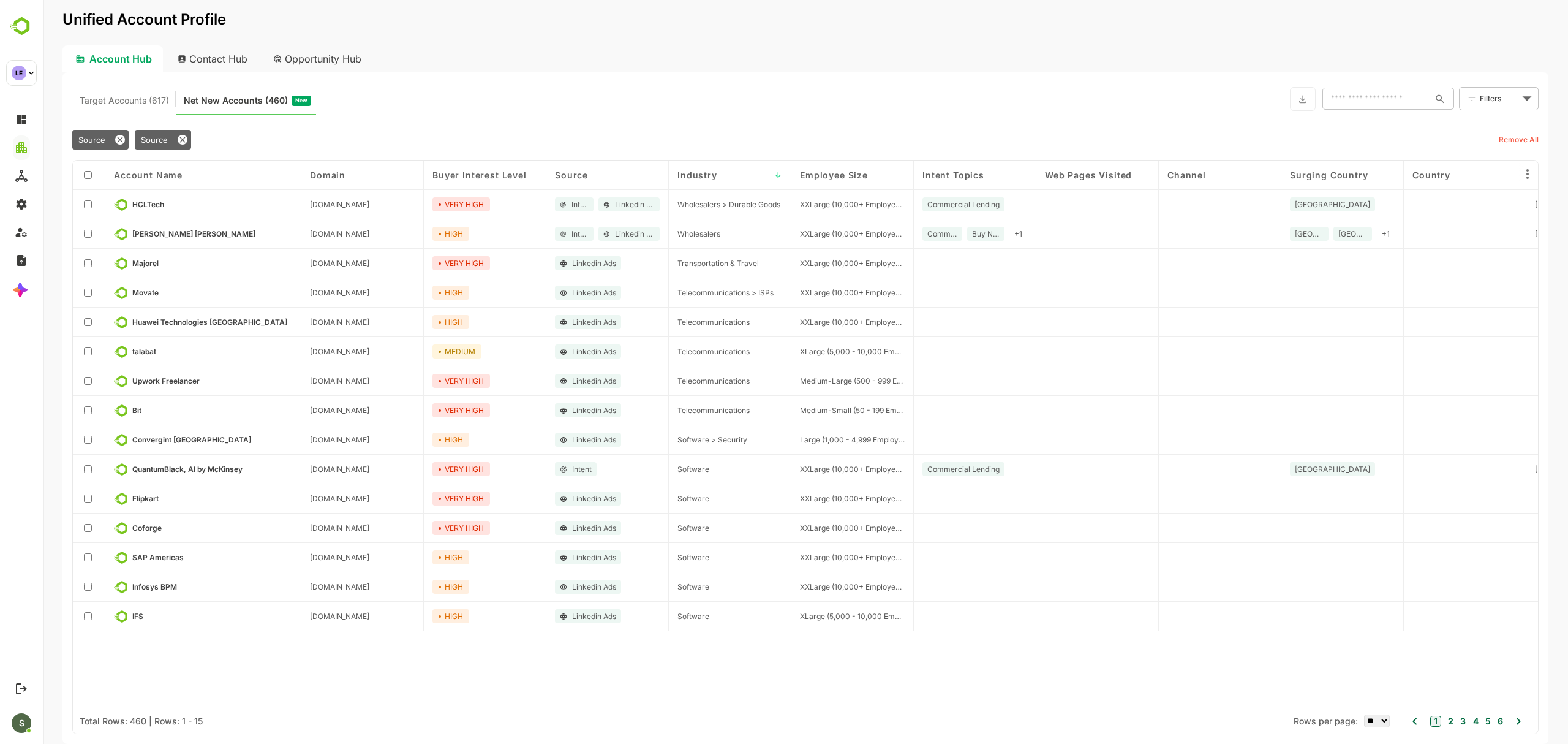
click at [1348, 174] on span "Surging Country" at bounding box center [1329, 174] width 79 height 10
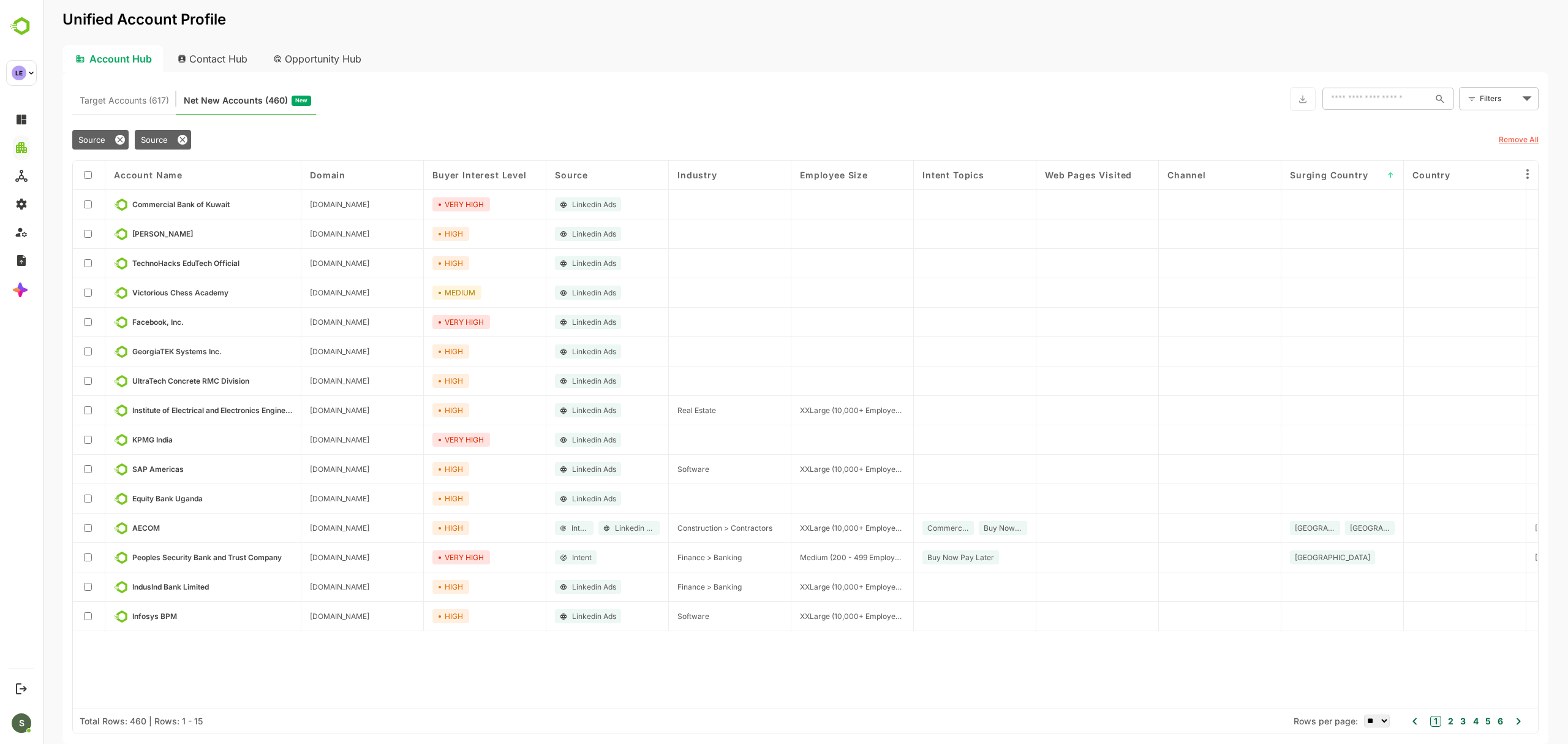
click at [1348, 174] on span "Surging Country" at bounding box center [1329, 174] width 79 height 10
click at [704, 174] on span "Industry" at bounding box center [697, 174] width 40 height 10
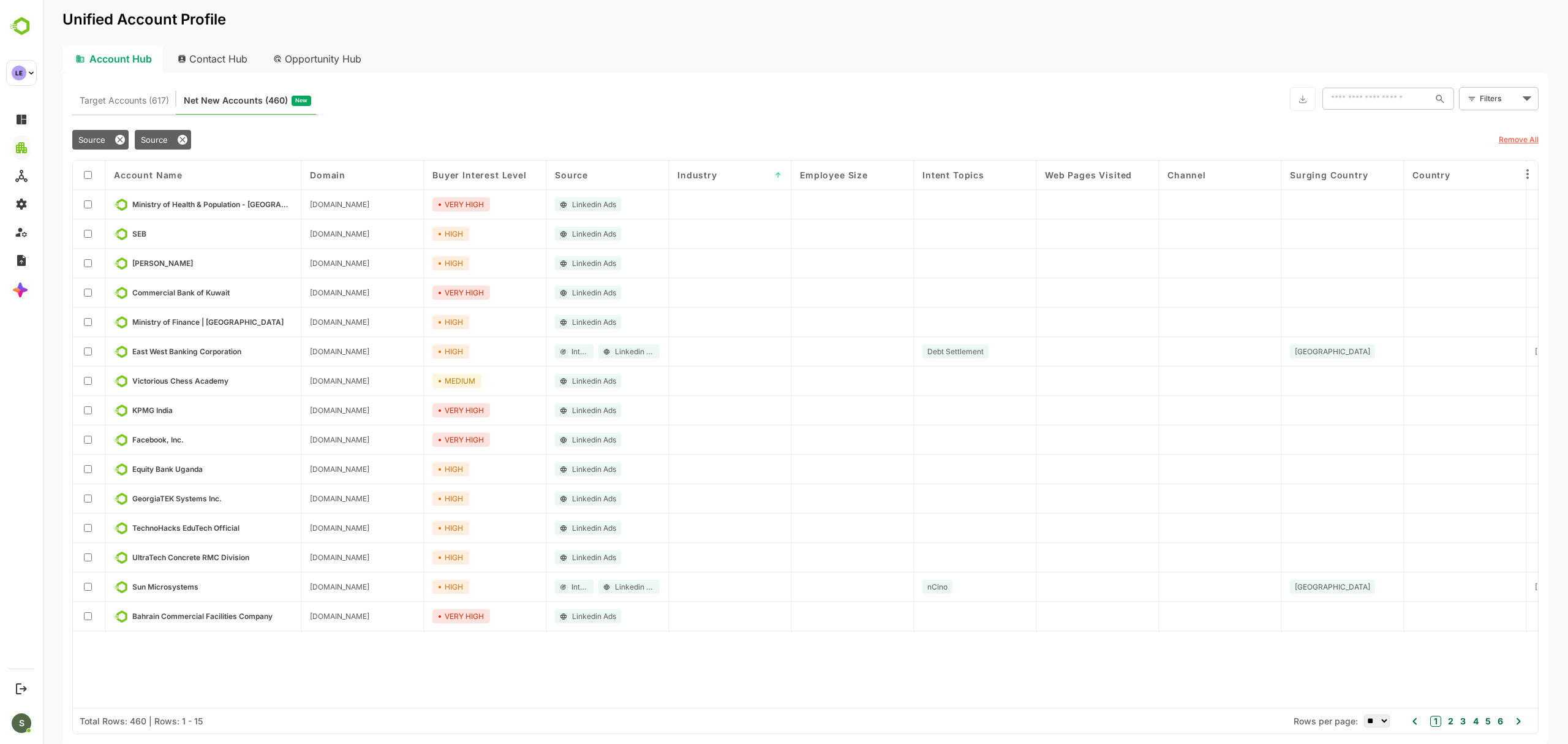
click at [714, 172] on span "Industry" at bounding box center [697, 174] width 40 height 10
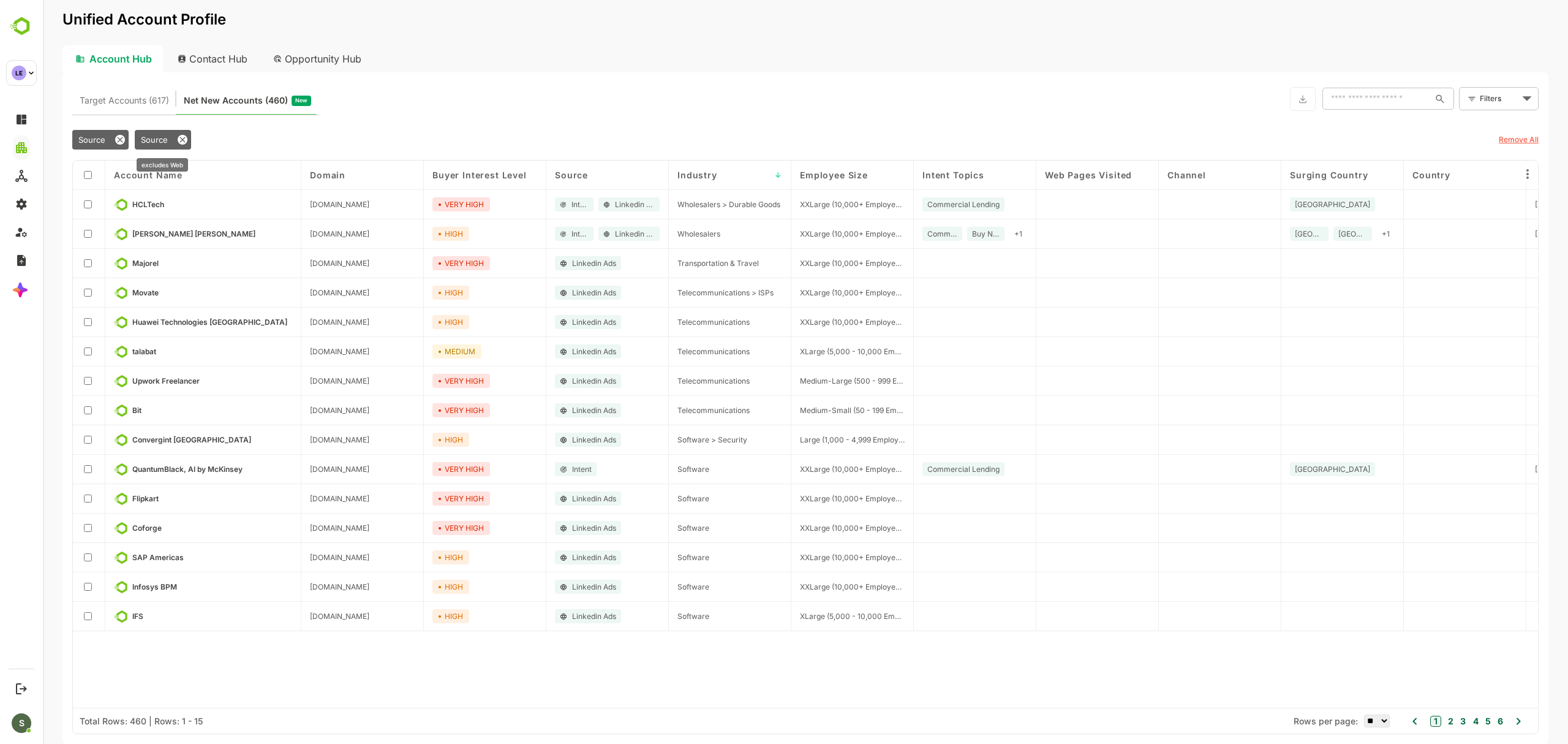
click at [157, 134] on div "Source" at bounding box center [163, 139] width 56 height 20
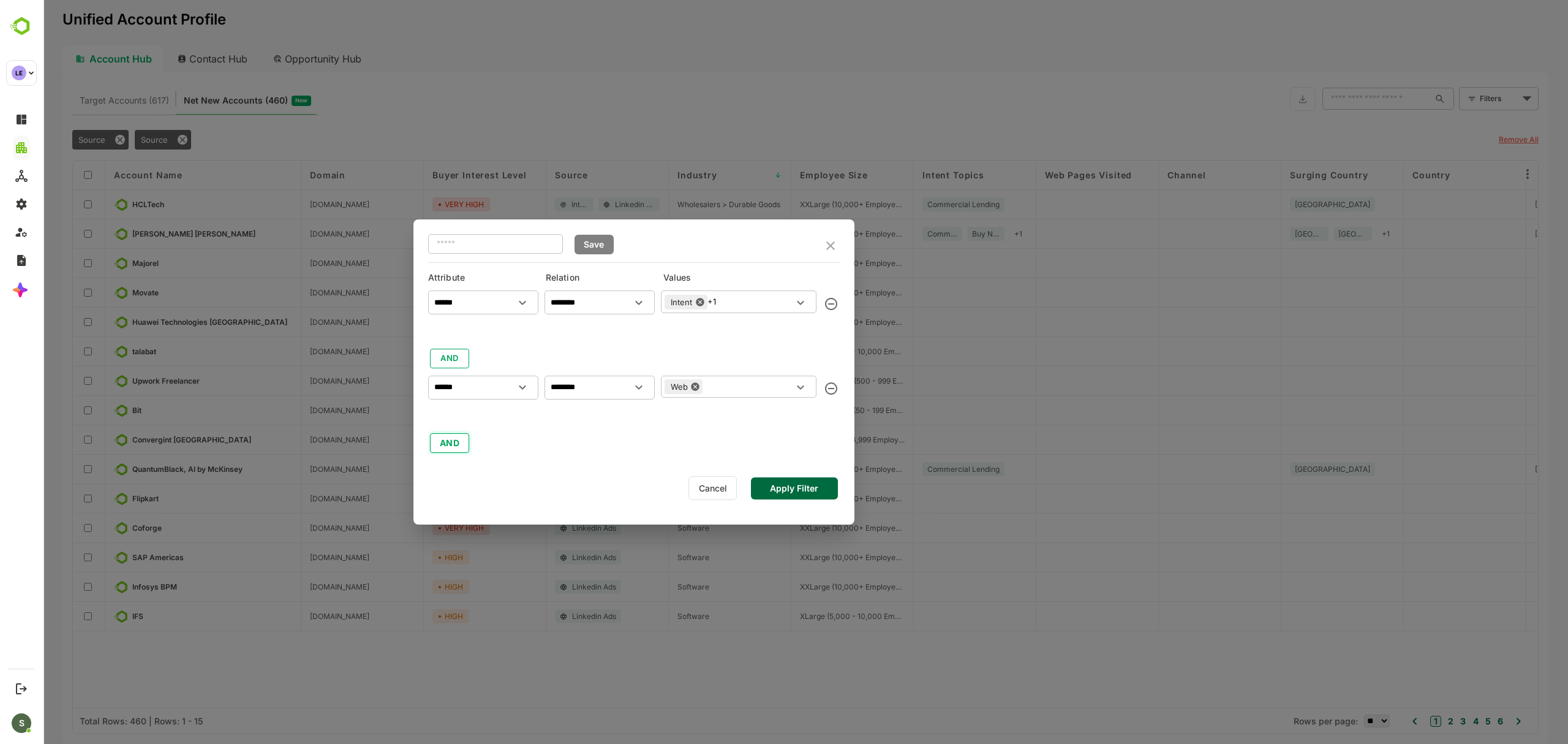
click at [457, 439] on button "AND" at bounding box center [450, 443] width 39 height 20
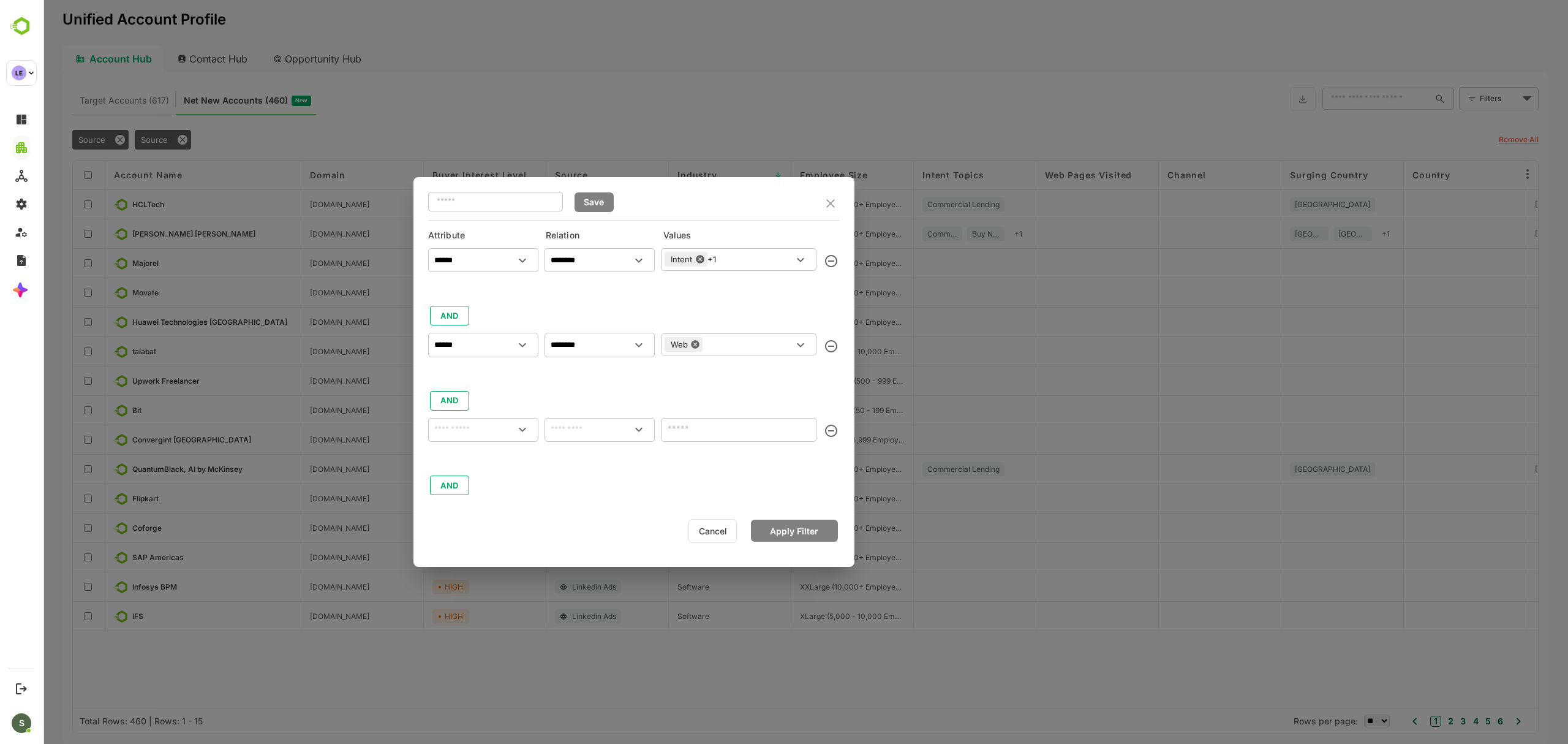
click at [479, 432] on input "text" at bounding box center [483, 430] width 105 height 15
click at [474, 484] on p "Industry" at bounding box center [459, 485] width 28 height 11
type input "********"
click at [573, 432] on input "text" at bounding box center [599, 430] width 105 height 15
click at [588, 460] on li "includes" at bounding box center [599, 458] width 105 height 22
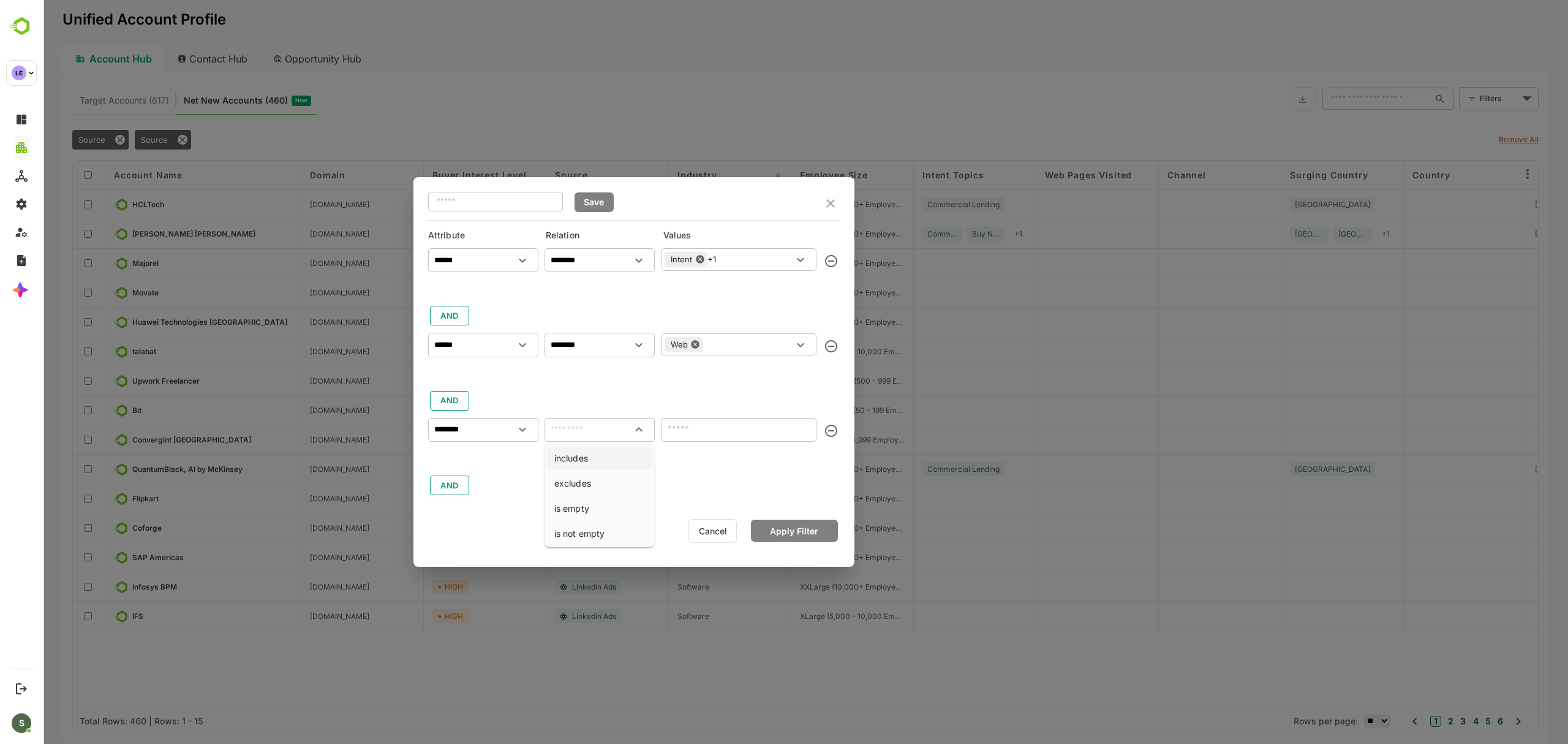
type input "********"
click at [714, 436] on input "text" at bounding box center [728, 429] width 128 height 15
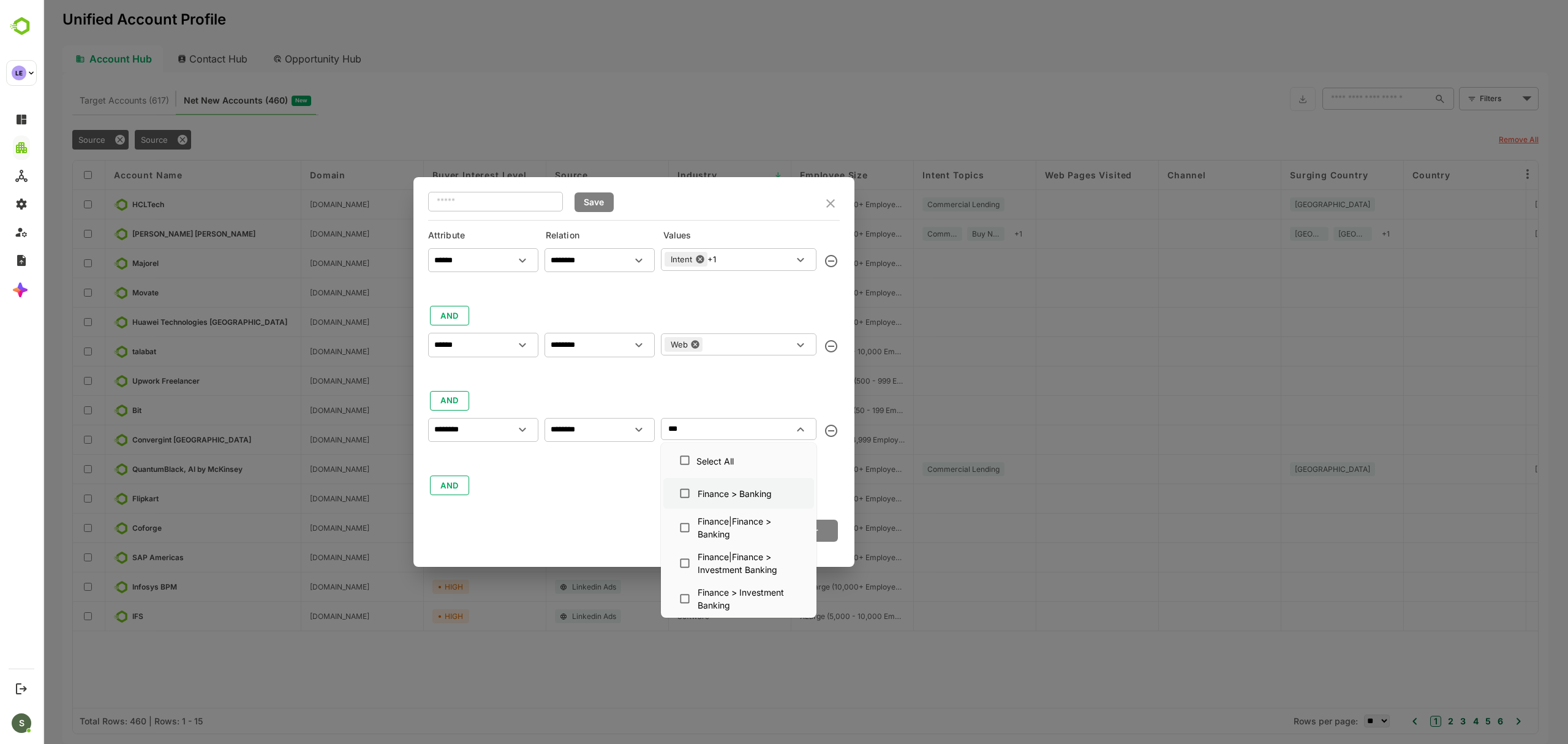
click at [740, 498] on div "Finance > Banking" at bounding box center [734, 494] width 74 height 13
click at [741, 523] on div "Finance|Finance > Banking" at bounding box center [748, 527] width 100 height 26
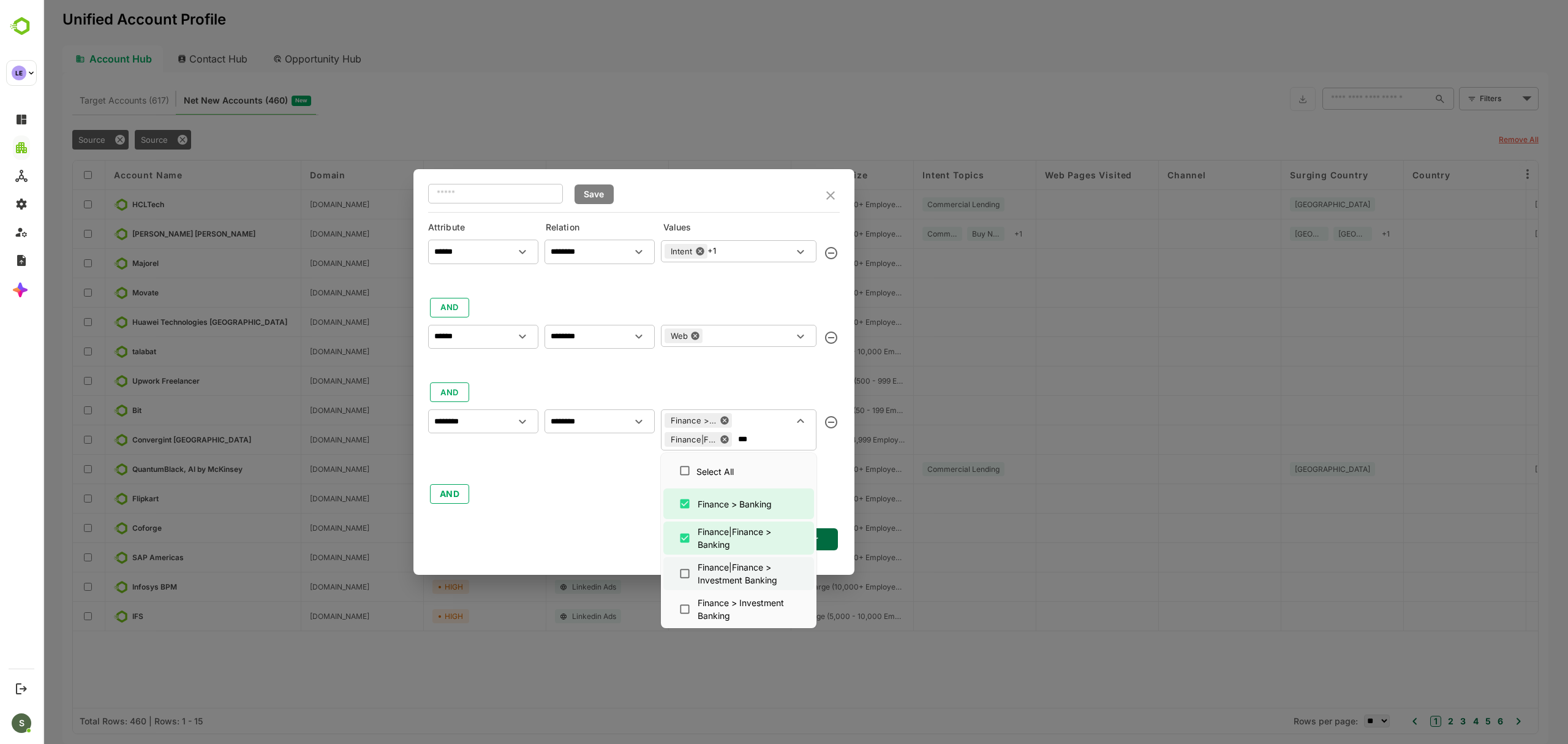
click at [760, 584] on div "Finance|Finance > Investment Banking" at bounding box center [748, 574] width 100 height 26
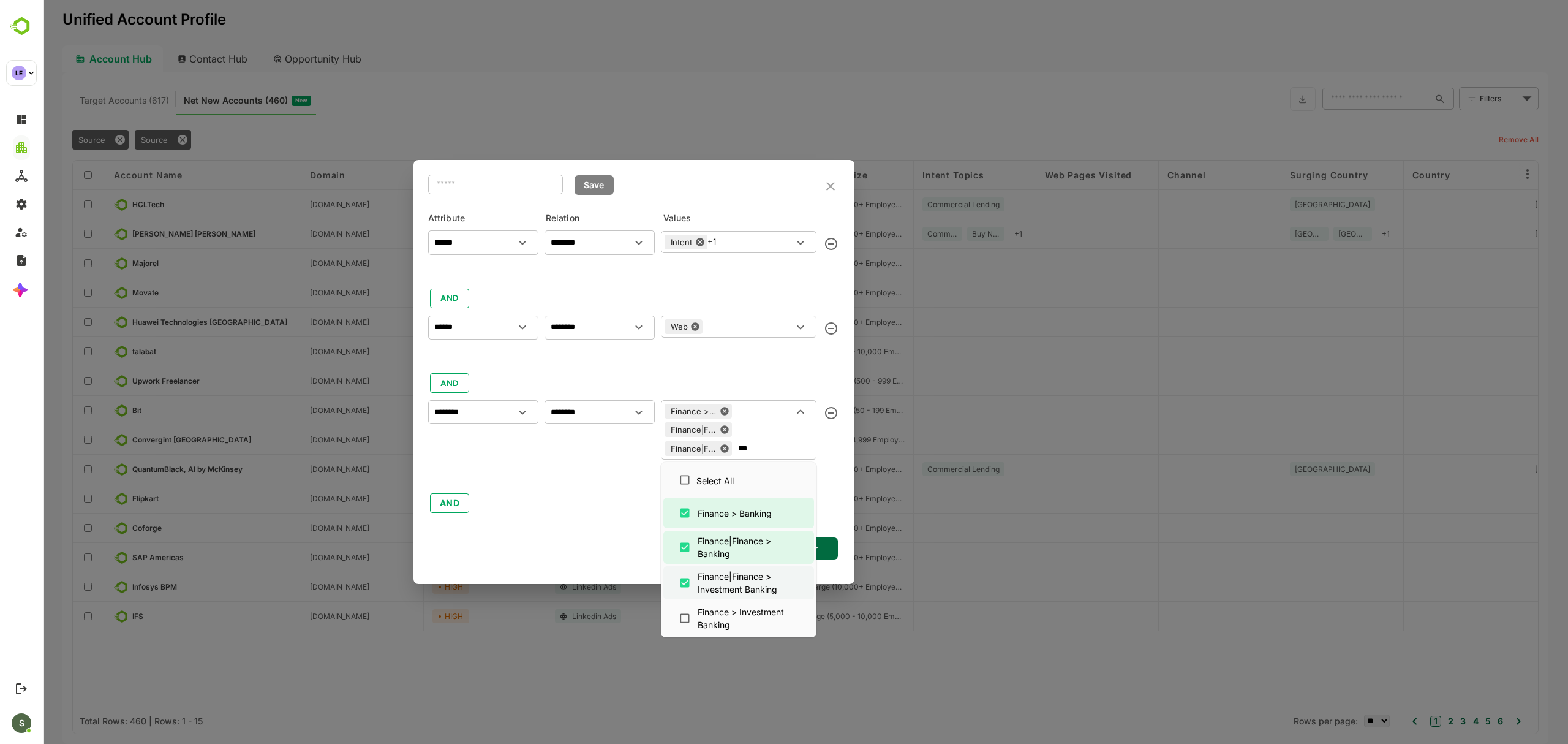
click at [751, 584] on div "Finance|Finance > Investment Banking" at bounding box center [748, 582] width 100 height 26
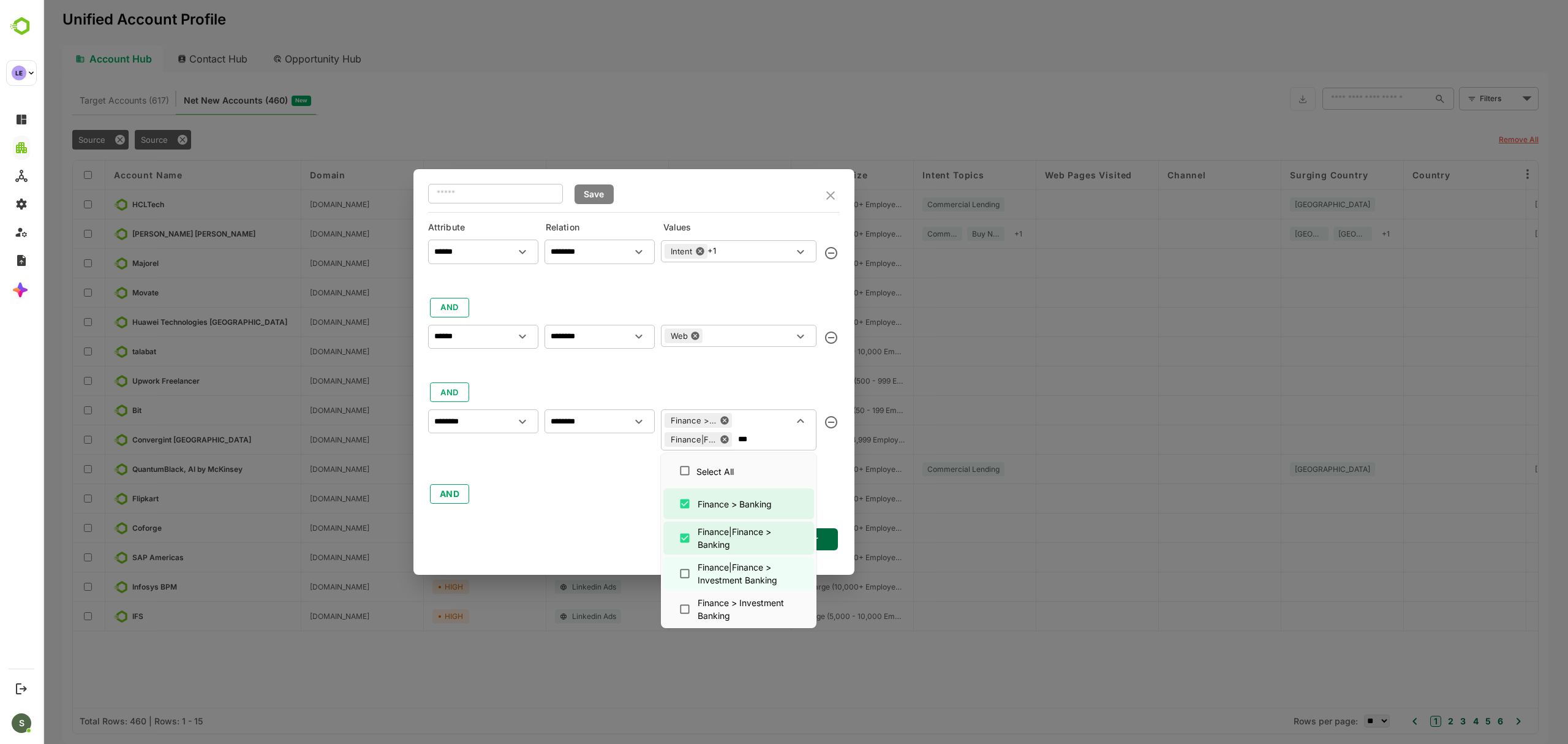
type input "***"
click at [577, 500] on div "​ Save Attribute Relation Values ****** ​ ******** ​ Intent +1 ​ AND ****** ​ *…" at bounding box center [634, 372] width 441 height 406
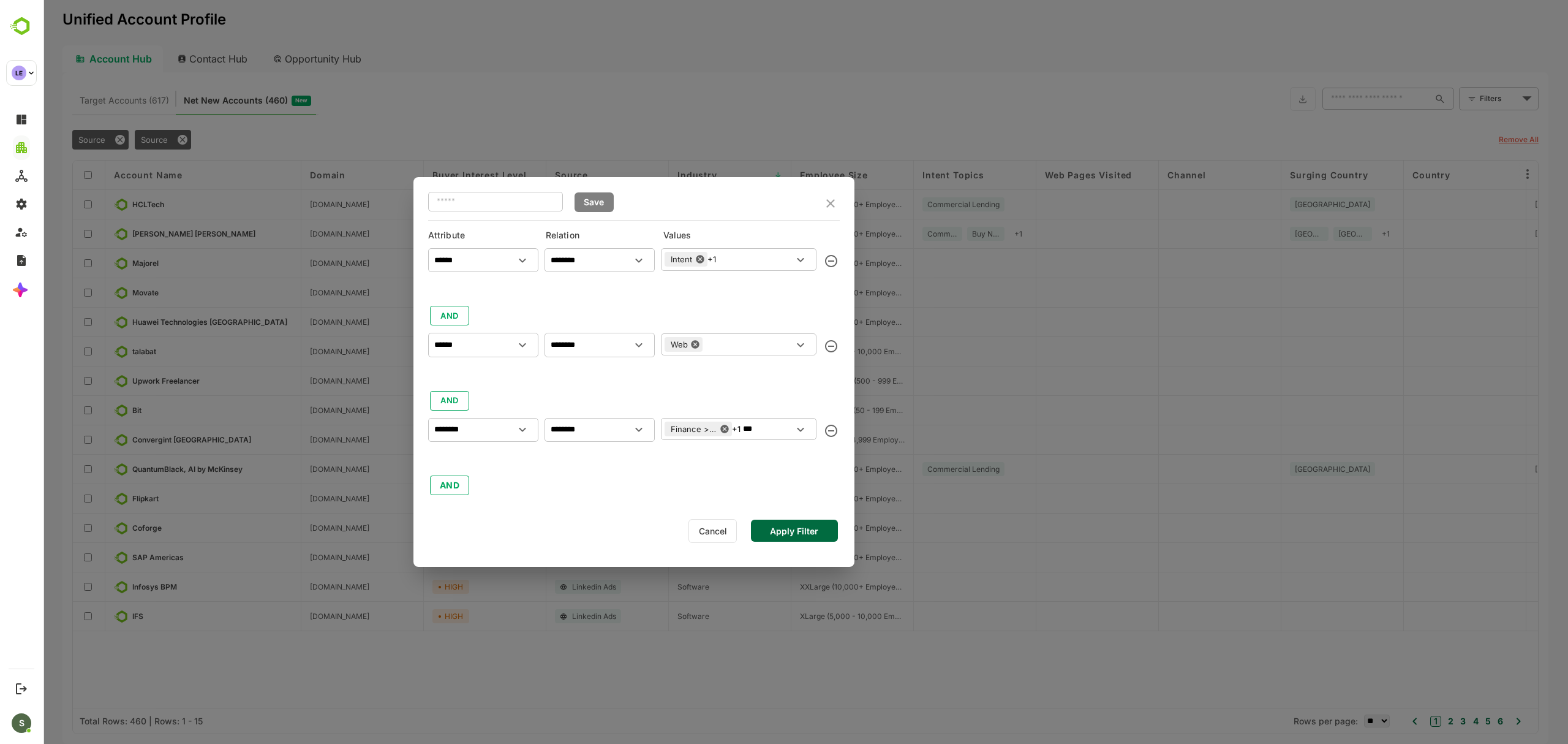
click at [782, 530] on button "Apply Filter" at bounding box center [795, 530] width 87 height 22
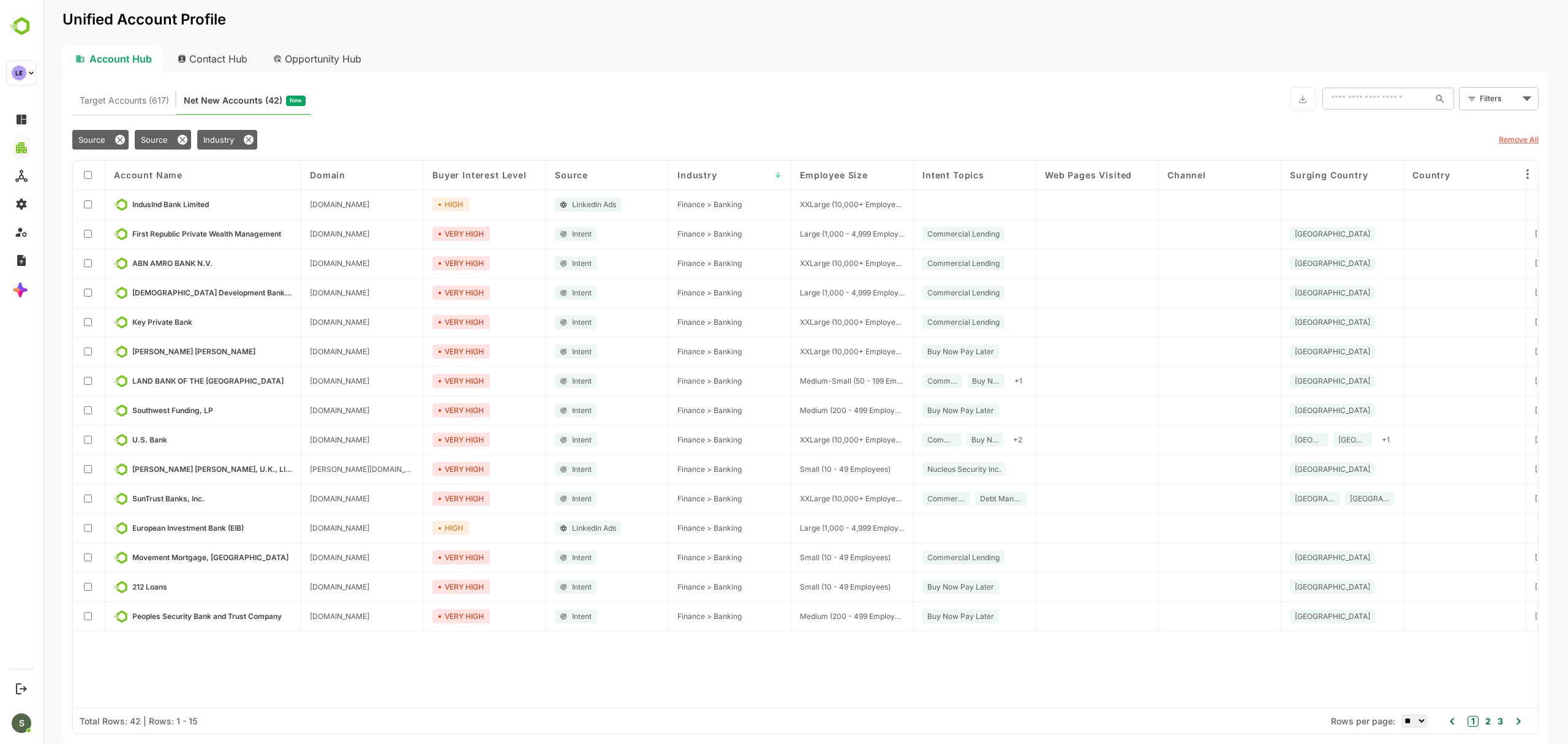
click at [210, 133] on div "Industry" at bounding box center [227, 139] width 60 height 20
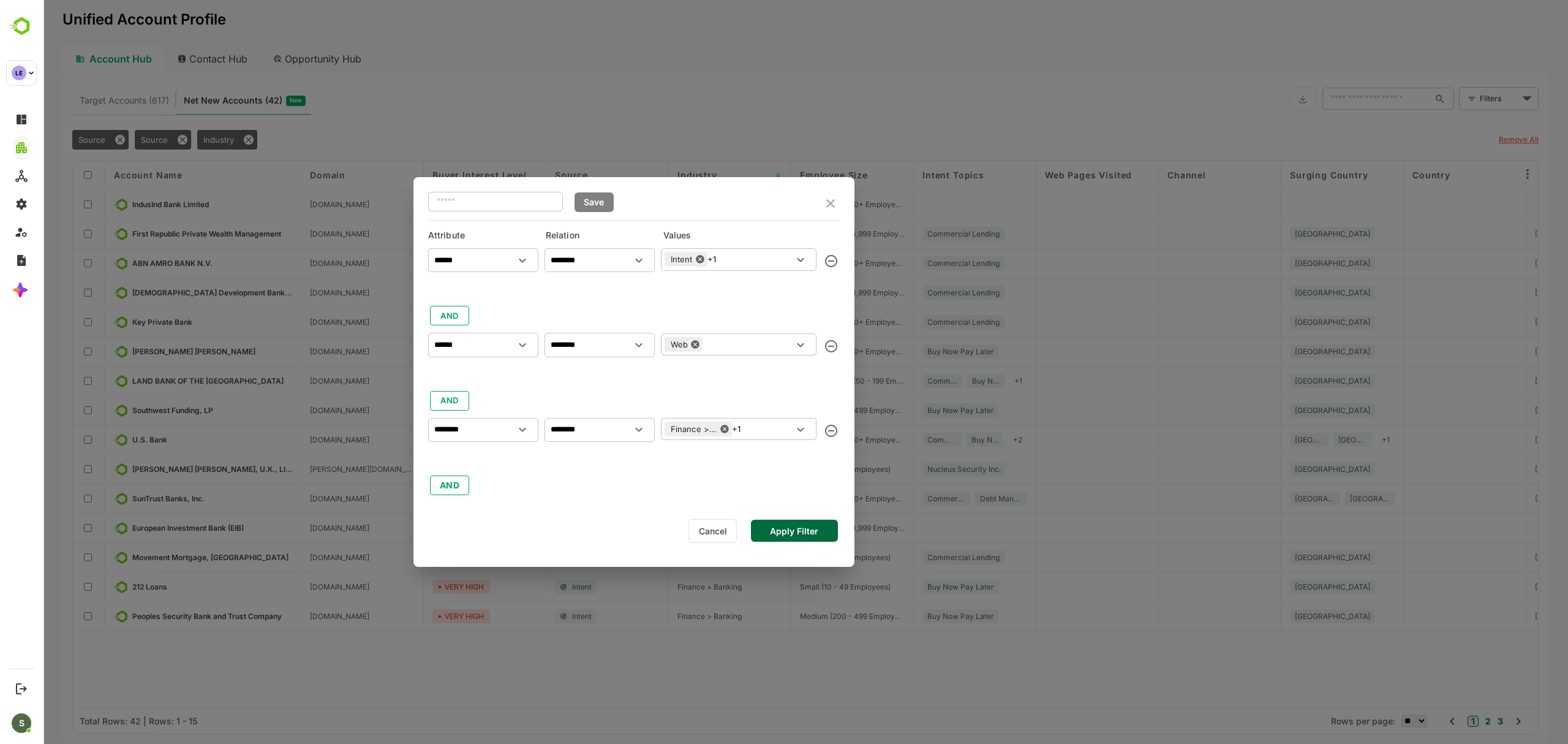
click at [750, 430] on div "Finance > Banking +1 ​" at bounding box center [738, 429] width 155 height 22
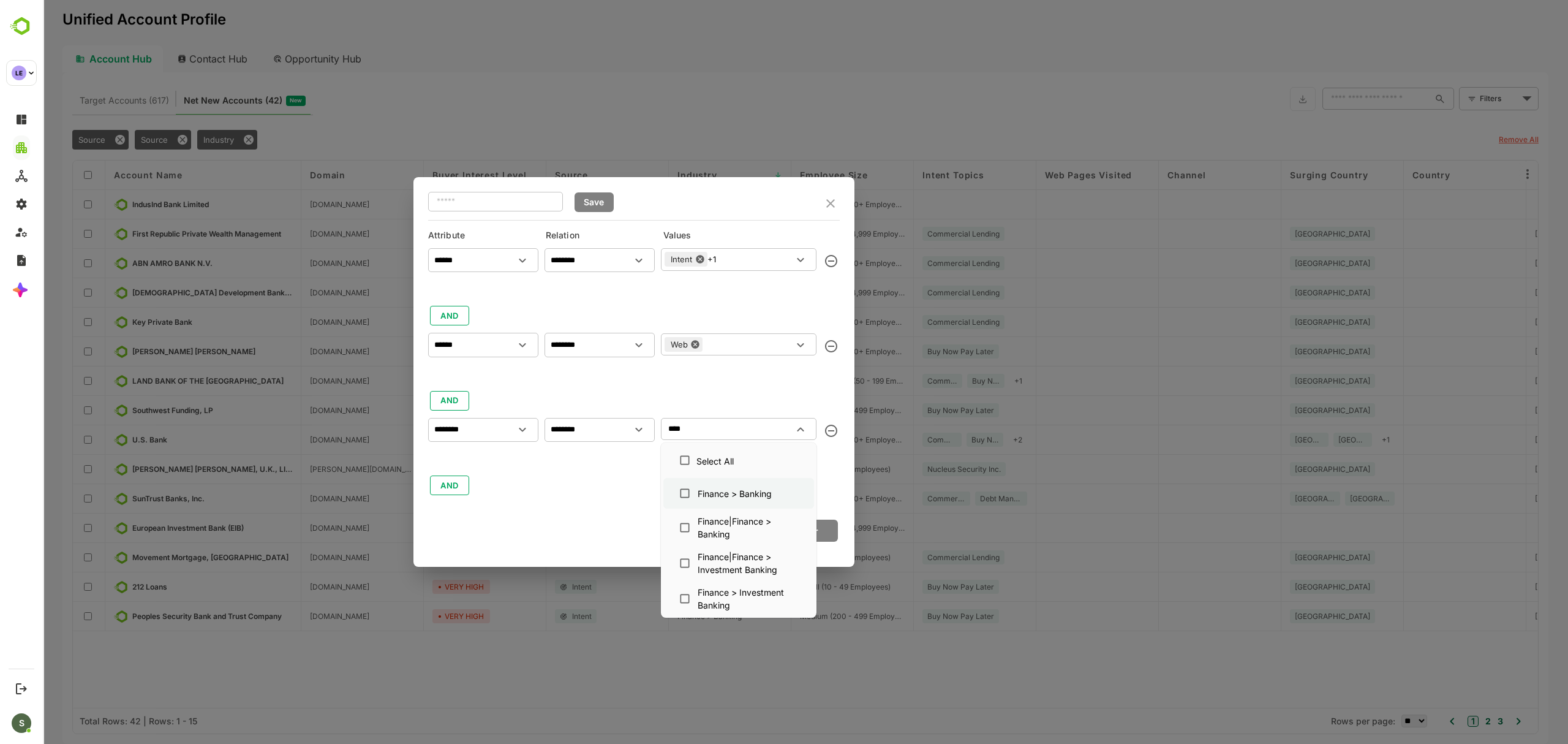
click at [747, 481] on li "Finance > Banking" at bounding box center [738, 493] width 151 height 31
click at [756, 513] on li "Finance|Finance > Banking" at bounding box center [738, 527] width 151 height 33
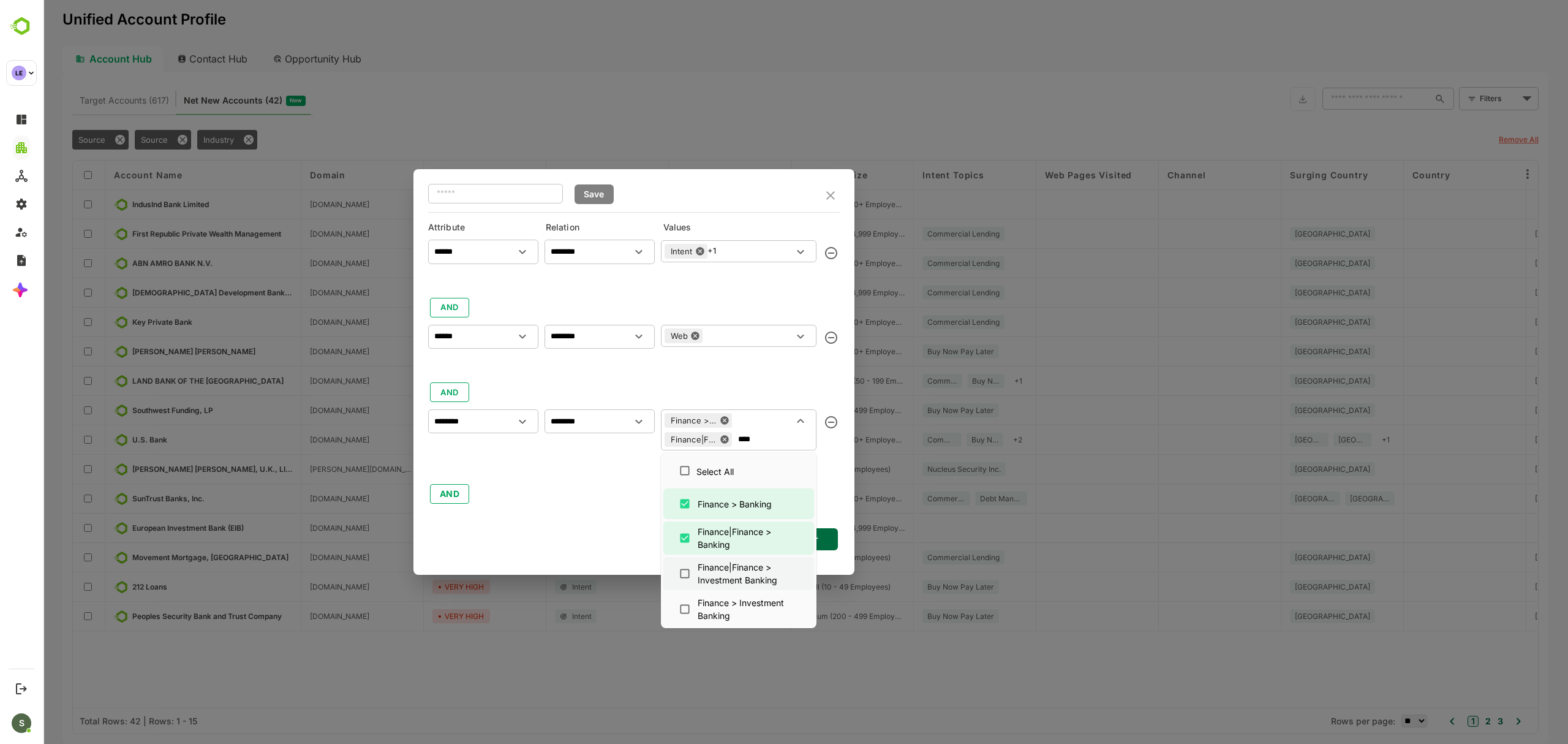
click at [768, 574] on div "Finance|Finance > Investment Banking" at bounding box center [748, 574] width 100 height 26
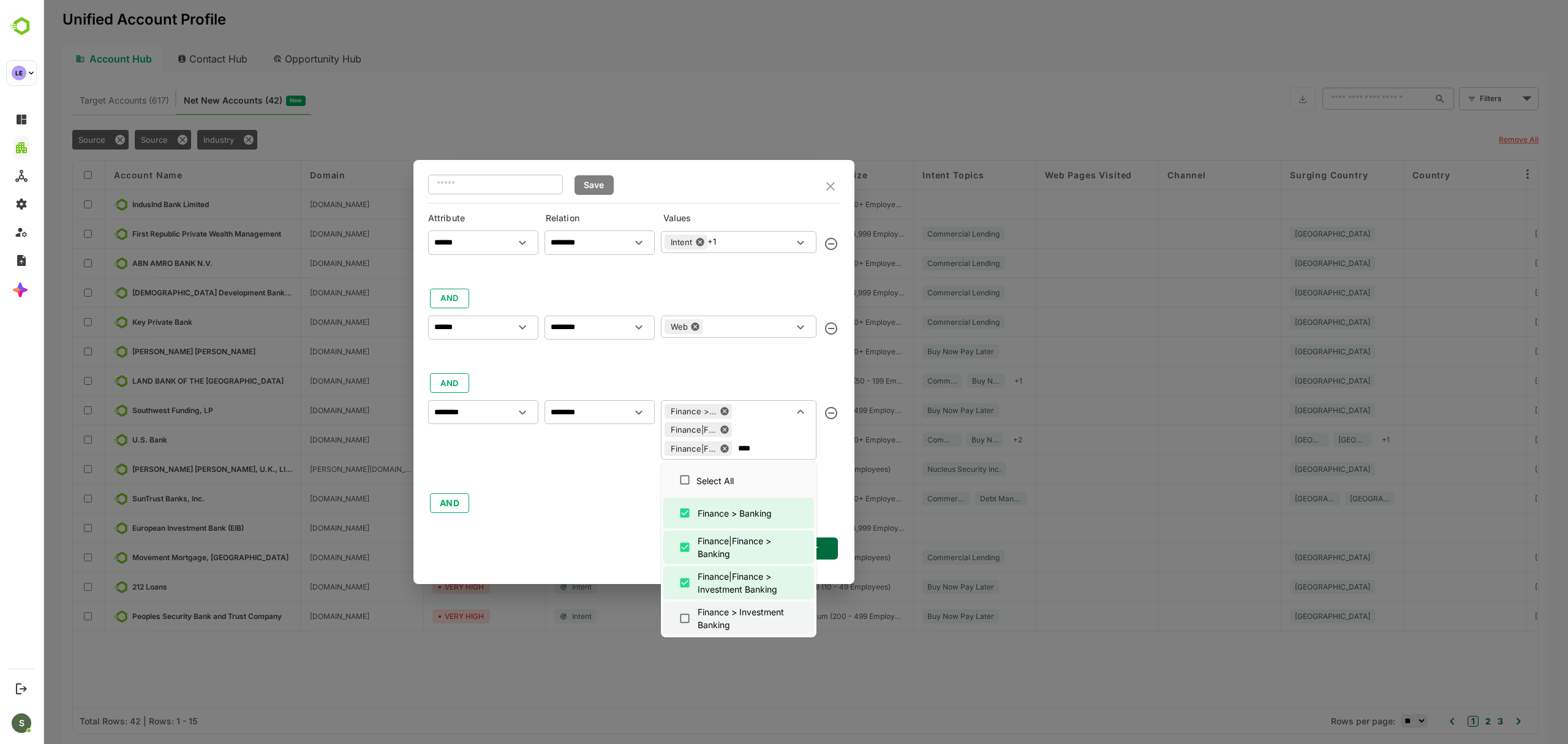
click at [768, 615] on div "Finance > Investment Banking" at bounding box center [748, 618] width 100 height 26
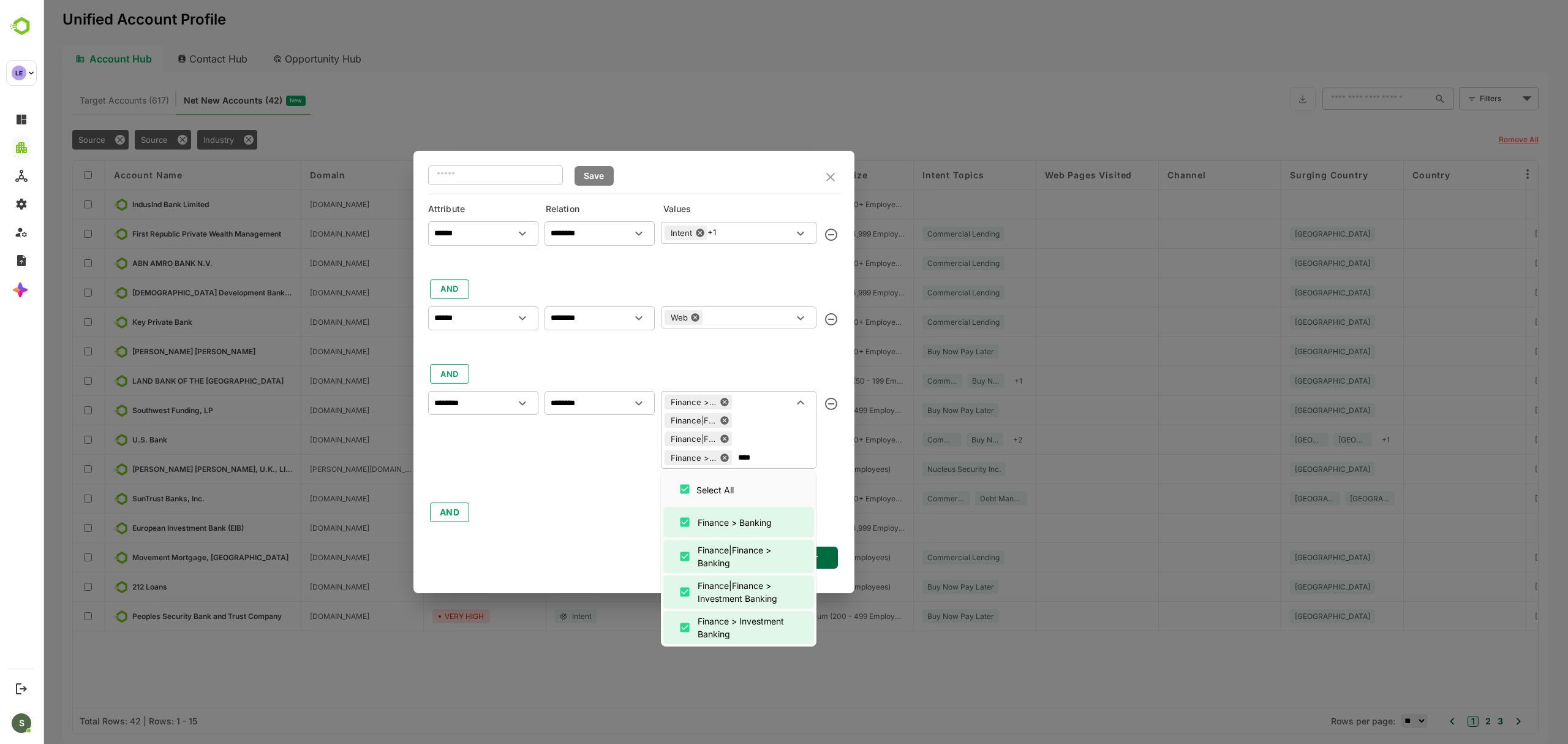
type input "****"
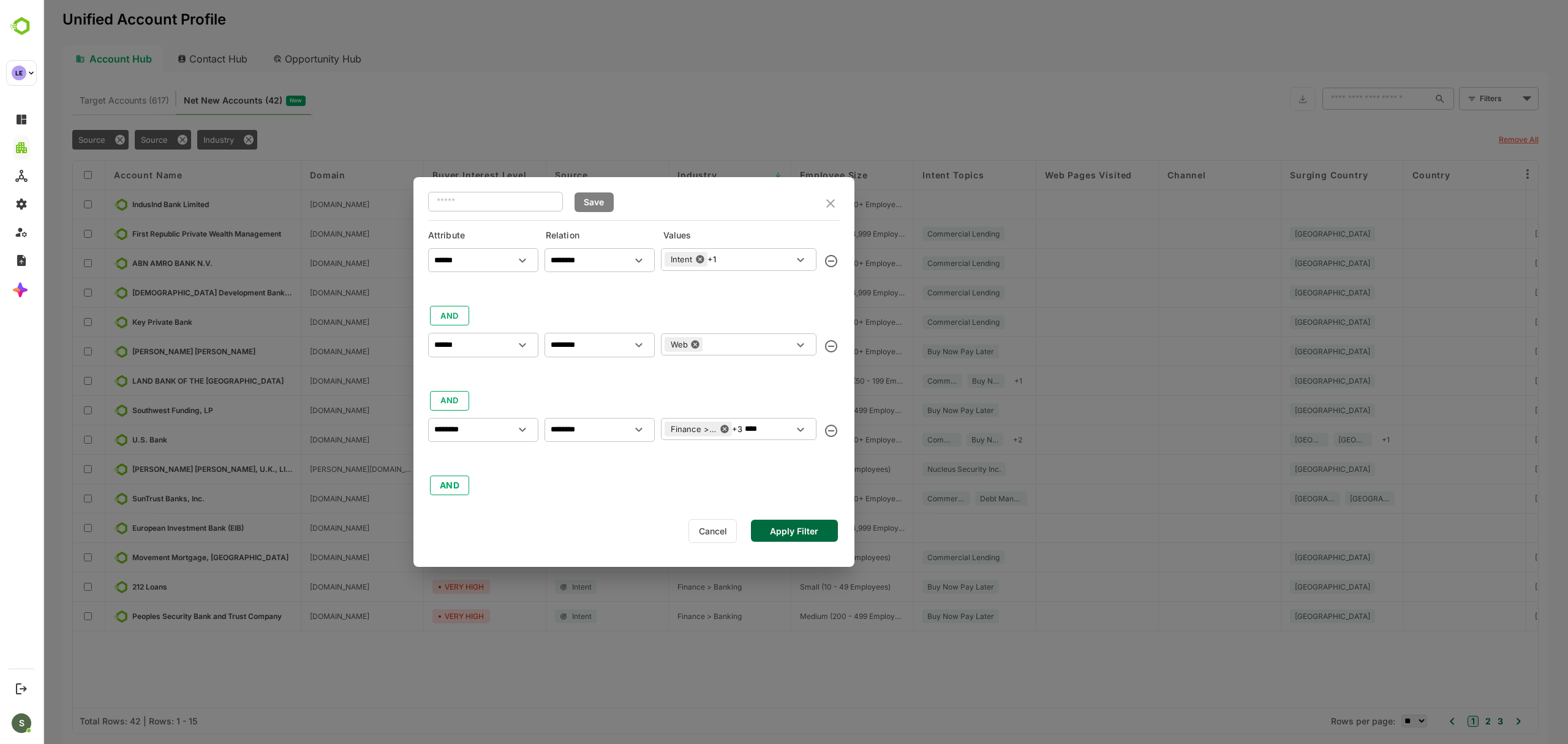
click at [604, 496] on div "****** ​ ******** ​ Intent +1 ​ AND ****** ​ ******** ​ Web ​ AND ******** ​ **…" at bounding box center [634, 369] width 412 height 255
click at [797, 531] on button "Apply Filter" at bounding box center [795, 530] width 87 height 22
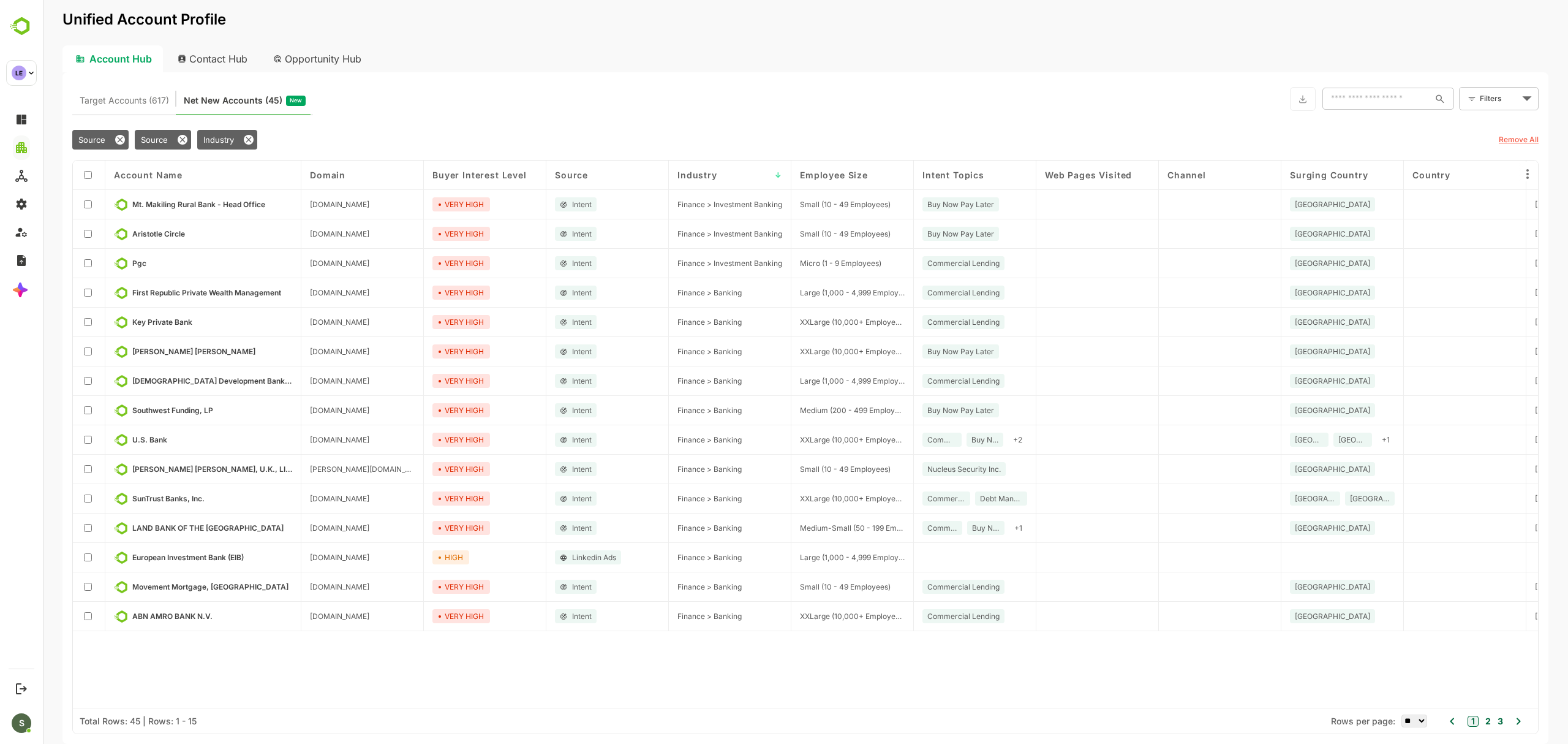
click at [1210, 168] on div "Channel" at bounding box center [1220, 174] width 123 height 29
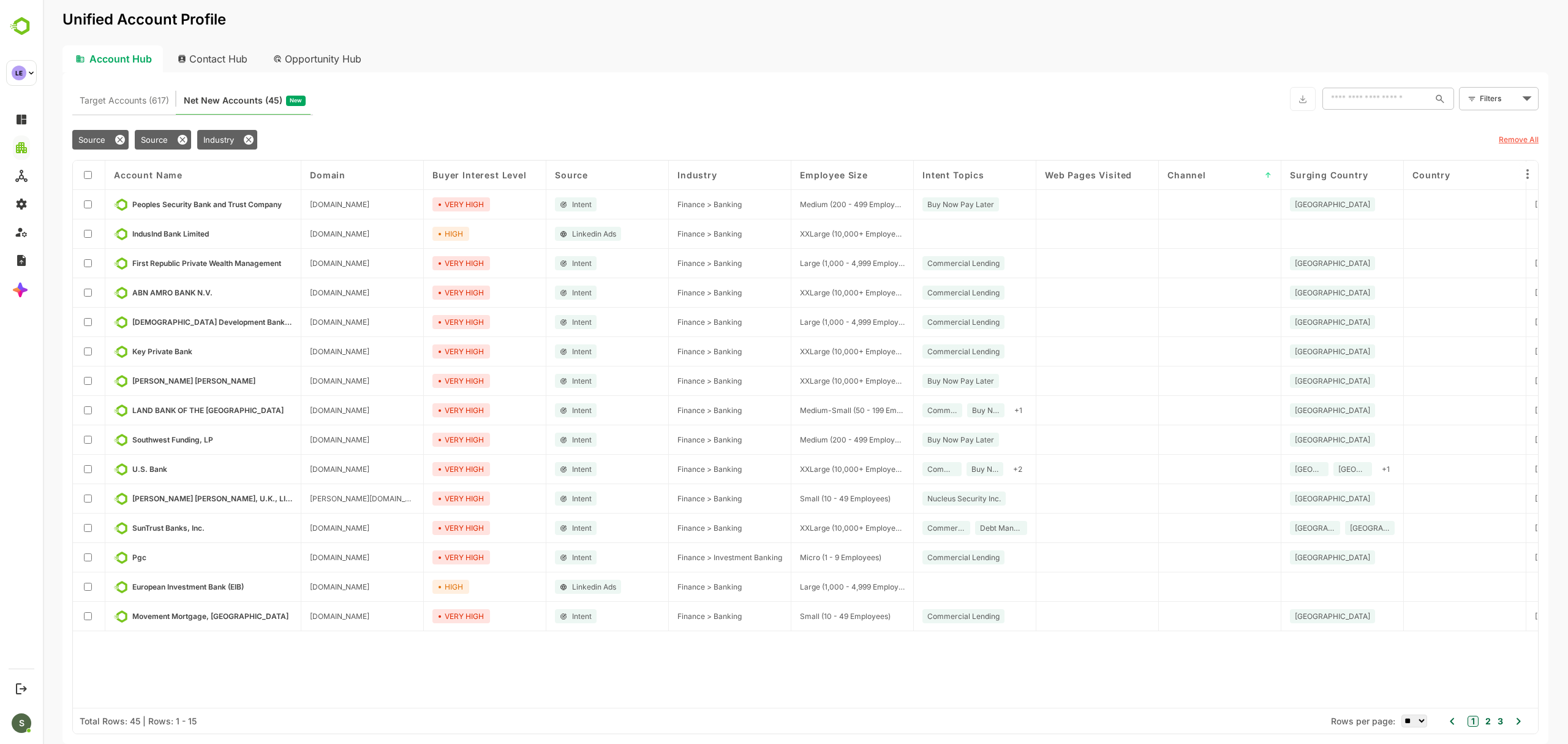
click at [1210, 168] on div "Channel ↑" at bounding box center [1220, 174] width 123 height 29
drag, startPoint x: 1324, startPoint y: 170, endPoint x: 1096, endPoint y: 170, distance: 228.0
click at [1096, 170] on div "Account Name Domain Buyer Interest Level Source Industry Employee Size Intent T…" at bounding box center [805, 434] width 1465 height 547
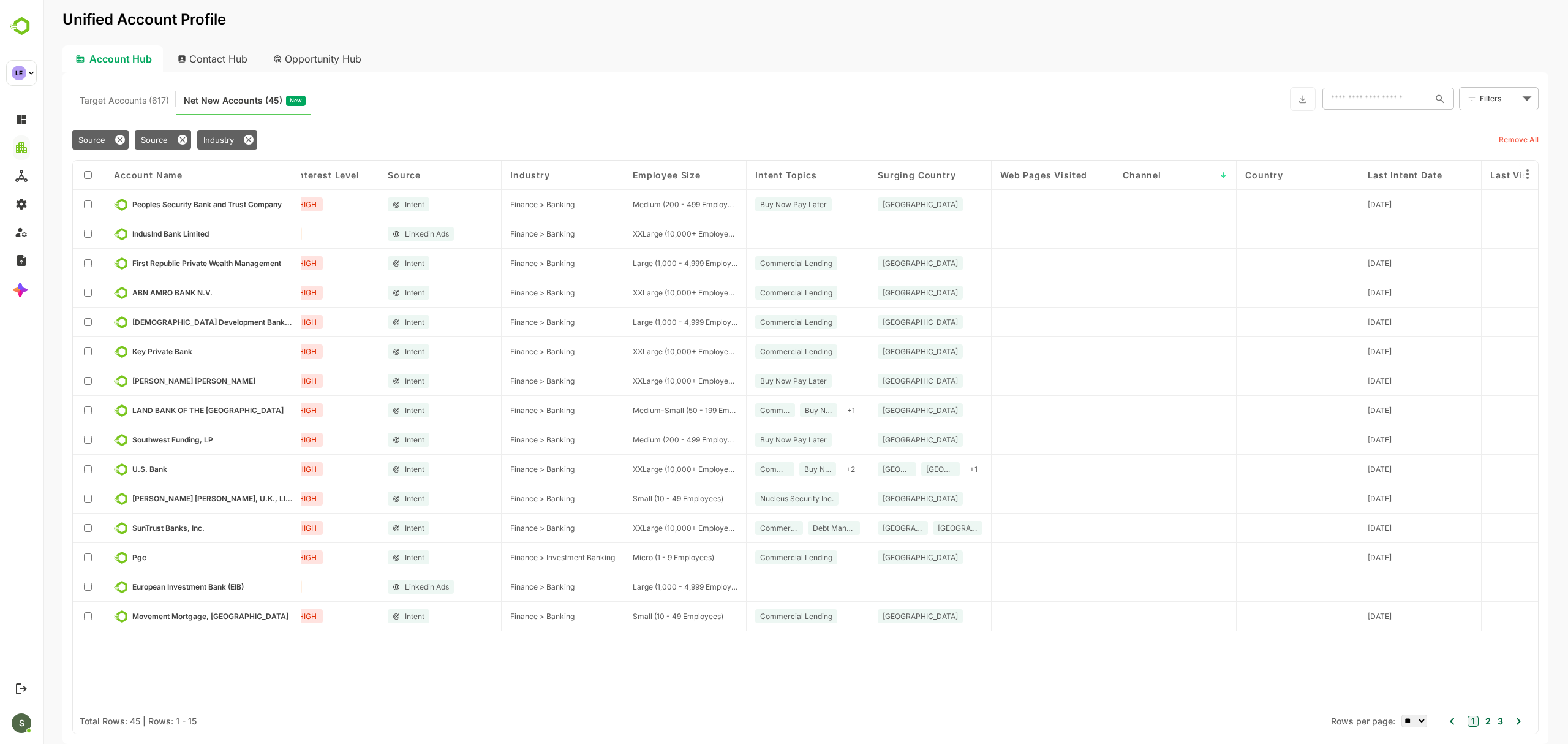
scroll to position [0, 170]
drag, startPoint x: 1419, startPoint y: 172, endPoint x: 1009, endPoint y: 180, distance: 410.1
click at [1009, 180] on div "Account Name Domain Buyer Interest Level Source Industry Employee Size Intent T…" at bounding box center [805, 434] width 1465 height 547
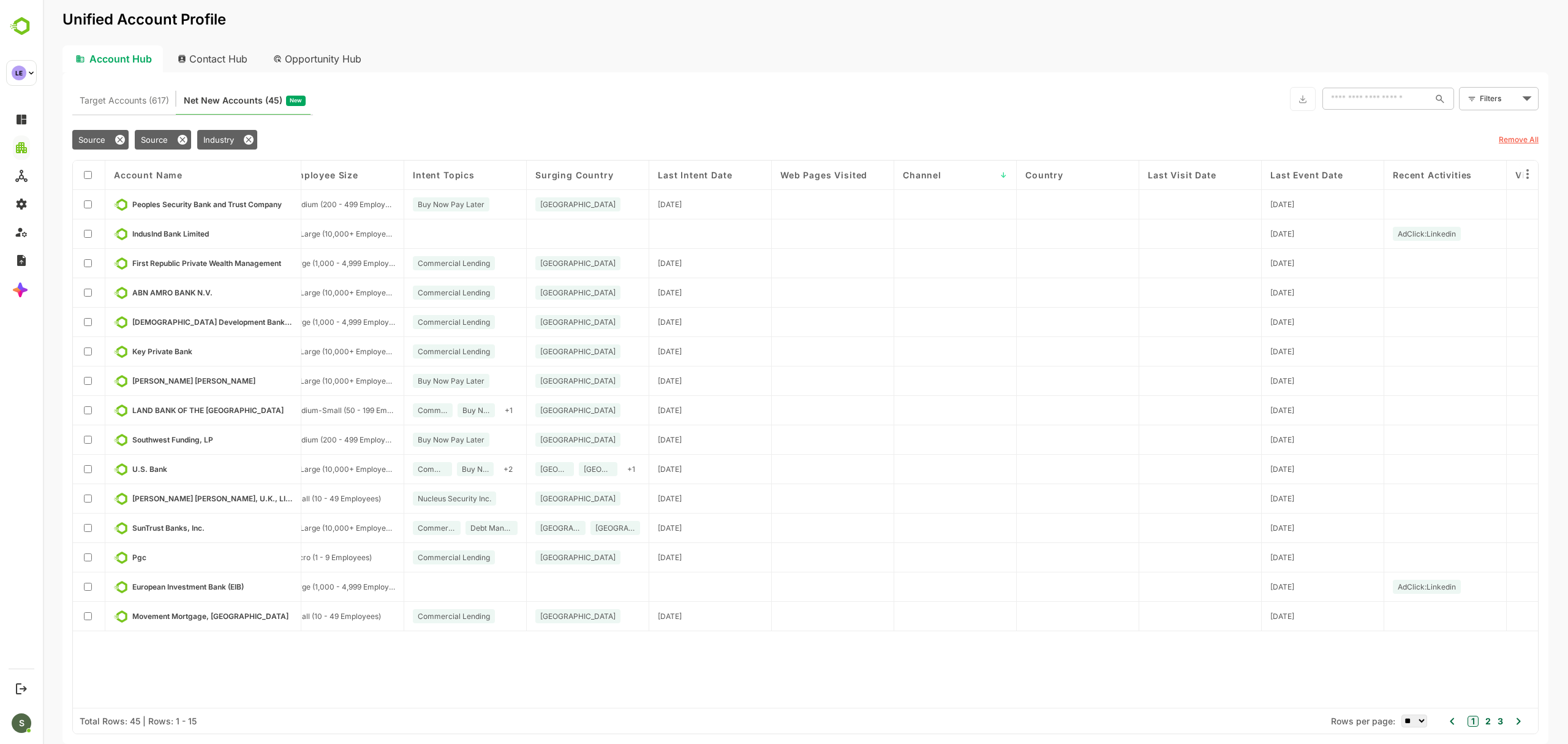
scroll to position [0, 510]
drag, startPoint x: 1431, startPoint y: 172, endPoint x: 826, endPoint y: 178, distance: 605.0
click at [826, 178] on div "Account Name Domain Buyer Interest Level Source Industry Employee Size Intent T…" at bounding box center [805, 434] width 1465 height 547
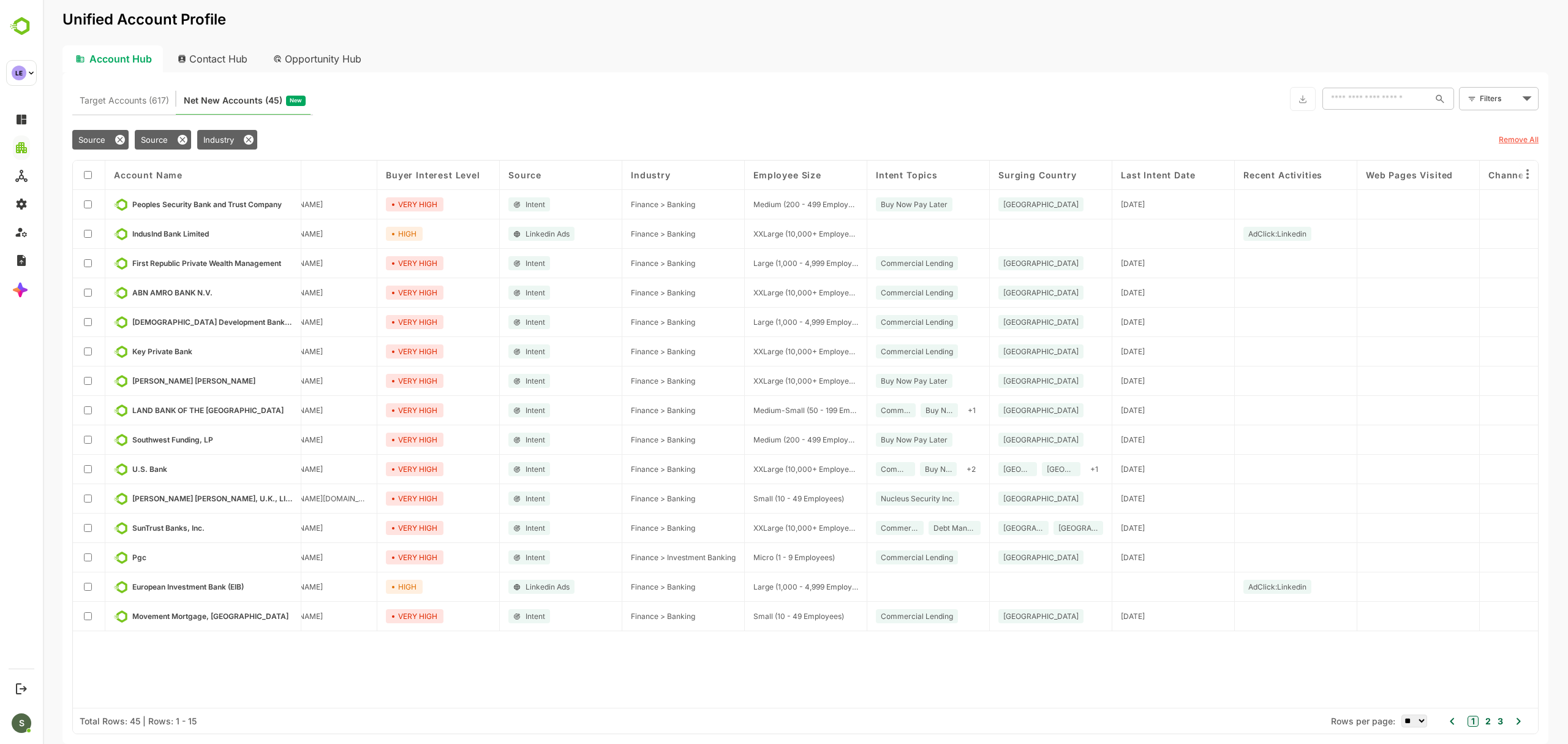
scroll to position [0, 0]
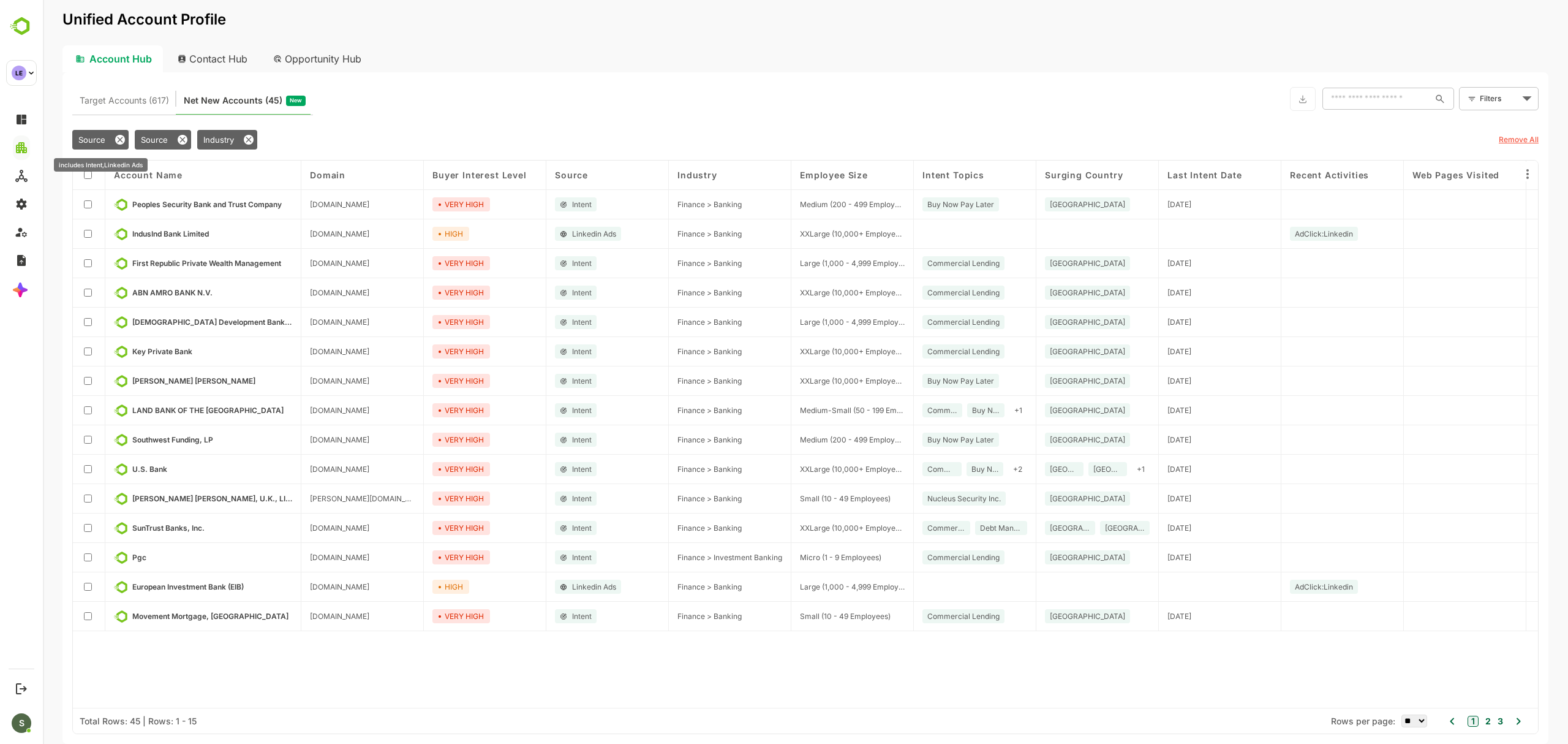
click at [93, 138] on span "Source" at bounding box center [92, 140] width 27 height 10
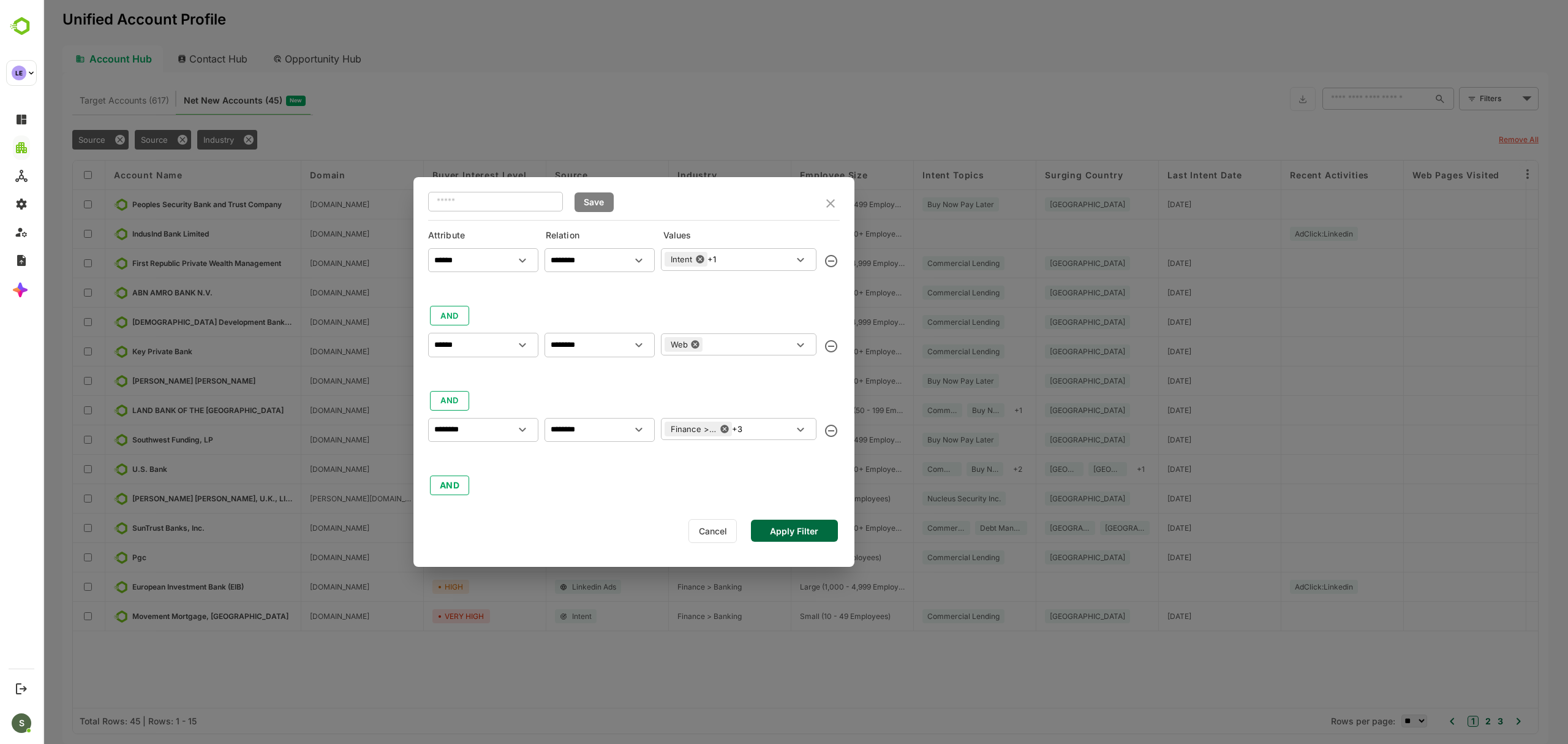
click at [730, 253] on div "Intent +1 ​" at bounding box center [738, 259] width 155 height 22
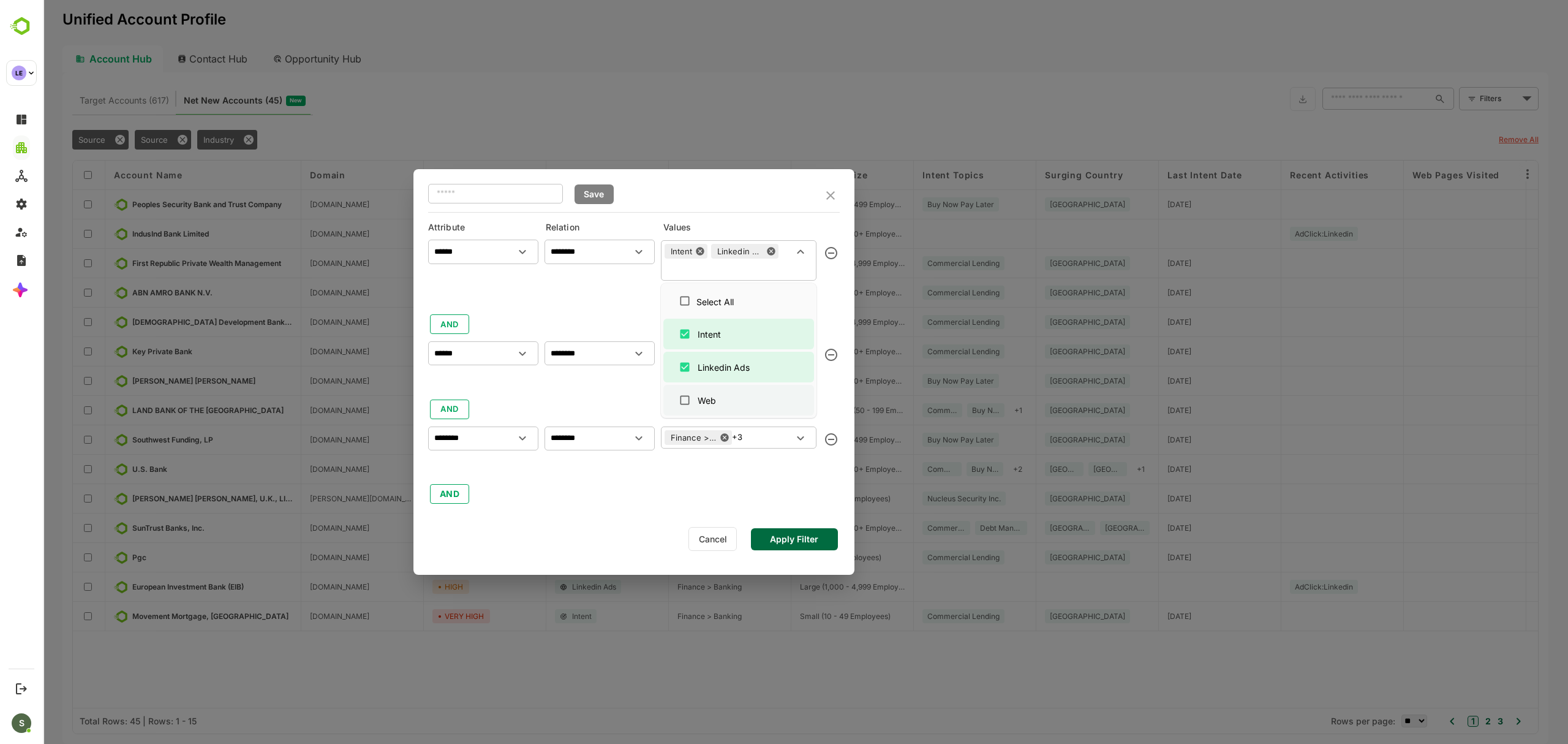
click at [716, 398] on div "Web" at bounding box center [709, 400] width 26 height 13
click at [733, 368] on div "Linkedin Ads" at bounding box center [723, 367] width 52 height 13
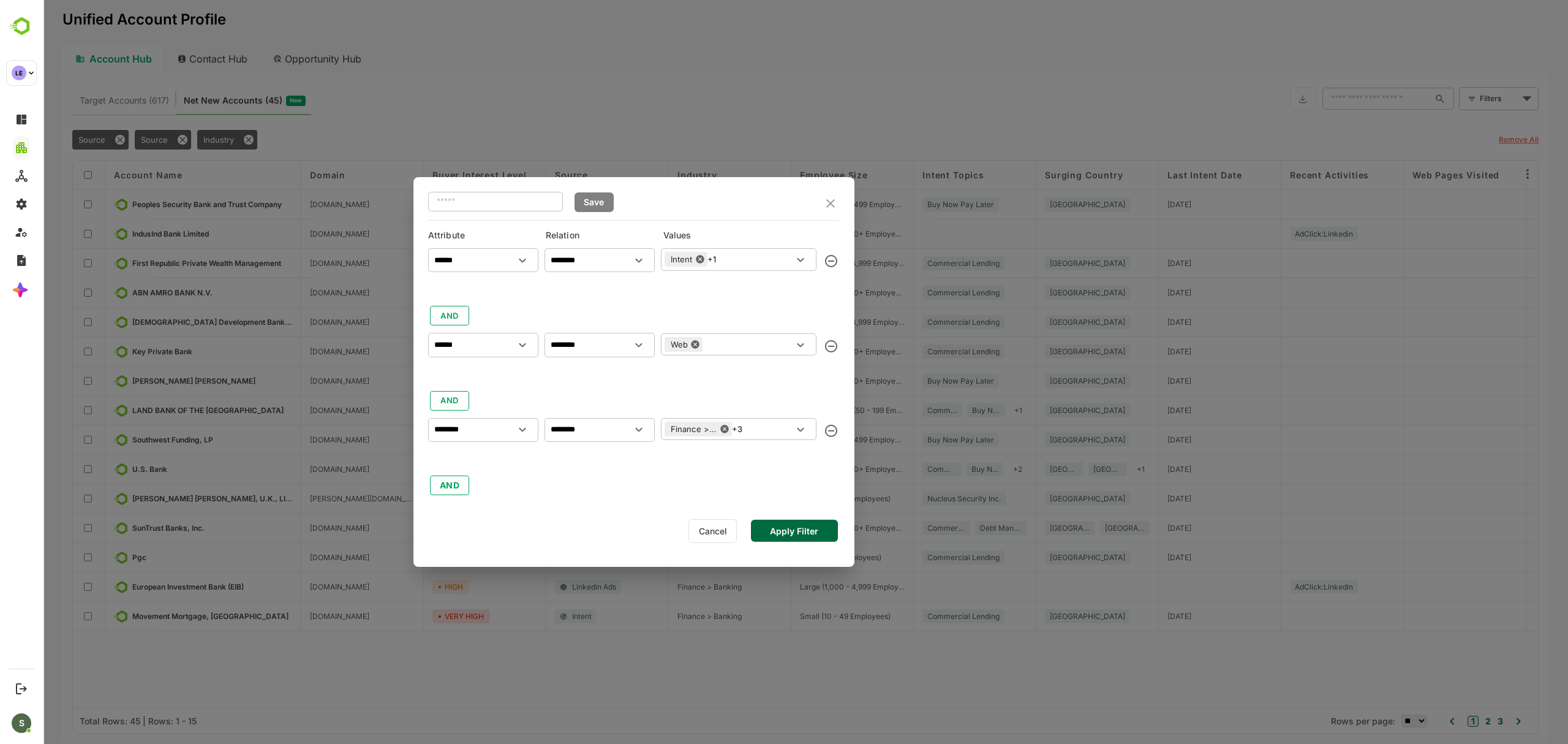
click at [619, 379] on div at bounding box center [634, 373] width 412 height 18
click at [740, 339] on input "text" at bounding box center [747, 344] width 90 height 15
click at [711, 468] on div "Web" at bounding box center [706, 475] width 18 height 13
click at [731, 443] on div "Linkedin Ads" at bounding box center [723, 442] width 52 height 13
click at [636, 367] on div at bounding box center [634, 373] width 412 height 18
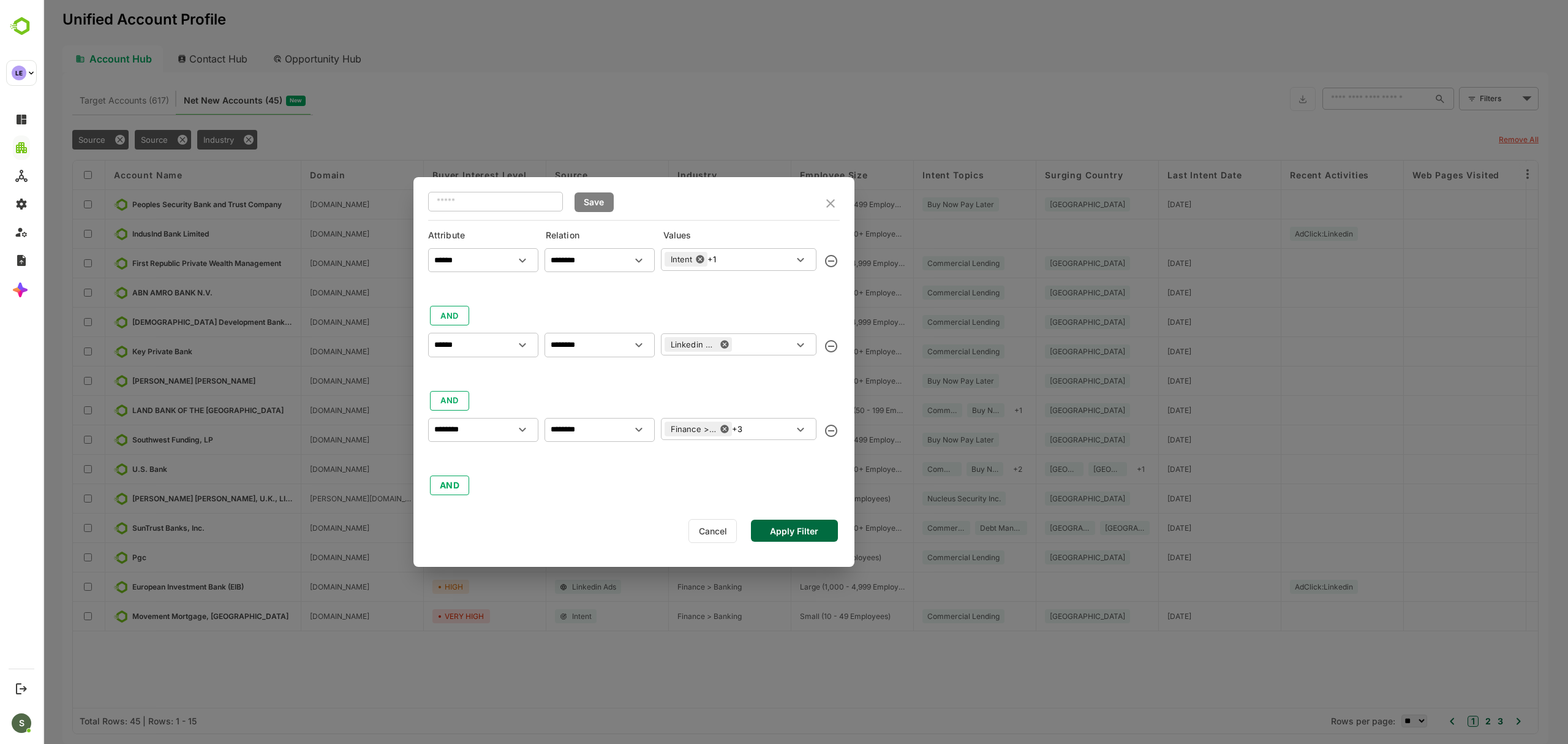
click at [752, 344] on input "text" at bounding box center [762, 344] width 60 height 15
click at [636, 379] on div at bounding box center [634, 373] width 412 height 18
click at [785, 530] on button "Apply Filter" at bounding box center [795, 530] width 87 height 22
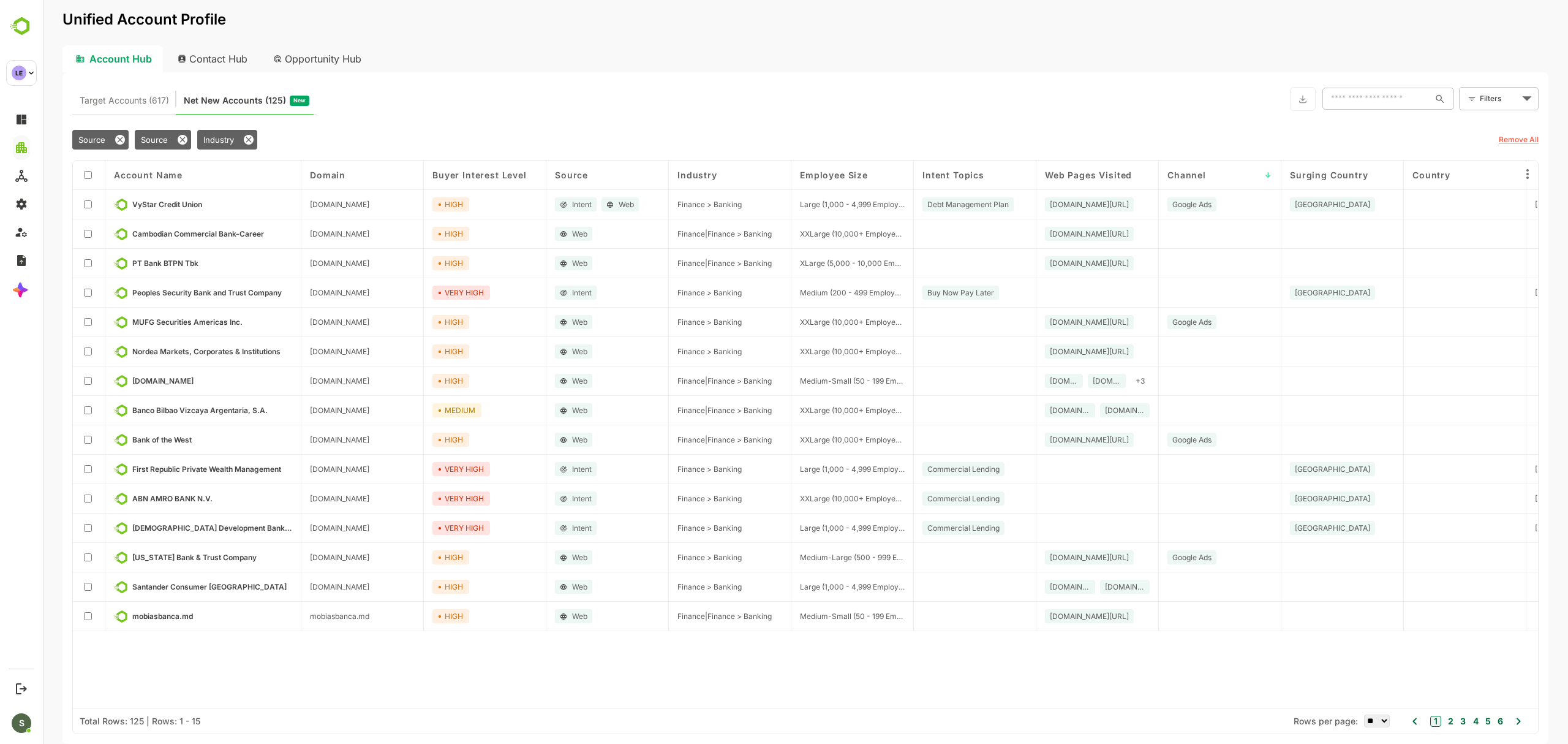
click at [983, 176] on div "Intent Topics" at bounding box center [974, 174] width 104 height 10
click at [983, 176] on div "Intent Topics ↑" at bounding box center [974, 174] width 104 height 10
click at [1098, 174] on span "Web Pages Visited" at bounding box center [1088, 174] width 87 height 10
click at [1338, 178] on span "Surging Country" at bounding box center [1329, 174] width 79 height 10
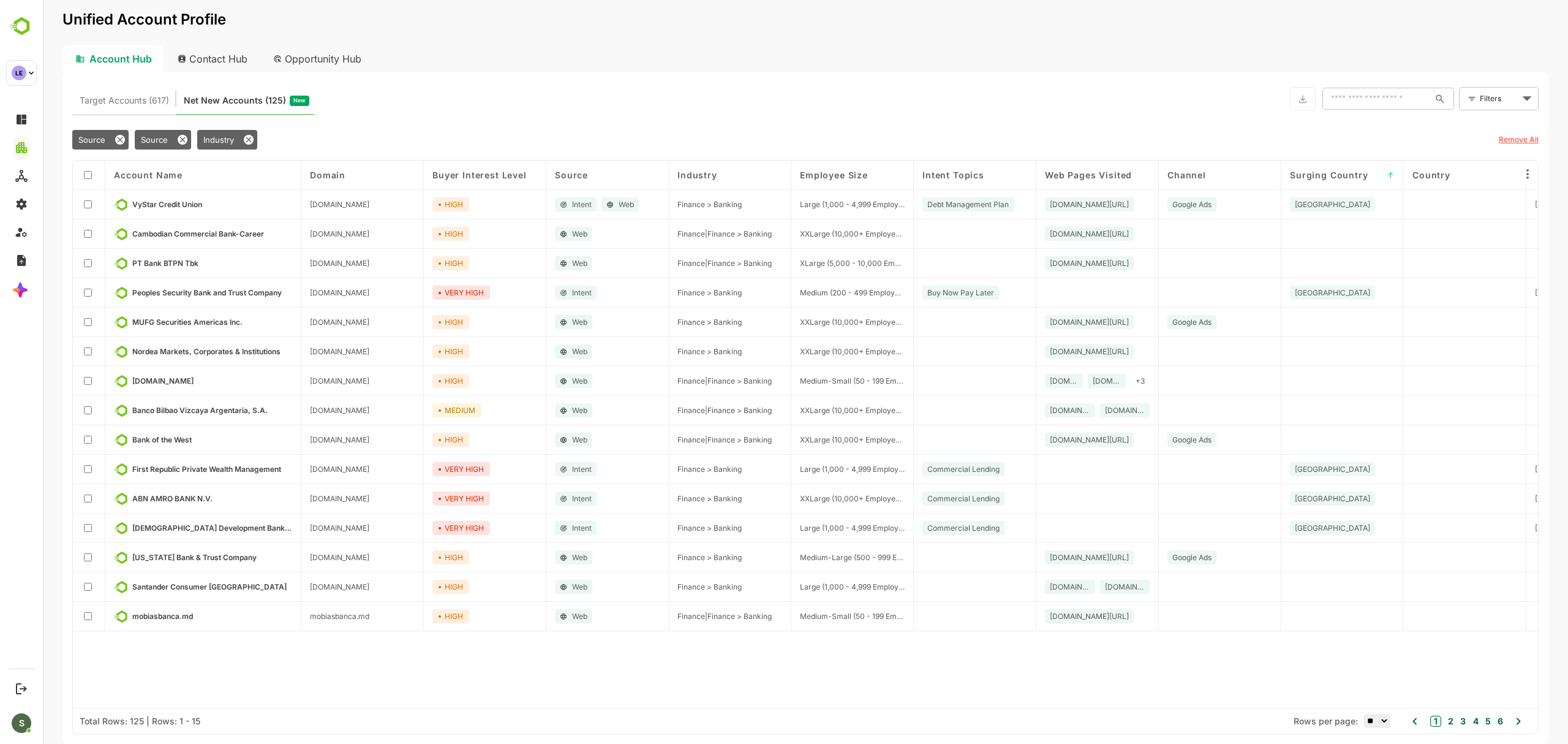
click at [1338, 178] on span "Surging Country" at bounding box center [1329, 174] width 79 height 10
click at [1215, 172] on div "Channel" at bounding box center [1219, 174] width 104 height 10
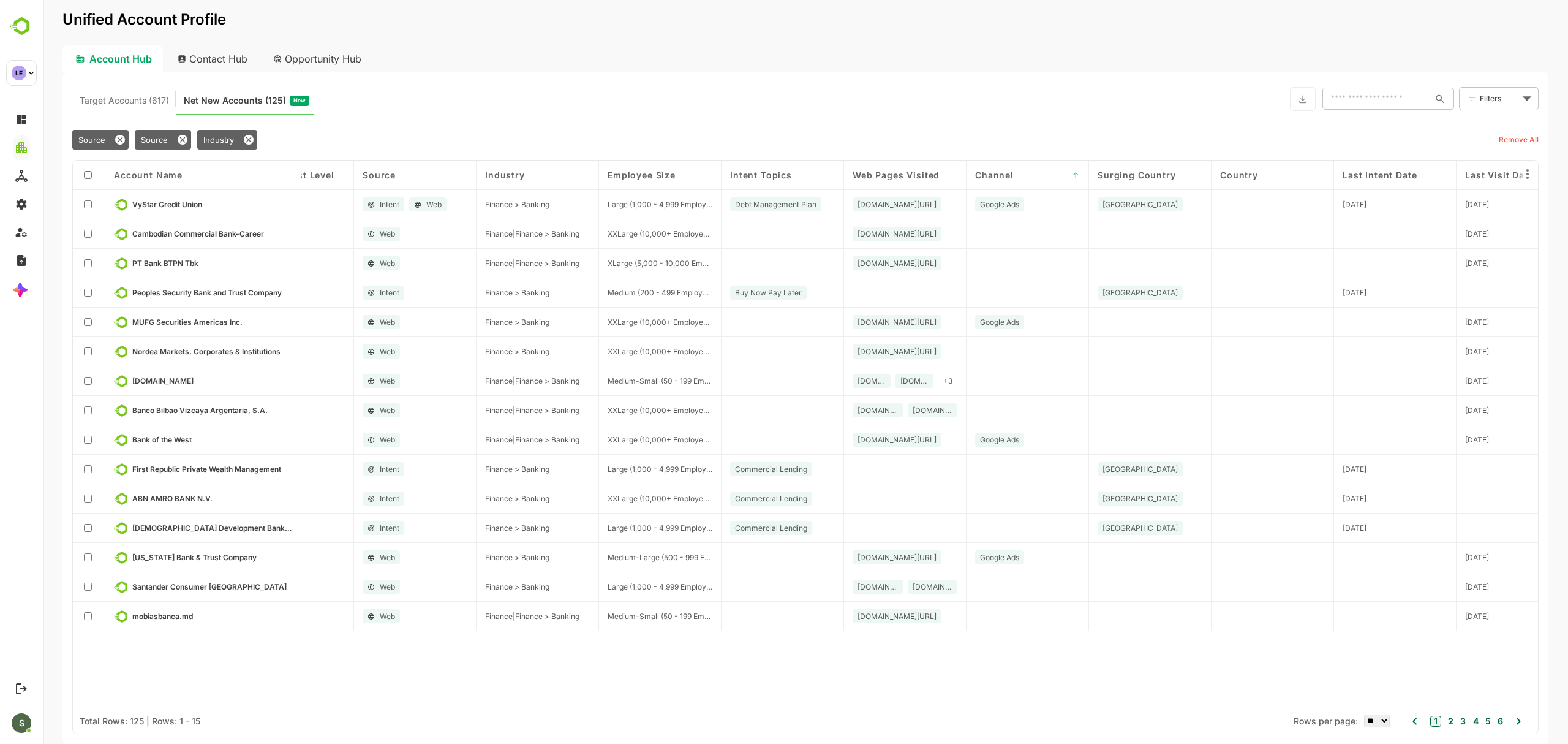
scroll to position [0, 194]
drag, startPoint x: 1383, startPoint y: 176, endPoint x: 1282, endPoint y: 170, distance: 101.2
click at [1282, 170] on div "Account Name Domain Buyer Interest Level Source Industry Employee Size Intent T…" at bounding box center [805, 434] width 1465 height 547
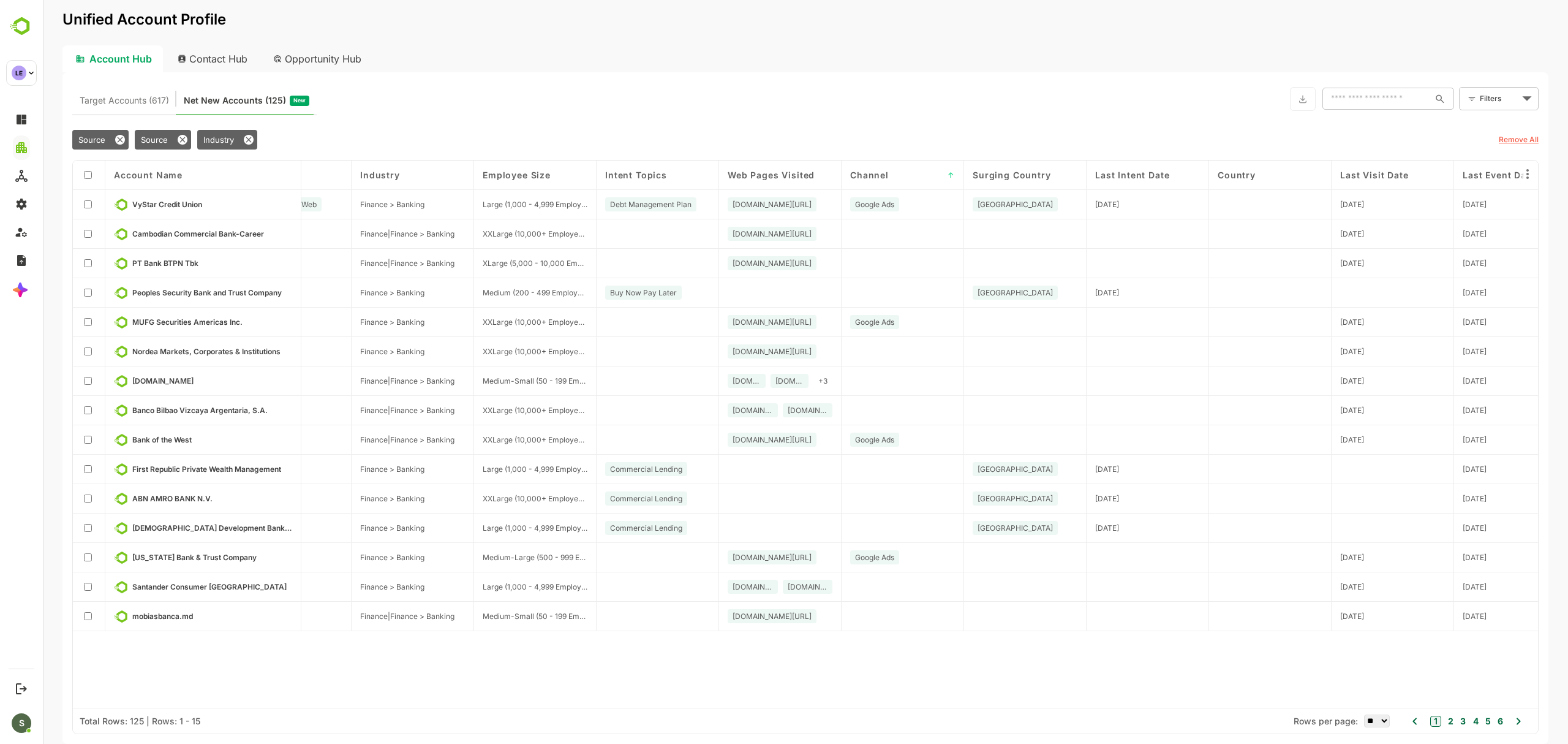
scroll to position [0, 318]
drag, startPoint x: 1398, startPoint y: 174, endPoint x: 1274, endPoint y: 162, distance: 124.6
click at [1274, 162] on div "Account Name Domain Buyer Interest Level Source Industry Employee Size Intent T…" at bounding box center [805, 434] width 1465 height 547
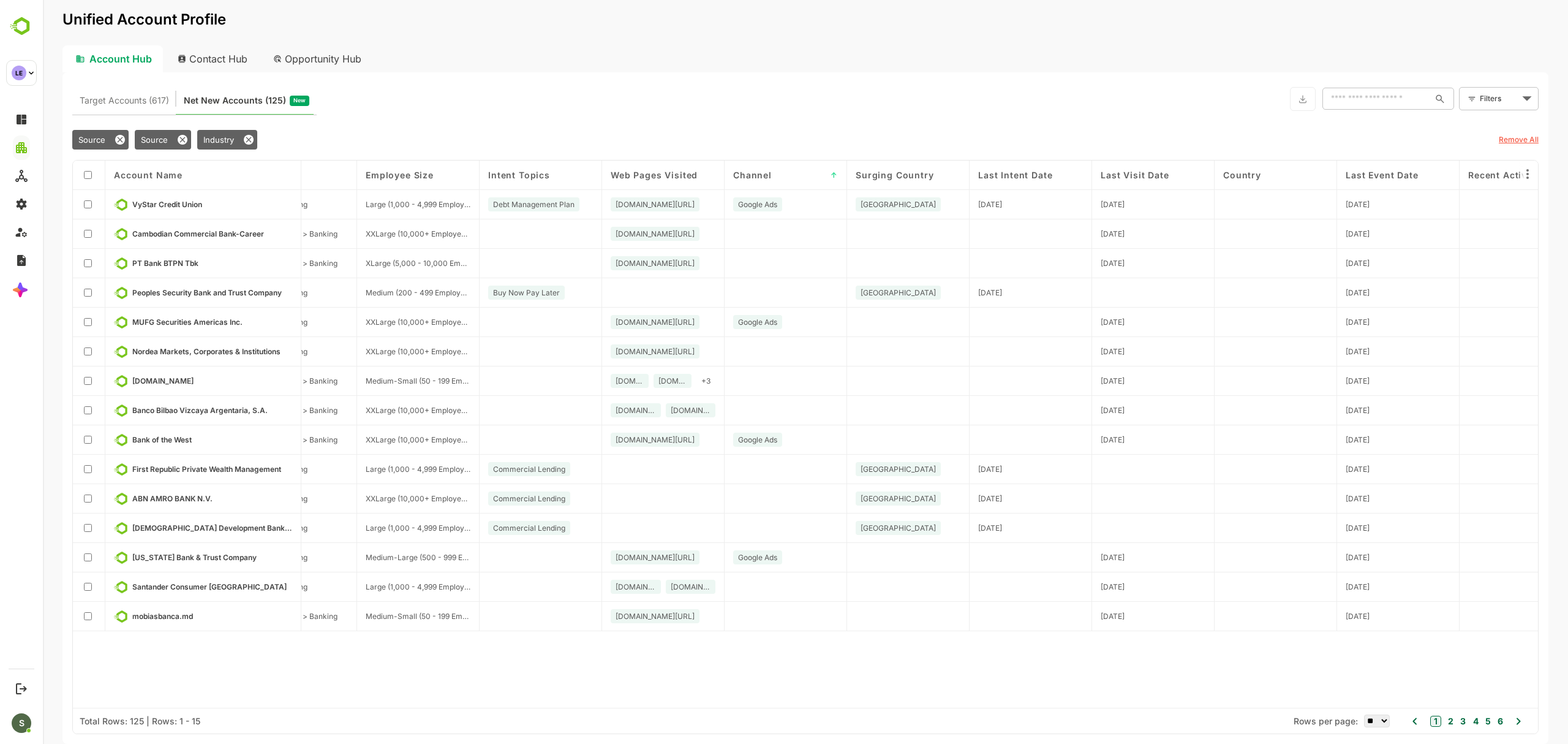
scroll to position [0, 437]
drag, startPoint x: 1373, startPoint y: 172, endPoint x: 1267, endPoint y: 166, distance: 106.2
click at [1267, 166] on div "Account Name Domain Buyer Interest Level Source Industry Employee Size Intent T…" at bounding box center [805, 434] width 1465 height 547
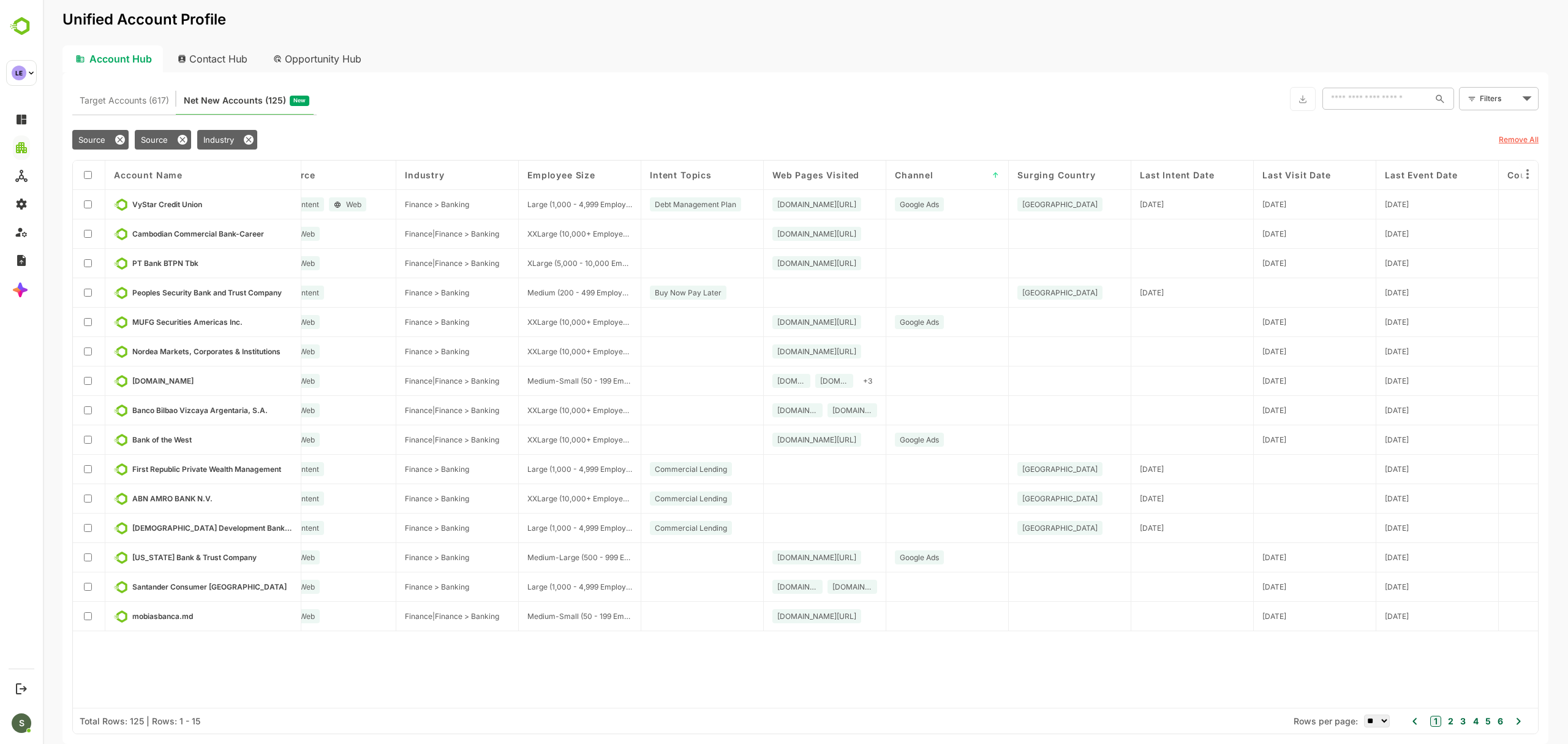
scroll to position [0, 273]
drag, startPoint x: 1290, startPoint y: 174, endPoint x: 1188, endPoint y: 169, distance: 102.1
click at [1188, 169] on div "Account Name Domain Buyer Interest Level Source Industry Employee Size Intent T…" at bounding box center [805, 434] width 1465 height 547
drag, startPoint x: 1386, startPoint y: 170, endPoint x: 1292, endPoint y: 169, distance: 94.0
click at [1292, 169] on div "Account Name Domain Buyer Interest Level Source Industry Employee Size Intent T…" at bounding box center [805, 434] width 1465 height 547
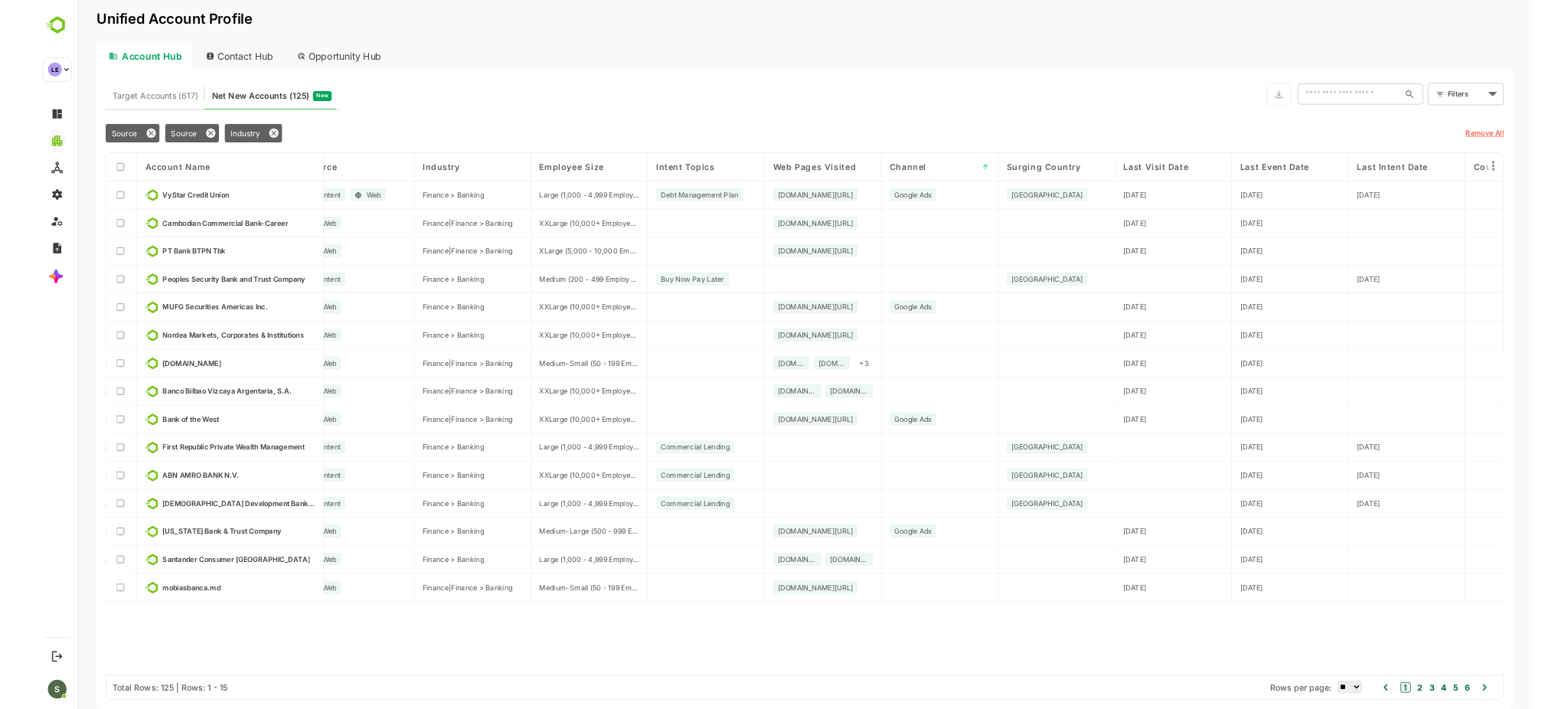
scroll to position [0, 0]
